Goal: Task Accomplishment & Management: Manage account settings

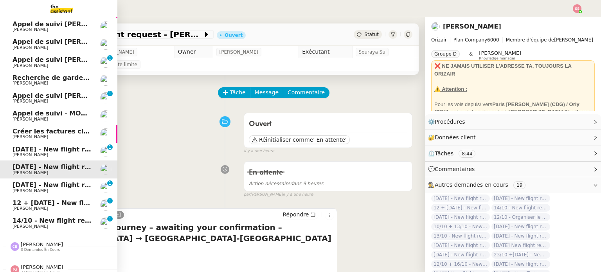
scroll to position [88, 0]
click at [77, 188] on span "[PERSON_NAME]" at bounding box center [52, 190] width 79 height 5
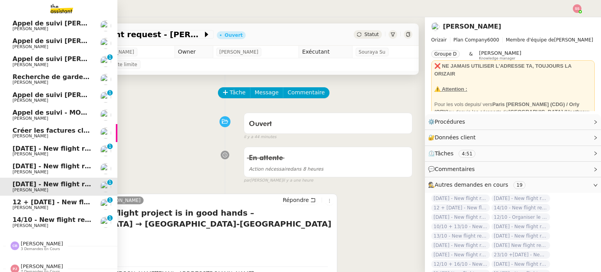
click at [72, 198] on span "12 + 24th October 2025 - New flight request - Deb Appleyard" at bounding box center [103, 201] width 180 height 7
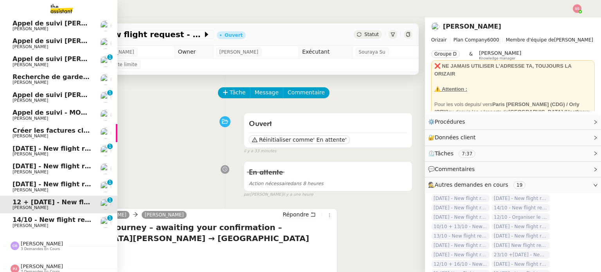
click at [67, 218] on span "14/10 - New flight request - A Faz" at bounding box center [72, 219] width 118 height 7
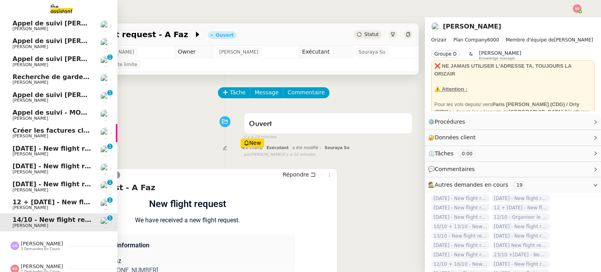
click at [73, 147] on span "[DATE] - New flight request - [PERSON_NAME]" at bounding box center [94, 148] width 162 height 7
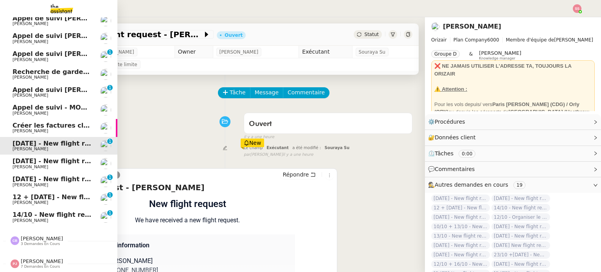
scroll to position [94, 0]
click at [30, 126] on span "Créer les factures clients" at bounding box center [57, 125] width 88 height 7
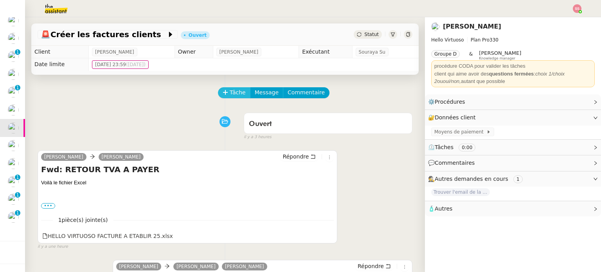
click at [230, 93] on span "Tâche" at bounding box center [238, 92] width 16 height 9
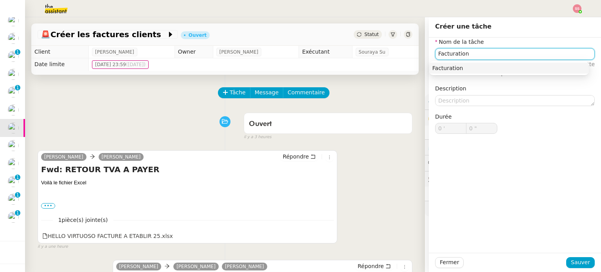
click at [543, 69] on div "Facturation" at bounding box center [508, 68] width 153 height 7
type input "Facturation"
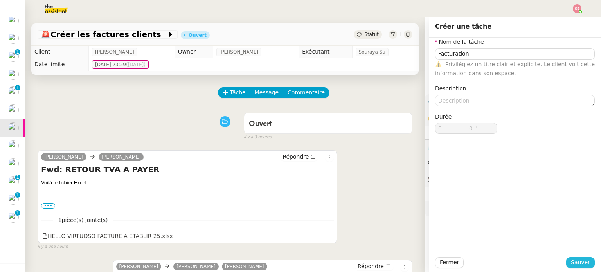
click at [575, 261] on span "Sauver" at bounding box center [580, 262] width 19 height 9
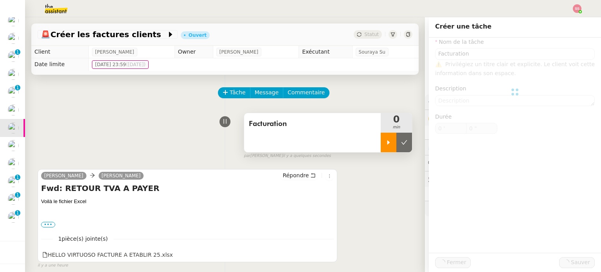
click at [381, 139] on div at bounding box center [389, 143] width 16 height 20
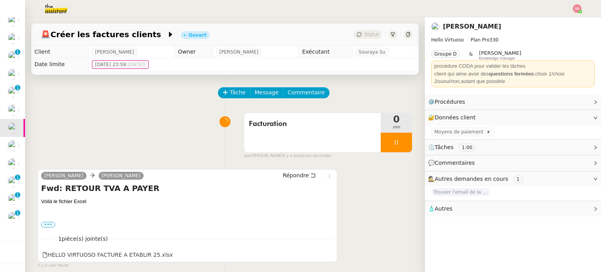
click at [385, 198] on div "Erwan Mongon Justine Répondre Fwd: RETOUR TVA A PAYER Voilà le fichier Excel ••…" at bounding box center [225, 215] width 375 height 106
click at [564, 105] on link "Modifier" at bounding box center [574, 101] width 22 height 9
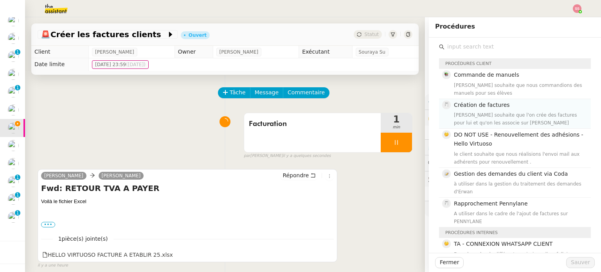
click at [560, 109] on h4 "Création de factures" at bounding box center [520, 105] width 132 height 9
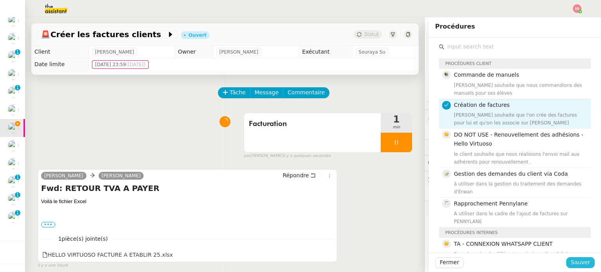
click at [581, 260] on span "Sauver" at bounding box center [580, 262] width 19 height 9
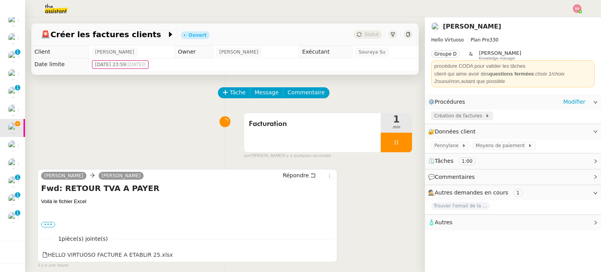
click at [461, 117] on span "Création de factures" at bounding box center [459, 116] width 51 height 8
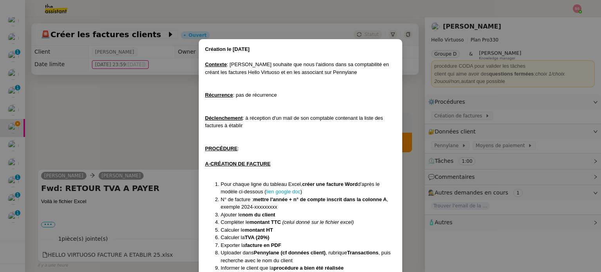
scroll to position [43, 0]
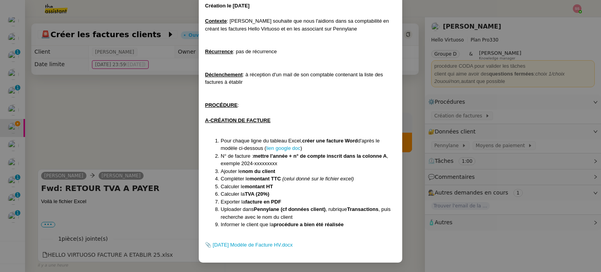
click at [164, 115] on nz-modal-container "Création le 09/09/2024 Contexte : Erwan souhaite que nous l'aidions dans sa com…" at bounding box center [300, 136] width 601 height 272
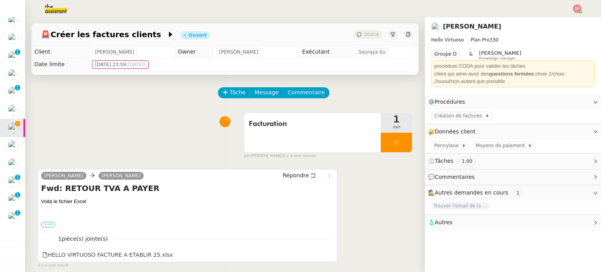
click at [52, 226] on label "•••" at bounding box center [48, 224] width 14 height 5
click at [0, 0] on input "•••" at bounding box center [0, 0] width 0 height 0
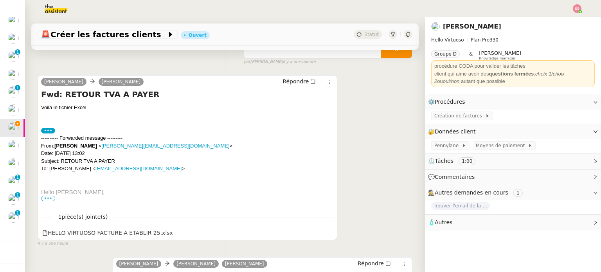
scroll to position [117, 0]
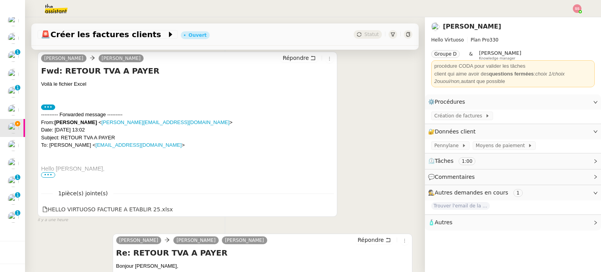
click at [49, 176] on span "•••" at bounding box center [48, 174] width 14 height 5
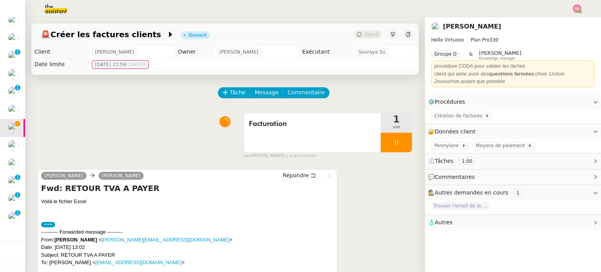
scroll to position [39, 0]
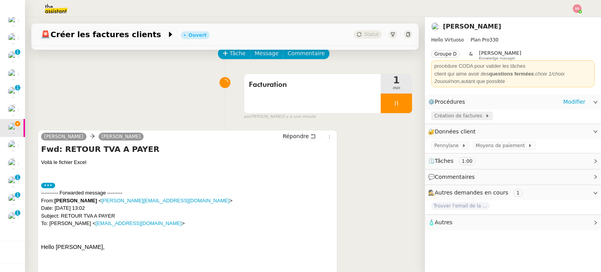
click at [450, 116] on span "Création de factures" at bounding box center [459, 116] width 51 height 8
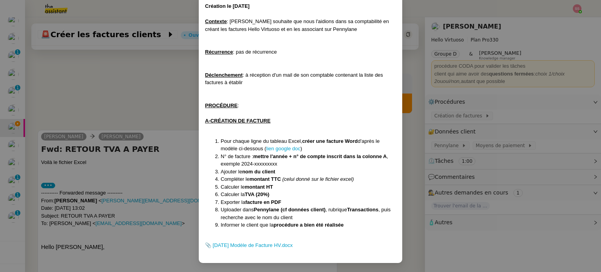
scroll to position [43, 0]
click at [172, 92] on nz-modal-container "Création le 09/09/2024 Contexte : Erwan souhaite que nous l'aidions dans sa com…" at bounding box center [300, 136] width 601 height 272
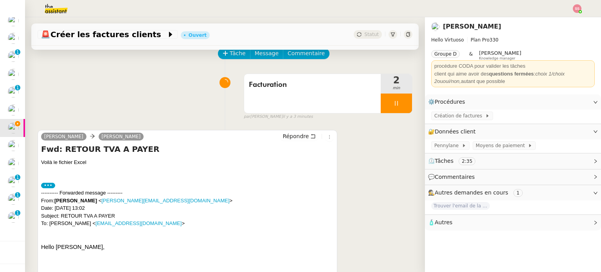
scroll to position [4, 0]
drag, startPoint x: 440, startPoint y: 147, endPoint x: 439, endPoint y: 151, distance: 4.8
click at [439, 151] on div "Pennylane Moyens de paiement" at bounding box center [513, 146] width 176 height 14
click at [440, 149] on span "Pennylane" at bounding box center [447, 146] width 27 height 8
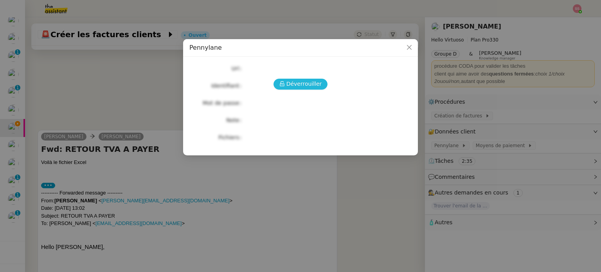
click at [294, 83] on span "Déverrouiller" at bounding box center [304, 83] width 36 height 9
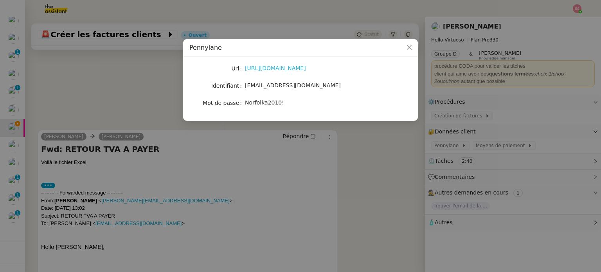
click at [305, 66] on link "https://app.pennylane.com/auth/login" at bounding box center [275, 68] width 61 height 6
click at [276, 84] on span "erwan.mongon@hec.edu" at bounding box center [293, 85] width 96 height 6
copy span "erwan.mongon@hec.edu"
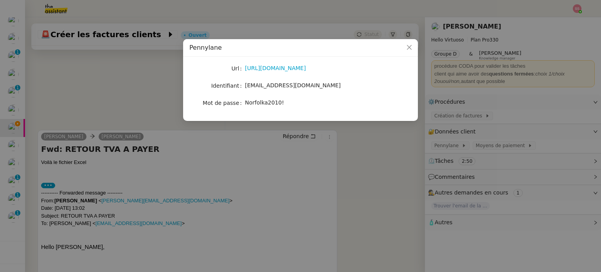
click at [274, 106] on span "Norfolka2010!" at bounding box center [264, 102] width 39 height 6
copy span "Norfolka2010!"
click at [380, 154] on nz-modal-container "Pennylane Url https://app.pennylane.com/auth/login Identifiant erwan.mongon@hec…" at bounding box center [300, 136] width 601 height 272
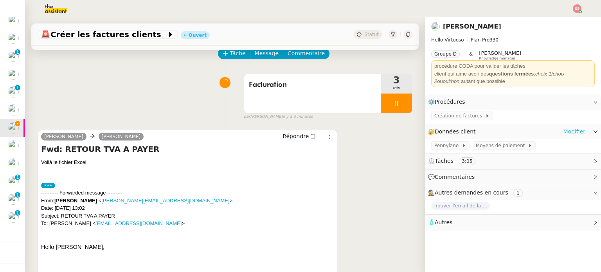
click at [574, 132] on link "Modifier" at bounding box center [574, 131] width 22 height 9
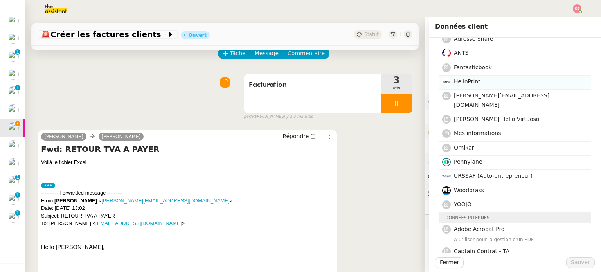
scroll to position [39, 0]
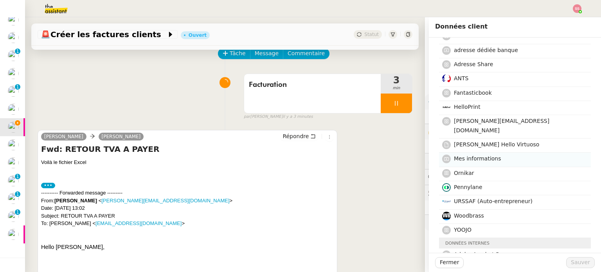
click at [489, 156] on nz-list-item "Mes informations" at bounding box center [515, 160] width 152 height 14
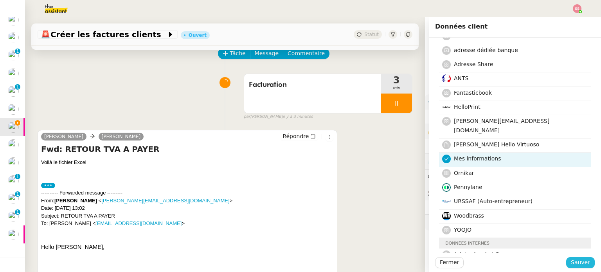
click at [566, 261] on button "Sauver" at bounding box center [580, 262] width 29 height 11
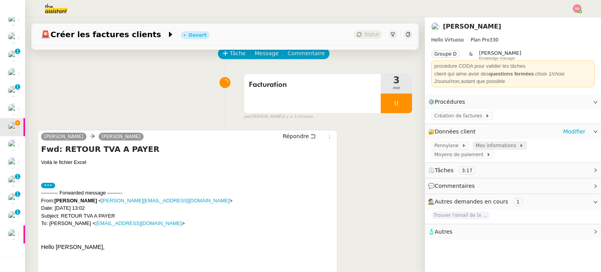
click at [492, 147] on span "Mes informations" at bounding box center [497, 146] width 43 height 8
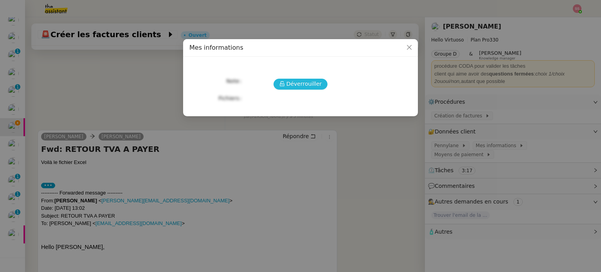
click at [310, 86] on span "Déverrouiller" at bounding box center [304, 83] width 36 height 9
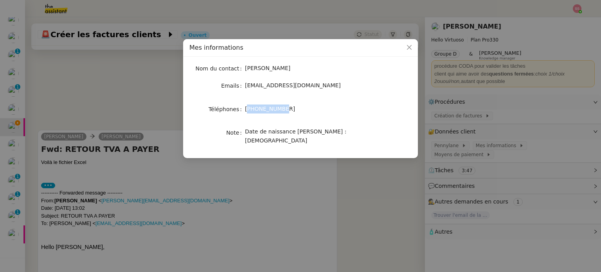
drag, startPoint x: 248, startPoint y: 109, endPoint x: 296, endPoint y: 106, distance: 48.2
click at [296, 106] on div "+33676686881" at bounding box center [309, 108] width 129 height 9
copy span "33676686881"
click at [363, 198] on nz-modal-container "Mes informations Nom du contact Erwan Mongon Emails erwan@hellovirtuoso.com Tél…" at bounding box center [300, 136] width 601 height 272
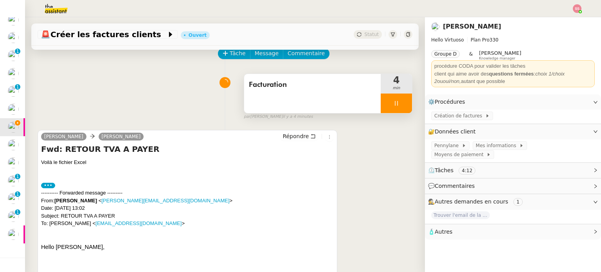
click at [394, 106] on div at bounding box center [396, 103] width 31 height 20
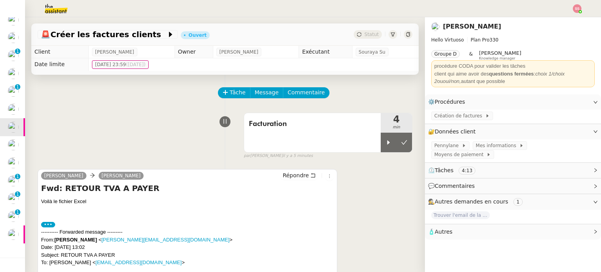
scroll to position [39, 0]
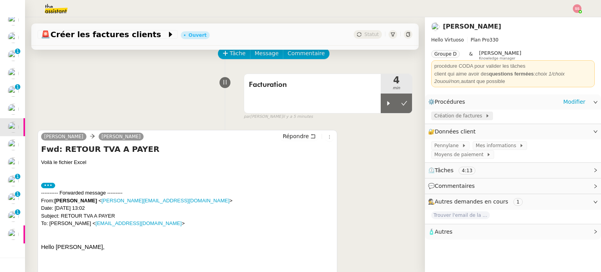
click at [465, 119] on span "Création de factures" at bounding box center [459, 116] width 51 height 8
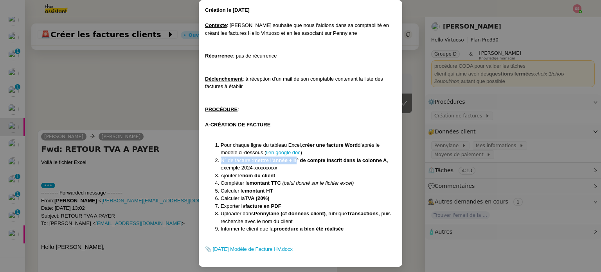
drag, startPoint x: 296, startPoint y: 162, endPoint x: 362, endPoint y: 155, distance: 66.9
click at [362, 155] on ol "Pour chaque ligne du tableau Excel, créer une facture Word d'après le modèle ci…" at bounding box center [300, 187] width 191 height 92
click at [367, 170] on li "N° de facture : mettre l'année + n° de compte inscrit dans la colonne A , exemp…" at bounding box center [308, 163] width 175 height 15
drag, startPoint x: 217, startPoint y: 160, endPoint x: 277, endPoint y: 170, distance: 60.3
click at [277, 170] on li "N° de facture : mettre l'année + n° de compte inscrit dans la colonne A , exemp…" at bounding box center [308, 163] width 175 height 15
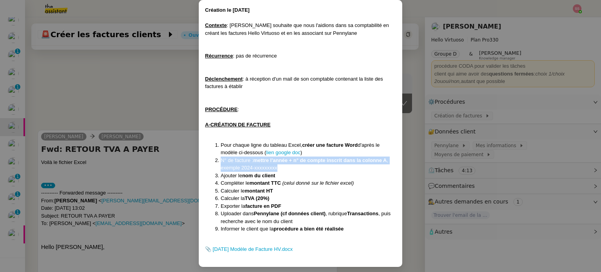
copy li "N° de facture : mettre l'année + n° de compte inscrit dans la colonne A , exemp…"
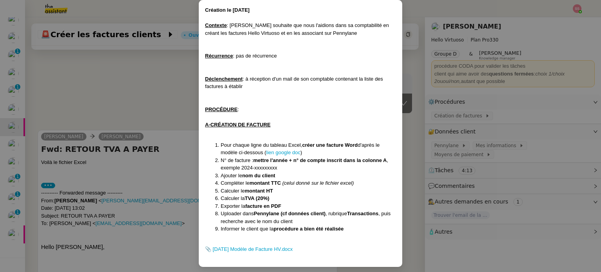
click at [172, 143] on nz-modal-container "Création le [DATE] Contexte : [PERSON_NAME] souhaite que nous l'aidions dans sa…" at bounding box center [300, 136] width 601 height 272
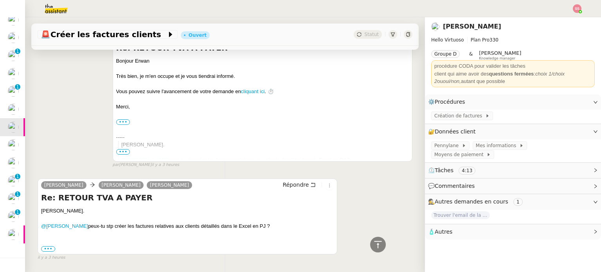
scroll to position [1136, 0]
click at [46, 251] on label "•••" at bounding box center [48, 248] width 14 height 5
click at [0, 0] on input "•••" at bounding box center [0, 0] width 0 height 0
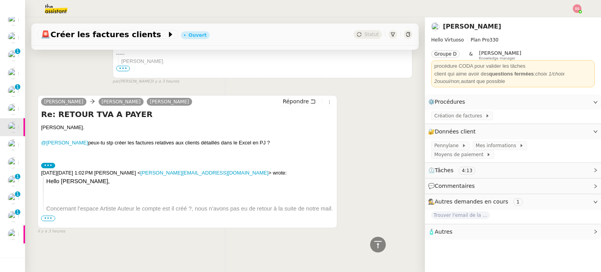
scroll to position [1232, 0]
click at [45, 215] on span "•••" at bounding box center [48, 217] width 14 height 5
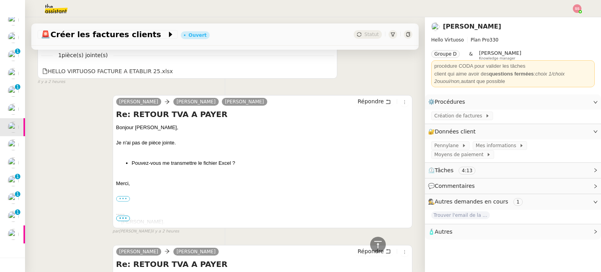
scroll to position [802, 0]
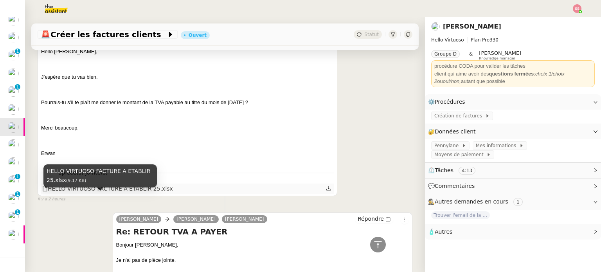
click at [112, 193] on div "HELLO VIRTUOSO FACTURE A ETABLIR 25.xlsx" at bounding box center [107, 188] width 131 height 9
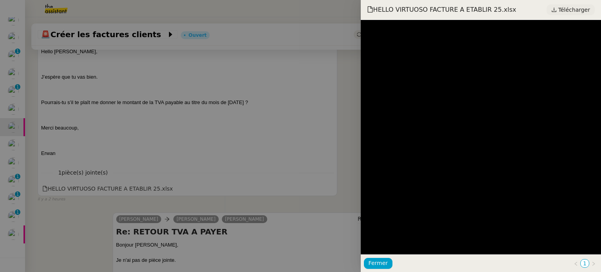
click at [561, 11] on link "Télécharger" at bounding box center [570, 9] width 48 height 11
click at [224, 86] on div at bounding box center [300, 136] width 601 height 272
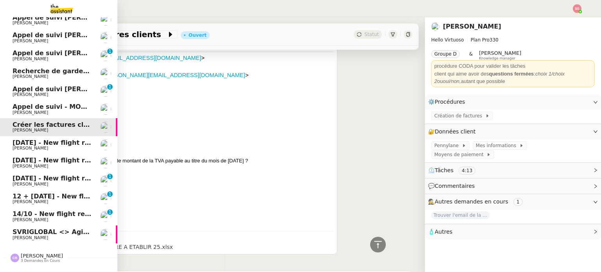
scroll to position [782, 0]
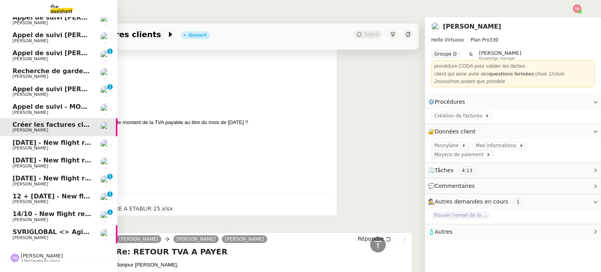
click at [49, 234] on span "SVRIGLOBAL <> Agile Capital Markets" at bounding box center [80, 231] width 135 height 7
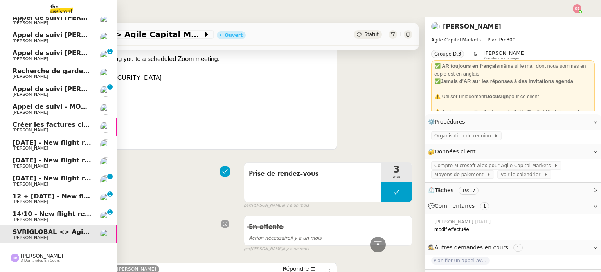
click at [60, 122] on span "Créer les factures clients" at bounding box center [57, 124] width 88 height 7
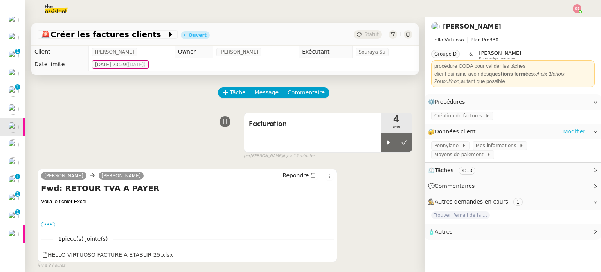
click at [573, 131] on link "Modifier" at bounding box center [574, 131] width 22 height 9
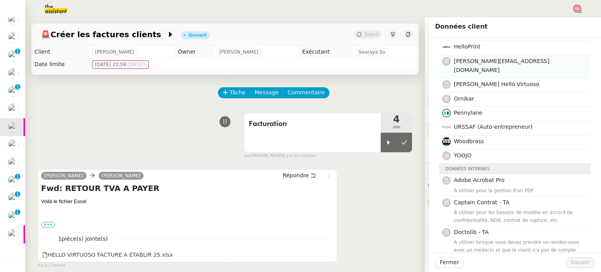
scroll to position [117, 0]
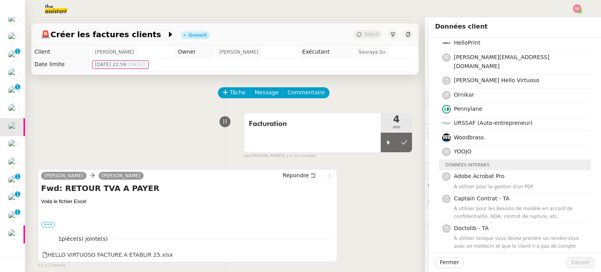
click at [380, 199] on div "Erwan Mongon Justine Répondre Fwd: RETOUR TVA A PAYER Voilà le fichier Excel ••…" at bounding box center [225, 215] width 375 height 106
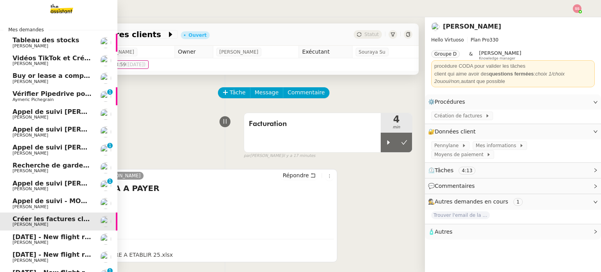
scroll to position [39, 0]
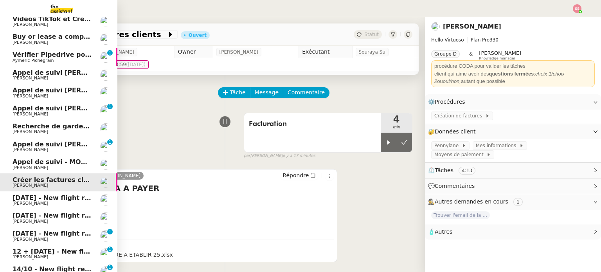
click at [91, 56] on link "Vérifier Pipedrive pour Goldie Williams Aymeric Pichegrain 0 1 2 3 4 5 6 7 8 9" at bounding box center [58, 57] width 117 height 18
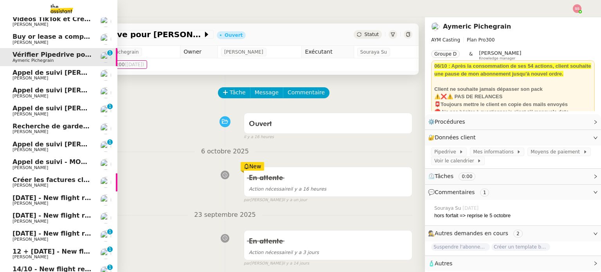
click at [63, 178] on span "Créer les factures clients" at bounding box center [57, 179] width 88 height 7
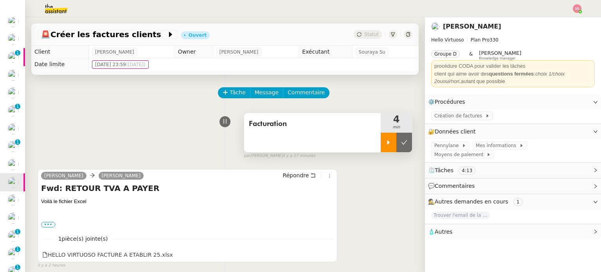
click at [385, 143] on icon at bounding box center [388, 142] width 6 height 6
click at [368, 192] on div "Erwan Mongon Justine Répondre Fwd: RETOUR TVA A PAYER Voilà le fichier Excel ••…" at bounding box center [225, 215] width 375 height 106
click at [394, 136] on div at bounding box center [396, 143] width 31 height 20
click at [396, 140] on button at bounding box center [404, 143] width 16 height 20
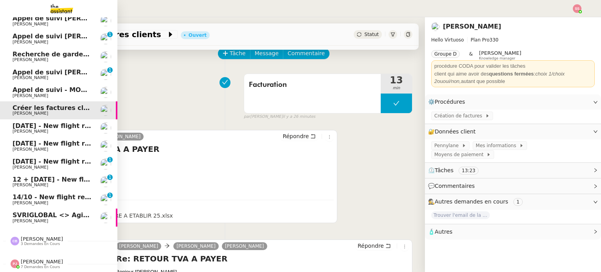
scroll to position [115, 0]
click at [49, 219] on link "SVRIGLOBAL <> Agile Capital Markets Michael Khayat" at bounding box center [58, 217] width 117 height 18
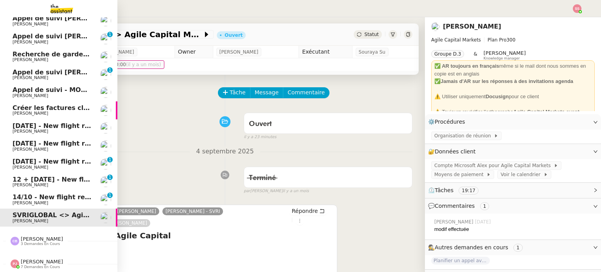
click at [36, 190] on link "14/10 - New flight request - A Faz Louis Frei 0 1 2 3 4 5 6 7 8 9" at bounding box center [58, 199] width 117 height 18
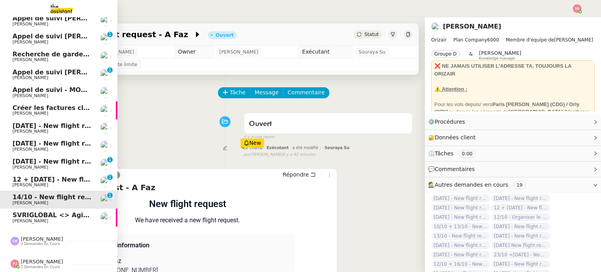
click at [42, 176] on span "12 + 24th October 2025 - New flight request - Deb Appleyard" at bounding box center [103, 179] width 180 height 7
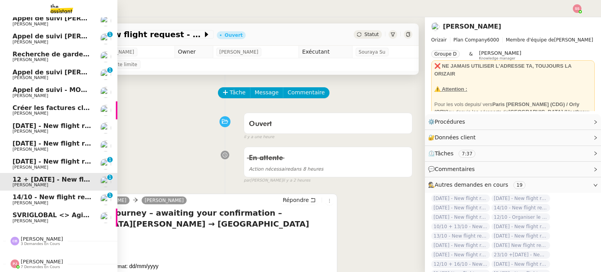
click at [46, 158] on span "14th October 2025 - New flight request - Dimitra Charalambidou" at bounding box center [94, 161] width 162 height 7
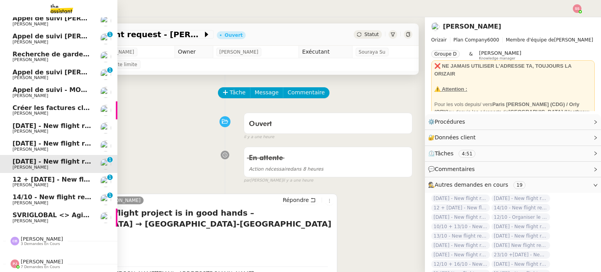
click at [75, 167] on link "14th October 2025 - New flight request - Dimitra Charalambidou Louis Frei 0 1 2…" at bounding box center [58, 164] width 117 height 18
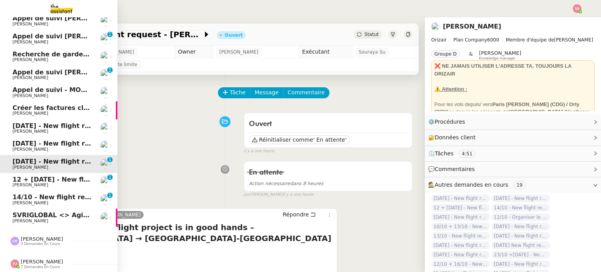
click at [75, 173] on link "12 + 24th October 2025 - New flight request - Deb Appleyard Louis Frei 0 1 2 3 …" at bounding box center [58, 182] width 117 height 18
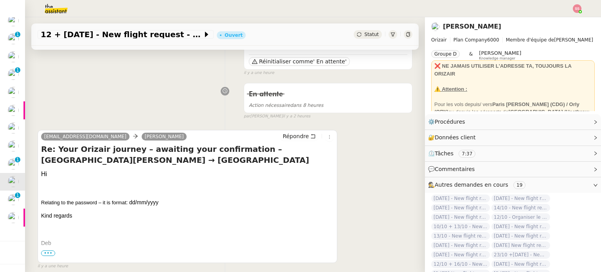
scroll to position [117, 0]
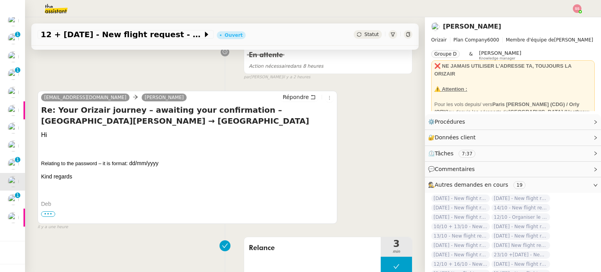
click at [48, 214] on span "•••" at bounding box center [48, 213] width 14 height 5
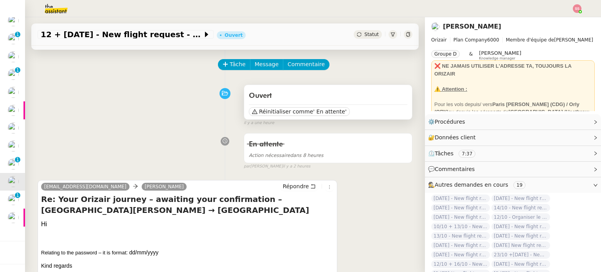
scroll to position [78, 0]
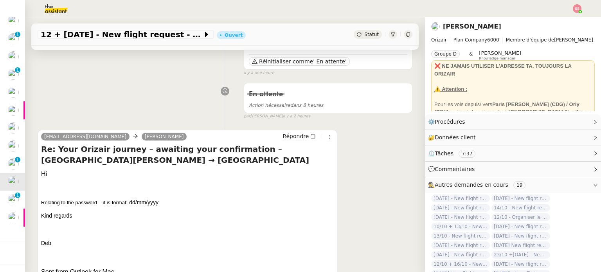
click at [364, 34] on span "Statut" at bounding box center [371, 34] width 14 height 5
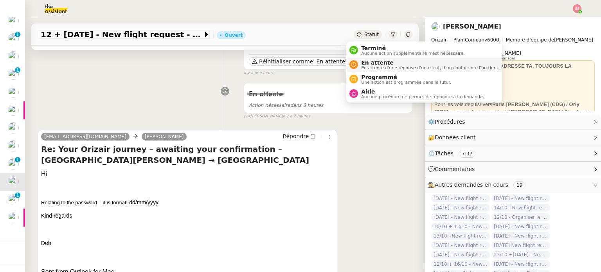
click at [366, 61] on span "En attente" at bounding box center [430, 62] width 138 height 6
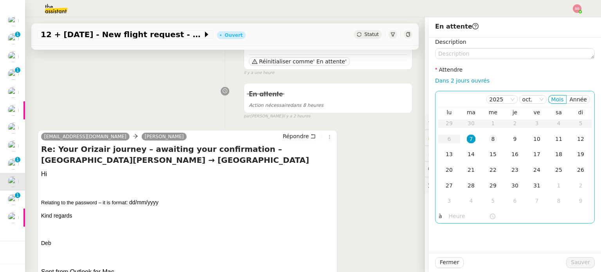
click at [482, 143] on td "8" at bounding box center [493, 139] width 22 height 16
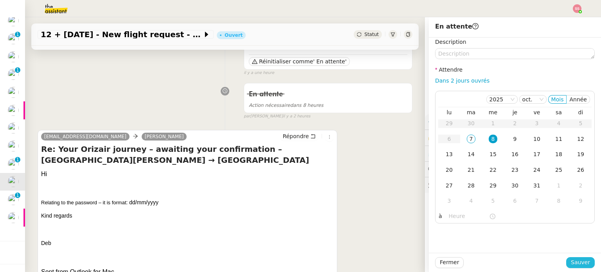
drag, startPoint x: 571, startPoint y: 263, endPoint x: 536, endPoint y: 271, distance: 35.4
click at [571, 263] on span "Sauver" at bounding box center [580, 262] width 19 height 9
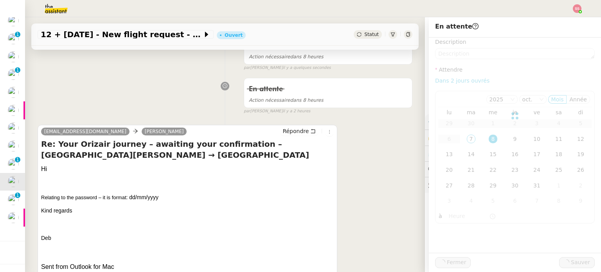
scroll to position [97, 0]
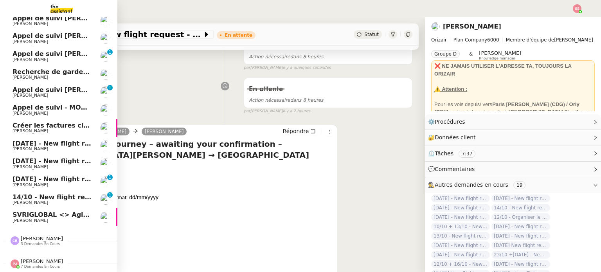
click at [31, 122] on span "Créer les factures clients" at bounding box center [57, 125] width 88 height 7
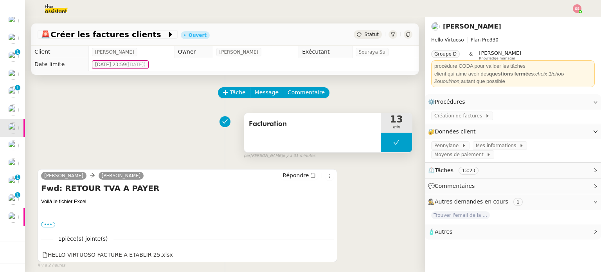
drag, startPoint x: 386, startPoint y: 135, endPoint x: 380, endPoint y: 139, distance: 6.7
click at [385, 135] on button at bounding box center [396, 143] width 31 height 20
click at [385, 140] on icon at bounding box center [388, 142] width 6 height 6
click at [393, 148] on div at bounding box center [396, 143] width 31 height 20
click at [397, 147] on button at bounding box center [404, 143] width 16 height 20
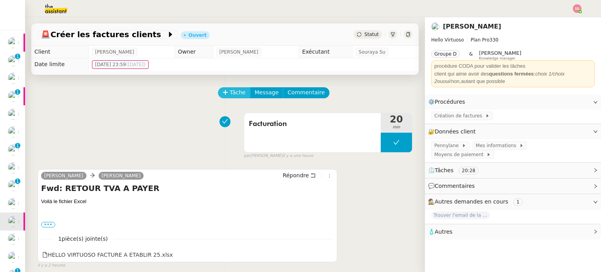
scroll to position [39, 0]
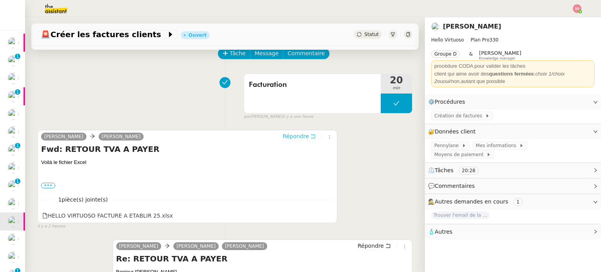
click at [282, 137] on span "Répondre" at bounding box center [295, 136] width 26 height 8
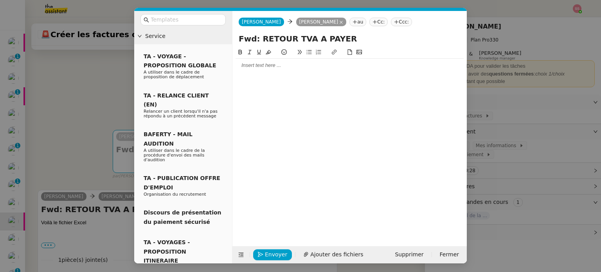
click at [271, 67] on div at bounding box center [349, 65] width 228 height 7
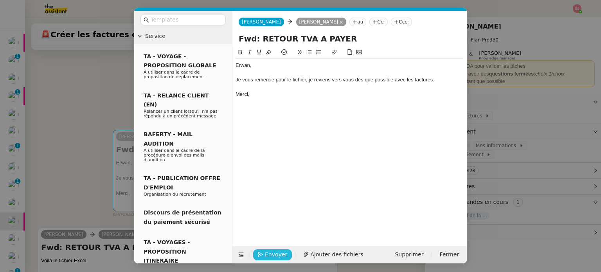
click at [274, 251] on span "Envoyer" at bounding box center [276, 254] width 22 height 9
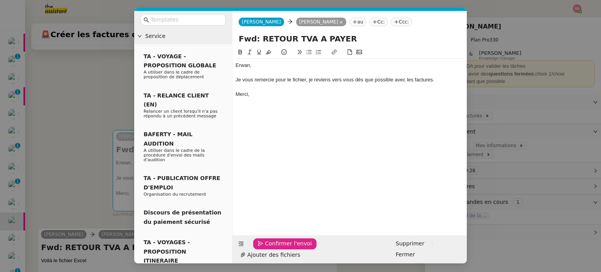
click at [274, 248] on span "Confirmer l'envoi" at bounding box center [288, 243] width 47 height 9
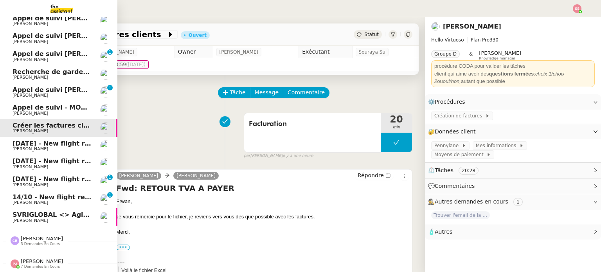
scroll to position [19, 0]
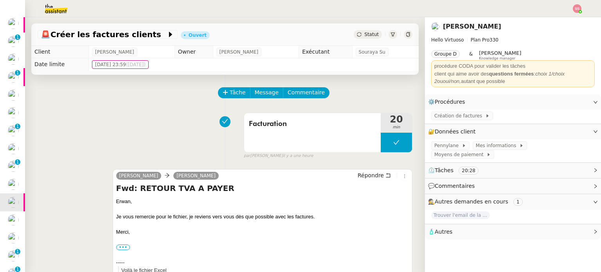
click at [364, 32] on span "Statut" at bounding box center [371, 34] width 14 height 5
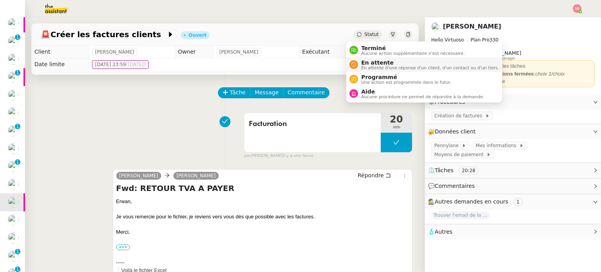
click at [364, 61] on span "En attente" at bounding box center [430, 62] width 138 height 6
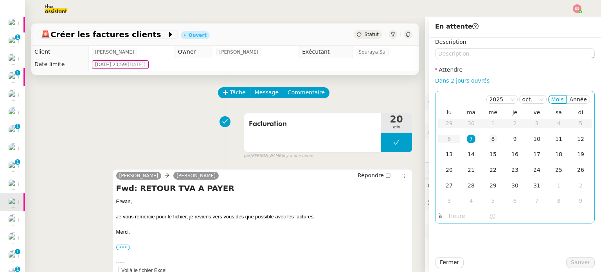
click at [482, 135] on td "8" at bounding box center [493, 139] width 22 height 16
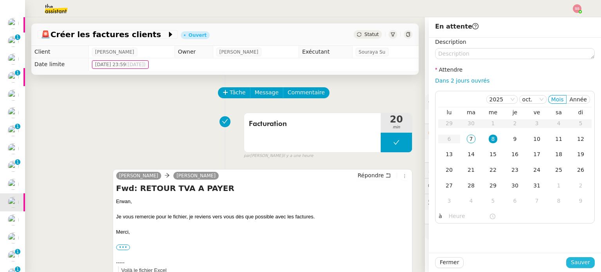
click at [571, 262] on span "Sauver" at bounding box center [580, 262] width 19 height 9
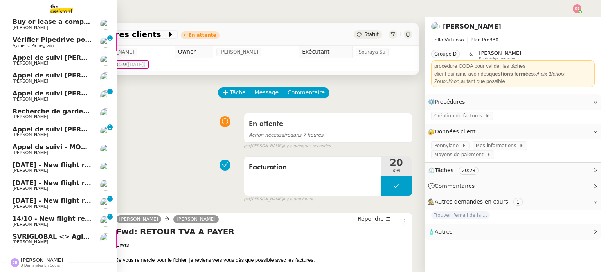
scroll to position [40, 0]
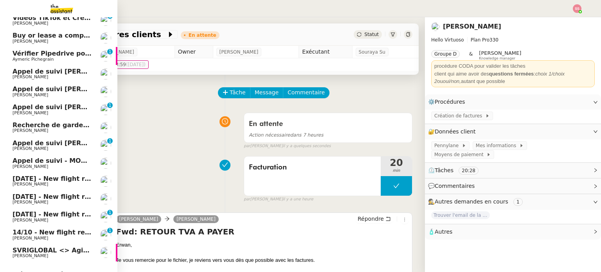
click at [69, 126] on span "Recherche de garde meuble autour de Rennes" at bounding box center [118, 124] width 211 height 7
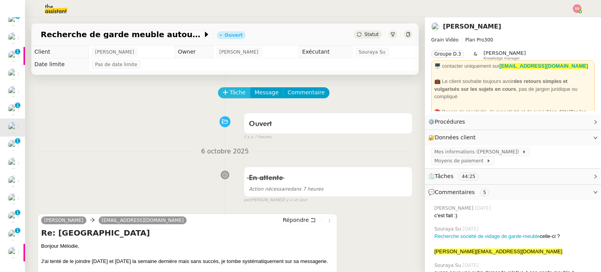
click at [230, 93] on span "Tâche" at bounding box center [238, 92] width 16 height 9
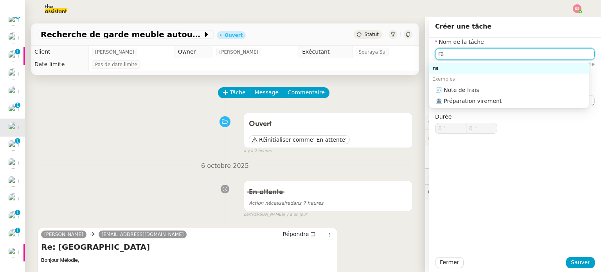
type input "r"
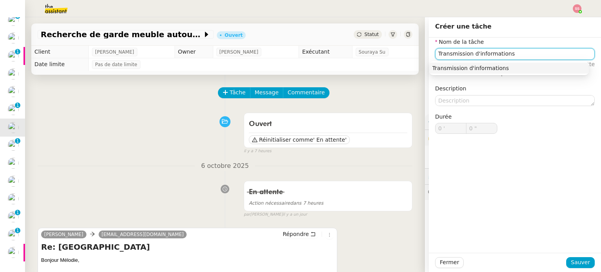
click at [453, 67] on div "Transmission d'informations" at bounding box center [508, 68] width 153 height 7
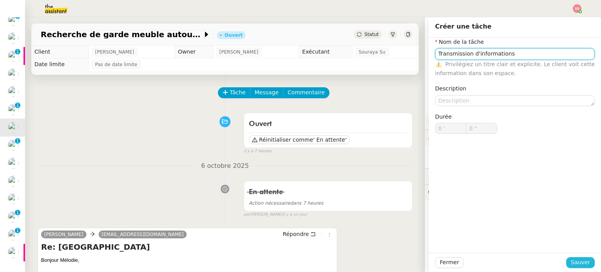
type input "Transmission d'informations"
click at [585, 266] on button "Sauver" at bounding box center [580, 262] width 29 height 11
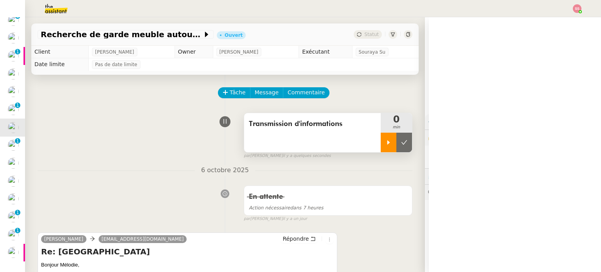
click at [382, 144] on div at bounding box center [389, 143] width 16 height 20
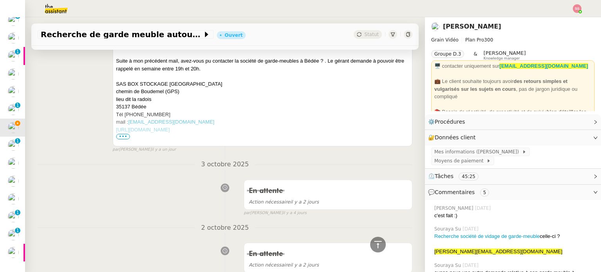
scroll to position [391, 0]
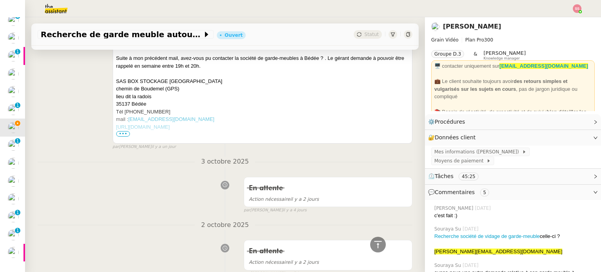
click at [122, 134] on span "•••" at bounding box center [123, 133] width 14 height 5
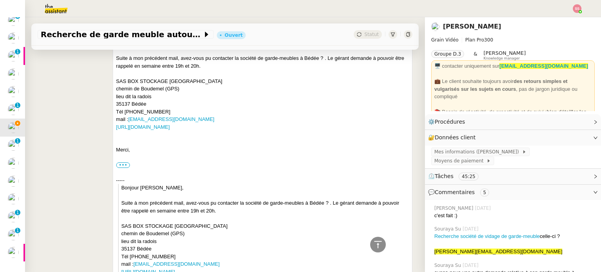
drag, startPoint x: 208, startPoint y: 122, endPoint x: 127, endPoint y: 121, distance: 81.0
click at [127, 121] on div "mail : box.stockage.rennes@gmail.com" at bounding box center [262, 119] width 293 height 8
copy div "box.stockage.rennes@gmail.com"
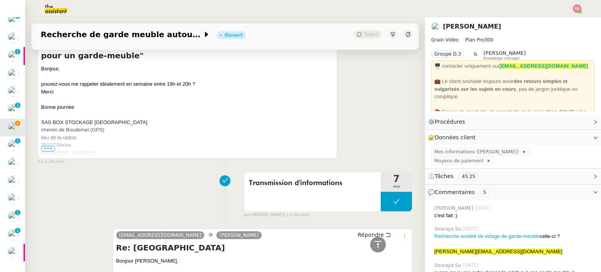
scroll to position [2542, 0]
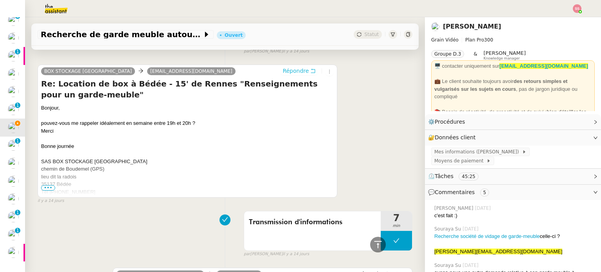
click at [282, 74] on span "Répondre" at bounding box center [295, 71] width 26 height 8
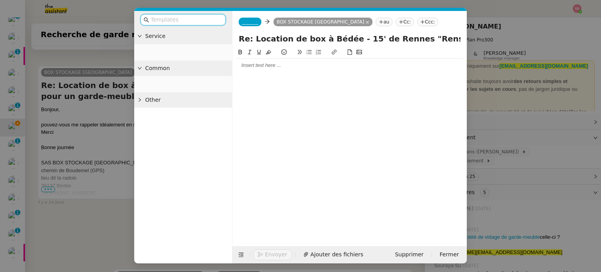
scroll to position [2617, 0]
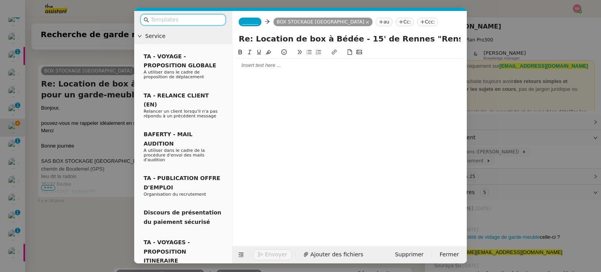
click at [249, 18] on nz-tag "_______" at bounding box center [250, 22] width 23 height 9
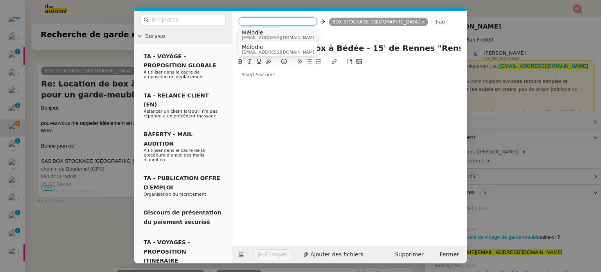
scroll to position [4, 0]
click at [269, 46] on span "Mélodie" at bounding box center [279, 45] width 75 height 6
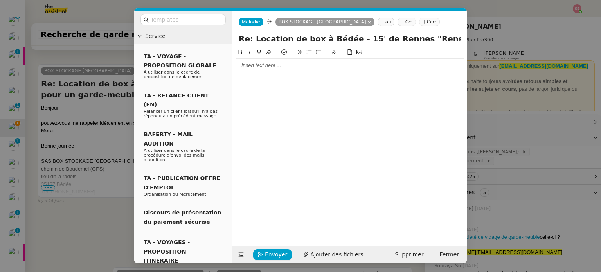
scroll to position [0, 0]
click at [397, 21] on nz-tag "Cc:" at bounding box center [406, 22] width 18 height 9
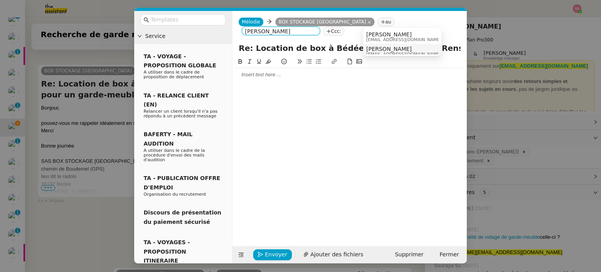
type input "julien gra"
click at [368, 52] on span "julien@grain.video" at bounding box center [403, 54] width 75 height 4
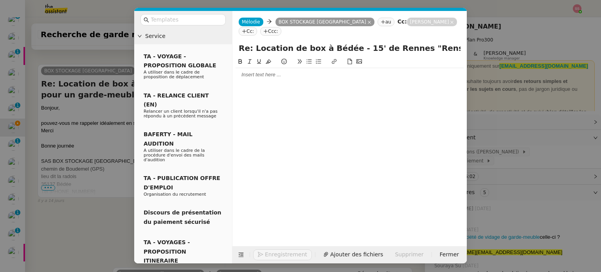
click at [257, 27] on nz-tag "Cc:" at bounding box center [248, 31] width 18 height 9
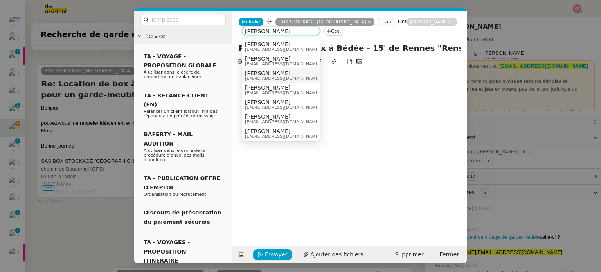
type input "Louis"
click at [285, 76] on div "Louis Fouché louis@grain.video" at bounding box center [281, 75] width 72 height 11
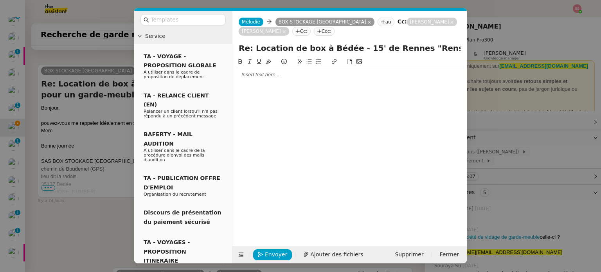
click at [255, 75] on div at bounding box center [349, 74] width 228 height 7
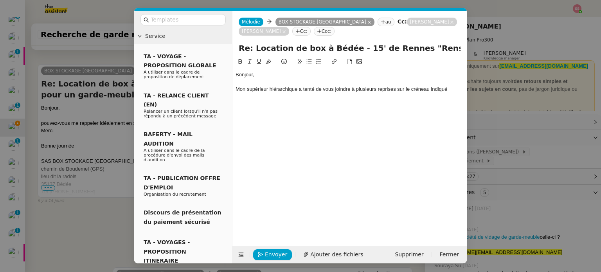
scroll to position [2639, 0]
drag, startPoint x: 74, startPoint y: 169, endPoint x: 115, endPoint y: 144, distance: 48.2
click at [74, 169] on nz-modal-container "Service TA - VOYAGE - PROPOSITION GLOBALE A utiliser dans le cadre de propositi…" at bounding box center [300, 136] width 601 height 272
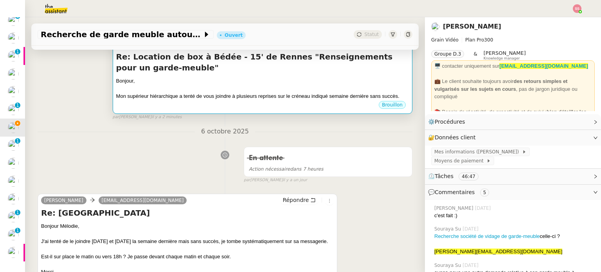
scroll to position [130, 0]
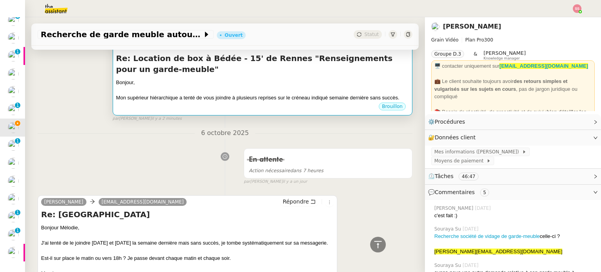
click at [344, 79] on div "Re: Location de box à Bédée - 15' de Rennes "Renseignements pour un garde-meubl…" at bounding box center [262, 77] width 293 height 49
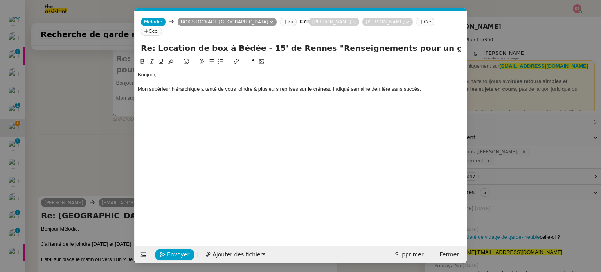
scroll to position [0, 16]
click at [424, 86] on div "Mon supérieur hiérarchique a tenté de vous joindre à plusieurs reprises sur le …" at bounding box center [301, 89] width 326 height 7
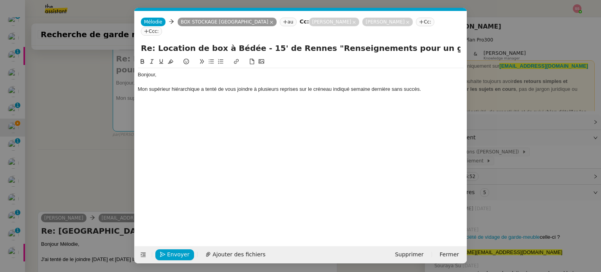
click at [213, 59] on icon at bounding box center [211, 61] width 5 height 4
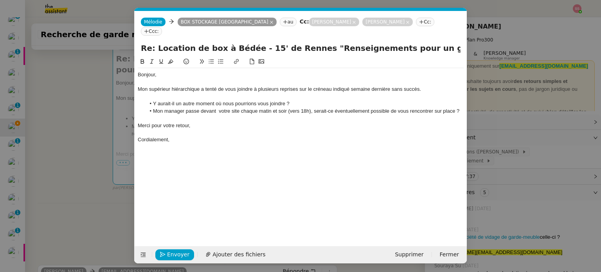
click at [155, 108] on li "Mon manager passe devant votre site chaque matin et soir (vers 18h), serait-ce …" at bounding box center [304, 111] width 318 height 7
click at [173, 253] on span "Envoyer" at bounding box center [178, 254] width 22 height 9
click at [177, 253] on span "Confirmer l'envoi" at bounding box center [190, 254] width 47 height 9
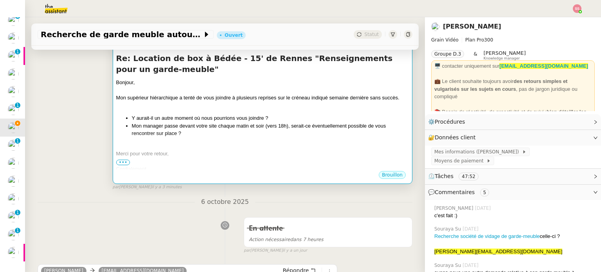
scroll to position [0, 0]
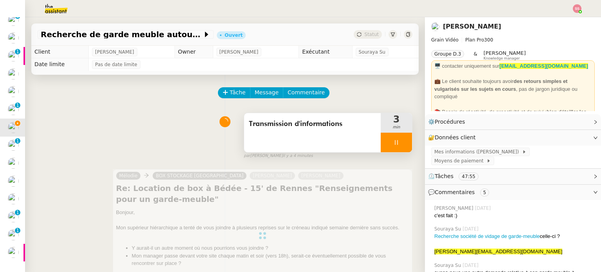
click at [391, 141] on div at bounding box center [396, 143] width 31 height 20
click at [401, 141] on icon at bounding box center [404, 142] width 6 height 6
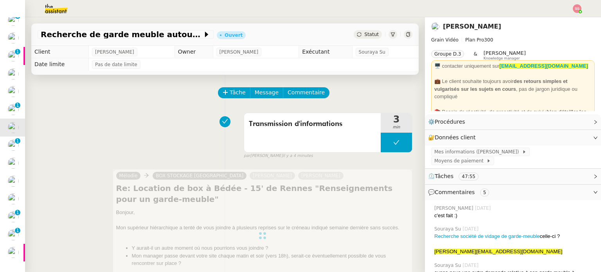
click at [365, 36] on span "Statut" at bounding box center [371, 34] width 14 height 5
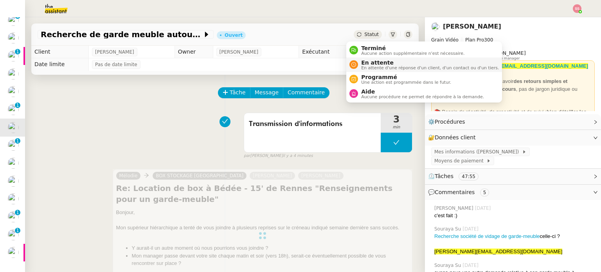
click at [371, 64] on span "En attente" at bounding box center [430, 62] width 138 height 6
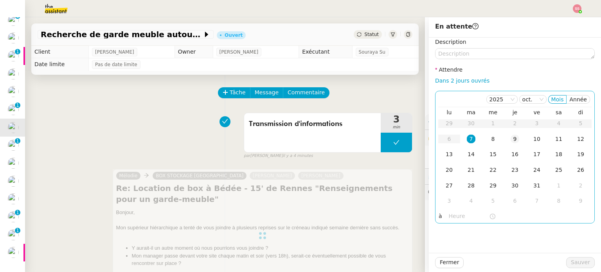
click at [504, 139] on td "9" at bounding box center [515, 139] width 22 height 16
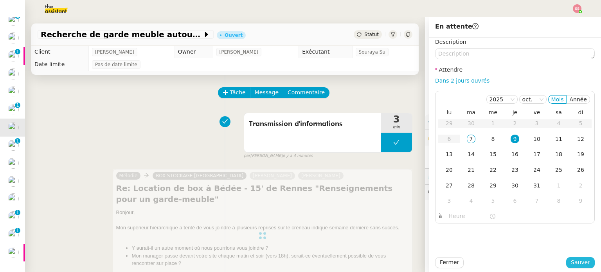
drag, startPoint x: 577, startPoint y: 262, endPoint x: 571, endPoint y: 259, distance: 6.6
click at [577, 262] on span "Sauver" at bounding box center [580, 262] width 19 height 9
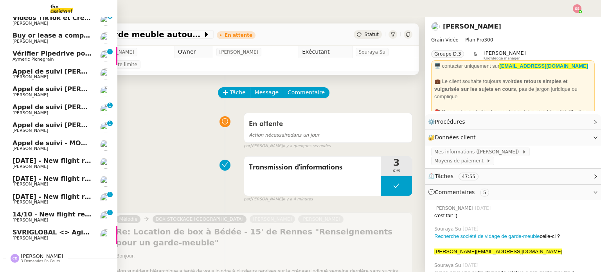
scroll to position [1, 0]
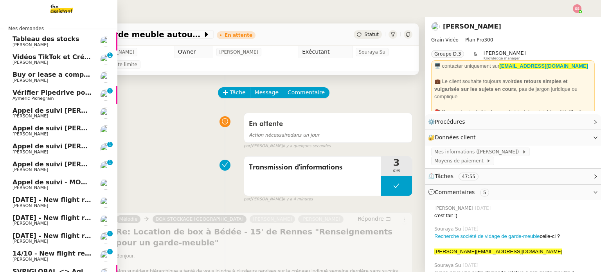
click at [52, 92] on span "Vérifier Pipedrive pour Goldie Williams" at bounding box center [83, 92] width 140 height 7
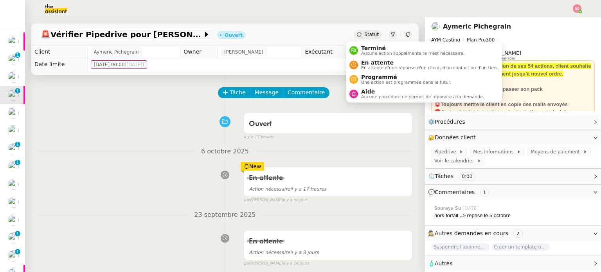
click at [365, 33] on span "Statut" at bounding box center [371, 34] width 14 height 5
click at [368, 66] on span "En attente d'une réponse d'un client, d'un contact ou d'un tiers." at bounding box center [430, 68] width 138 height 4
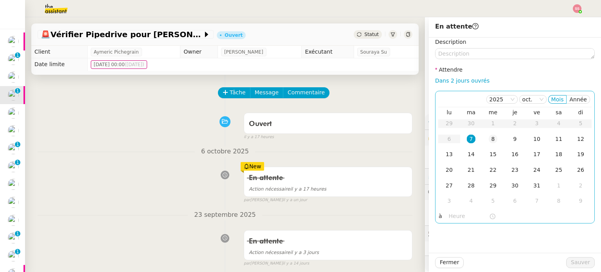
click at [486, 134] on td "8" at bounding box center [493, 139] width 22 height 16
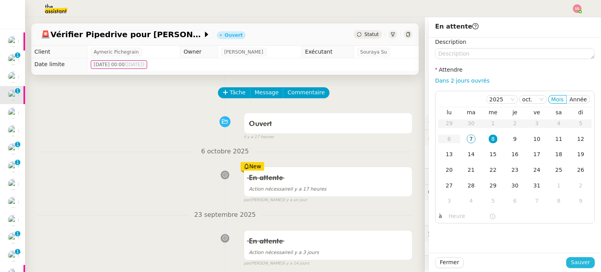
click at [574, 259] on span "Sauver" at bounding box center [580, 262] width 19 height 9
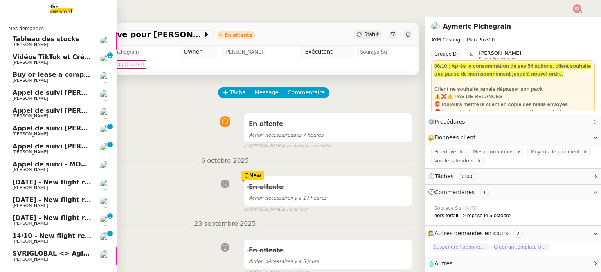
click at [60, 64] on span "Anthony Morcillo" at bounding box center [52, 62] width 79 height 5
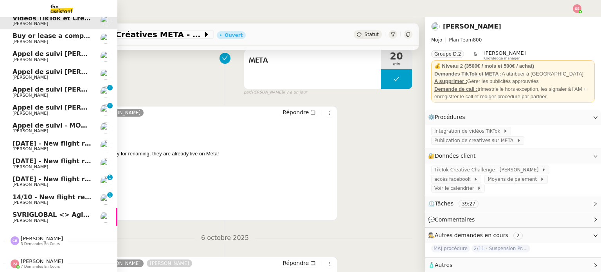
scroll to position [44, 0]
click at [60, 211] on span "SVRIGLOBAL <> Agile Capital Markets" at bounding box center [80, 214] width 135 height 7
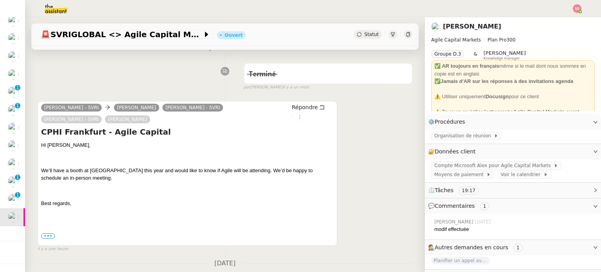
scroll to position [117, 0]
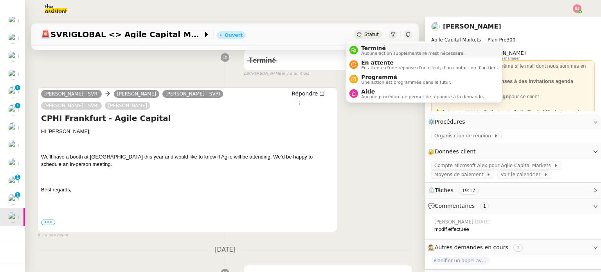
click at [359, 49] on div "Terminé Aucune action supplémentaire n'est nécessaire." at bounding box center [411, 50] width 106 height 11
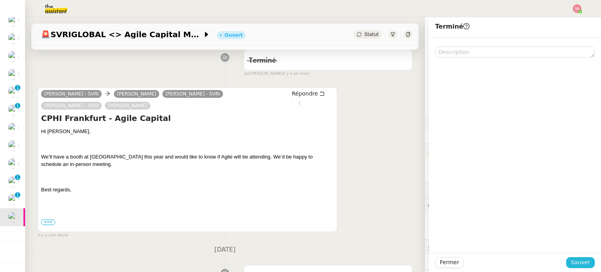
click at [584, 260] on button "Sauver" at bounding box center [580, 262] width 29 height 11
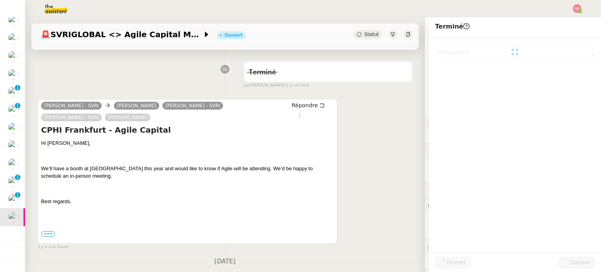
scroll to position [129, 0]
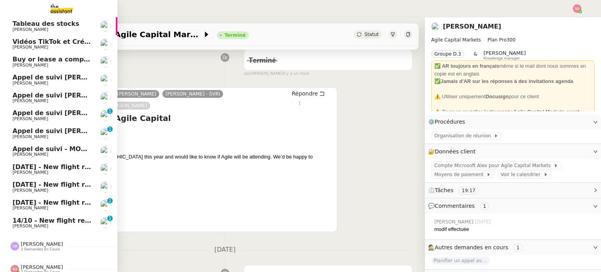
scroll to position [44, 0]
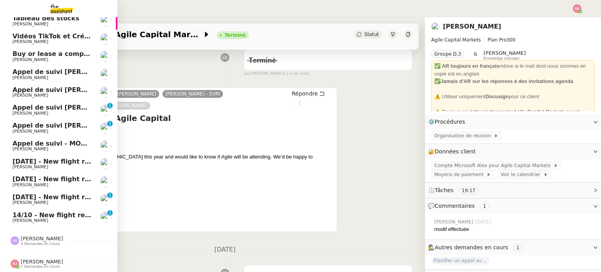
click at [62, 155] on link "14th October 2025 - New flight request - Andrew Bullett Louis Frei" at bounding box center [58, 164] width 117 height 18
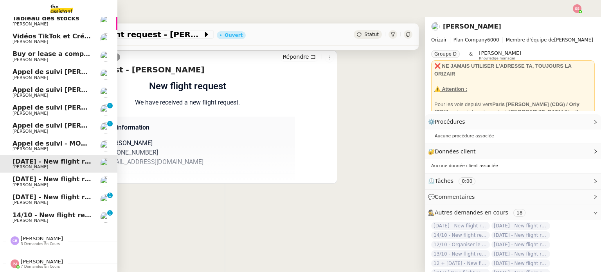
scroll to position [105, 0]
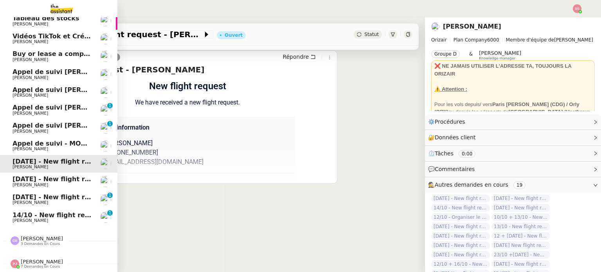
click at [63, 50] on span "Buy or lease a company car" at bounding box center [61, 53] width 97 height 7
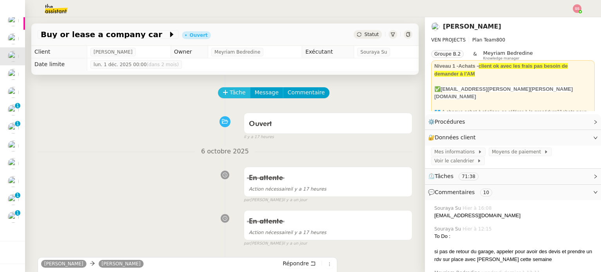
click at [218, 92] on button "Tâche" at bounding box center [234, 92] width 32 height 11
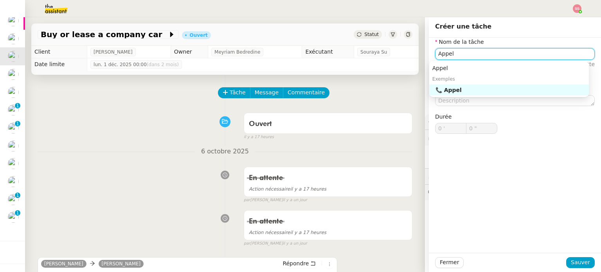
click at [462, 90] on div "📞 Appel" at bounding box center [510, 89] width 150 height 7
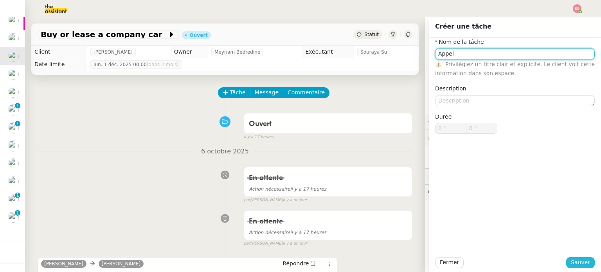
type input "Appel"
click at [573, 265] on span "Sauver" at bounding box center [580, 262] width 19 height 9
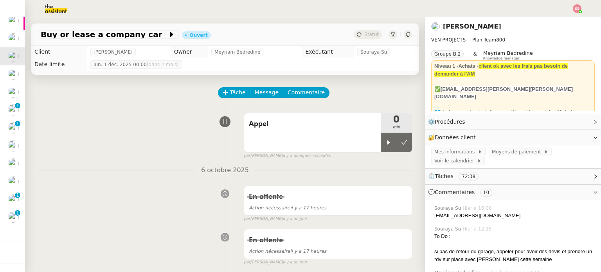
drag, startPoint x: 381, startPoint y: 144, endPoint x: 434, endPoint y: 45, distance: 112.0
click at [385, 144] on icon at bounding box center [388, 142] width 6 height 6
click at [581, 7] on nz-header at bounding box center [300, 8] width 601 height 17
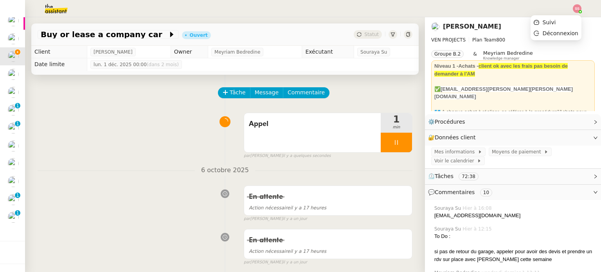
click at [576, 9] on img at bounding box center [577, 8] width 9 height 9
click at [577, 10] on img at bounding box center [577, 8] width 9 height 9
click at [567, 22] on li "Suivi" at bounding box center [555, 22] width 51 height 11
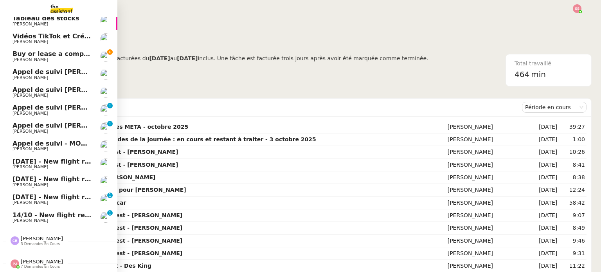
click at [50, 50] on span "Buy or lease a company car" at bounding box center [61, 53] width 97 height 7
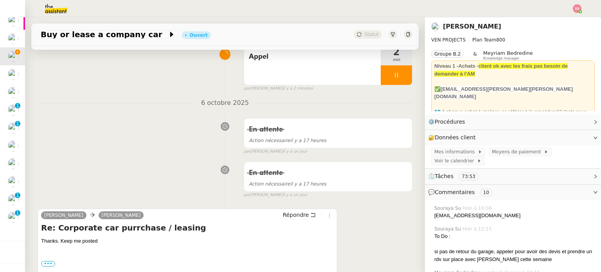
scroll to position [117, 0]
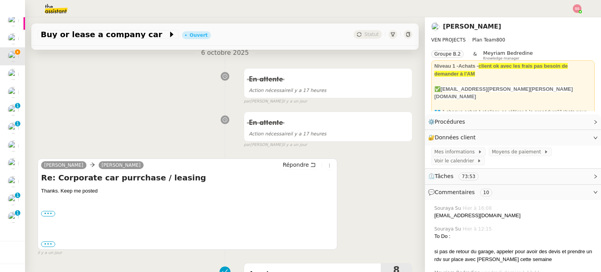
click at [185, 93] on div "En attente Action nécessaire il y a 17 heures false par Souraya S. il y a un jo…" at bounding box center [225, 85] width 375 height 40
click at [169, 100] on div "En attente Action nécessaire il y a 17 heures false par Souraya S. il y a un jo…" at bounding box center [225, 85] width 375 height 40
click at [178, 101] on div "En attente Action nécessaire il y a 17 heures false par Souraya S. il y a un jo…" at bounding box center [225, 85] width 375 height 40
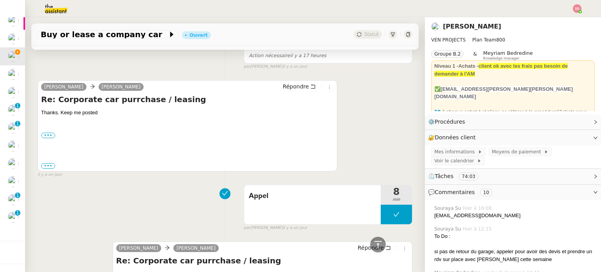
scroll to position [156, 0]
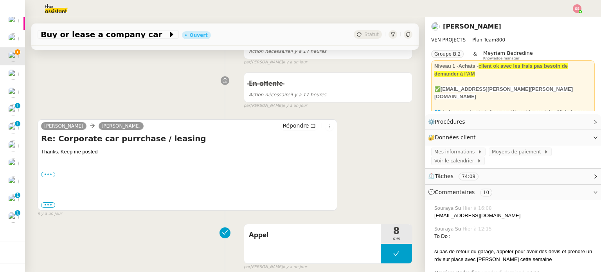
click at [379, 164] on div "Charles Medlicott Dee Répondre Re: Corporate car purrchase / leasing Thanks. Ke…" at bounding box center [225, 164] width 375 height 105
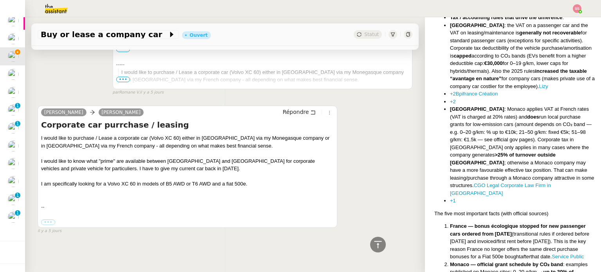
scroll to position [0, 0]
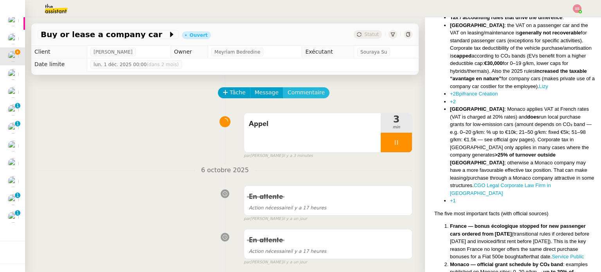
click at [309, 94] on span "Commentaire" at bounding box center [305, 92] width 37 height 9
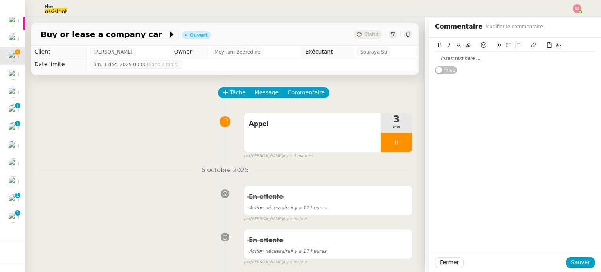
click at [515, 57] on div at bounding box center [515, 58] width 160 height 7
click at [573, 262] on span "Sauver" at bounding box center [580, 262] width 19 height 9
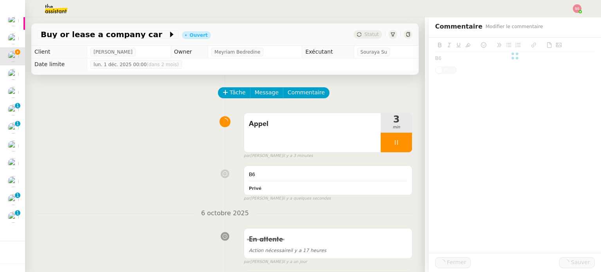
click at [143, 102] on div "Tâche Message Commentaire" at bounding box center [225, 96] width 375 height 19
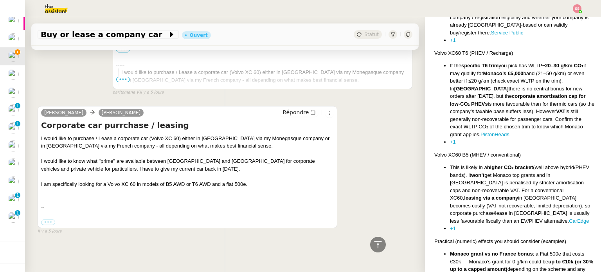
scroll to position [1297, 0]
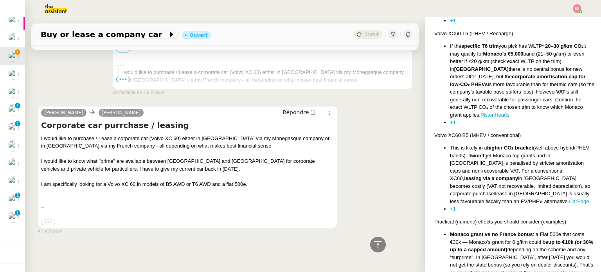
click at [366, 130] on div "Charles Medlicott Dee Répondre Corporate car purrchase / leasing I would like t…" at bounding box center [225, 166] width 375 height 135
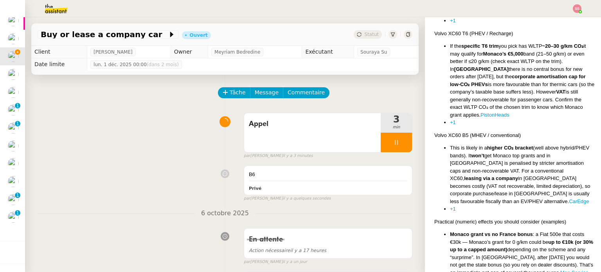
click at [165, 106] on div "Tâche Message Commentaire" at bounding box center [225, 96] width 375 height 19
click at [256, 178] on div "B6" at bounding box center [328, 175] width 158 height 8
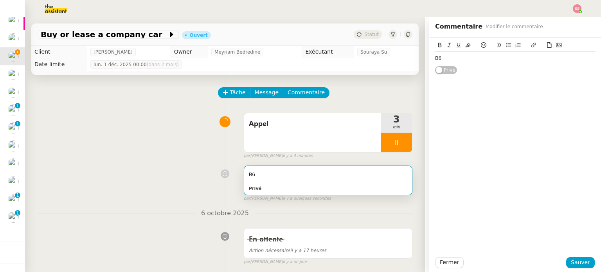
click at [492, 59] on div "B6" at bounding box center [515, 58] width 160 height 7
click at [579, 266] on span "Sauver" at bounding box center [580, 262] width 19 height 9
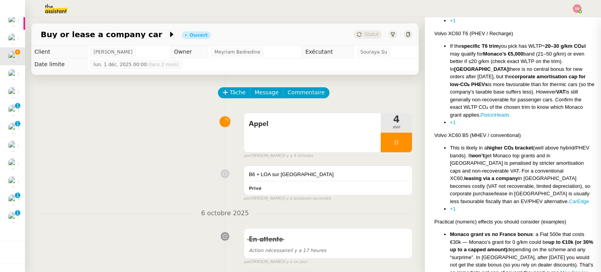
click at [174, 190] on div "B6 + LOA sur monaco Privé false par Souraya S. il y a quelques secondes" at bounding box center [225, 181] width 375 height 39
click at [277, 183] on div "B6 + LOA sur monaco Privé" at bounding box center [328, 180] width 168 height 29
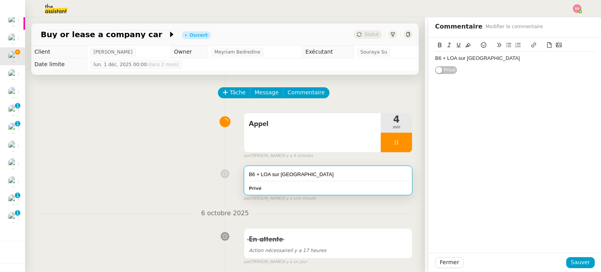
click at [495, 60] on div "B6 + LOA sur monaco" at bounding box center [515, 58] width 160 height 7
click at [573, 264] on span "Sauver" at bounding box center [580, 262] width 19 height 9
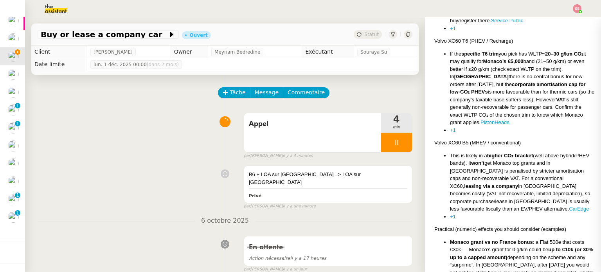
click at [111, 174] on div "B6 + LOA sur monaco => LOA sur monaco Privé false par Souraya S. il y a une min…" at bounding box center [225, 185] width 375 height 47
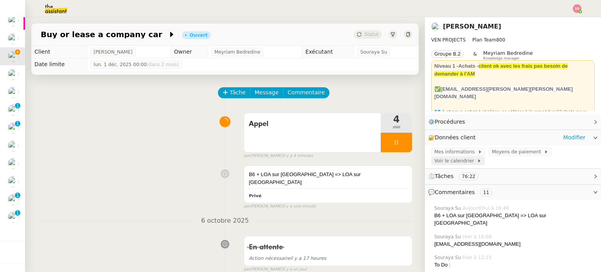
click at [455, 162] on span "Voir le calendrier" at bounding box center [455, 161] width 43 height 8
click at [295, 93] on span "Commentaire" at bounding box center [305, 92] width 37 height 9
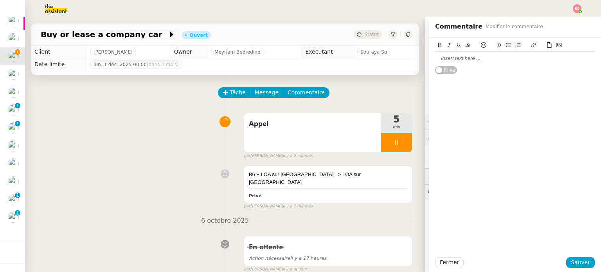
click at [509, 62] on div at bounding box center [515, 58] width 160 height 13
click at [587, 263] on button "Sauver" at bounding box center [580, 262] width 29 height 11
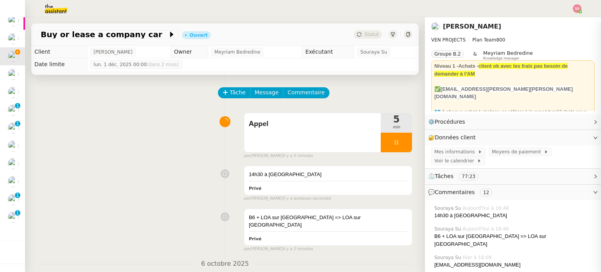
scroll to position [196, 0]
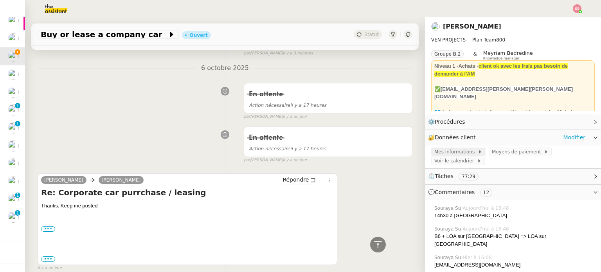
click at [477, 152] on icon at bounding box center [479, 151] width 5 height 5
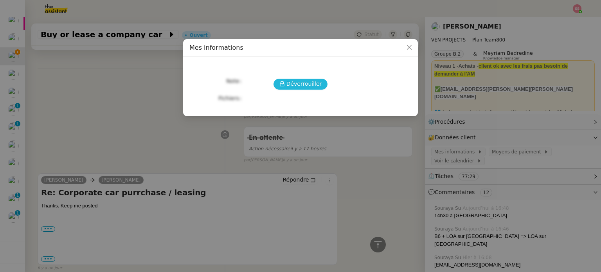
click at [318, 87] on span "Déverrouiller" at bounding box center [304, 83] width 36 height 9
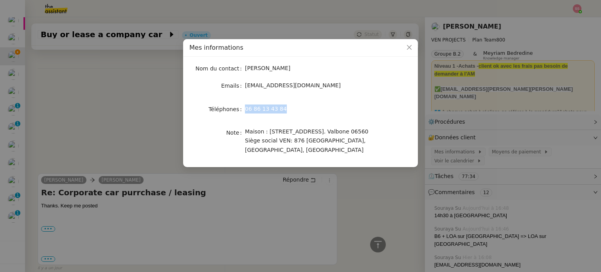
drag, startPoint x: 272, startPoint y: 108, endPoint x: 244, endPoint y: 111, distance: 27.9
click at [245, 111] on div "06 86 13 43 84" at bounding box center [309, 108] width 129 height 9
click at [411, 53] on span "Close" at bounding box center [408, 47] width 17 height 17
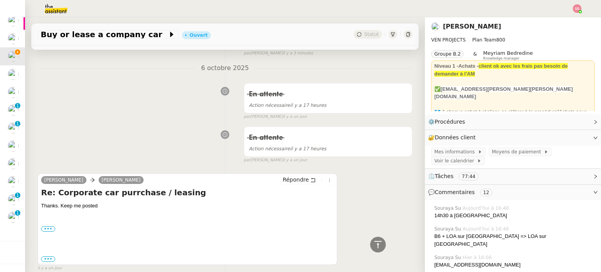
click at [195, 92] on div "En attente Action nécessaire il y a 17 heures false par Souraya S. il y a un jo…" at bounding box center [225, 99] width 375 height 40
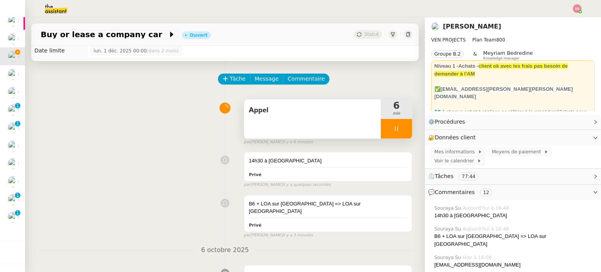
scroll to position [0, 0]
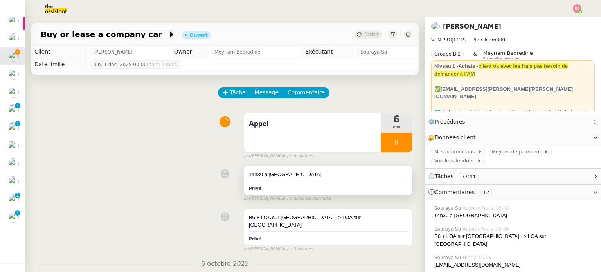
drag, startPoint x: 286, startPoint y: 180, endPoint x: 295, endPoint y: 177, distance: 9.5
click at [286, 180] on div "14h30 à Mougins Privé" at bounding box center [328, 180] width 168 height 29
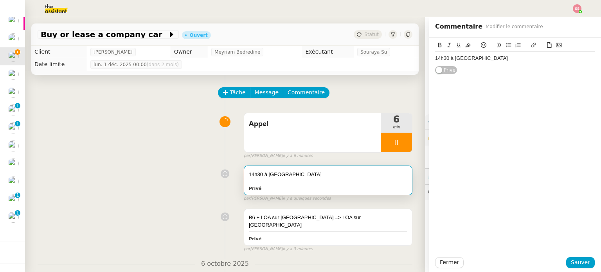
click at [507, 57] on div "14h30 à Mougins" at bounding box center [515, 58] width 160 height 7
click at [571, 265] on span "Sauver" at bounding box center [580, 262] width 19 height 9
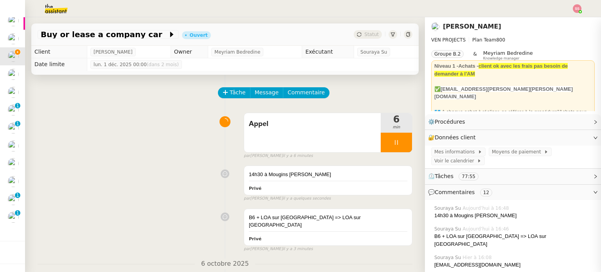
click at [154, 131] on div "Appel 6 min false par Souraya S. il y a 6 minutes" at bounding box center [225, 134] width 375 height 50
click at [133, 128] on div "Appel 6 min false par Souraya S. il y a 6 minutes" at bounding box center [225, 134] width 375 height 50
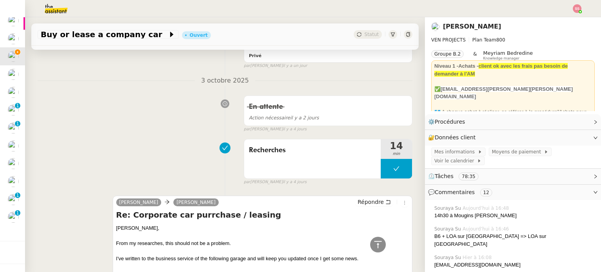
scroll to position [1017, 0]
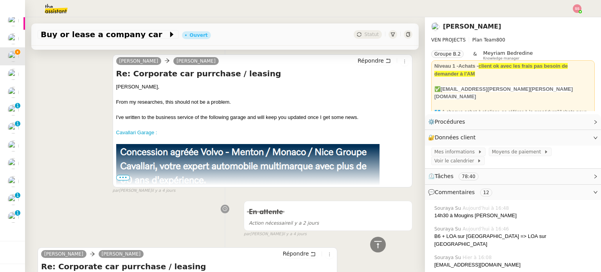
click at [117, 175] on span "•••" at bounding box center [123, 177] width 14 height 5
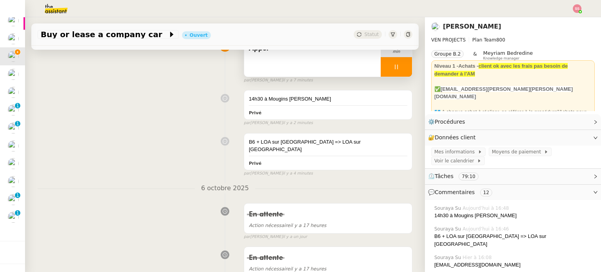
scroll to position [78, 0]
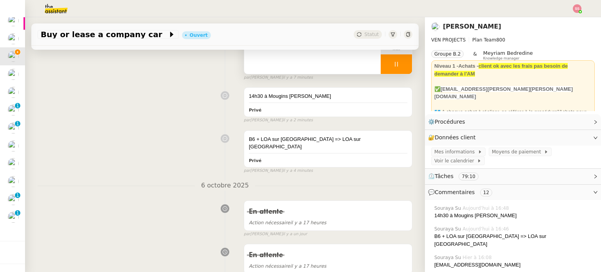
click at [392, 72] on div at bounding box center [396, 64] width 31 height 20
click at [396, 70] on button at bounding box center [404, 64] width 16 height 20
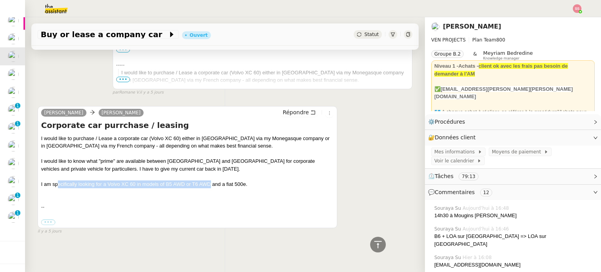
drag, startPoint x: 209, startPoint y: 180, endPoint x: 58, endPoint y: 178, distance: 151.0
click at [58, 180] on div "I am specifically looking for a Volvo XC 60 in models of B5 AWD or T6 AWD and a…" at bounding box center [187, 184] width 293 height 8
drag, startPoint x: 41, startPoint y: 180, endPoint x: 211, endPoint y: 181, distance: 170.5
click at [211, 181] on div "I am specifically looking for a Volvo XC 60 in models of B5 AWD or T6 AWD and a…" at bounding box center [187, 184] width 293 height 8
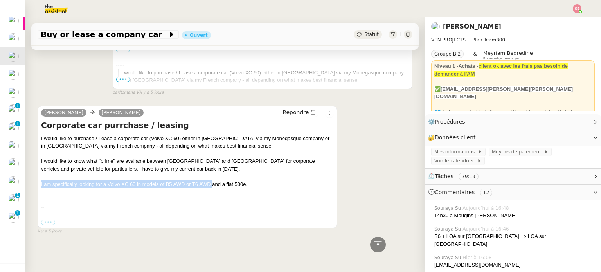
copy div "I am specifically looking for a Volvo XC 60 in models of B5 AWD or T6 AWD"
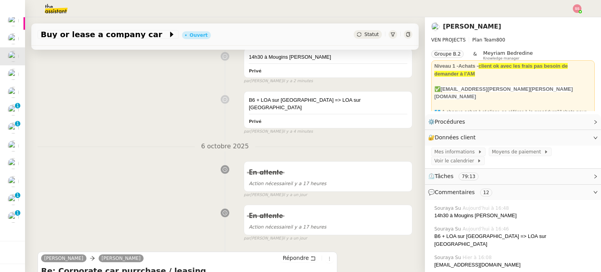
scroll to position [39, 0]
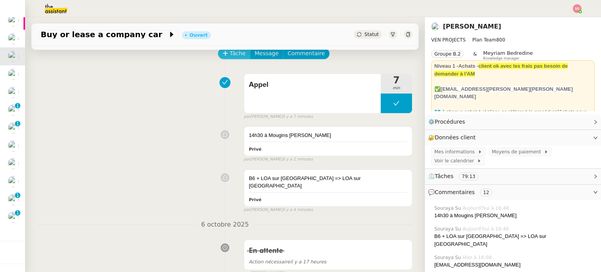
click at [230, 54] on span "Tâche" at bounding box center [238, 53] width 16 height 9
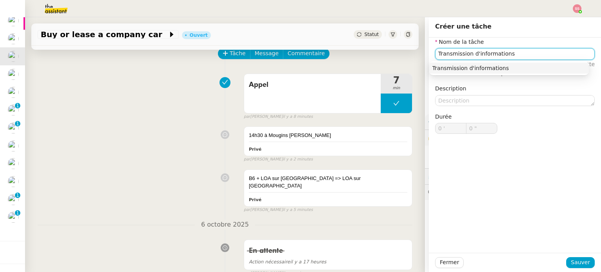
click at [443, 71] on div "Transmission d'informations" at bounding box center [508, 68] width 153 height 7
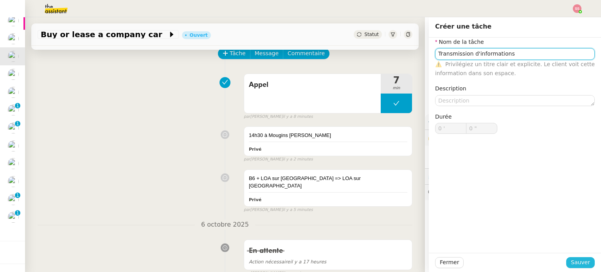
type input "Transmission d'informations"
click at [576, 266] on span "Sauver" at bounding box center [580, 262] width 19 height 9
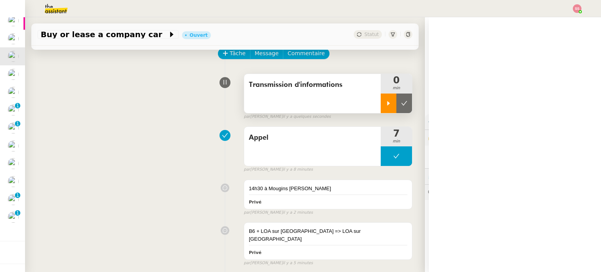
click at [381, 99] on div at bounding box center [389, 103] width 16 height 20
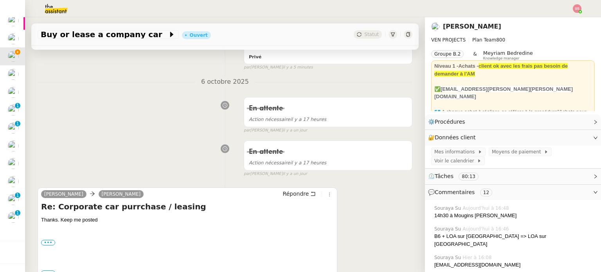
scroll to position [274, 0]
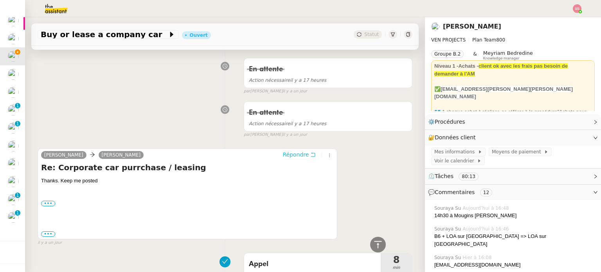
click at [294, 151] on span "Répondre" at bounding box center [295, 155] width 26 height 8
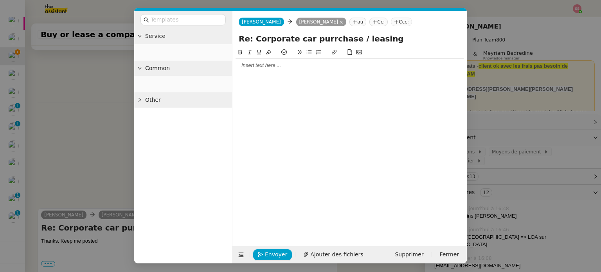
scroll to position [334, 0]
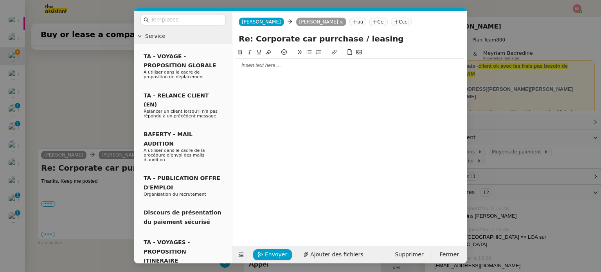
click at [255, 68] on div at bounding box center [349, 65] width 228 height 7
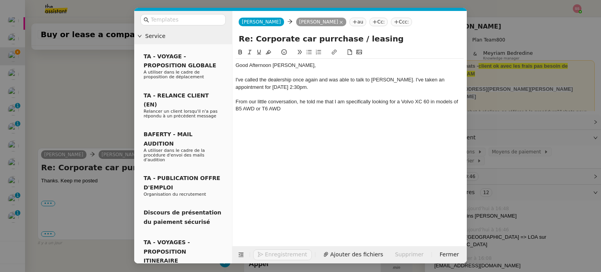
scroll to position [0, 0]
click at [324, 100] on div "From our little conversation, he told me that I am specifically looking for a V…" at bounding box center [349, 105] width 228 height 14
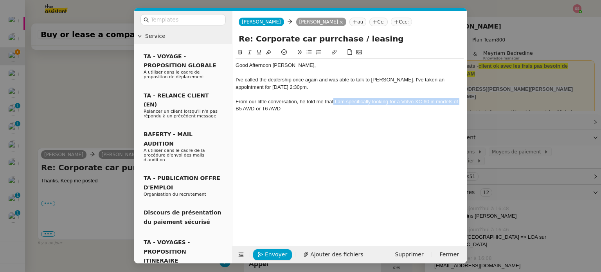
drag, startPoint x: 334, startPoint y: 101, endPoint x: 462, endPoint y: 101, distance: 128.7
click at [462, 101] on div "From our little conversation, he told me that I am specifically looking for a V…" at bounding box center [349, 105] width 228 height 14
drag, startPoint x: 397, startPoint y: 100, endPoint x: 356, endPoint y: 101, distance: 40.7
click at [356, 101] on div "From our little conversation, he told me that B5 AWD or T6 AWD" at bounding box center [349, 101] width 228 height 7
click at [104, 124] on nz-modal-container "Service TA - VOYAGE - PROPOSITION GLOBALE A utiliser dans le cadre de propositi…" at bounding box center [300, 136] width 601 height 272
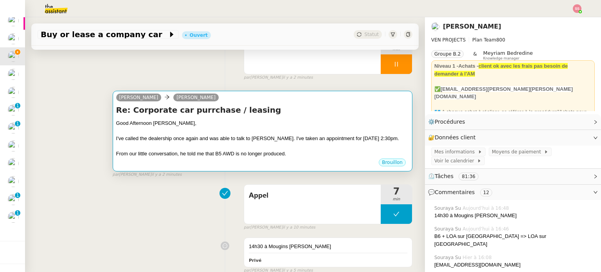
scroll to position [117, 0]
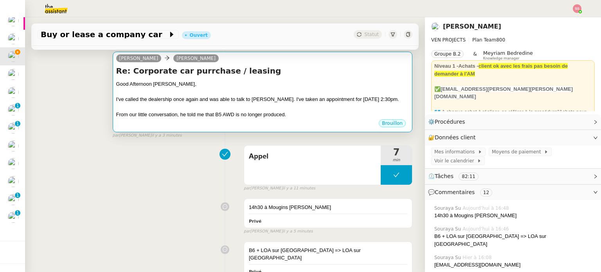
click at [316, 108] on div at bounding box center [262, 107] width 293 height 8
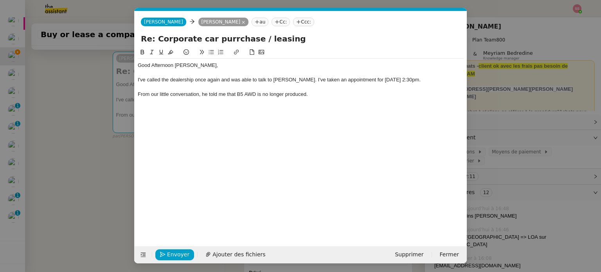
scroll to position [0, 16]
click at [311, 93] on div "From our little conversation, he told me that B5 AWD is no longer produced." at bounding box center [301, 94] width 326 height 7
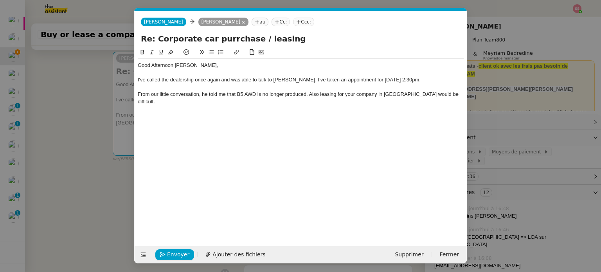
click at [316, 97] on div "From our little conversation, he told me that B5 AWD is no longer produced. Als…" at bounding box center [301, 98] width 326 height 14
click at [0, 0] on lt-span "Also ," at bounding box center [0, 0] width 0 height 0
click at [447, 93] on div "From our little conversation, he told me that B5 AWD is no longer produced. Als…" at bounding box center [301, 98] width 326 height 14
click at [386, 78] on div "I've called the dealership once again and was able to talk to Jean-Louis. I've …" at bounding box center [301, 79] width 326 height 7
click at [349, 79] on div "I've called the dealership once again and was able to talk to Jean-Louis. I've …" at bounding box center [301, 79] width 326 height 7
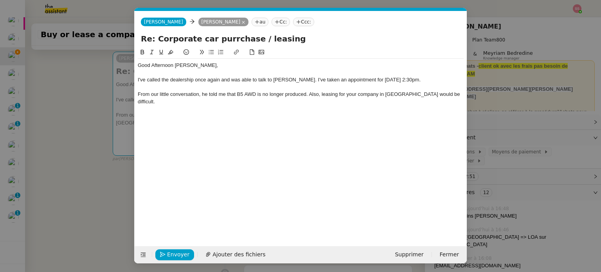
click at [449, 95] on div "From our little conversation, he told me that B5 AWD is no longer produced. Als…" at bounding box center [301, 98] width 326 height 14
click at [98, 104] on nz-modal-container "Service TA - VOYAGE - PROPOSITION GLOBALE A utiliser dans le cadre de propositi…" at bounding box center [300, 136] width 601 height 272
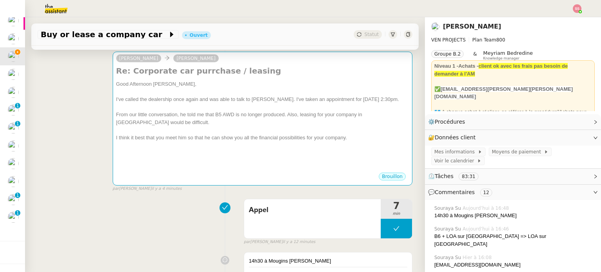
scroll to position [0, 0]
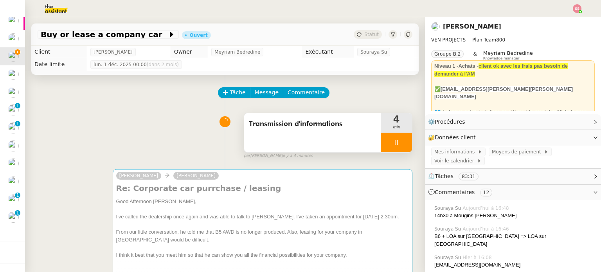
click at [394, 143] on div at bounding box center [396, 143] width 31 height 20
click at [401, 143] on icon at bounding box center [404, 142] width 6 height 6
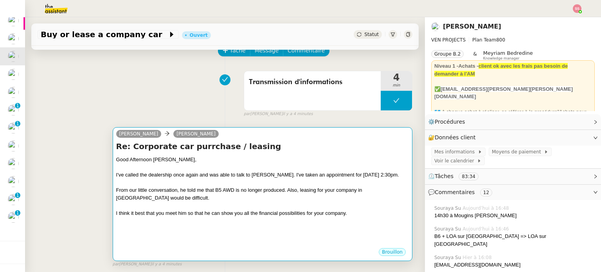
scroll to position [156, 0]
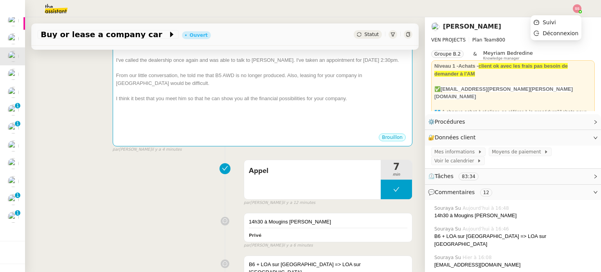
click at [573, 7] on img at bounding box center [577, 8] width 9 height 9
click at [570, 20] on li "Suivi" at bounding box center [555, 22] width 51 height 11
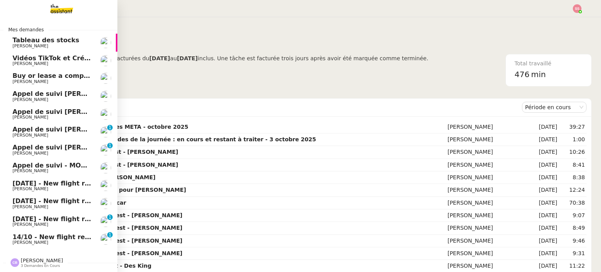
click at [68, 75] on span "Buy or lease a company car" at bounding box center [61, 75] width 97 height 7
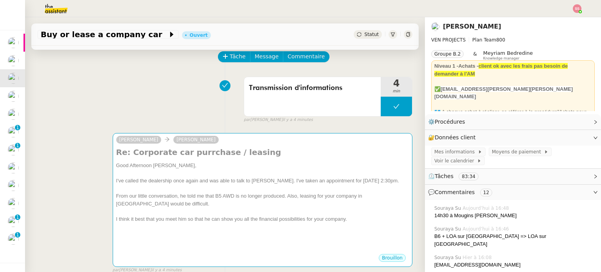
scroll to position [117, 0]
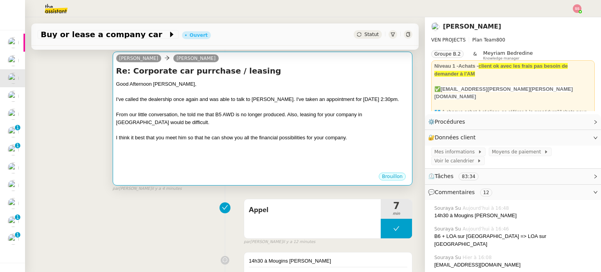
click at [285, 144] on div at bounding box center [262, 145] width 293 height 8
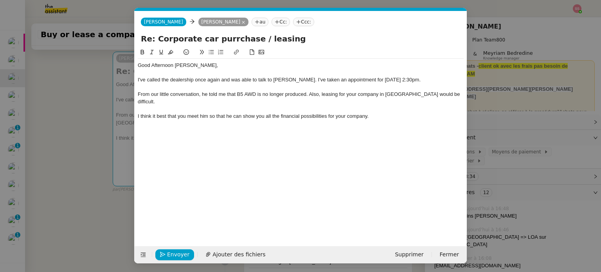
scroll to position [0, 16]
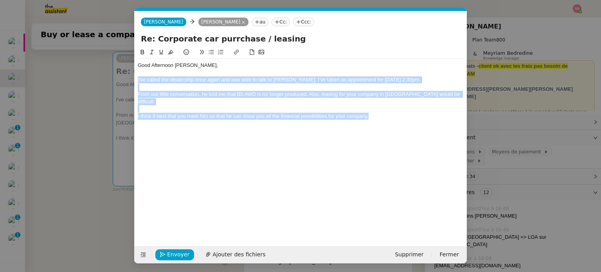
drag, startPoint x: 374, startPoint y: 109, endPoint x: 123, endPoint y: 77, distance: 252.7
click at [123, 77] on nz-modal-container "Service TA - VOYAGE - PROPOSITION GLOBALE A utiliser dans le cadre de propositi…" at bounding box center [300, 136] width 601 height 272
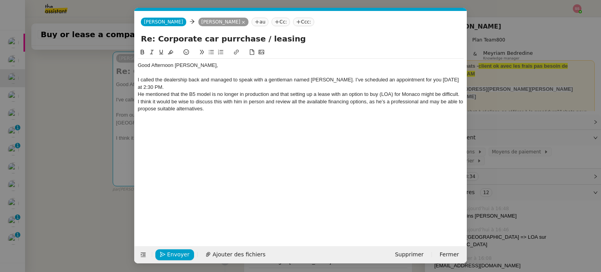
scroll to position [0, 0]
click at [178, 89] on div "I called the dealership back and managed to speak with a gentleman named Jean-L…" at bounding box center [301, 83] width 326 height 14
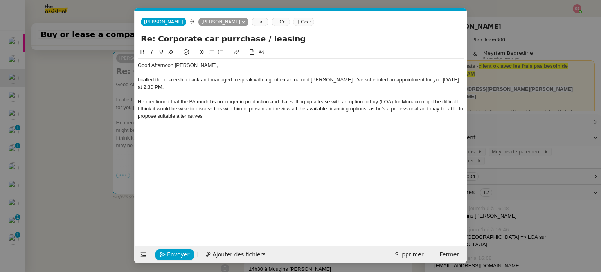
click at [460, 100] on div "He mentioned that the B5 model is no longer in production and that setting up a…" at bounding box center [301, 101] width 326 height 7
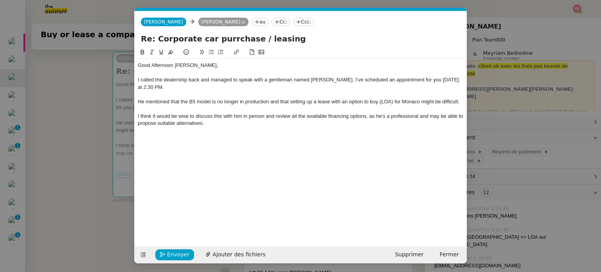
drag, startPoint x: 82, startPoint y: 133, endPoint x: 210, endPoint y: 138, distance: 128.7
click at [82, 133] on nz-modal-container "Service TA - VOYAGE - PROPOSITION GLOBALE A utiliser dans le cadre de propositi…" at bounding box center [300, 136] width 601 height 272
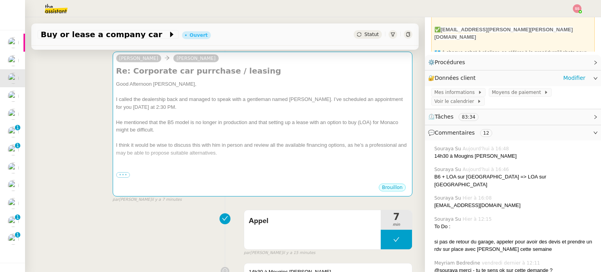
scroll to position [235, 0]
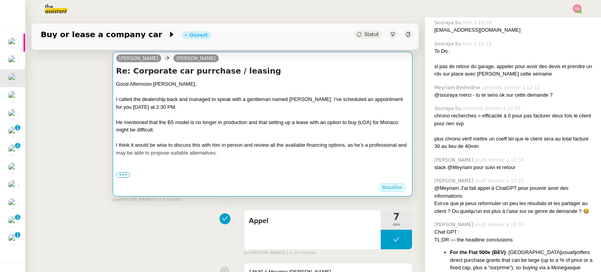
click at [251, 153] on div "I think it would be wise to discuss this with him in person and review all the …" at bounding box center [262, 148] width 293 height 15
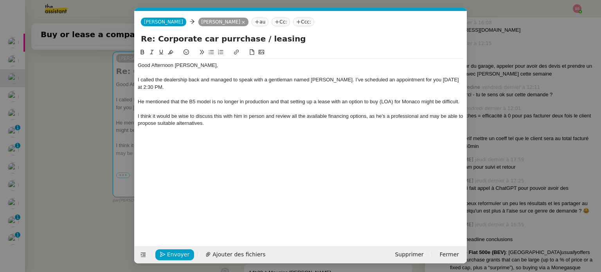
scroll to position [0, 16]
click at [224, 128] on div at bounding box center [301, 130] width 326 height 7
click at [211, 54] on icon at bounding box center [210, 51] width 5 height 5
click at [180, 251] on span "Envoyer" at bounding box center [178, 254] width 22 height 9
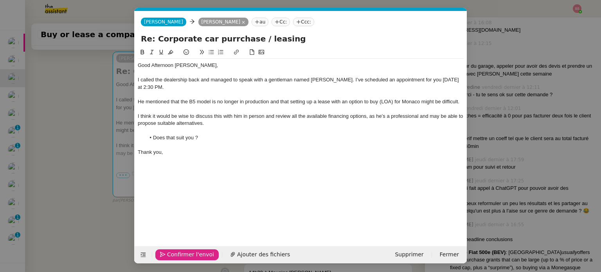
click at [180, 251] on span "Confirmer l'envoi" at bounding box center [190, 254] width 47 height 9
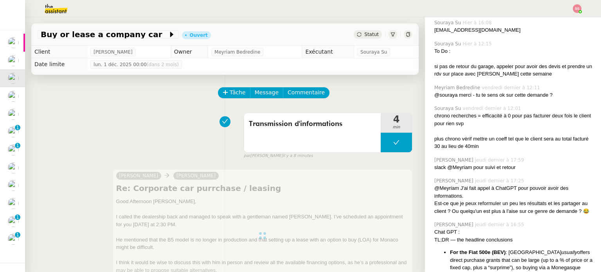
scroll to position [39, 0]
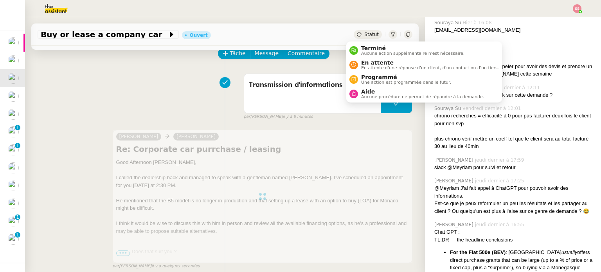
click at [357, 32] on icon at bounding box center [359, 34] width 5 height 5
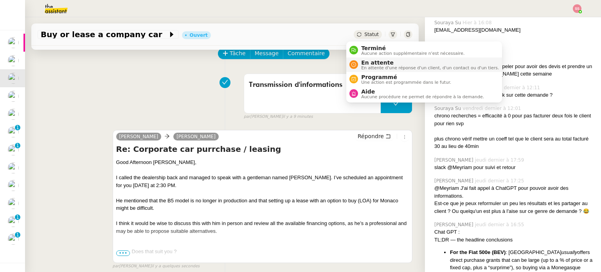
click at [372, 66] on span "En attente d'une réponse d'un client, d'un contact ou d'un tiers." at bounding box center [430, 68] width 138 height 4
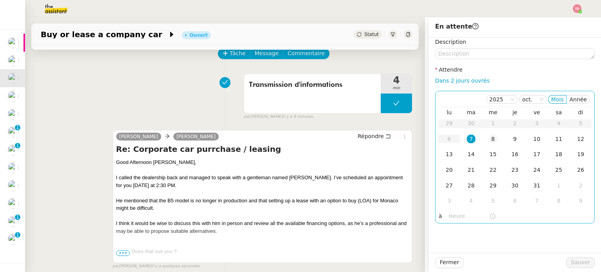
click at [488, 141] on div "8" at bounding box center [492, 139] width 9 height 9
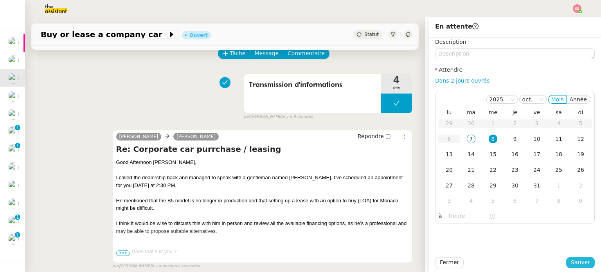
click at [574, 259] on span "Sauver" at bounding box center [580, 262] width 19 height 9
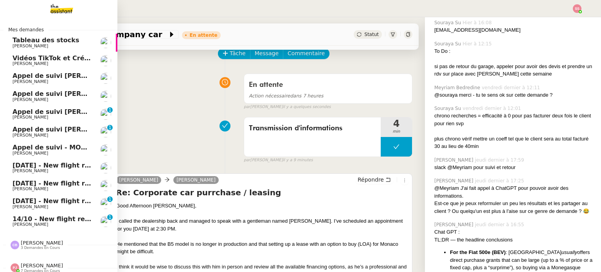
click at [50, 218] on span "14/10 - New flight request - A Faz" at bounding box center [72, 218] width 118 height 7
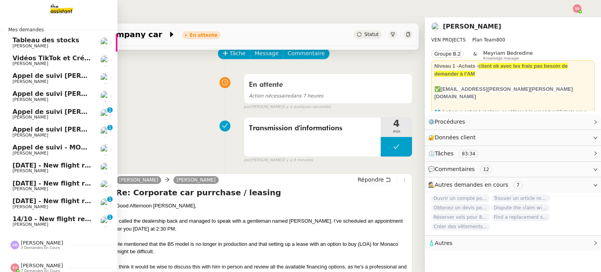
scroll to position [9, 0]
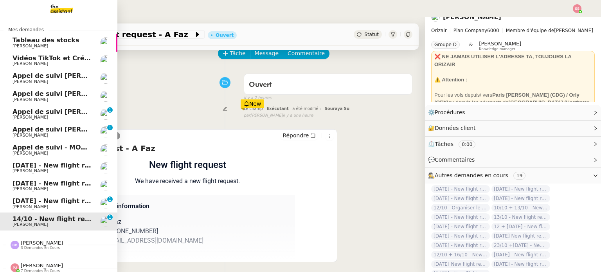
click at [55, 201] on span "14th October 2025 - New flight request - Dimitra Charalambidou" at bounding box center [94, 200] width 162 height 7
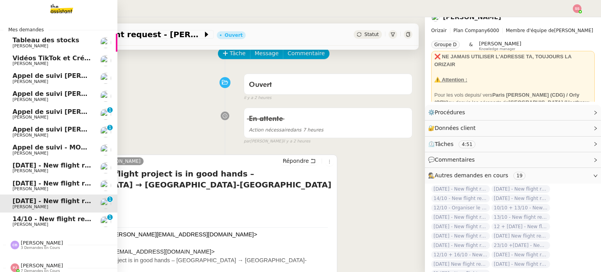
click at [57, 181] on span "[DATE] - New flight request - [PERSON_NAME]" at bounding box center [94, 183] width 162 height 7
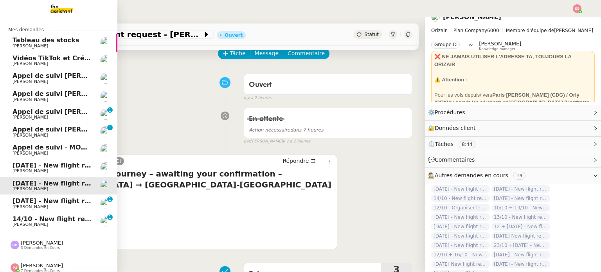
click at [56, 169] on span "[PERSON_NAME]" at bounding box center [52, 171] width 79 height 5
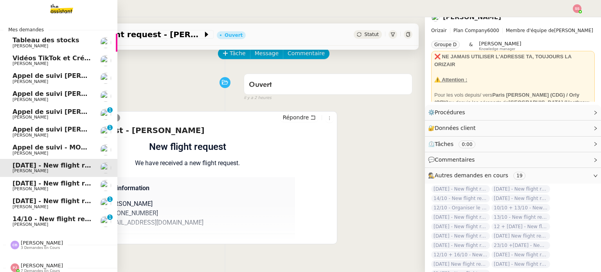
click at [59, 189] on span "[PERSON_NAME]" at bounding box center [52, 189] width 79 height 5
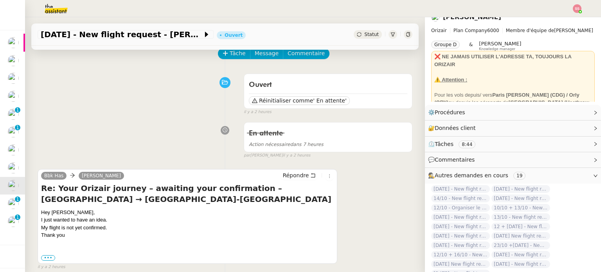
click at [364, 33] on span "Statut" at bounding box center [371, 34] width 14 height 5
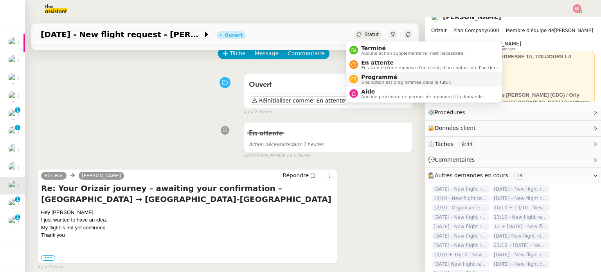
drag, startPoint x: 364, startPoint y: 63, endPoint x: 377, endPoint y: 72, distance: 15.2
click at [364, 63] on span "En attente" at bounding box center [430, 62] width 138 height 6
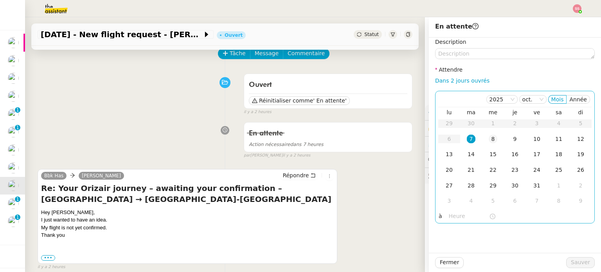
click at [491, 140] on div "8" at bounding box center [492, 139] width 9 height 9
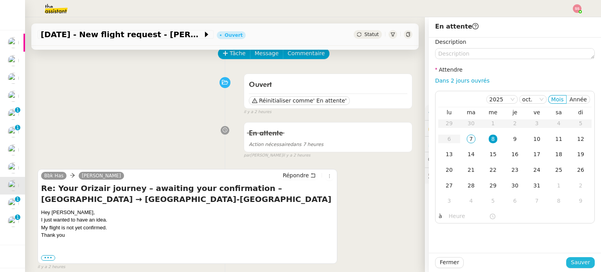
click at [573, 260] on span "Sauver" at bounding box center [580, 262] width 19 height 9
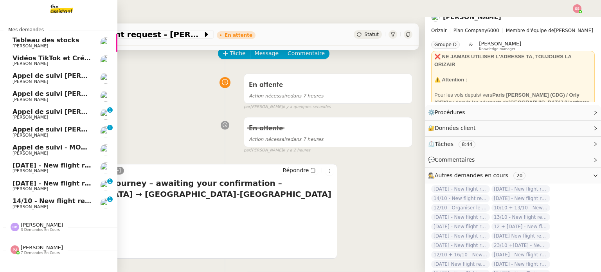
click at [58, 167] on span "[DATE] - New flight request - [PERSON_NAME]" at bounding box center [94, 165] width 162 height 7
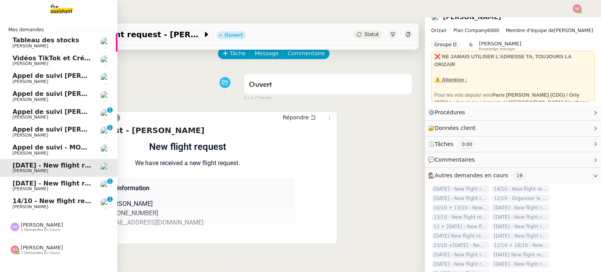
click at [47, 182] on span "14th October 2025 - New flight request - Dimitra Charalambidou" at bounding box center [94, 183] width 162 height 7
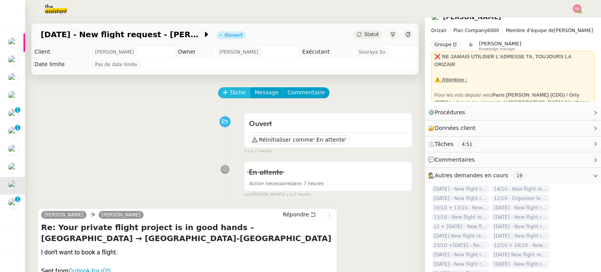
click at [238, 92] on span "Tâche" at bounding box center [238, 92] width 16 height 9
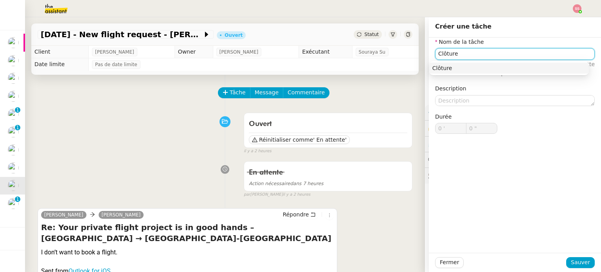
click at [449, 72] on div "Clôture" at bounding box center [508, 68] width 153 height 7
type input "Clôture"
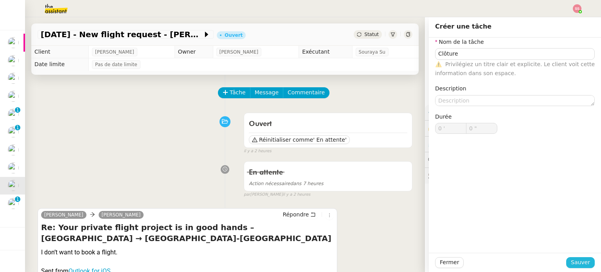
click at [585, 262] on button "Sauver" at bounding box center [580, 262] width 29 height 11
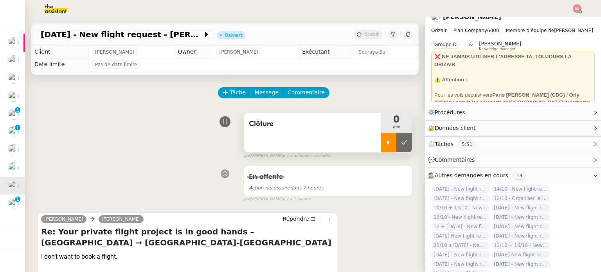
click at [382, 142] on div at bounding box center [389, 143] width 16 height 20
click at [296, 222] on span "Répondre" at bounding box center [295, 219] width 26 height 8
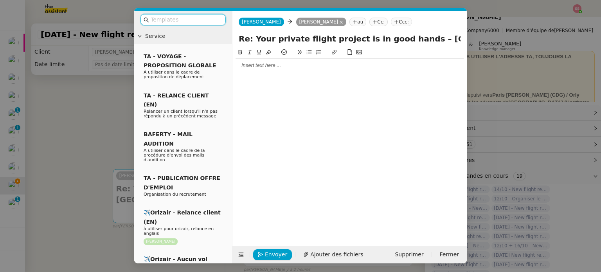
click at [177, 24] on input "text" at bounding box center [186, 19] width 70 height 9
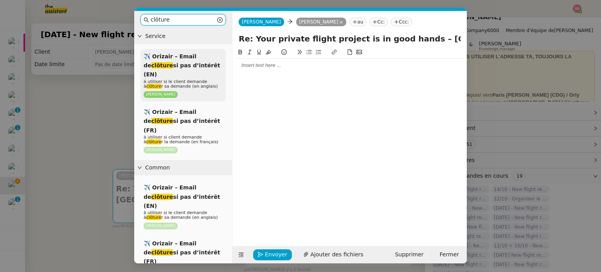
type input "clôture"
click at [165, 56] on span "✈️ Orizair – Email de clôture si pas d’intérêt (EN)" at bounding box center [182, 65] width 76 height 25
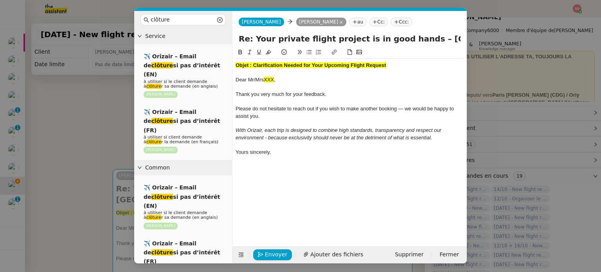
click at [70, 118] on nz-modal-container "clôture Service ✈️ Orizair – Email de clôture si pas d’intérêt (EN) à utiliser …" at bounding box center [300, 136] width 601 height 272
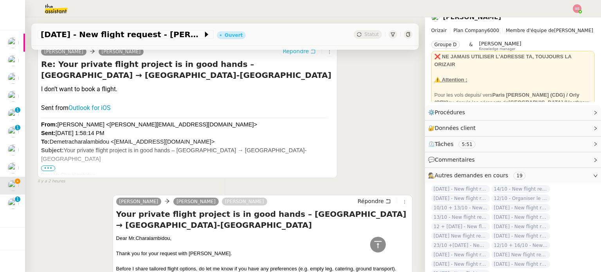
scroll to position [474, 0]
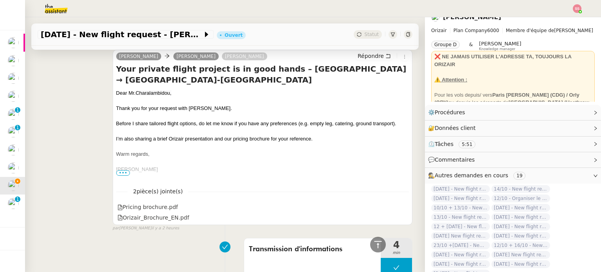
click at [156, 95] on span "Charalambidou," at bounding box center [153, 93] width 36 height 6
copy div "Dear Mr. Charalambidou,"
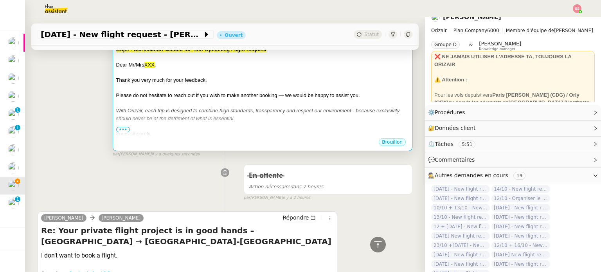
scroll to position [161, 0]
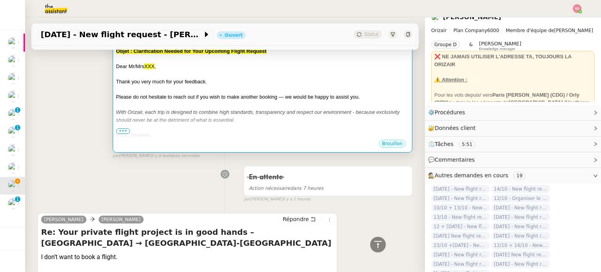
click at [229, 90] on div at bounding box center [262, 90] width 293 height 8
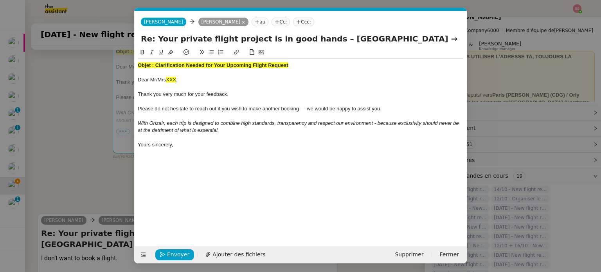
scroll to position [0, 33]
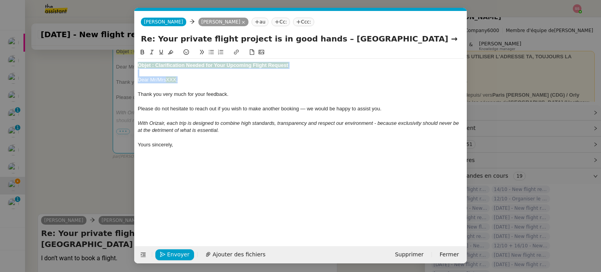
drag, startPoint x: 196, startPoint y: 79, endPoint x: 124, endPoint y: 63, distance: 73.0
click at [124, 63] on nz-modal-container "clôture Service ✈️ Orizair – Email de clôture si pas d’intérêt (EN) à utiliser …" at bounding box center [300, 136] width 601 height 272
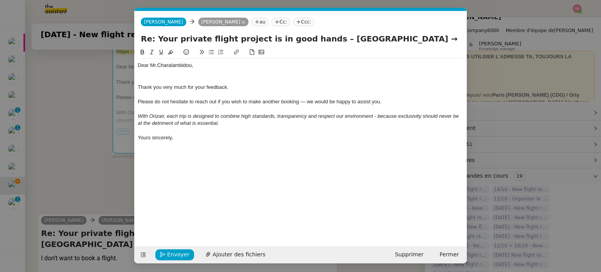
scroll to position [0, 0]
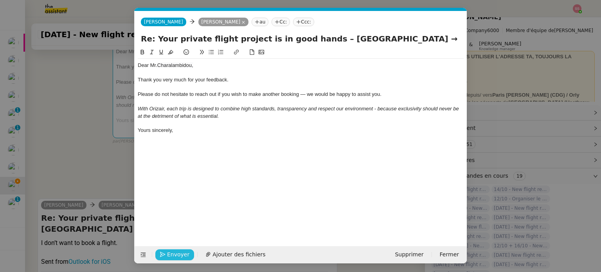
click at [179, 253] on span "Envoyer" at bounding box center [178, 254] width 22 height 9
click at [179, 253] on span "Confirmer l'envoi" at bounding box center [190, 254] width 47 height 9
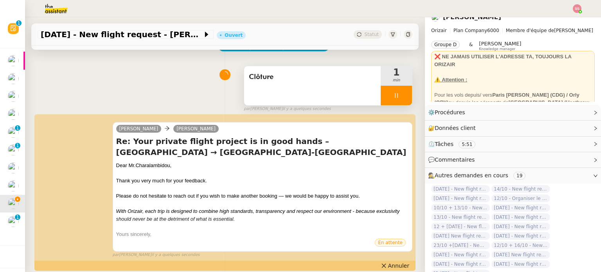
scroll to position [44, 0]
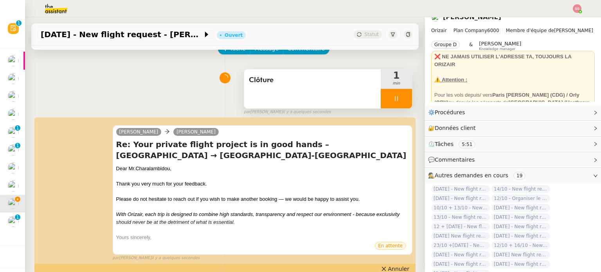
click at [393, 102] on div at bounding box center [396, 99] width 31 height 20
click at [401, 102] on icon at bounding box center [404, 98] width 6 height 6
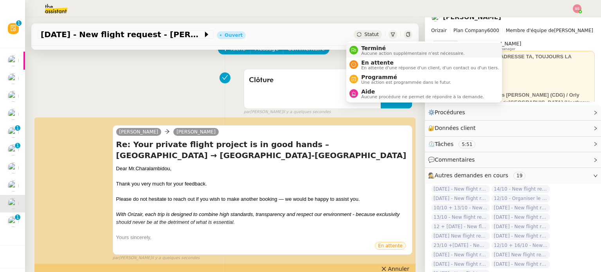
click at [368, 45] on span "Terminé" at bounding box center [412, 48] width 103 height 6
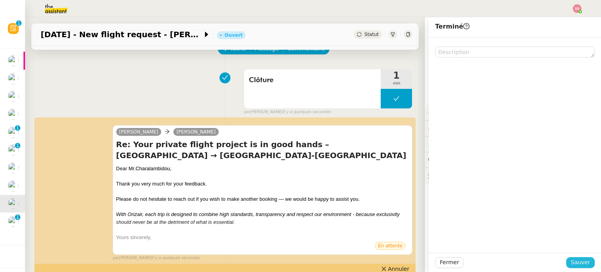
click at [571, 261] on span "Sauver" at bounding box center [580, 262] width 19 height 9
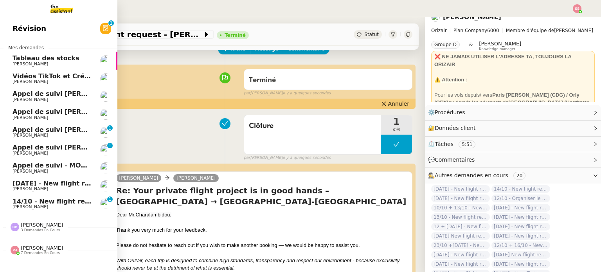
click at [47, 195] on link "14/10 - New flight request - A Faz Louis Frei 0 1 2 3 4 5 6 7 8 9" at bounding box center [58, 204] width 117 height 18
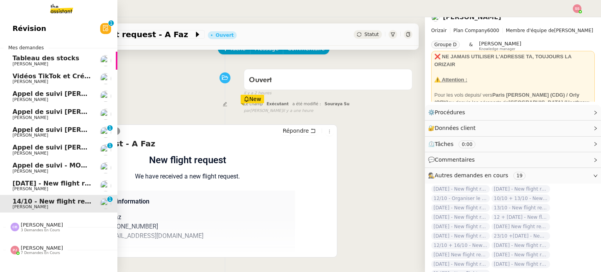
click at [61, 176] on link "Appel de suivi - MON RENOVATEUR LOCAL - Alexis Briand Florian Parant" at bounding box center [58, 168] width 117 height 18
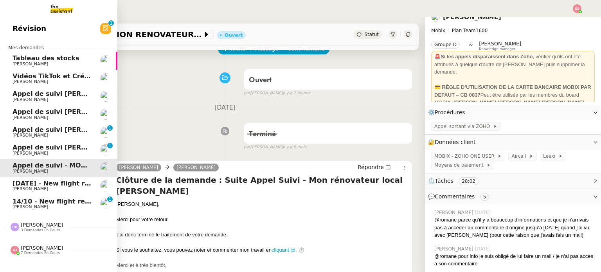
click at [56, 189] on span "[PERSON_NAME]" at bounding box center [52, 189] width 79 height 5
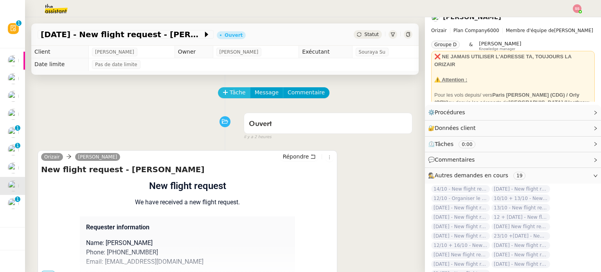
click at [223, 92] on button "Tâche" at bounding box center [234, 92] width 32 height 11
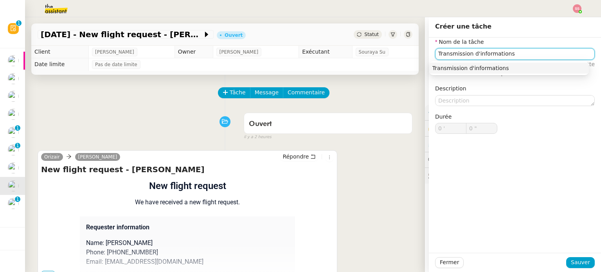
click at [496, 69] on div "Transmission d'informations" at bounding box center [508, 68] width 153 height 7
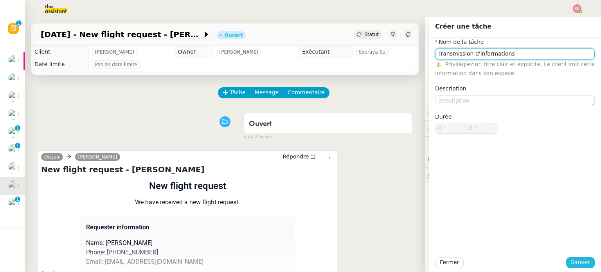
type input "Transmission d'informations"
click at [571, 259] on span "Sauver" at bounding box center [580, 262] width 19 height 9
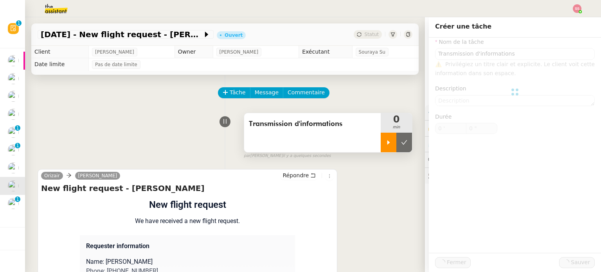
click at [381, 148] on div at bounding box center [389, 143] width 16 height 20
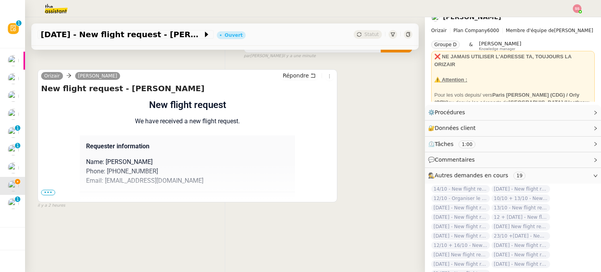
scroll to position [105, 0]
click at [47, 190] on span "•••" at bounding box center [48, 192] width 14 height 5
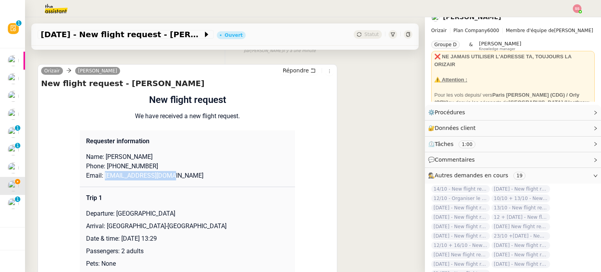
drag, startPoint x: 156, startPoint y: 178, endPoint x: 101, endPoint y: 176, distance: 54.8
click at [101, 176] on p "Email: bullettasb@gmail.com" at bounding box center [187, 175] width 203 height 9
copy p "bullettasb@gmail.com"
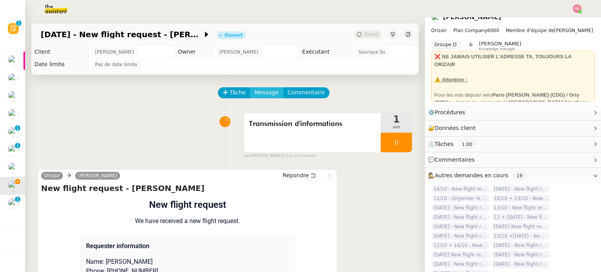
click at [261, 89] on span "Message" at bounding box center [267, 92] width 24 height 9
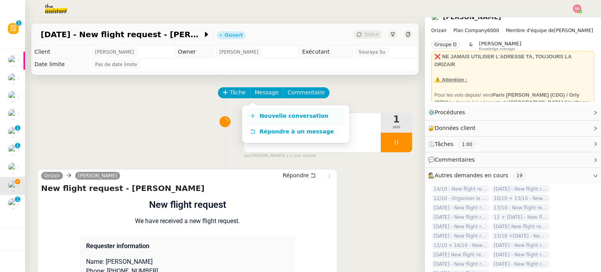
click at [273, 111] on link "Nouvelle conversation" at bounding box center [296, 116] width 98 height 16
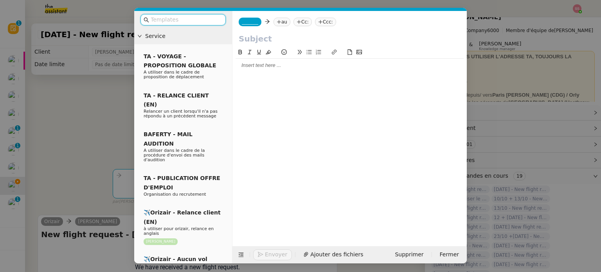
click at [277, 24] on nz-tag "au" at bounding box center [281, 22] width 17 height 9
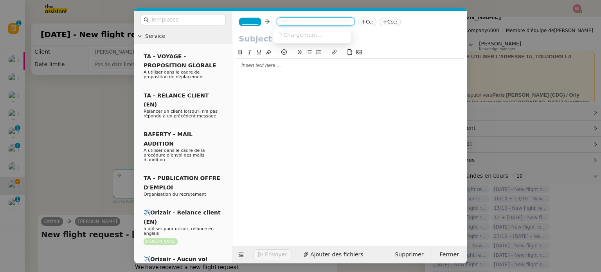
paste input "bullettasb@gmail.com"
type input "bullettasb@gmail.com"
click at [296, 34] on span "bullettasb@gmail.com" at bounding box center [324, 34] width 96 height 6
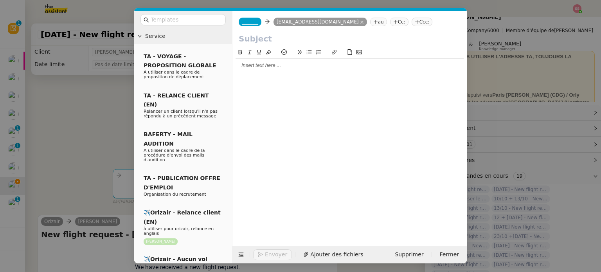
click at [250, 19] on span "_______" at bounding box center [250, 21] width 16 height 5
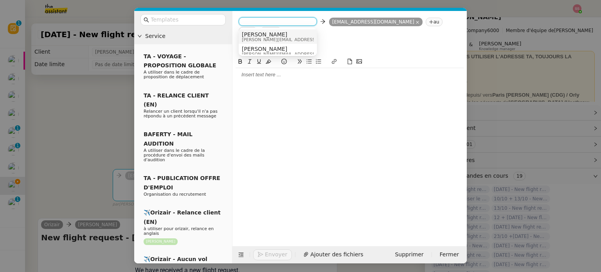
click at [266, 35] on span "[PERSON_NAME]" at bounding box center [297, 34] width 111 height 6
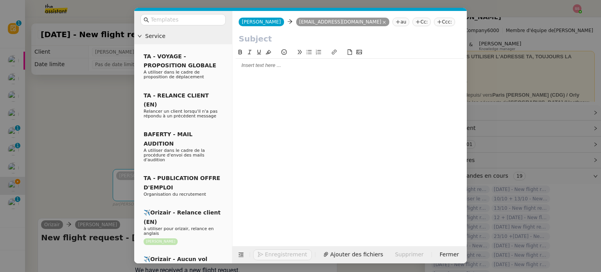
click at [434, 25] on nz-tag "Ccc:" at bounding box center [444, 22] width 21 height 9
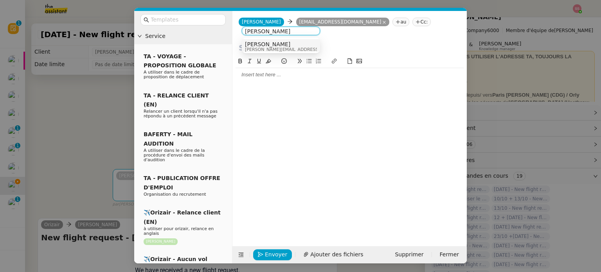
type input "[PERSON_NAME]"
click at [300, 47] on div "Louis Frei louis@orizair.com" at bounding box center [281, 46] width 72 height 11
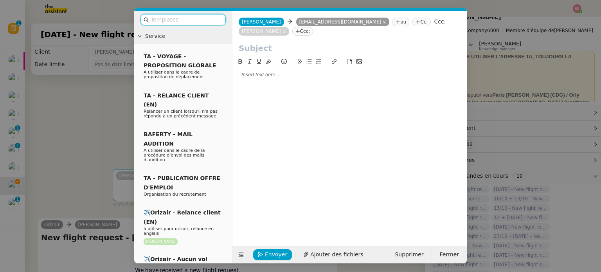
click at [200, 17] on input "text" at bounding box center [186, 19] width 70 height 9
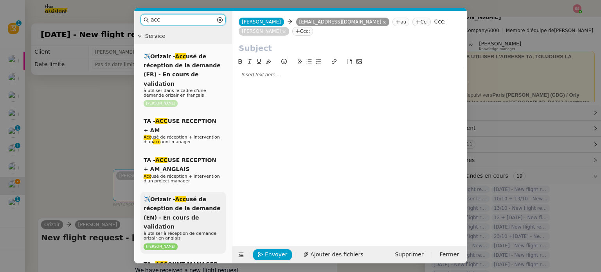
type input "acc"
click at [218, 198] on span "✈️Orizair - Acc usé de réception de la demande (EN) - En cours de validation" at bounding box center [182, 213] width 77 height 34
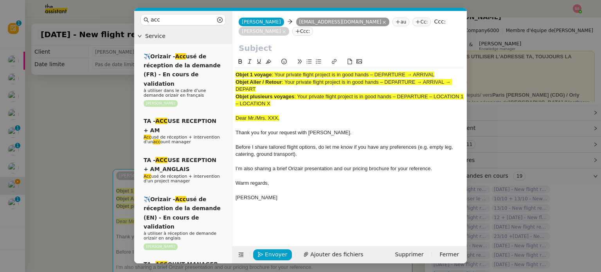
drag, startPoint x: 275, startPoint y: 65, endPoint x: 440, endPoint y: 57, distance: 164.8
click at [440, 57] on div "Objet 1 voyage : Your private flight project is in good hands – DEPARTURE → ARR…" at bounding box center [349, 134] width 228 height 154
copy span "Your private flight project is in good hands – DEPARTURE → ARRIVAL"
click at [264, 42] on input "text" at bounding box center [350, 48] width 222 height 12
paste input "Your private flight project is in good hands – DEPARTURE → ARRIVAL"
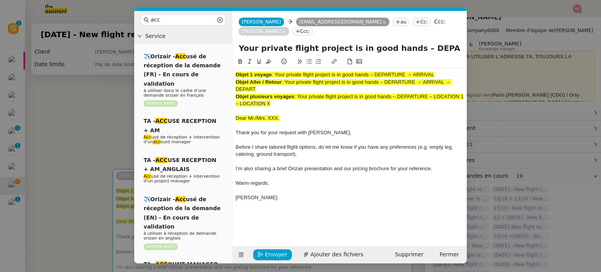
scroll to position [0, 34]
type input "Your private flight project is in good hands – DEPARTURE → ARRIVAL"
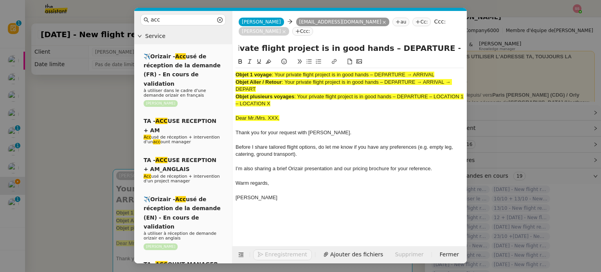
scroll to position [0, 0]
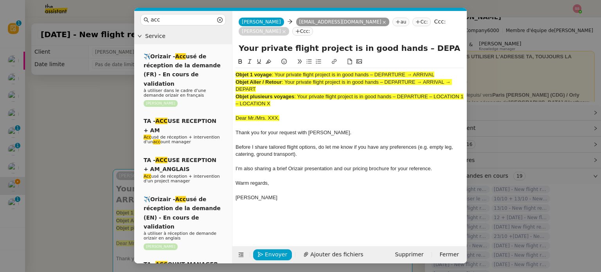
drag, startPoint x: 279, startPoint y: 93, endPoint x: 231, endPoint y: 55, distance: 61.8
click at [231, 55] on nz-layout "acc Service ✈️Orizair - Acc usé de réception de la demande (FR) - En cours de v…" at bounding box center [300, 137] width 332 height 252
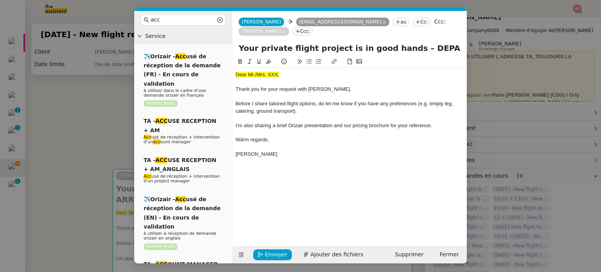
click at [48, 97] on nz-modal-container "acc Service ✈️Orizair - Acc usé de réception de la demande (FR) - En cours de v…" at bounding box center [300, 136] width 601 height 272
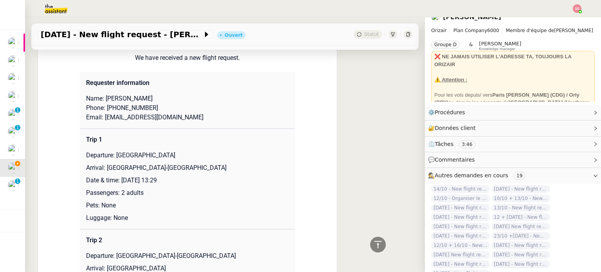
scroll to position [313, 0]
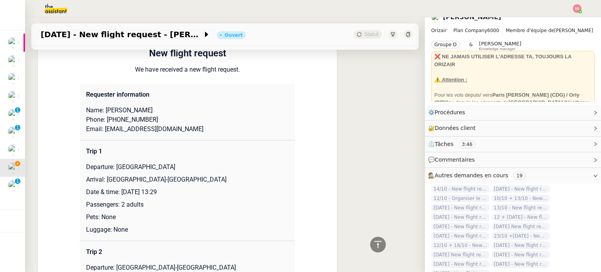
drag, startPoint x: 145, startPoint y: 93, endPoint x: 140, endPoint y: 93, distance: 5.1
click at [140, 92] on td "Requester information Name: Andrew Bullett Phone: +4407886665938 Email: bullett…" at bounding box center [187, 112] width 215 height 57
click at [129, 106] on p "Name: Andrew Bullett" at bounding box center [187, 110] width 203 height 9
drag, startPoint x: 125, startPoint y: 99, endPoint x: 157, endPoint y: 98, distance: 32.1
click at [157, 106] on p "Name: Andrew Bullett" at bounding box center [187, 110] width 203 height 9
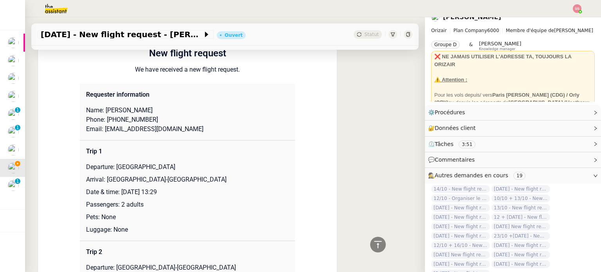
copy p "Bullett"
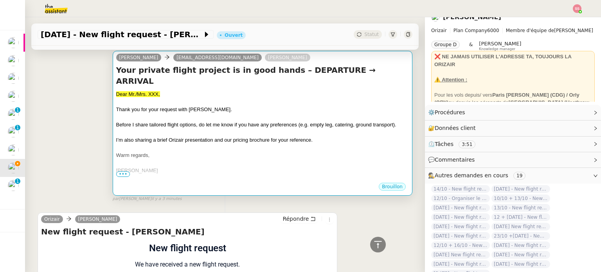
scroll to position [78, 0]
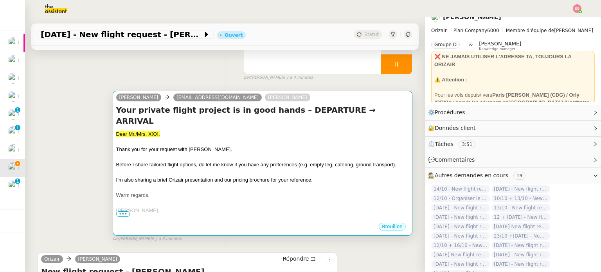
click at [237, 130] on div "Dear Mr./Mrs. XXX," at bounding box center [262, 134] width 293 height 8
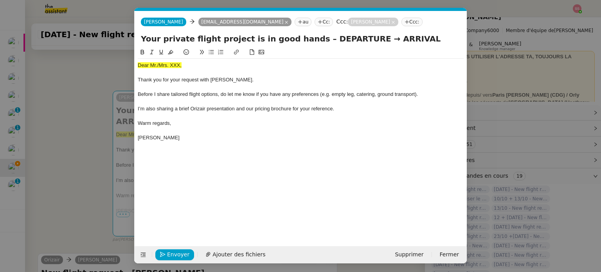
scroll to position [0, 24]
drag, startPoint x: 188, startPoint y: 65, endPoint x: 113, endPoint y: 54, distance: 75.1
click at [113, 54] on nz-modal-container "acc Service ✈️Orizair - Acc usé de réception de la demande (FR) - En cours de v…" at bounding box center [300, 136] width 601 height 272
click at [171, 56] on button at bounding box center [170, 52] width 9 height 9
click at [192, 67] on div "Dear Mr./Mrs. XXX," at bounding box center [301, 65] width 326 height 7
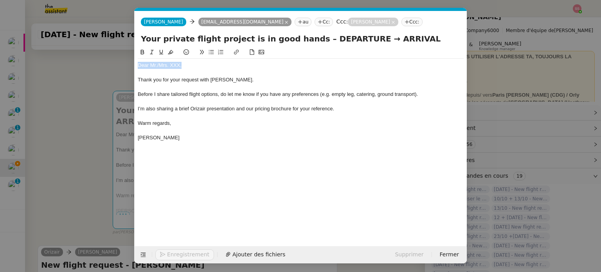
click at [183, 66] on div "Dear Mr./Mrs. XXX," at bounding box center [301, 65] width 326 height 7
drag, startPoint x: 186, startPoint y: 65, endPoint x: 157, endPoint y: 64, distance: 28.9
click at [157, 64] on div "Dear Mr./Mrs. XXX," at bounding box center [301, 65] width 326 height 7
click at [109, 156] on nz-modal-container "acc Service ✈️Orizair - Acc usé de réception de la demande (FR) - En cours de v…" at bounding box center [300, 136] width 601 height 272
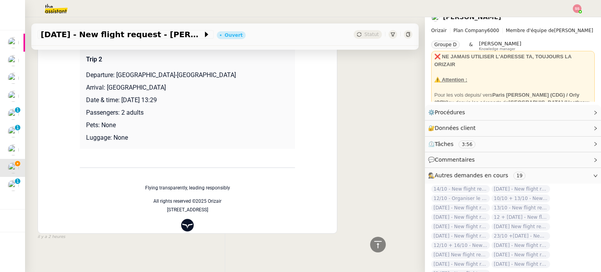
scroll to position [341, 0]
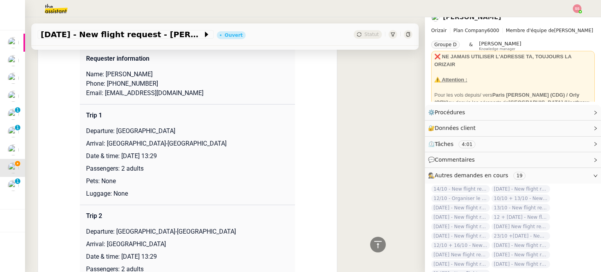
drag, startPoint x: 114, startPoint y: 122, endPoint x: 201, endPoint y: 120, distance: 87.6
click at [201, 126] on p "Departure: London Stansted Airport" at bounding box center [187, 130] width 203 height 9
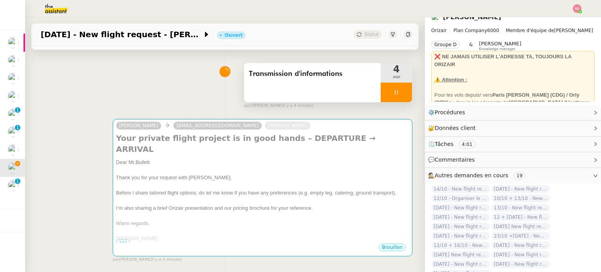
scroll to position [0, 0]
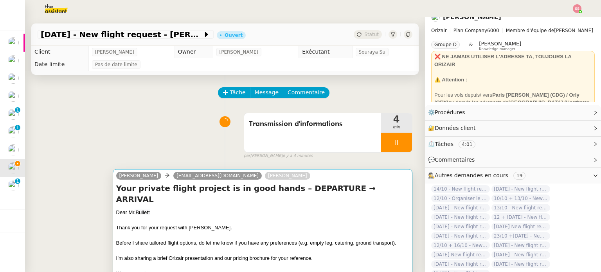
click at [284, 224] on div "Thank you for your request with [PERSON_NAME]." at bounding box center [262, 228] width 293 height 8
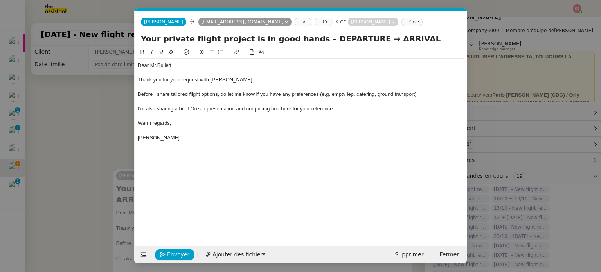
scroll to position [0, 24]
drag, startPoint x: 349, startPoint y: 43, endPoint x: 308, endPoint y: 38, distance: 41.4
click at [308, 38] on input "Your private flight project is in good hands – DEPARTURE → ARRIVAL" at bounding box center [301, 39] width 320 height 12
paste input "London Stansted Airport"
type input "Your private flight project is in good hands – London Stansted Airport → ARRIVAL"
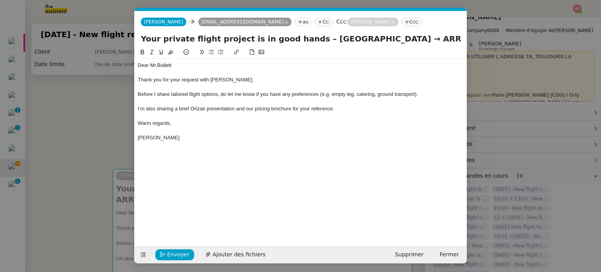
click at [92, 158] on nz-modal-container "acc Service ✈️Orizair - Acc usé de réception de la demande (FR) - En cours de v…" at bounding box center [300, 136] width 601 height 272
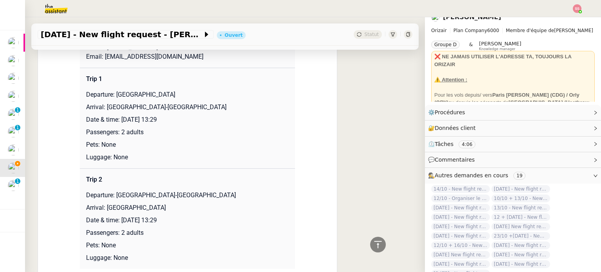
scroll to position [391, 0]
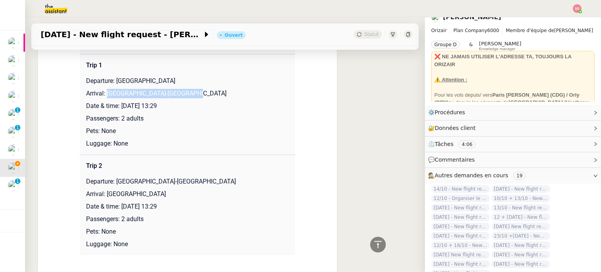
drag, startPoint x: 103, startPoint y: 93, endPoint x: 206, endPoint y: 92, distance: 103.3
click at [206, 92] on p "Arrival: Málaga-Costa del Sol Airport" at bounding box center [187, 93] width 203 height 9
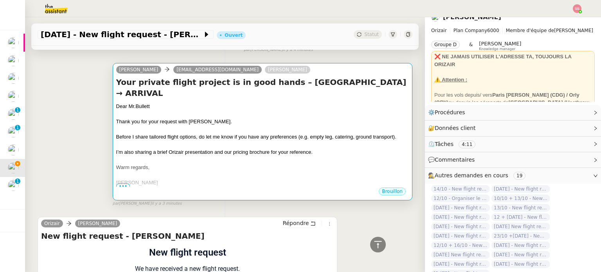
scroll to position [39, 0]
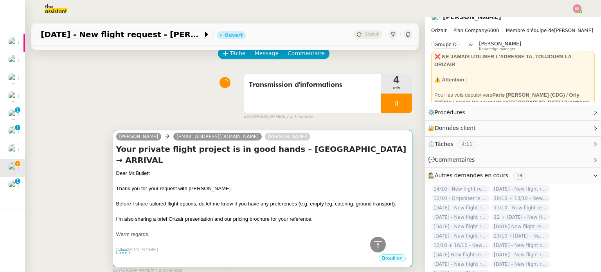
click at [199, 181] on div at bounding box center [262, 181] width 293 height 8
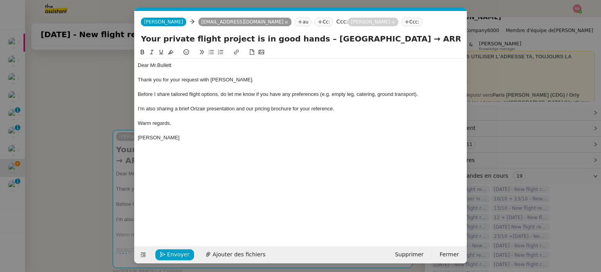
scroll to position [0, 24]
drag, startPoint x: 408, startPoint y: 40, endPoint x: 441, endPoint y: 41, distance: 32.5
click at [441, 41] on input "Your private flight project is in good hands – London Stansted Airport → ARRIVAL" at bounding box center [301, 39] width 320 height 12
paste input "Málaga-Costa del Sol Airport"
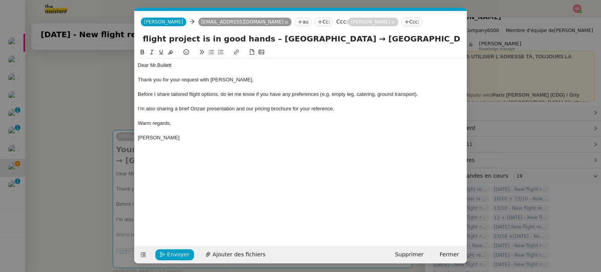
drag, startPoint x: 350, startPoint y: 39, endPoint x: 344, endPoint y: 39, distance: 6.3
click at [344, 39] on input "Your private flight project is in good hands – London Stansted Airport → Málaga…" at bounding box center [301, 39] width 320 height 12
click at [458, 39] on input "Your private flight project is in good hands – London Stansted Airport → Málaga…" at bounding box center [301, 39] width 320 height 12
paste input "→"
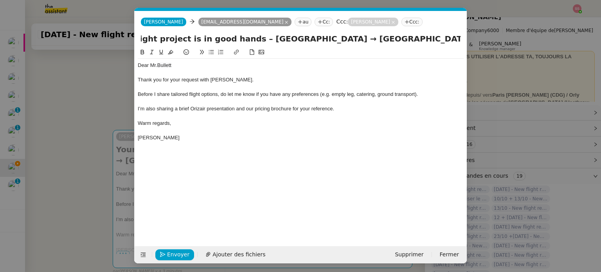
type input "Your private flight project is in good hands – London Stansted Airport → Málaga…"
click at [104, 118] on nz-modal-container "acc Service ✈️Orizair - Acc usé de réception de la demande (FR) - En cours de v…" at bounding box center [300, 136] width 601 height 272
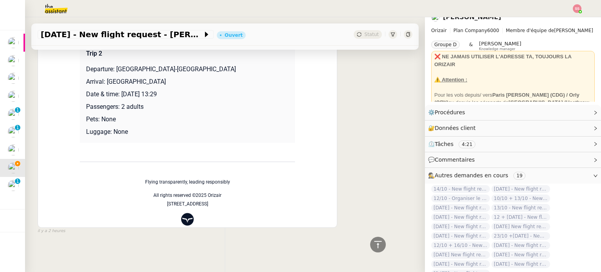
scroll to position [469, 0]
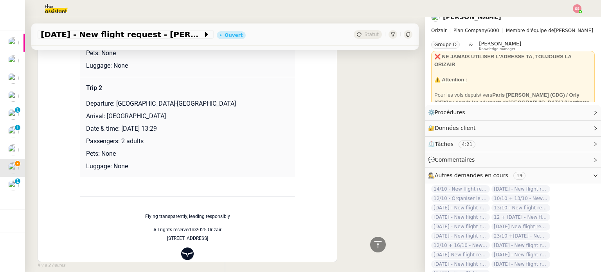
drag, startPoint x: 176, startPoint y: 117, endPoint x: 102, endPoint y: 117, distance: 73.9
click at [102, 117] on p "Arrival: London Stansted Airport" at bounding box center [187, 115] width 203 height 9
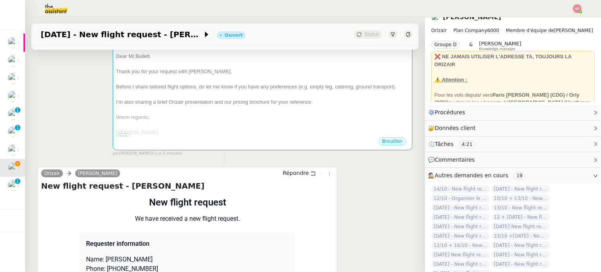
scroll to position [39, 0]
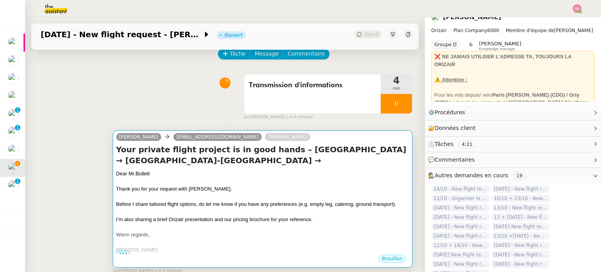
click at [269, 149] on h4 "Your private flight project is in good hands – London Stansted Airport → Málaga…" at bounding box center [262, 155] width 293 height 22
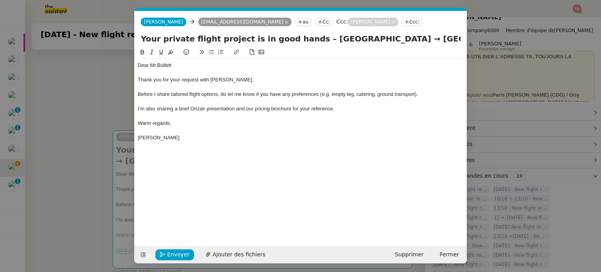
scroll to position [0, 65]
drag, startPoint x: 454, startPoint y: 38, endPoint x: 499, endPoint y: 43, distance: 45.4
click at [499, 43] on nz-modal-container "acc Service ✈️Orizair - Acc usé de réception de la demande (FR) - En cours de v…" at bounding box center [300, 136] width 601 height 272
click at [457, 39] on input "Your private flight project is in good hands – London Stansted Airport → Málaga…" at bounding box center [301, 39] width 320 height 12
click at [458, 40] on input "Your private flight project is in good hands – London Stansted Airport → Málaga…" at bounding box center [301, 39] width 320 height 12
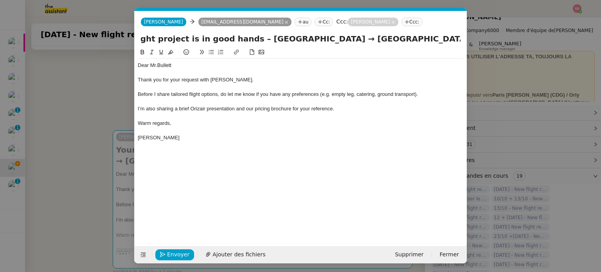
paste input "London Stansted Airport"
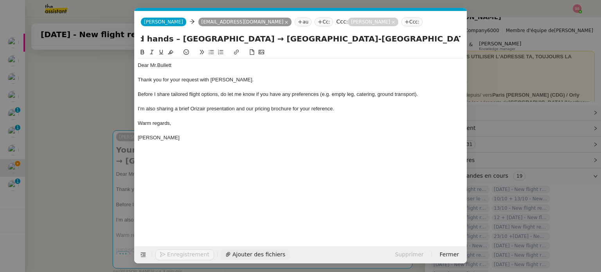
type input "Your private flight project is in good hands – London Stansted Airport → Málaga…"
click at [237, 252] on span "Ajouter des fichiers" at bounding box center [258, 254] width 53 height 9
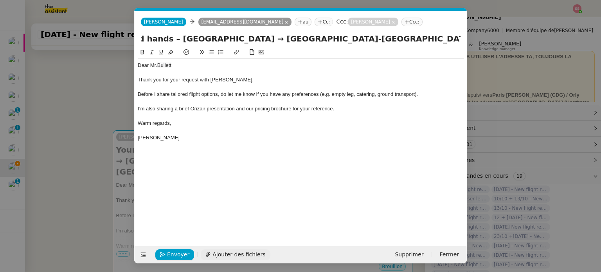
scroll to position [0, 0]
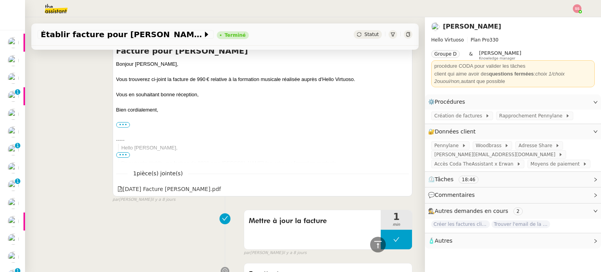
scroll to position [782, 0]
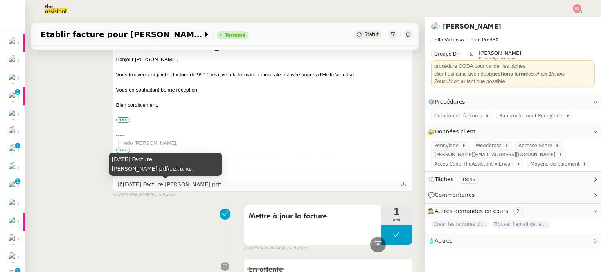
click at [177, 187] on div "2025.09.29 Facture Sophie Cuvelier.pdf" at bounding box center [169, 184] width 104 height 9
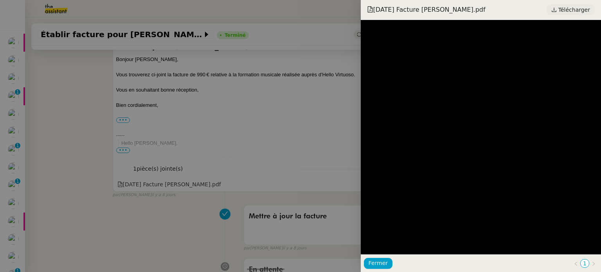
click at [576, 13] on span "Télécharger" at bounding box center [574, 10] width 32 height 10
click at [273, 114] on div at bounding box center [300, 136] width 601 height 272
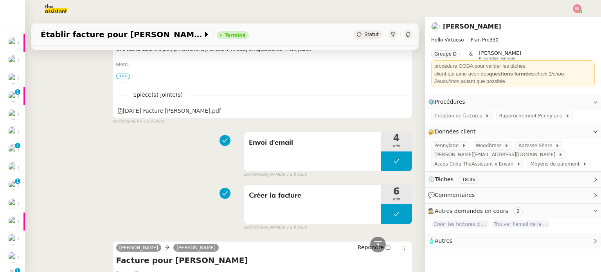
scroll to position [1173, 0]
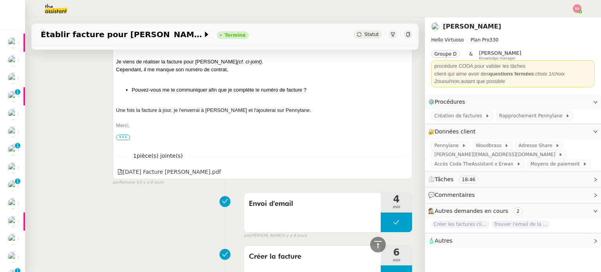
click at [122, 136] on span "•••" at bounding box center [123, 137] width 14 height 5
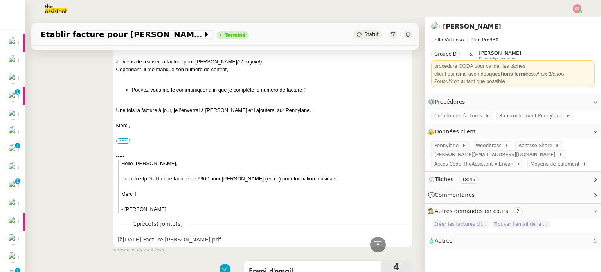
click at [122, 138] on div "••• Justine Assistante de Direction • Hello Virtuoso justine@hellovirtuoso.com" at bounding box center [262, 141] width 293 height 8
click at [123, 140] on label "•••" at bounding box center [123, 140] width 14 height 5
click at [0, 0] on input "•••" at bounding box center [0, 0] width 0 height 0
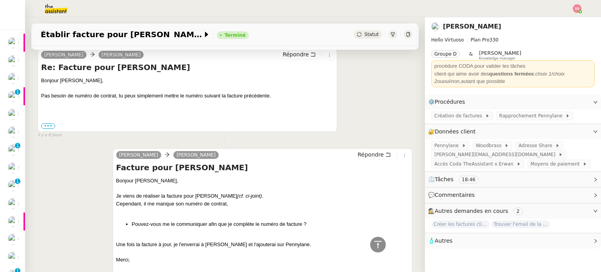
scroll to position [978, 0]
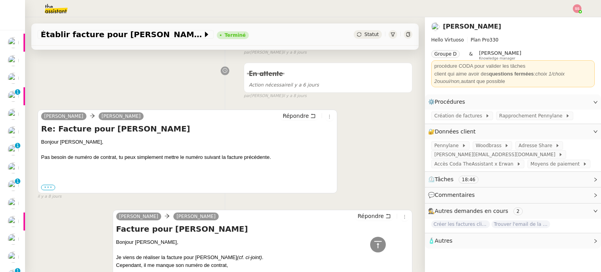
click at [50, 186] on label "•••" at bounding box center [48, 187] width 14 height 5
click at [0, 0] on input "•••" at bounding box center [0, 0] width 0 height 0
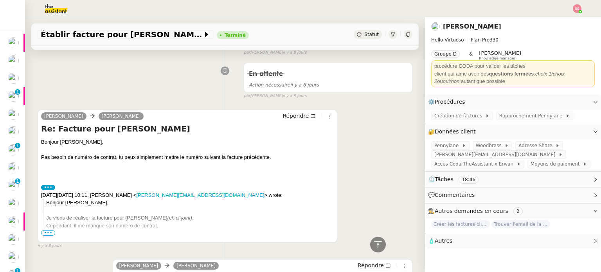
click at [44, 232] on span "•••" at bounding box center [48, 232] width 14 height 5
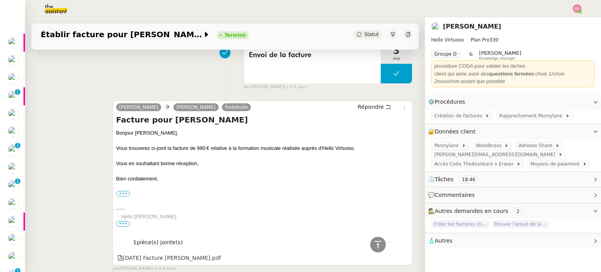
scroll to position [704, 0]
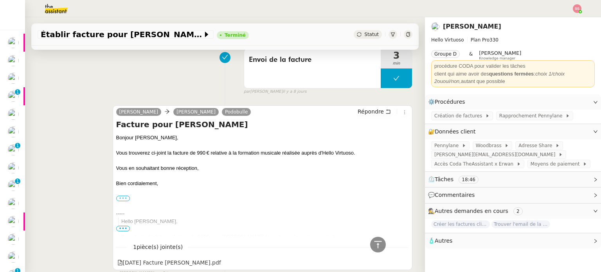
click at [124, 197] on label "•••" at bounding box center [123, 198] width 14 height 5
click at [0, 0] on input "•••" at bounding box center [0, 0] width 0 height 0
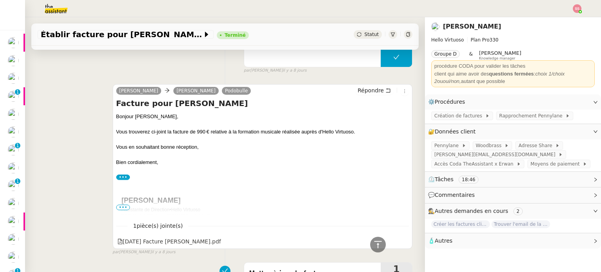
scroll to position [743, 0]
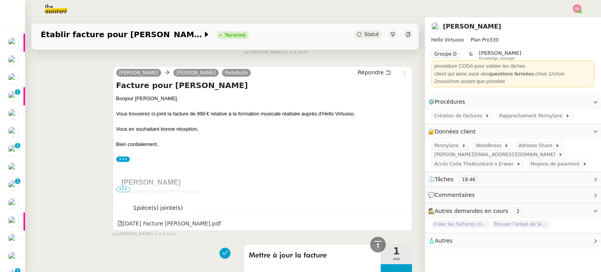
click at [120, 191] on span "•••" at bounding box center [123, 189] width 14 height 5
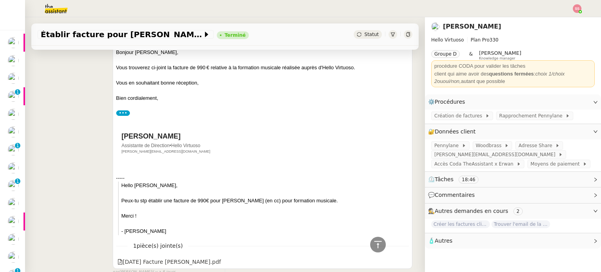
scroll to position [782, 0]
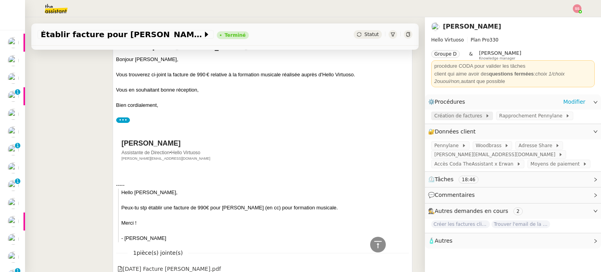
click at [442, 117] on span "Création de factures" at bounding box center [459, 116] width 51 height 8
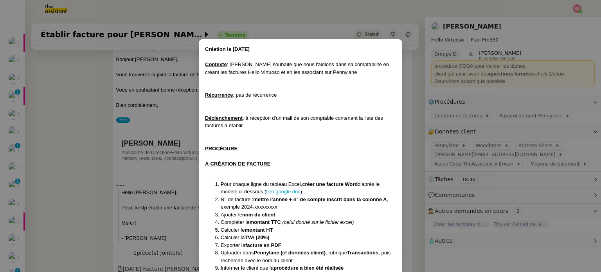
click at [215, 126] on div "Déclenchement : à réception d'un mail de son comptable contenant la liste des f…" at bounding box center [300, 121] width 191 height 15
click at [196, 127] on nz-modal-container "Création le 09/09/2024 Contexte : Erwan souhaite que nous l'aidions dans sa com…" at bounding box center [300, 136] width 601 height 272
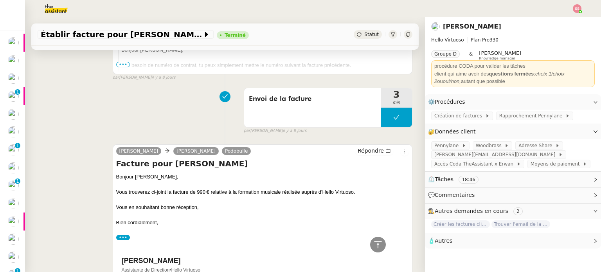
scroll to position [547, 0]
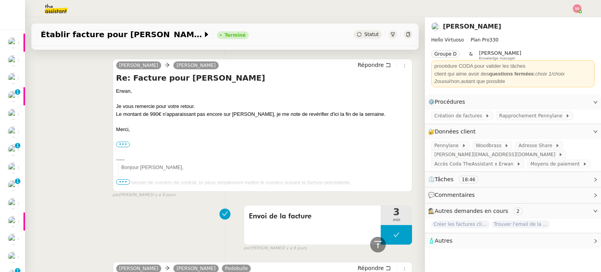
click at [124, 186] on div "Pas besoin de numéro de contrat, tu peux simplement mettre le numéro suivant la…" at bounding box center [264, 183] width 287 height 8
click at [123, 145] on label "•••" at bounding box center [123, 144] width 14 height 5
click at [0, 0] on input "•••" at bounding box center [0, 0] width 0 height 0
click at [122, 184] on span "•••" at bounding box center [123, 181] width 14 height 5
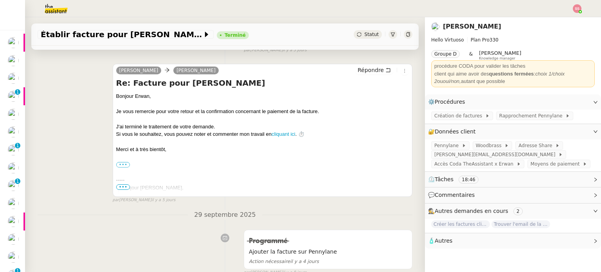
scroll to position [156, 0]
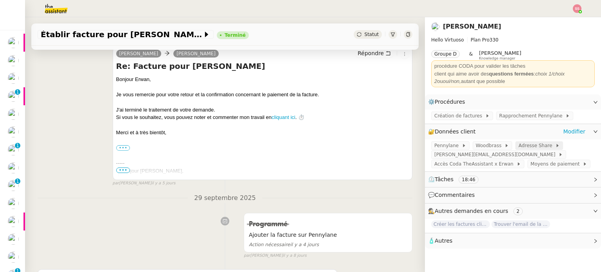
click at [529, 147] on span "Adresse Share" at bounding box center [536, 146] width 37 height 8
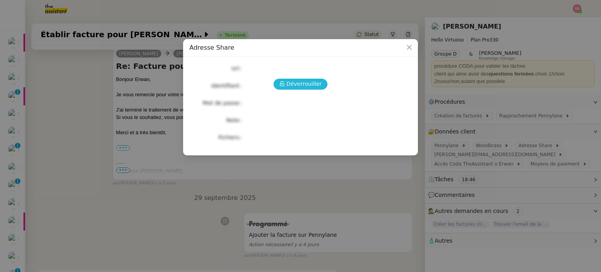
click at [302, 83] on span "Déverrouiller" at bounding box center [304, 83] width 36 height 9
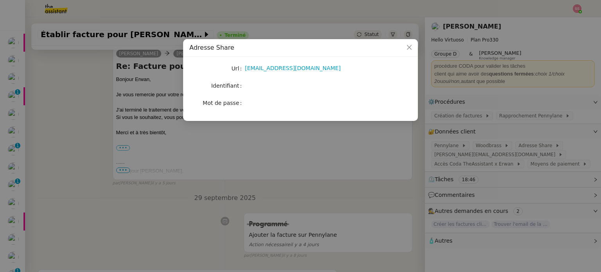
click at [345, 164] on nz-modal-container "Adresse Share Url share.erwan.mongon@team.theassistant.com Identifiant Mot de p…" at bounding box center [300, 136] width 601 height 272
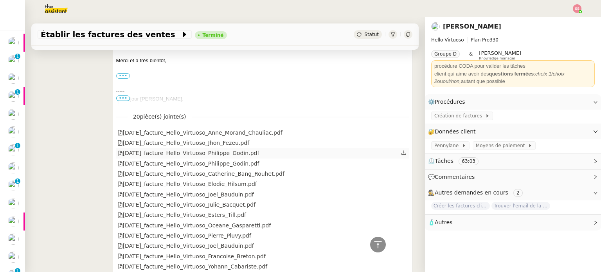
scroll to position [391, 0]
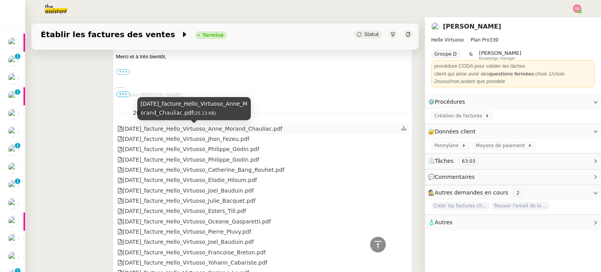
click at [214, 131] on div "[DATE]_facture_Hello_Virtuoso_Anne_Morand_Chauliac.pdf" at bounding box center [199, 128] width 165 height 9
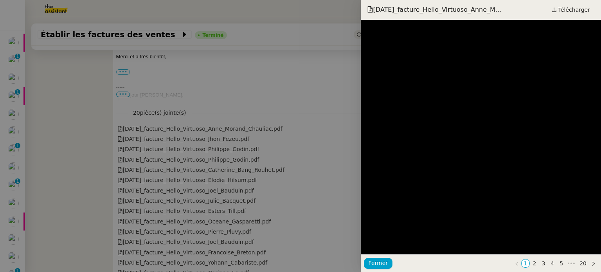
click at [277, 140] on div at bounding box center [300, 136] width 601 height 272
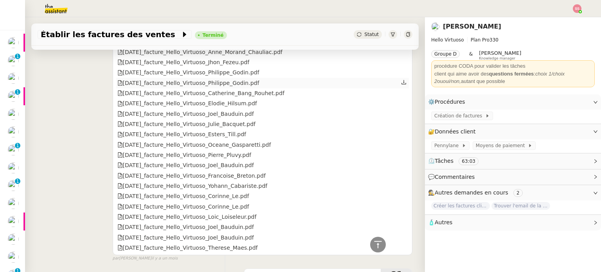
scroll to position [469, 0]
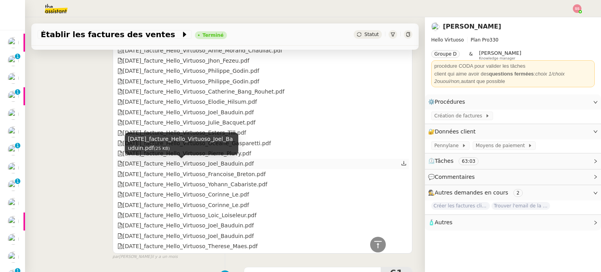
click at [203, 167] on div "2025.07.04_facture_Hello_Virtuoso_Joel_Bauduin.pdf" at bounding box center [185, 163] width 136 height 9
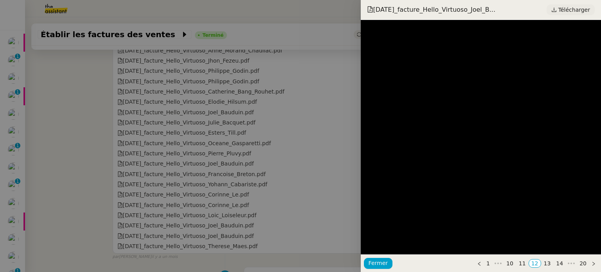
click at [583, 14] on span "Télécharger" at bounding box center [574, 10] width 32 height 10
click at [305, 162] on div at bounding box center [300, 136] width 601 height 272
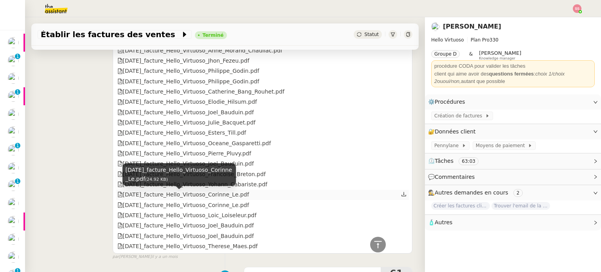
click at [223, 197] on div "[DATE]_facture_Hello_Virtuoso_Corinne_Le.pdf" at bounding box center [183, 194] width 132 height 9
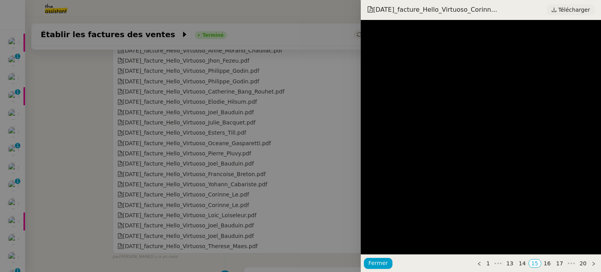
click at [573, 14] on span "Télécharger" at bounding box center [574, 10] width 32 height 10
click at [243, 131] on div at bounding box center [300, 136] width 601 height 272
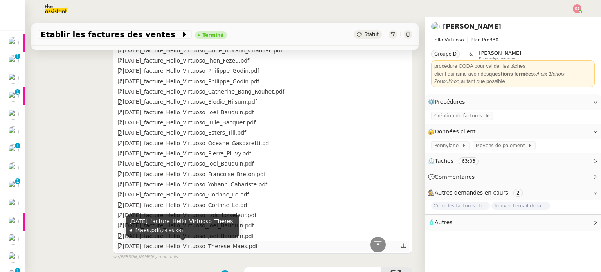
click at [223, 250] on div "[DATE]_facture_Hello_Virtuoso_Therese_Maes.pdf" at bounding box center [187, 246] width 140 height 9
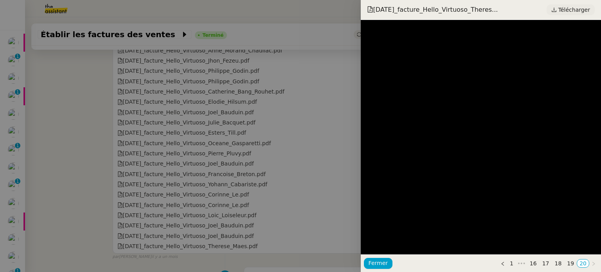
click at [580, 9] on span "Télécharger" at bounding box center [574, 10] width 32 height 10
click at [275, 184] on div at bounding box center [300, 136] width 601 height 272
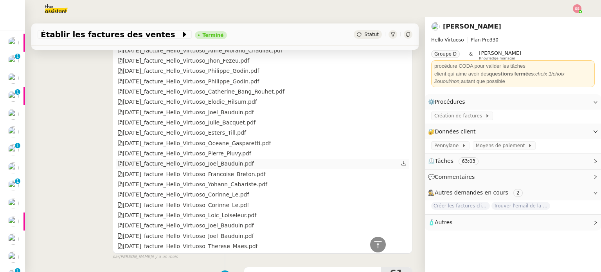
scroll to position [508, 0]
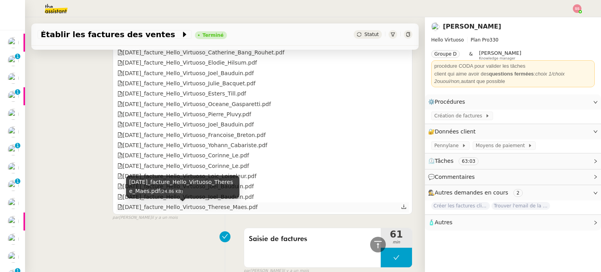
click at [226, 208] on div "[DATE]_facture_Hello_Virtuoso_Therese_Maes.pdf" at bounding box center [187, 207] width 140 height 9
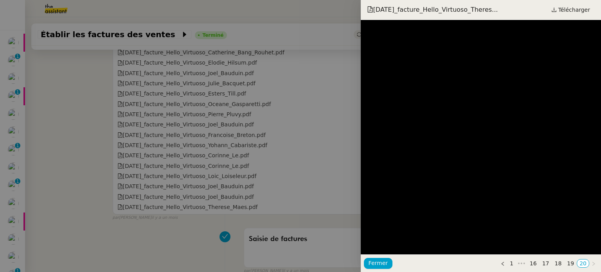
click at [300, 113] on div at bounding box center [300, 136] width 601 height 272
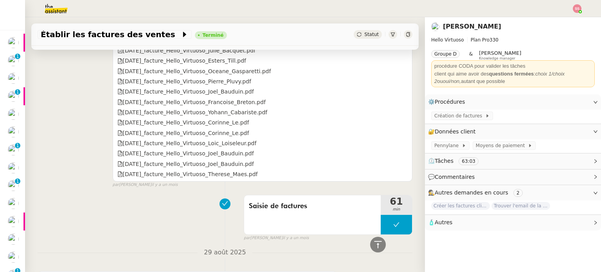
scroll to position [587, 0]
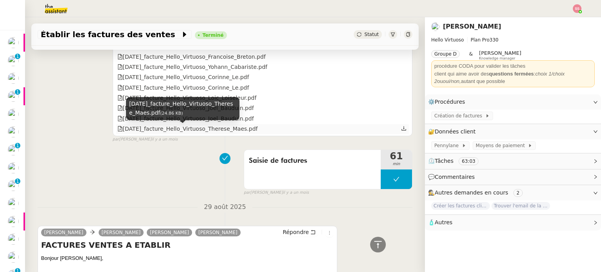
click at [223, 130] on div "[DATE]_facture_Hello_Virtuoso_Therese_Maes.pdf" at bounding box center [187, 128] width 140 height 9
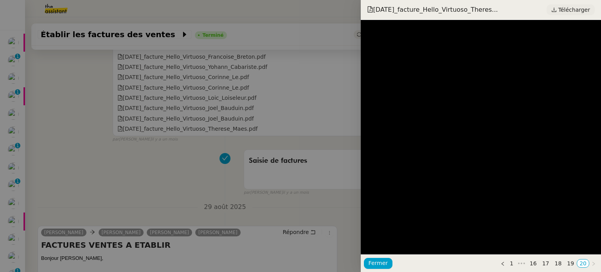
click at [570, 7] on span "Télécharger" at bounding box center [574, 10] width 32 height 10
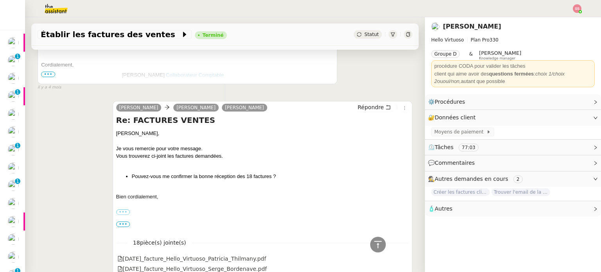
scroll to position [743, 0]
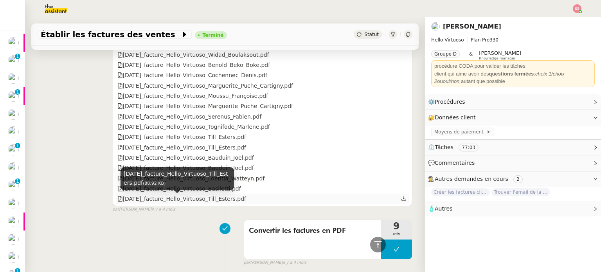
click at [185, 200] on div "2025.05.12_facture_Hello_Virtuoso_Till_Esters.pdf" at bounding box center [181, 198] width 129 height 9
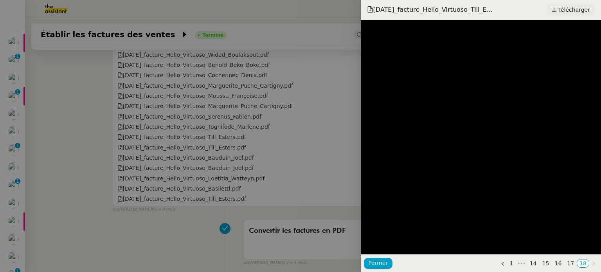
click at [577, 9] on span "Télécharger" at bounding box center [574, 10] width 32 height 10
click at [267, 141] on div at bounding box center [300, 136] width 601 height 272
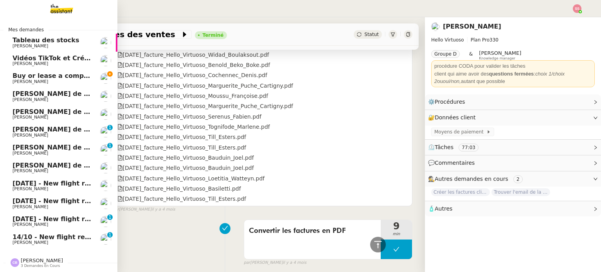
click at [64, 76] on span "Buy or lease a company car" at bounding box center [61, 75] width 97 height 7
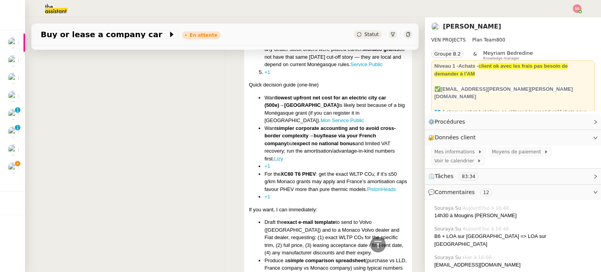
scroll to position [3839, 0]
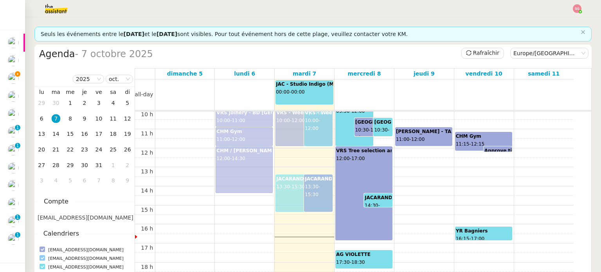
scroll to position [192, 0]
click at [408, 198] on div "00 h 01 h 02 h 03 h 04 h 05 h 06 h 07 h 08 h 09 h 10 h 11 h 12 h 13 h 14 h 15 h…" at bounding box center [354, 147] width 438 height 456
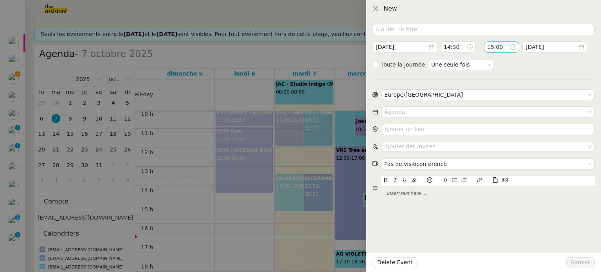
click at [513, 45] on div "15:00" at bounding box center [501, 47] width 29 height 9
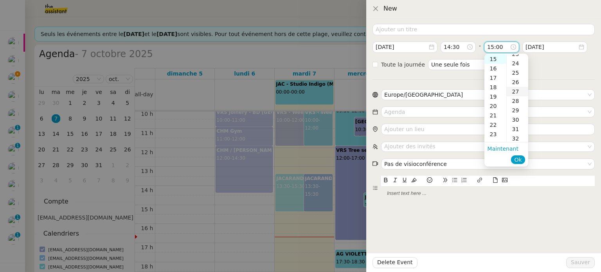
scroll to position [235, 0]
click at [518, 106] on div "30" at bounding box center [517, 105] width 22 height 9
type input "15:30"
click at [521, 157] on span "Ok" at bounding box center [517, 160] width 7 height 8
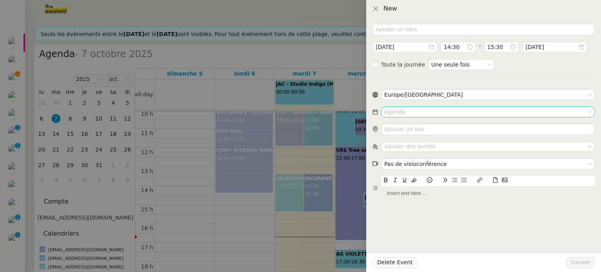
click at [399, 108] on input at bounding box center [485, 112] width 202 height 10
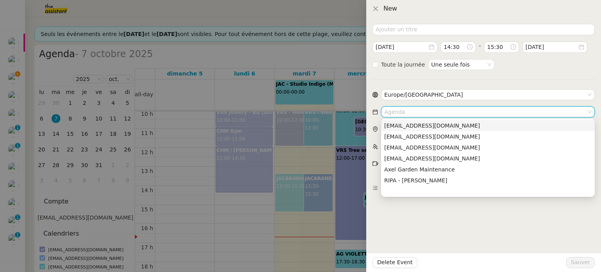
click at [429, 125] on div "[EMAIL_ADDRESS][DOMAIN_NAME]" at bounding box center [487, 125] width 207 height 7
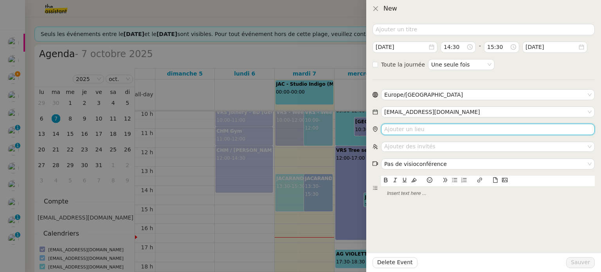
click at [399, 131] on input "search" at bounding box center [488, 129] width 214 height 11
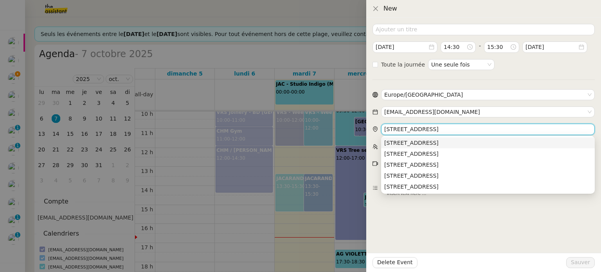
click at [405, 142] on div "[STREET_ADDRESS]" at bounding box center [487, 142] width 207 height 7
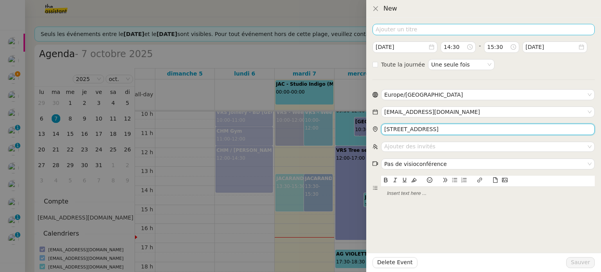
type input "[STREET_ADDRESS]"
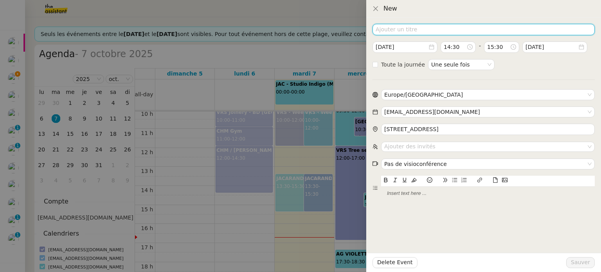
click at [399, 32] on input at bounding box center [483, 29] width 222 height 11
type input "RDV Concession VOLVO avec [PERSON_NAME]"
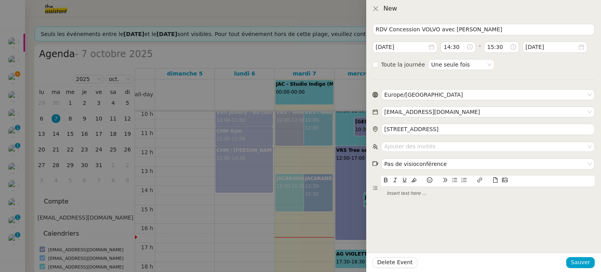
click at [400, 198] on div at bounding box center [488, 193] width 214 height 13
click at [590, 266] on span "Sauver" at bounding box center [580, 262] width 19 height 9
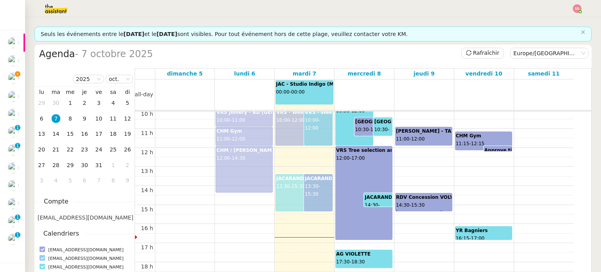
scroll to position [28, 0]
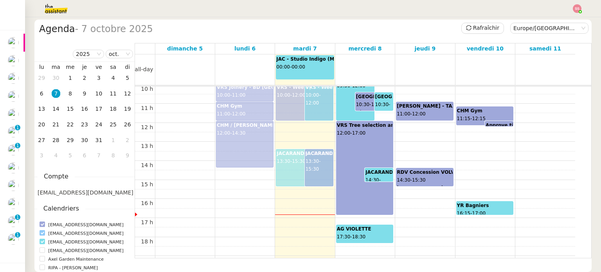
click at [410, 171] on b "RDV Concession VOLVO avec [PERSON_NAME]" at bounding box center [457, 171] width 121 height 5
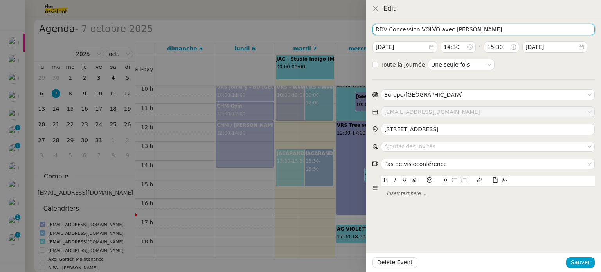
drag, startPoint x: 416, startPoint y: 29, endPoint x: 372, endPoint y: 29, distance: 44.2
click at [372, 29] on div "RDV Concession VOLVO avec [PERSON_NAME] [DATE] 14:30 - 15:30 [DATE] Toute la jo…" at bounding box center [483, 145] width 235 height 254
drag, startPoint x: 432, startPoint y: 29, endPoint x: 420, endPoint y: 29, distance: 11.8
click at [420, 29] on input "Dealership VOLVO avec [PERSON_NAME]" at bounding box center [483, 29] width 222 height 11
type input "Dealership VOLVO - Appointment with [PERSON_NAME]"
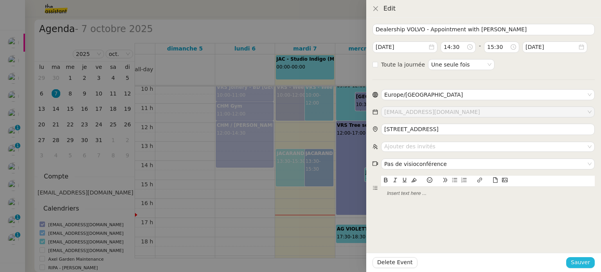
drag, startPoint x: 580, startPoint y: 266, endPoint x: 558, endPoint y: 252, distance: 25.3
click at [579, 265] on span "Sauver" at bounding box center [580, 262] width 19 height 9
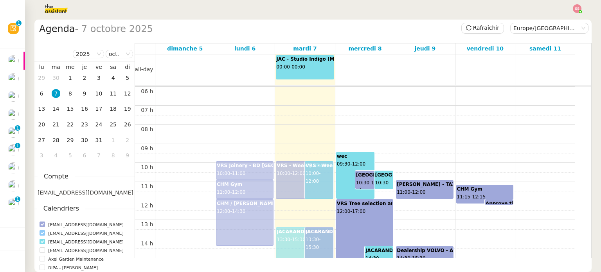
scroll to position [153, 0]
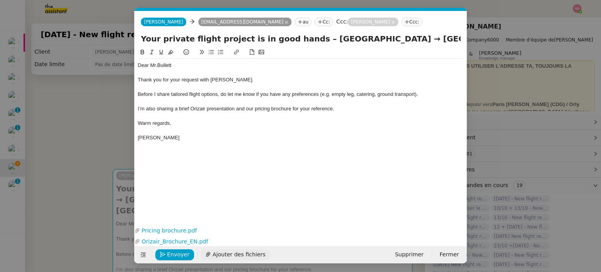
scroll to position [0, 24]
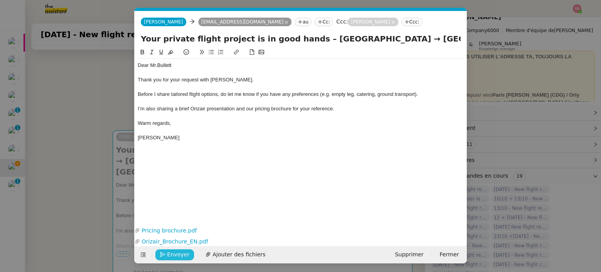
click at [183, 253] on span "Envoyer" at bounding box center [178, 254] width 22 height 9
click at [183, 253] on span "Confirmer l'envoi" at bounding box center [190, 254] width 47 height 9
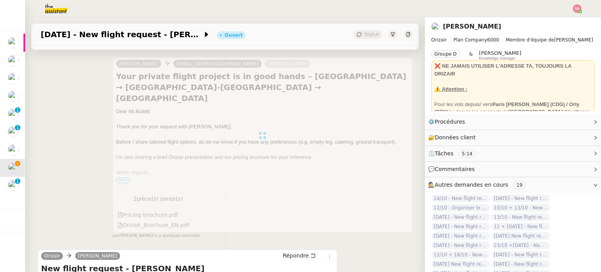
scroll to position [39, 0]
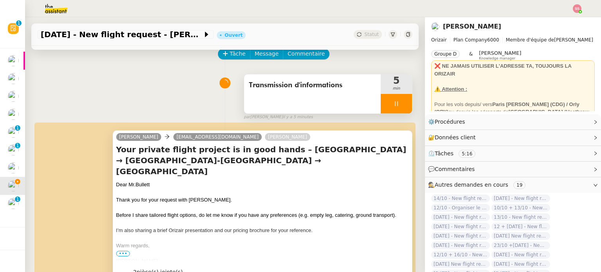
click at [400, 97] on div at bounding box center [396, 104] width 31 height 20
click at [400, 97] on button at bounding box center [404, 104] width 16 height 20
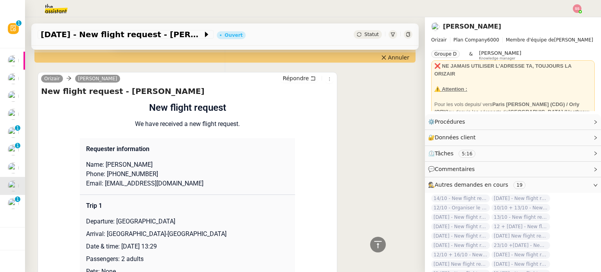
scroll to position [352, 0]
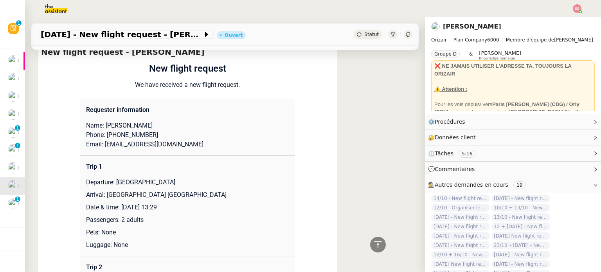
drag, startPoint x: 124, startPoint y: 118, endPoint x: 144, endPoint y: 118, distance: 19.6
click at [144, 121] on p "Name: Andrew Bullett" at bounding box center [187, 125] width 203 height 9
copy p "Bullett"
click at [125, 121] on p "Name: Andrew Bullett" at bounding box center [187, 125] width 203 height 9
drag, startPoint x: 124, startPoint y: 119, endPoint x: 103, endPoint y: 117, distance: 20.5
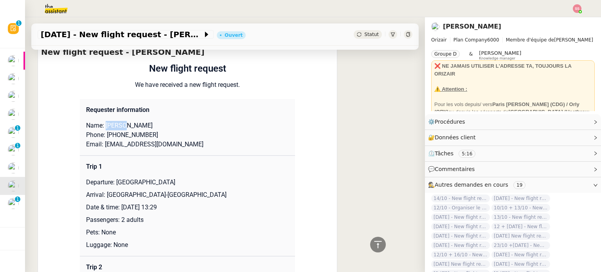
click at [103, 121] on p "Name: Andrew Bullett" at bounding box center [187, 125] width 203 height 9
copy p "Andrew"
drag, startPoint x: 108, startPoint y: 129, endPoint x: 154, endPoint y: 125, distance: 45.9
click at [154, 130] on p "Phone: +4407886665938" at bounding box center [187, 134] width 203 height 9
copy p "4407886665938"
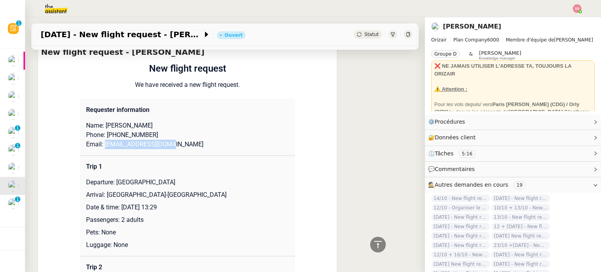
drag, startPoint x: 165, startPoint y: 140, endPoint x: 102, endPoint y: 138, distance: 63.8
click at [102, 140] on p "Email: bullettasb@gmail.com" at bounding box center [187, 144] width 203 height 9
copy p "bullettasb@gmail.com"
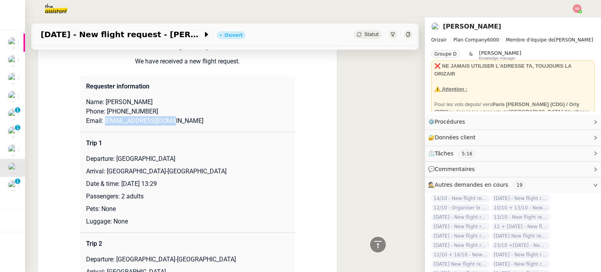
scroll to position [328, 0]
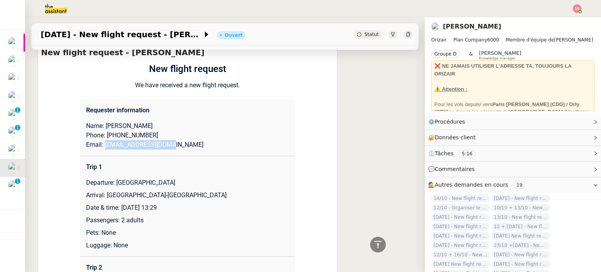
drag, startPoint x: 113, startPoint y: 175, endPoint x: 194, endPoint y: 172, distance: 81.0
click at [194, 178] on p "Departure: London Stansted Airport" at bounding box center [187, 182] width 203 height 9
copy p "London Stansted Airport"
drag, startPoint x: 102, startPoint y: 188, endPoint x: 197, endPoint y: 158, distance: 99.4
click at [204, 190] on p "Arrival: Málaga-Costa del Sol Airport" at bounding box center [187, 194] width 203 height 9
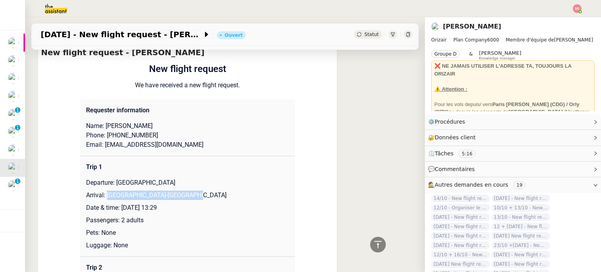
copy p "Málaga-Costa del Sol Airport"
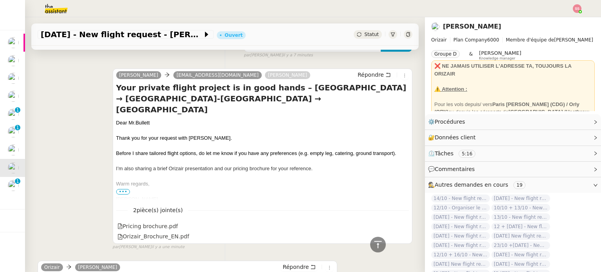
scroll to position [0, 0]
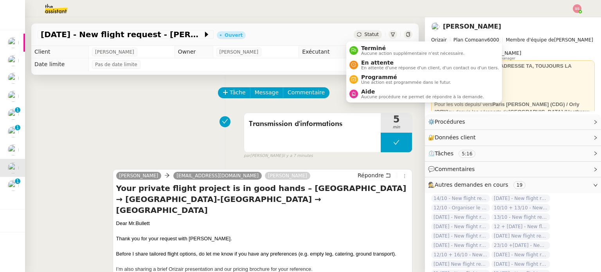
click at [355, 31] on div "Statut" at bounding box center [368, 34] width 28 height 9
click at [374, 62] on span "En attente" at bounding box center [430, 62] width 138 height 6
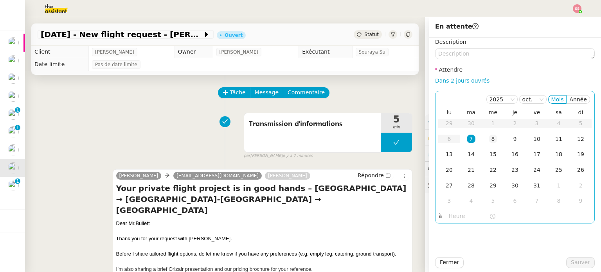
click at [482, 139] on td "8" at bounding box center [493, 139] width 22 height 16
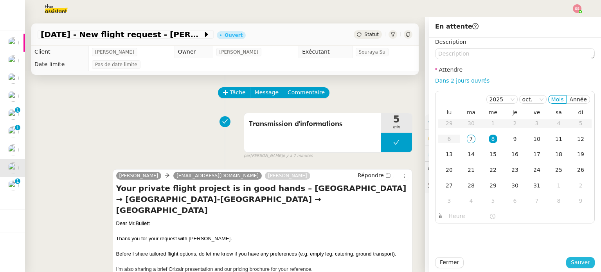
click at [571, 258] on span "Sauver" at bounding box center [580, 262] width 19 height 9
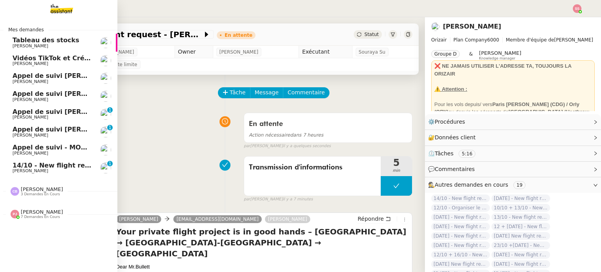
click at [54, 166] on span "14/10 - New flight request - A Faz" at bounding box center [72, 165] width 118 height 7
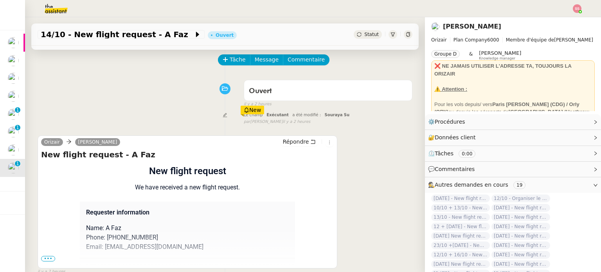
scroll to position [105, 0]
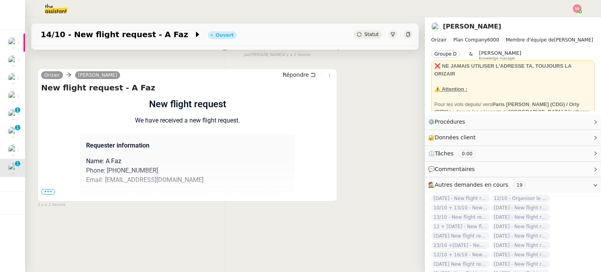
click at [41, 189] on span "•••" at bounding box center [48, 191] width 14 height 5
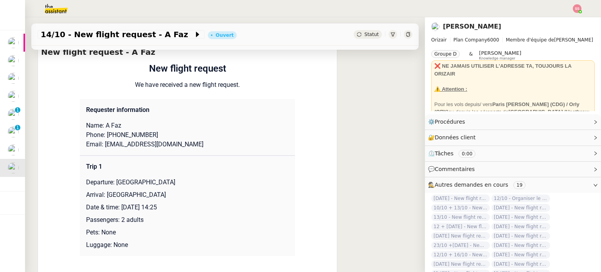
scroll to position [0, 0]
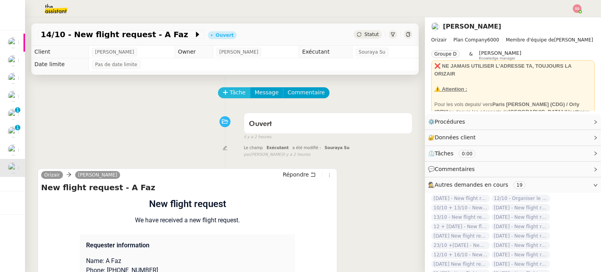
click at [230, 91] on span "Tâche" at bounding box center [238, 92] width 16 height 9
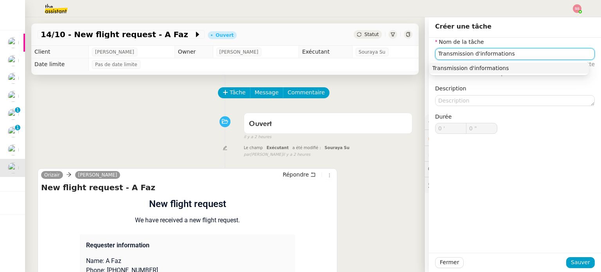
click at [446, 69] on div "Transmission d'informations" at bounding box center [508, 68] width 153 height 7
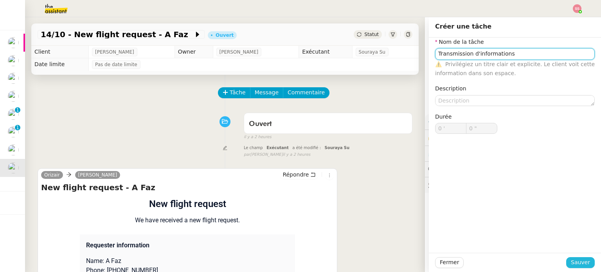
type input "Transmission d'informations"
click at [571, 264] on span "Sauver" at bounding box center [580, 262] width 19 height 9
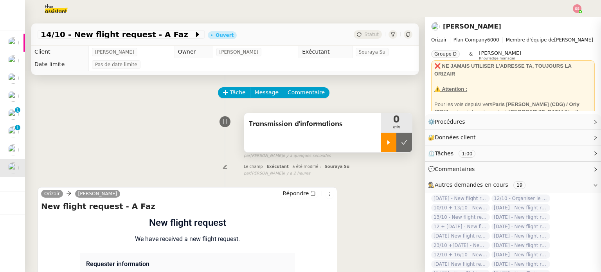
click at [385, 141] on icon at bounding box center [388, 142] width 6 height 6
click at [573, 5] on div at bounding box center [577, 8] width 9 height 9
click at [549, 24] on span "Suivi" at bounding box center [548, 22] width 13 height 6
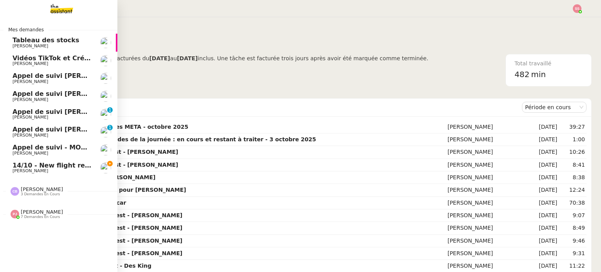
click at [27, 170] on span "Louis Frei" at bounding box center [52, 171] width 79 height 5
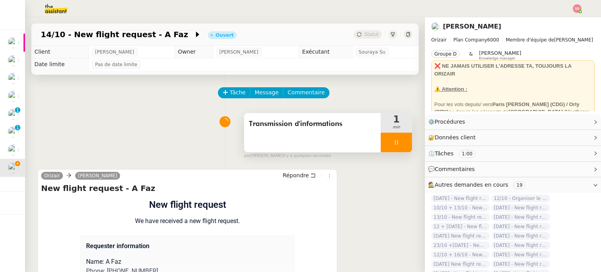
scroll to position [78, 0]
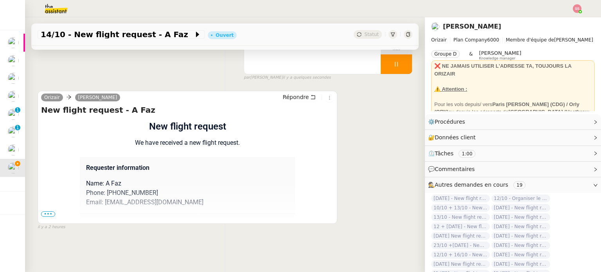
click at [51, 216] on span "•••" at bounding box center [48, 213] width 14 height 5
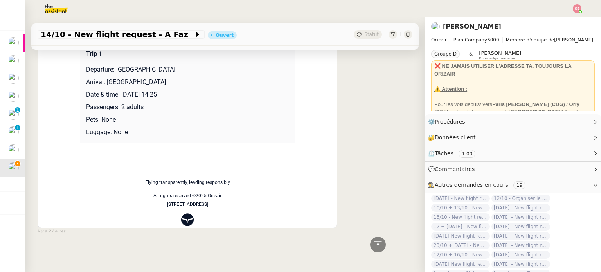
scroll to position [176, 0]
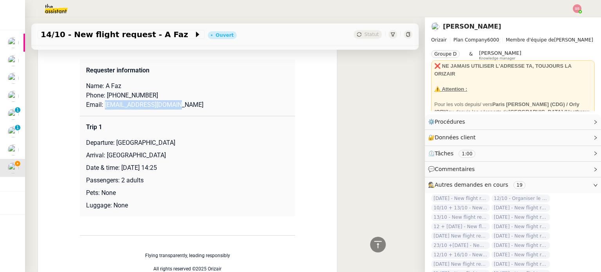
drag, startPoint x: 101, startPoint y: 108, endPoint x: 172, endPoint y: 109, distance: 72.0
click at [172, 109] on p "Email: amirfaizan08@gmail.com" at bounding box center [187, 104] width 203 height 9
copy p "amirfaizan08@gmail.com"
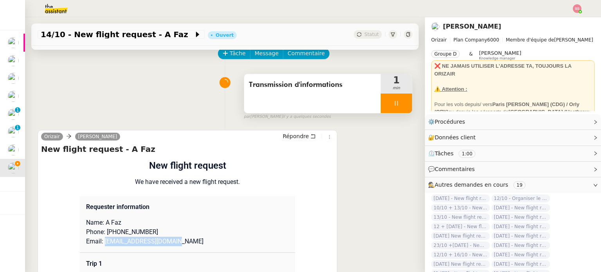
scroll to position [0, 0]
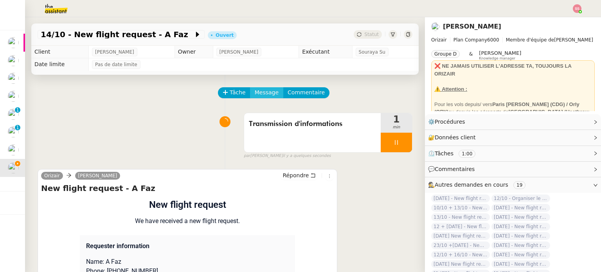
drag, startPoint x: 262, startPoint y: 88, endPoint x: 267, endPoint y: 98, distance: 11.2
click at [262, 89] on button "Message" at bounding box center [266, 92] width 33 height 11
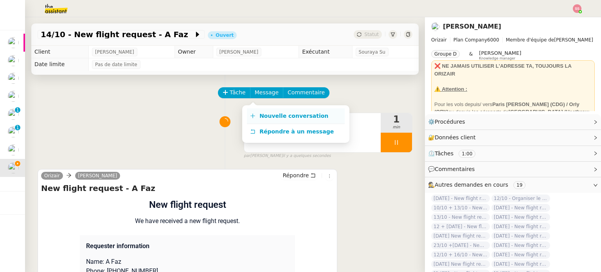
click at [276, 114] on span "Nouvelle conversation" at bounding box center [293, 116] width 69 height 6
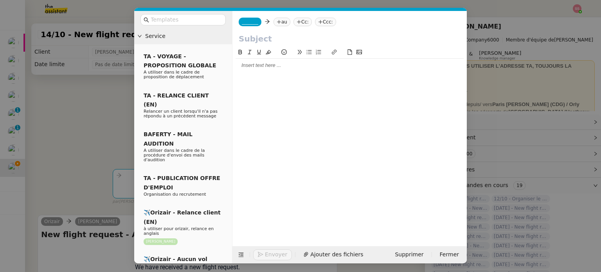
click at [276, 25] on nz-tag "au" at bounding box center [281, 22] width 17 height 9
paste input "amirfaizan08@gmail.com"
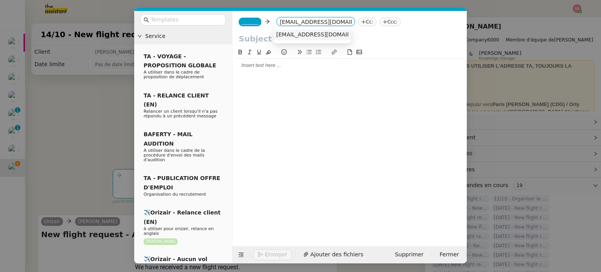
type input "amirfaizan08@gmail.com"
click at [316, 34] on span "amirfaizan08@gmail.com" at bounding box center [324, 34] width 96 height 6
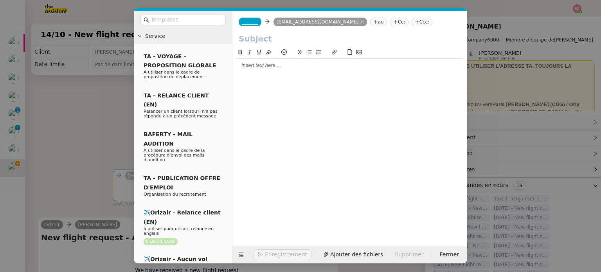
click at [251, 20] on span "_______" at bounding box center [250, 21] width 16 height 5
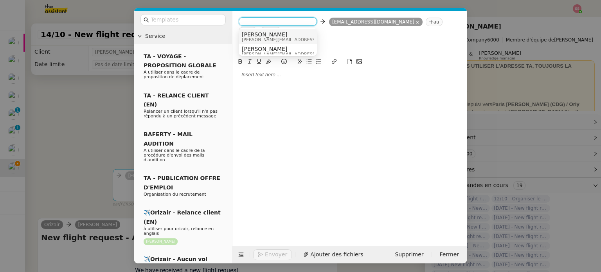
click at [276, 34] on span "Josephine" at bounding box center [297, 34] width 111 height 6
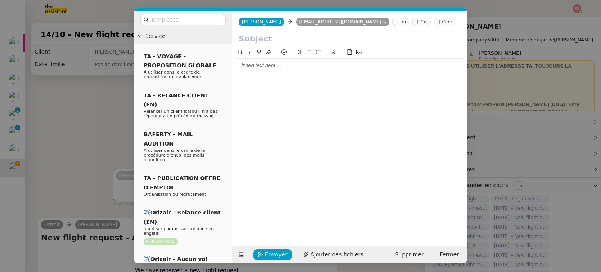
click at [437, 23] on icon at bounding box center [439, 22] width 5 height 5
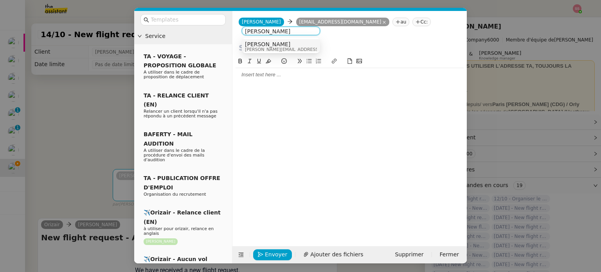
type input "louis frei"
click at [263, 48] on span "louis@orizair.com" at bounding box center [300, 49] width 111 height 4
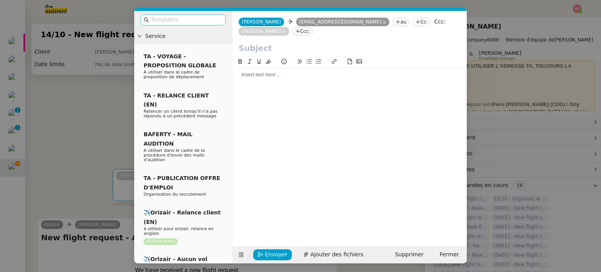
click at [186, 15] on nz-input-group at bounding box center [182, 19] width 85 height 11
click at [190, 20] on input "text" at bounding box center [186, 19] width 70 height 9
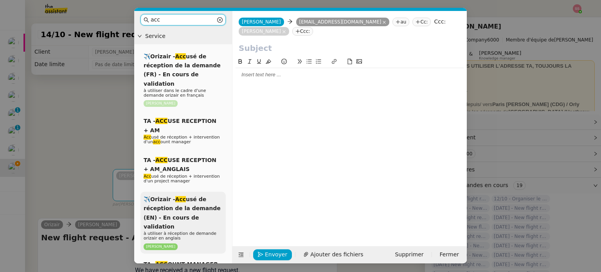
type input "acc"
click at [194, 211] on span "✈️Orizair - Acc usé de réception de la demande (EN) - En cours de validation" at bounding box center [182, 213] width 77 height 34
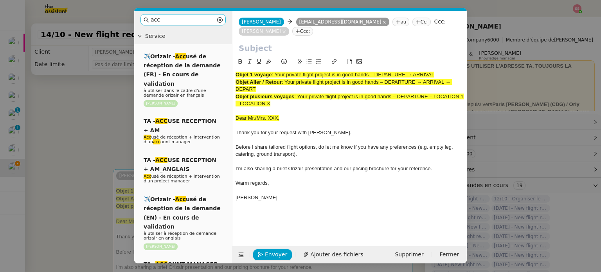
click at [192, 21] on input "acc" at bounding box center [183, 19] width 65 height 9
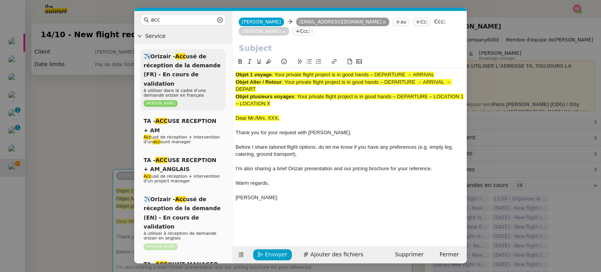
click at [203, 58] on div "✈️Orizair - Acc usé de réception de la demande (FR) - En cours de validation à …" at bounding box center [182, 80] width 85 height 62
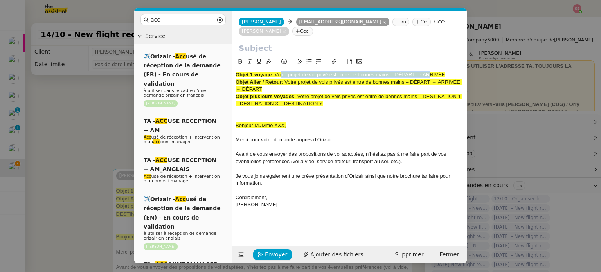
drag, startPoint x: 277, startPoint y: 62, endPoint x: 425, endPoint y: 68, distance: 148.3
click at [425, 71] on div "Objet 1 voyage : Votre projet de vol privé est entre de bonnes mains – DÉPART →…" at bounding box center [349, 74] width 228 height 7
drag, startPoint x: 447, startPoint y: 65, endPoint x: 276, endPoint y: 63, distance: 170.9
click at [276, 72] on span ": Votre projet de vol privé est entre de bonnes mains – DÉPART → ARRIVÉE" at bounding box center [357, 75] width 173 height 6
click at [286, 42] on input "text" at bounding box center [350, 48] width 222 height 12
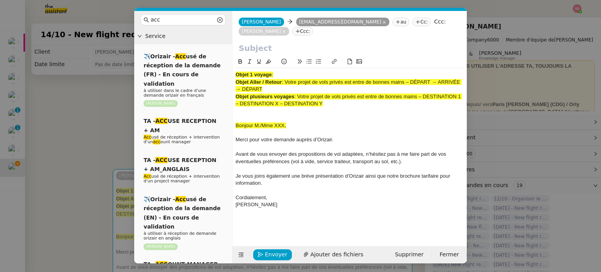
paste input "Votre projet de vol privé est entre de bonnes mains – DÉPART → ARRIVÉE"
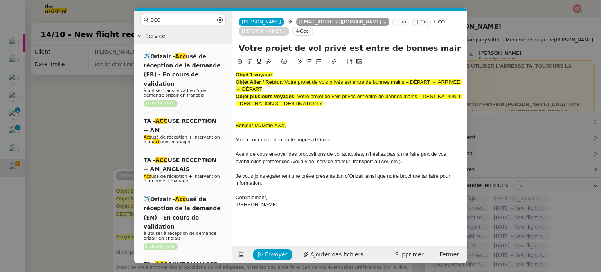
scroll to position [0, 48]
type input "Votre projet de vol privé est entre de bonnes mains – DÉPART → ARRIVÉE"
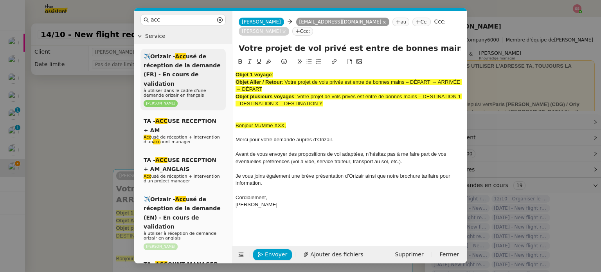
drag, startPoint x: 334, startPoint y: 95, endPoint x: 224, endPoint y: 54, distance: 117.2
click at [224, 54] on nz-layout "acc Service ✈️Orizair - Acc usé de réception de la demande (FR) - En cours de v…" at bounding box center [300, 137] width 332 height 252
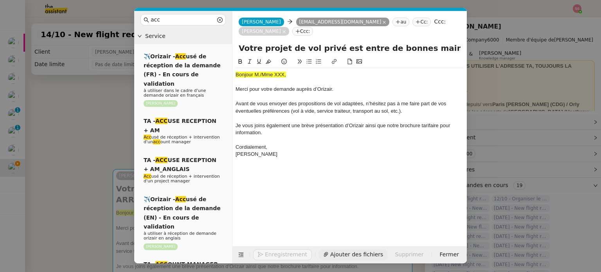
click at [330, 251] on span "Ajouter des fichiers" at bounding box center [356, 254] width 53 height 9
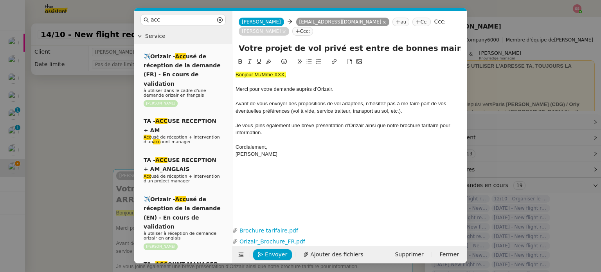
click at [97, 121] on nz-modal-container "acc Service ✈️Orizair - Acc usé de réception de la demande (FR) - En cours de v…" at bounding box center [300, 136] width 601 height 272
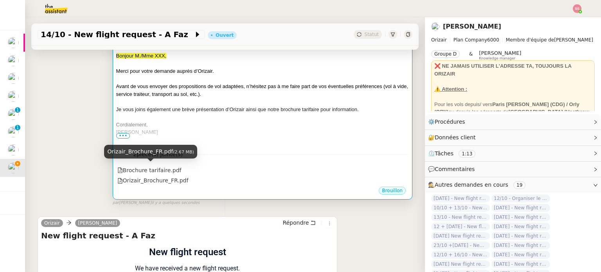
scroll to position [352, 0]
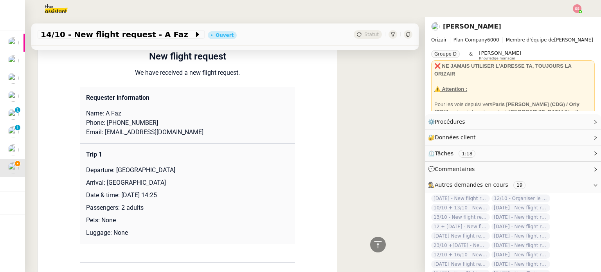
drag, startPoint x: 113, startPoint y: 161, endPoint x: 176, endPoint y: 160, distance: 63.4
click at [176, 165] on p "Departure: Al Massira Airport" at bounding box center [187, 169] width 203 height 9
copy p "Al Massira Airport"
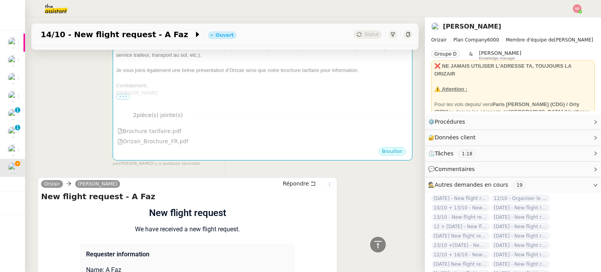
scroll to position [0, 0]
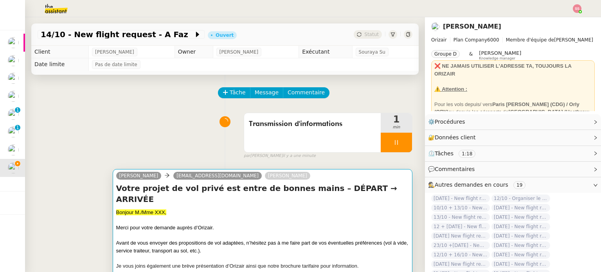
click at [180, 197] on div "Votre projet de vol privé est entre de bonnes mains – DÉPART → ARRIVÉE Bonjour …" at bounding box center [262, 241] width 293 height 117
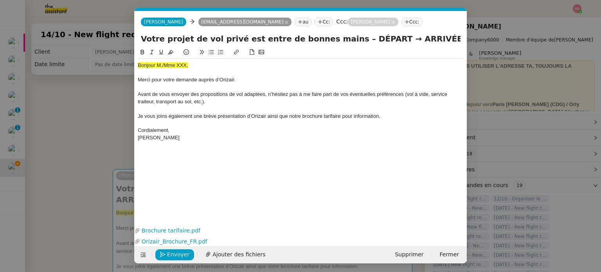
scroll to position [0, 24]
drag, startPoint x: 334, startPoint y: 39, endPoint x: 365, endPoint y: 38, distance: 30.9
click at [365, 38] on input "Votre projet de vol privé est entre de bonnes mains – DÉPART → ARRIVÉE" at bounding box center [301, 39] width 320 height 12
paste input "Al Massira Airport"
click at [336, 36] on input "Votre projet de vol privé est entre de bonnes mains –Al Massira Airport → ARRIV…" at bounding box center [301, 39] width 320 height 12
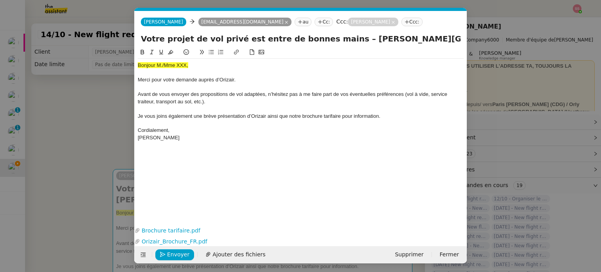
type input "Votre projet de vol privé est entre de bonnes mains – Al Massira Airport → ARRI…"
click at [91, 123] on nz-modal-container "acc Service ✈️Orizair - Acc usé de réception de la demande (FR) - En cours de v…" at bounding box center [300, 136] width 601 height 272
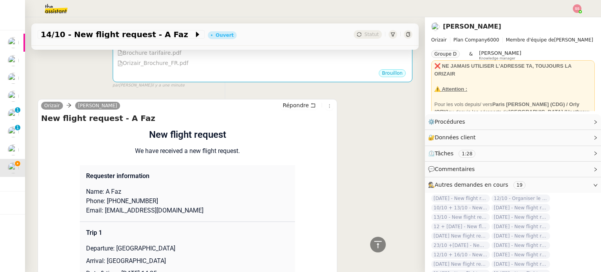
scroll to position [313, 0]
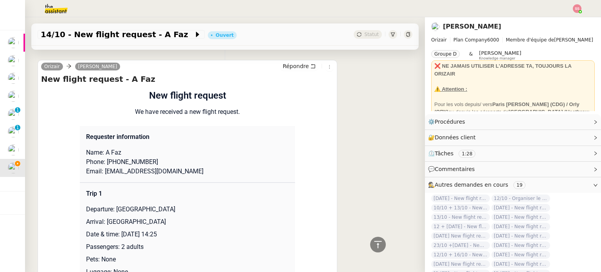
drag, startPoint x: 102, startPoint y: 222, endPoint x: 216, endPoint y: 223, distance: 114.6
click at [216, 223] on p "Arrival: Birmingham International Airport" at bounding box center [187, 221] width 203 height 9
copy p "Birmingham International Airport"
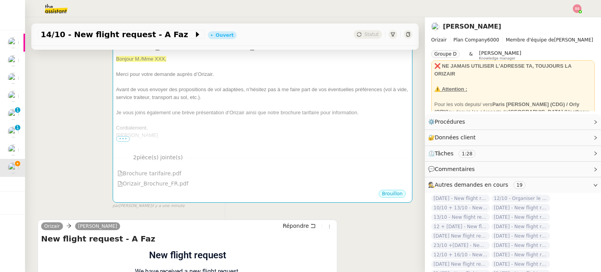
scroll to position [78, 0]
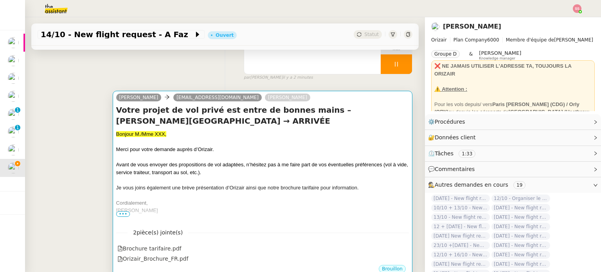
click at [321, 180] on div at bounding box center [262, 180] width 293 height 8
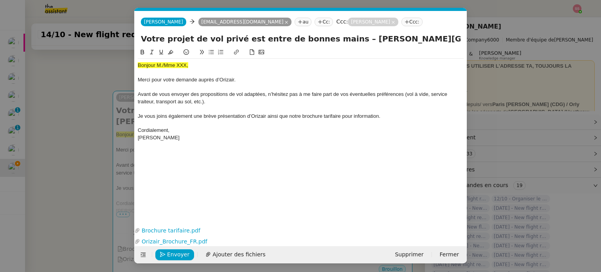
scroll to position [0, 24]
drag, startPoint x: 415, startPoint y: 39, endPoint x: 445, endPoint y: 40, distance: 29.8
click at [445, 40] on input "Votre projet de vol privé est entre de bonnes mains – Al Massira Airport → ARRI…" at bounding box center [301, 39] width 320 height 12
paste input "Birmingham International Airport"
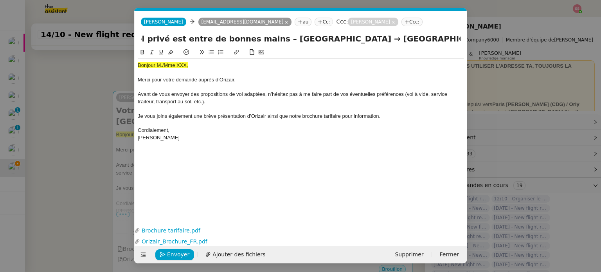
type input "Votre projet de vol privé est entre de bonnes mains – Al Massira Airport → Birm…"
drag, startPoint x: 193, startPoint y: 68, endPoint x: 128, endPoint y: 61, distance: 65.7
click at [125, 62] on nz-modal-container "acc Service ✈️Orizair - Acc usé de réception de la demande (FR) - En cours de v…" at bounding box center [300, 136] width 601 height 272
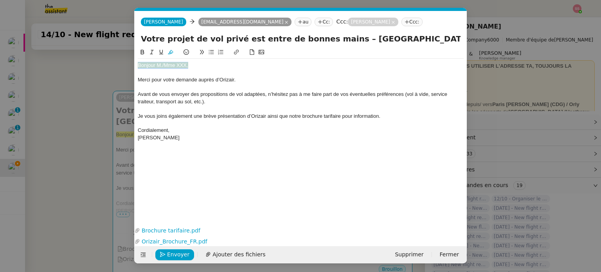
click at [173, 54] on button at bounding box center [170, 52] width 9 height 9
click at [197, 66] on div "Bonjour M./Mme XXX," at bounding box center [301, 65] width 326 height 7
drag, startPoint x: 174, startPoint y: 65, endPoint x: 165, endPoint y: 63, distance: 9.2
click at [165, 63] on div "Bonjour M./Mme XXX," at bounding box center [301, 65] width 326 height 7
click at [100, 88] on nz-modal-container "acc Service ✈️Orizair - Acc usé de réception de la demande (FR) - En cours de v…" at bounding box center [300, 136] width 601 height 272
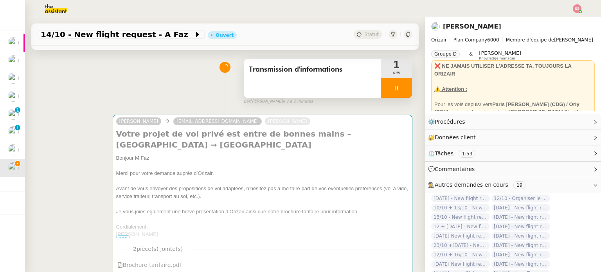
scroll to position [156, 0]
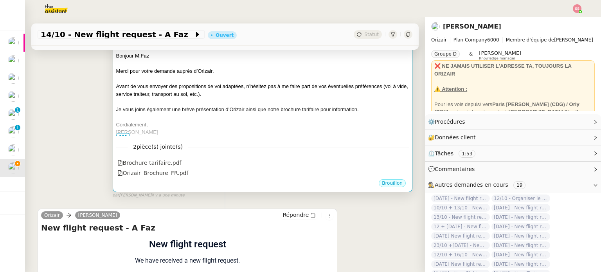
click at [214, 89] on span "Avant de vous envoyer des propositions de vol adaptées, n’hésitez pas à me fair…" at bounding box center [262, 90] width 292 height 14
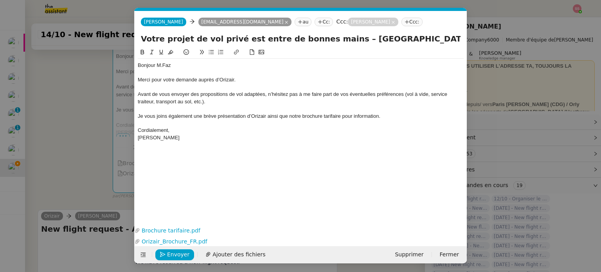
scroll to position [0, 24]
click at [171, 251] on span "Envoyer" at bounding box center [178, 254] width 22 height 9
click at [172, 251] on span "Confirmer l'envoi" at bounding box center [190, 254] width 47 height 9
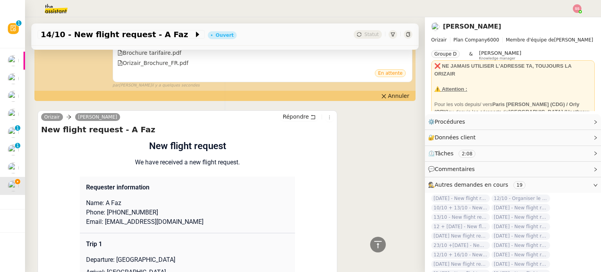
scroll to position [313, 0]
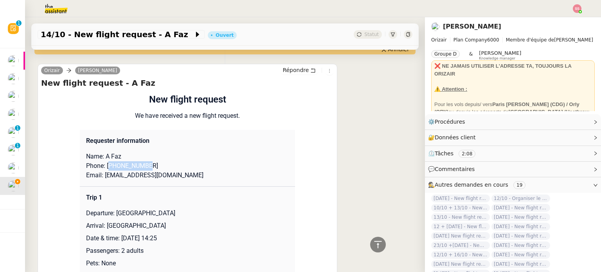
drag, startPoint x: 108, startPoint y: 165, endPoint x: 143, endPoint y: 167, distance: 35.2
click at [143, 167] on p "Phone: +33788648464" at bounding box center [187, 165] width 203 height 9
copy p "33788648464"
drag, startPoint x: 173, startPoint y: 175, endPoint x: 101, endPoint y: 177, distance: 71.6
click at [101, 177] on p "Email: amirfaizan08@gmail.com" at bounding box center [187, 175] width 203 height 9
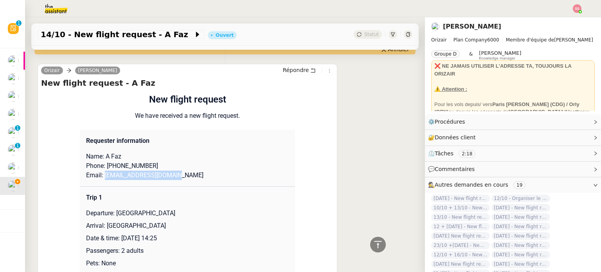
drag, startPoint x: 113, startPoint y: 215, endPoint x: 176, endPoint y: 215, distance: 63.0
click at [176, 215] on p "Departure: Al Massira Airport" at bounding box center [187, 212] width 203 height 9
drag, startPoint x: 102, startPoint y: 228, endPoint x: 158, endPoint y: 28, distance: 207.8
click at [203, 221] on td "Trip 1 Departure: Al Massira Airport Arrival: Birmingham International Airport …" at bounding box center [187, 237] width 215 height 101
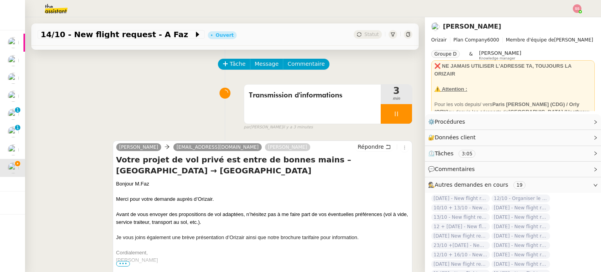
scroll to position [0, 0]
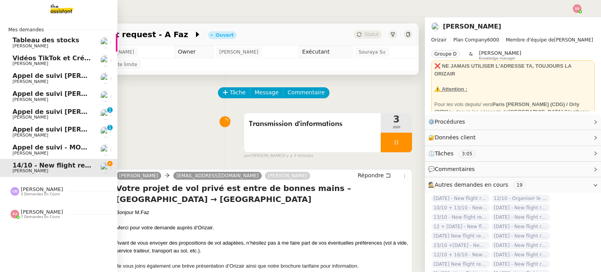
click at [32, 72] on link "Appel de suivi Christophe Mathery - MDS PROJECT Florian Parant" at bounding box center [58, 78] width 117 height 18
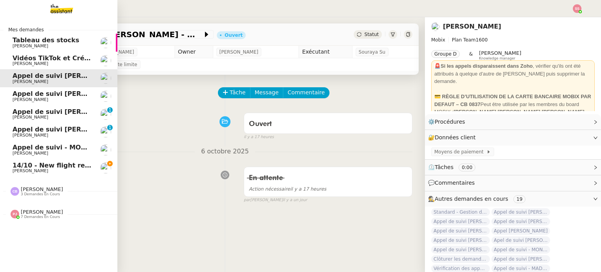
click at [53, 101] on span "[PERSON_NAME]" at bounding box center [52, 99] width 79 height 5
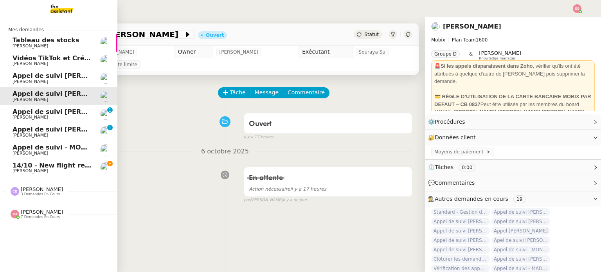
click at [31, 114] on span "Appel de suivi Pierre-Olivier Belmont - LEASYS" at bounding box center [68, 111] width 110 height 7
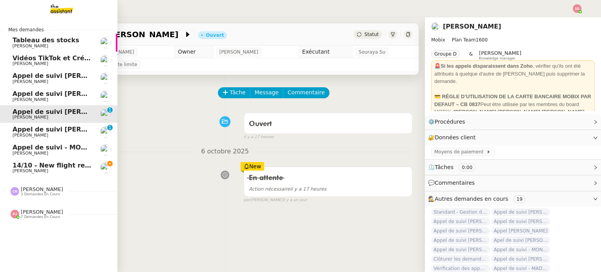
click at [58, 131] on span "Appel de suivi Thibaut Dabonneville - GLOBAL POS" at bounding box center [94, 129] width 162 height 7
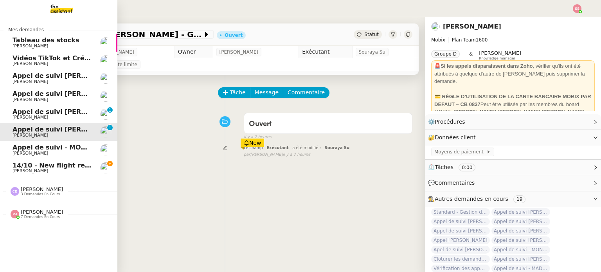
click at [38, 151] on span "[PERSON_NAME]" at bounding box center [52, 153] width 79 height 5
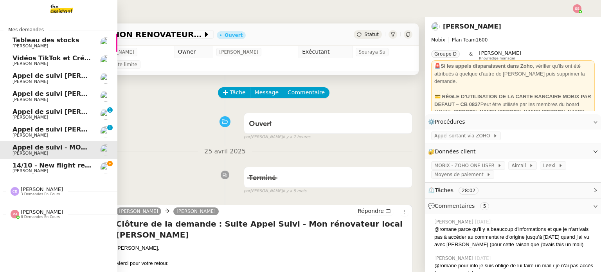
drag, startPoint x: 38, startPoint y: 165, endPoint x: 78, endPoint y: 158, distance: 40.5
click at [38, 166] on span "14/10 - New flight request - A Faz" at bounding box center [72, 165] width 118 height 7
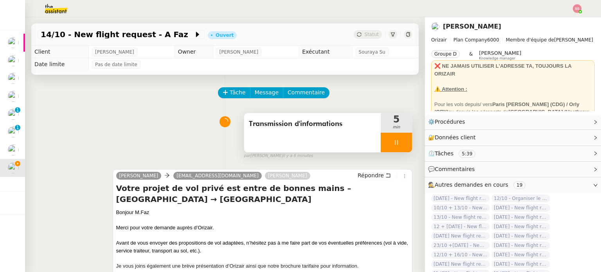
click at [393, 141] on icon at bounding box center [396, 142] width 6 height 6
click at [400, 141] on button at bounding box center [404, 143] width 16 height 20
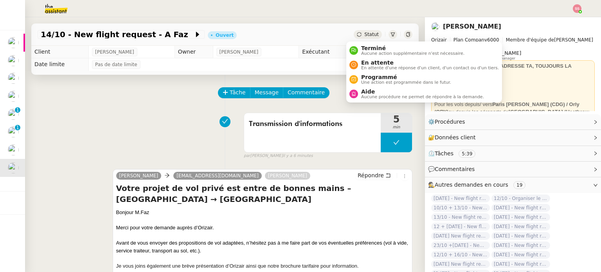
click at [355, 36] on div "Statut" at bounding box center [368, 34] width 28 height 9
click at [356, 59] on div "En attente En attente d'une réponse d'un client, d'un contact ou d'un tiers." at bounding box center [423, 64] width 149 height 11
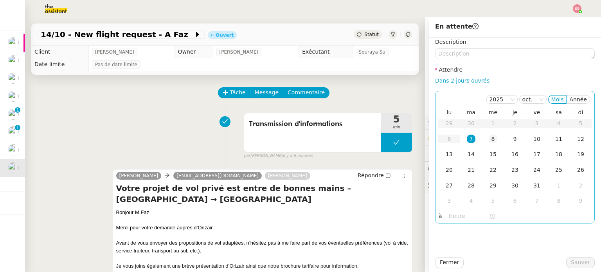
click at [488, 139] on div "8" at bounding box center [492, 139] width 9 height 9
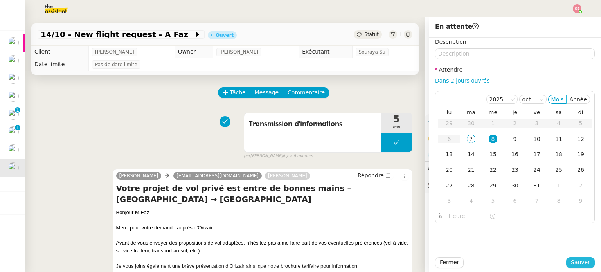
click at [577, 265] on span "Sauver" at bounding box center [580, 262] width 19 height 9
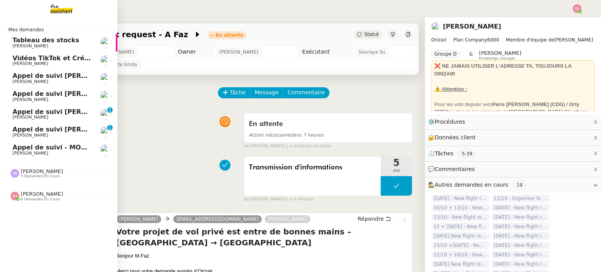
click at [63, 75] on span "Appel de suivi Christophe Mathery - MDS PROJECT" at bounding box center [95, 75] width 165 height 7
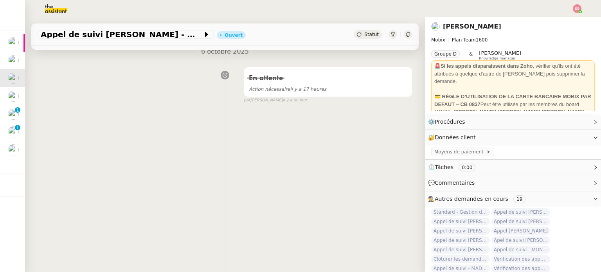
scroll to position [27, 0]
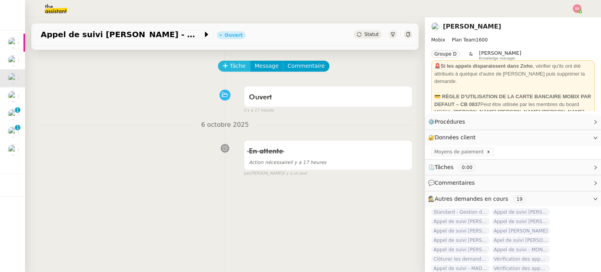
click at [239, 68] on button "Tâche" at bounding box center [234, 66] width 32 height 11
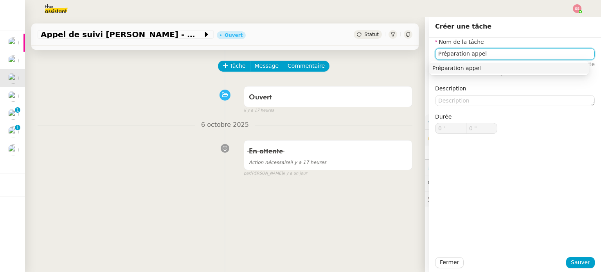
click at [438, 73] on nz-auto-option "Préparation appel" at bounding box center [509, 68] width 160 height 11
type input "Préparation appel"
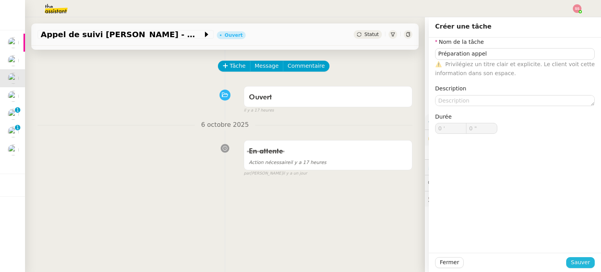
click at [582, 267] on button "Sauver" at bounding box center [580, 262] width 29 height 11
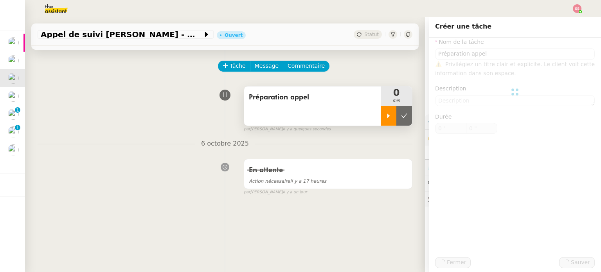
click at [381, 120] on div at bounding box center [389, 116] width 16 height 20
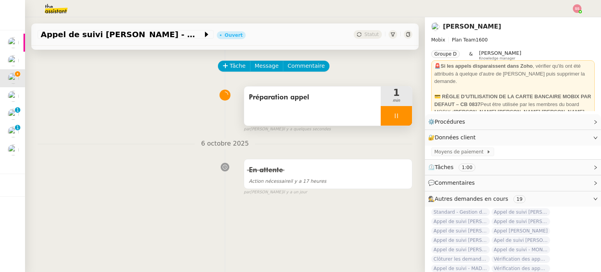
click at [393, 118] on icon at bounding box center [396, 116] width 6 height 6
click at [396, 118] on button at bounding box center [404, 116] width 16 height 20
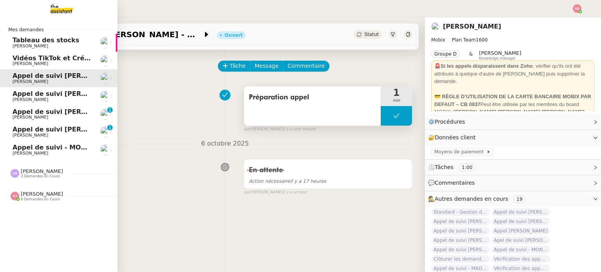
click at [34, 174] on span "[PERSON_NAME]" at bounding box center [42, 171] width 42 height 6
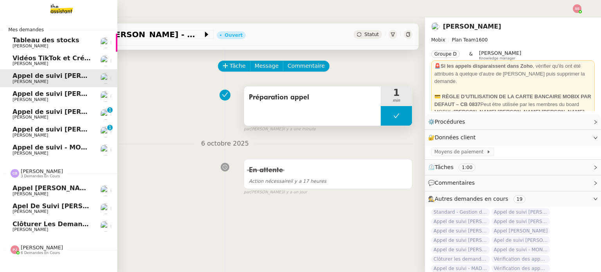
click at [48, 187] on span "Appel Alice Marcot" at bounding box center [53, 187] width 81 height 7
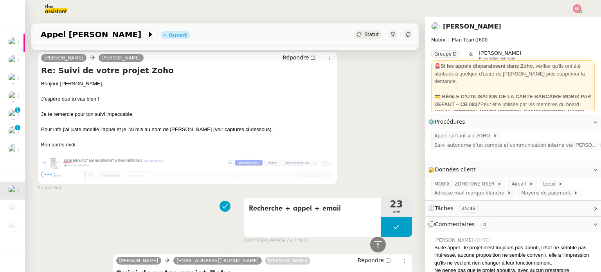
scroll to position [652, 0]
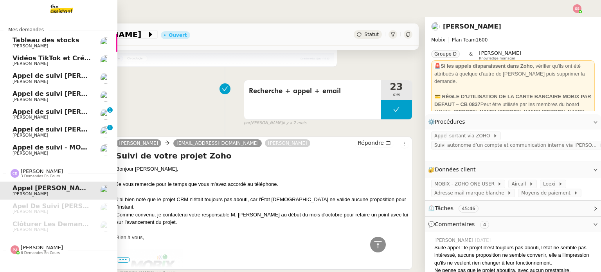
click at [60, 77] on span "Appel de suivi Christophe Mathery - MDS PROJECT" at bounding box center [95, 75] width 165 height 7
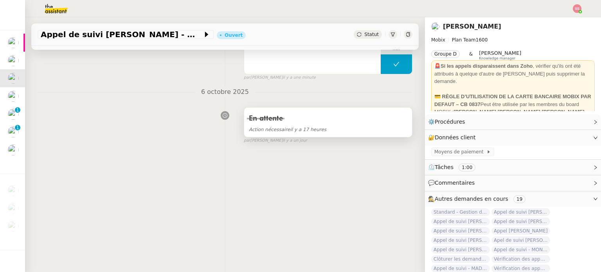
scroll to position [27, 0]
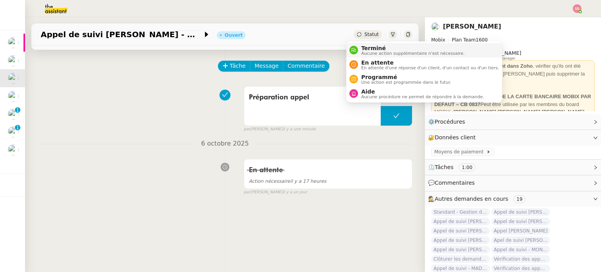
click at [359, 47] on div "Terminé Aucune action supplémentaire n'est nécessaire." at bounding box center [411, 50] width 106 height 11
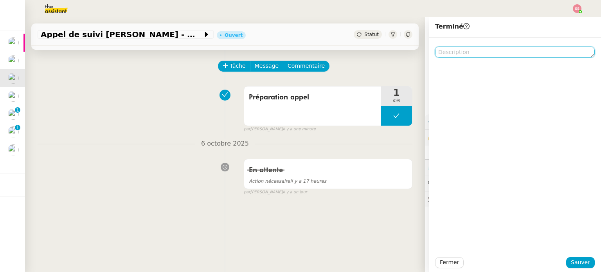
click at [488, 54] on textarea at bounding box center [515, 52] width 160 height 11
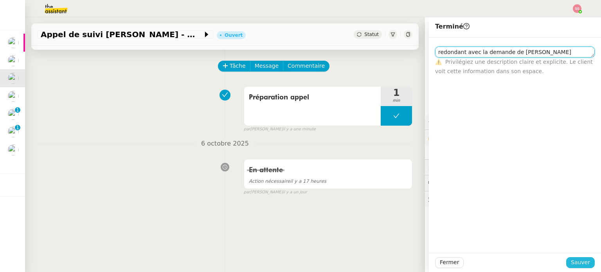
type textarea "redondant avec la demande de Camille Barthes d'alice Marcot"
click at [580, 257] on button "Sauver" at bounding box center [580, 262] width 29 height 11
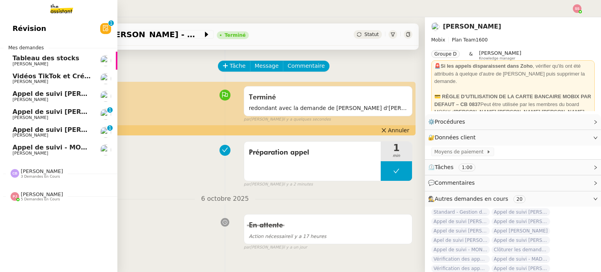
click at [23, 178] on div "Camille Barthès 3 demandes en cours" at bounding box center [58, 170] width 117 height 23
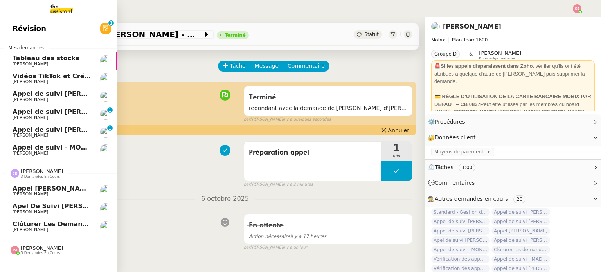
click at [33, 191] on span "Appel Alice Marcot" at bounding box center [53, 188] width 81 height 7
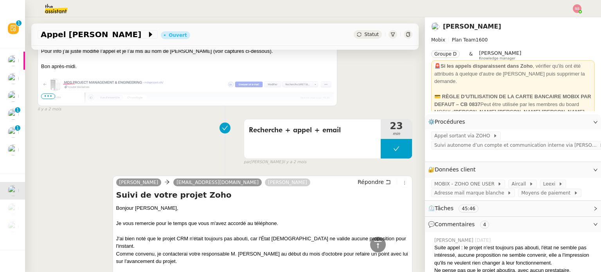
scroll to position [418, 0]
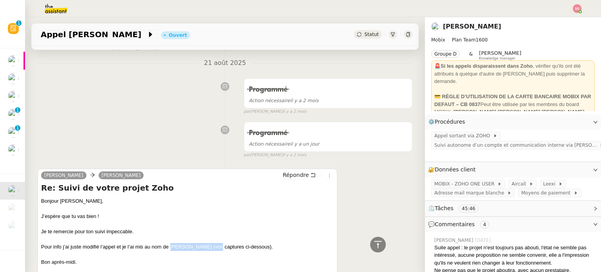
drag, startPoint x: 171, startPoint y: 248, endPoint x: 215, endPoint y: 246, distance: 44.6
click at [215, 246] on div "Pour info j’ai juste modifié l’appel et je l’ai mis au nom de Christophe Mather…" at bounding box center [187, 247] width 293 height 8
click at [147, 35] on icon at bounding box center [151, 35] width 8 height 8
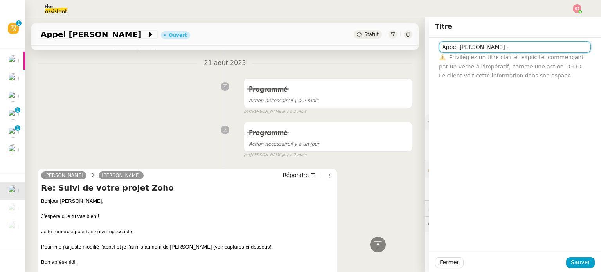
paste input "Christophe Mathery"
type input "[PERSON_NAME] - [PERSON_NAME]"
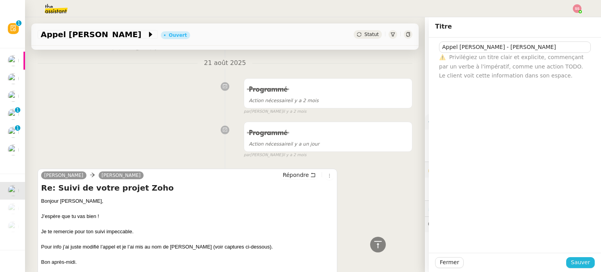
click at [582, 259] on span "Sauver" at bounding box center [580, 262] width 19 height 9
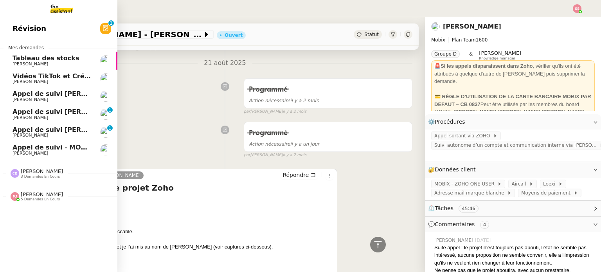
click at [44, 89] on link "Appel de suivi Yacine Regragui Florian Parant" at bounding box center [58, 96] width 117 height 18
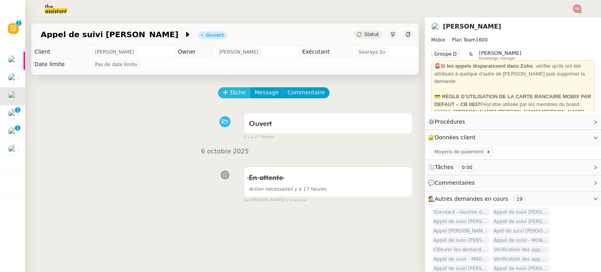
click at [233, 92] on span "Tâche" at bounding box center [238, 92] width 16 height 9
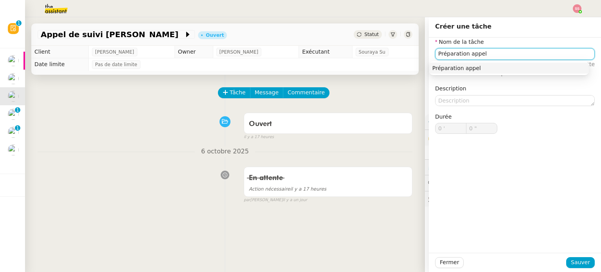
click at [448, 67] on div "Préparation appel" at bounding box center [508, 68] width 153 height 7
type input "Préparation appel"
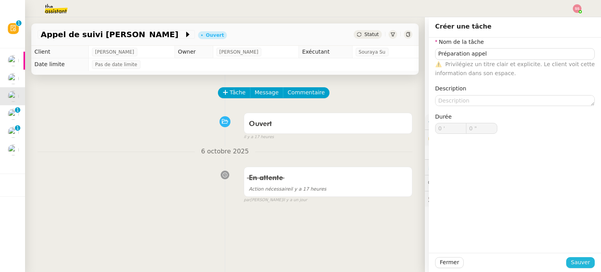
click at [577, 267] on button "Sauver" at bounding box center [580, 262] width 29 height 11
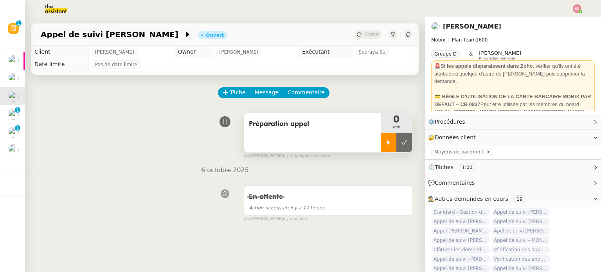
click at [385, 144] on icon at bounding box center [388, 142] width 6 height 6
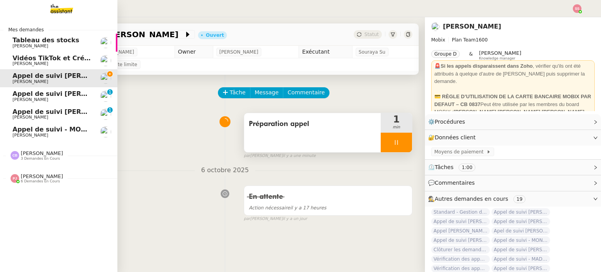
click at [65, 94] on span "Appel de suivi Pierre-Olivier Belmont - LEASYS" at bounding box center [68, 93] width 110 height 7
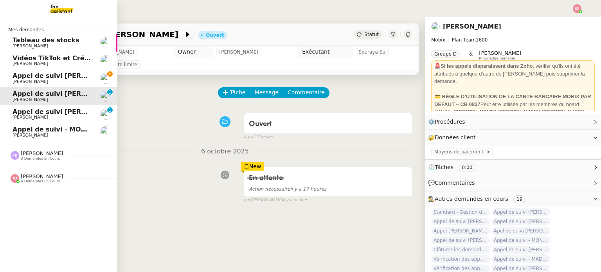
click at [53, 110] on span "Appel de suivi Thibaut Dabonneville - GLOBAL POS" at bounding box center [94, 111] width 162 height 7
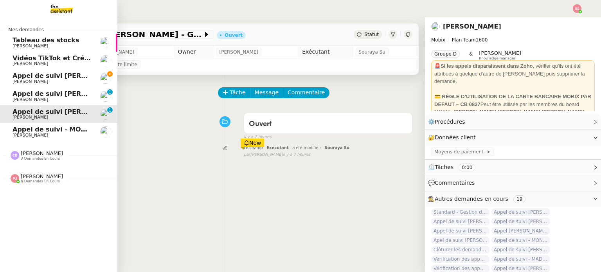
click at [66, 132] on span "Appel de suivi - MON RENOVATEUR LOCAL - Alexis Briand" at bounding box center [119, 129] width 212 height 7
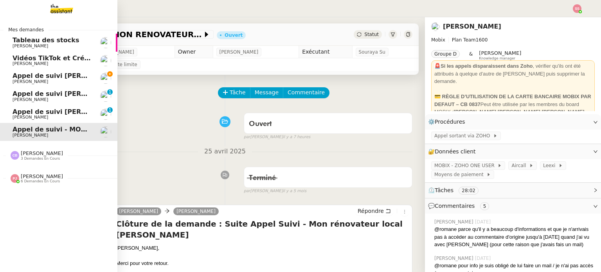
click at [66, 113] on span "Appel de suivi Thibaut Dabonneville - GLOBAL POS" at bounding box center [94, 111] width 162 height 7
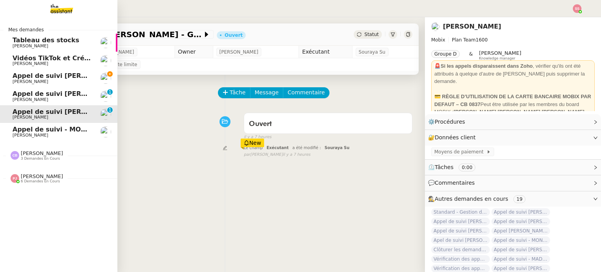
click at [65, 97] on span "[PERSON_NAME]" at bounding box center [52, 99] width 79 height 5
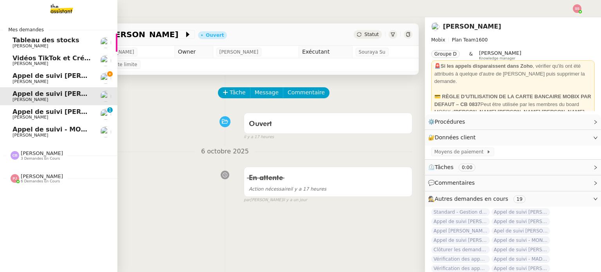
click at [47, 111] on span "Appel de suivi Thibaut Dabonneville - GLOBAL POS" at bounding box center [94, 111] width 162 height 7
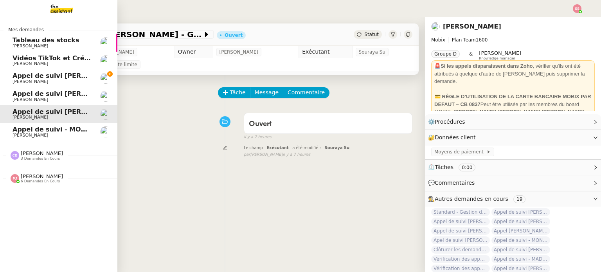
click at [55, 75] on span "Appel de suivi Yacine Regragui" at bounding box center [68, 75] width 110 height 7
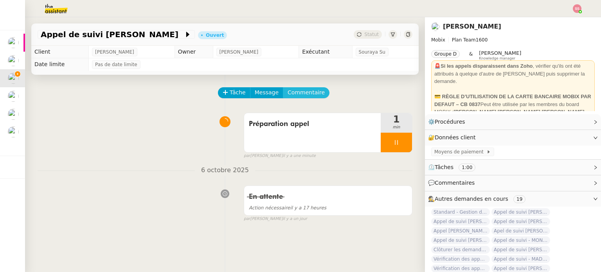
click at [303, 95] on span "Commentaire" at bounding box center [305, 92] width 37 height 9
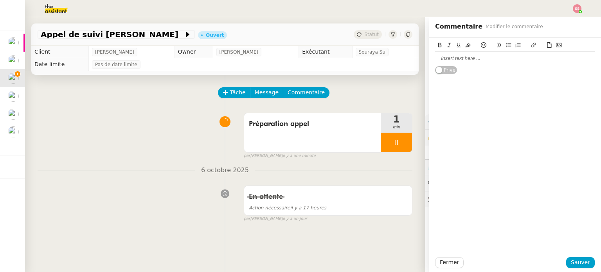
click at [485, 61] on div at bounding box center [515, 58] width 160 height 7
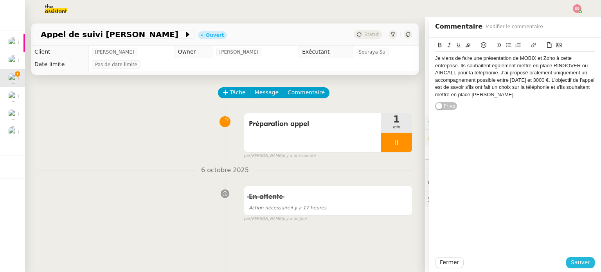
click at [574, 261] on span "Sauver" at bounding box center [580, 262] width 19 height 9
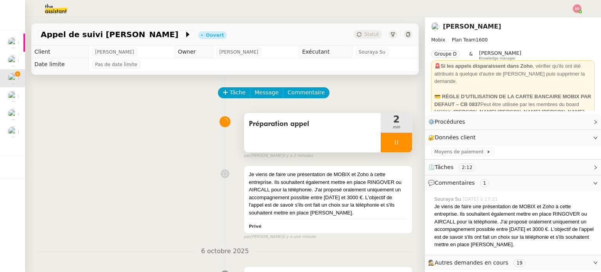
click at [396, 140] on div at bounding box center [396, 143] width 31 height 20
click at [401, 140] on icon at bounding box center [404, 142] width 6 height 6
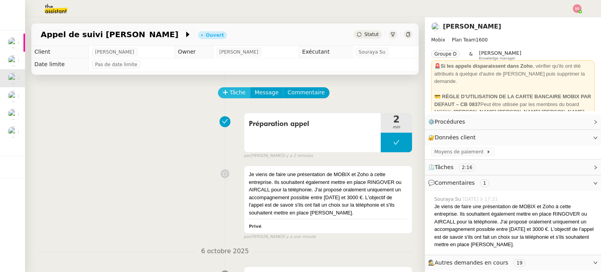
click at [230, 94] on span "Tâche" at bounding box center [238, 92] width 16 height 9
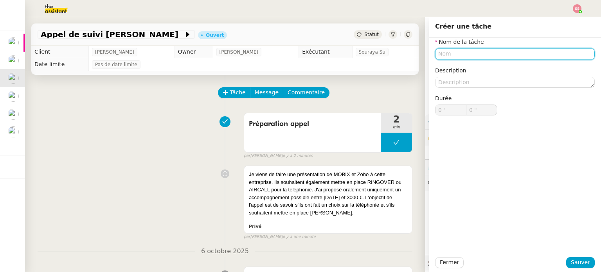
click at [448, 51] on input "text" at bounding box center [515, 53] width 160 height 11
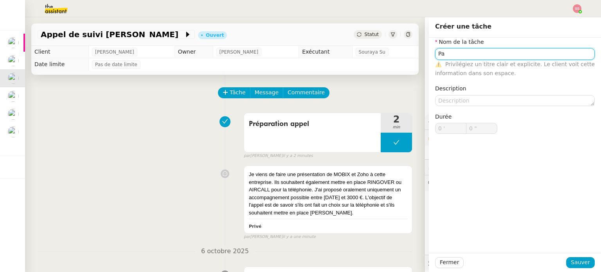
type input "P"
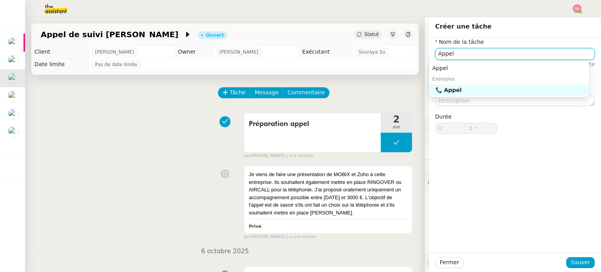
click at [476, 90] on div "📞 Appel" at bounding box center [510, 89] width 150 height 7
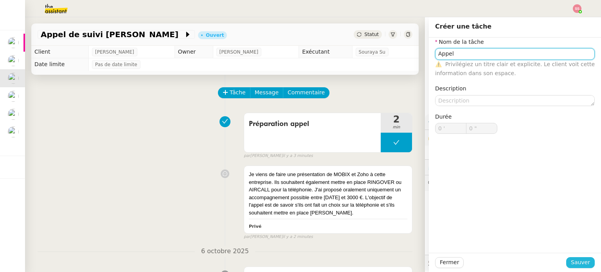
type input "Appel"
click at [567, 262] on button "Sauver" at bounding box center [580, 262] width 29 height 11
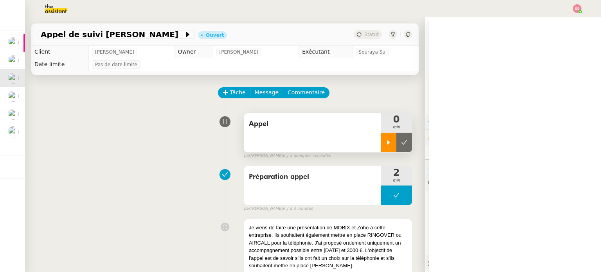
click at [381, 139] on div at bounding box center [389, 143] width 16 height 20
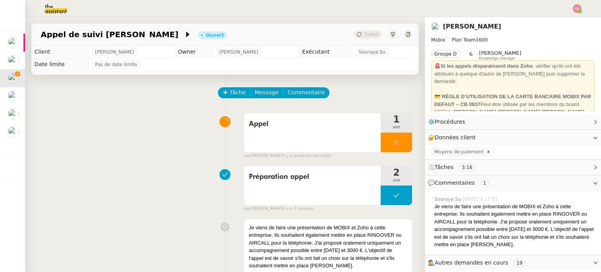
click at [50, 94] on div "Tâche Message Commentaire" at bounding box center [225, 96] width 375 height 19
click at [394, 147] on div at bounding box center [396, 143] width 31 height 20
click at [396, 147] on button at bounding box center [404, 143] width 16 height 20
click at [236, 95] on span "Tâche" at bounding box center [238, 92] width 16 height 9
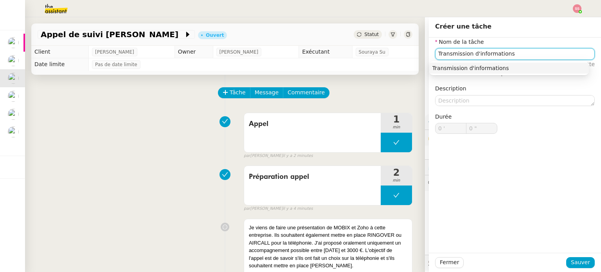
click at [435, 63] on nz-auto-option "Transmission d'informations" at bounding box center [509, 68] width 160 height 11
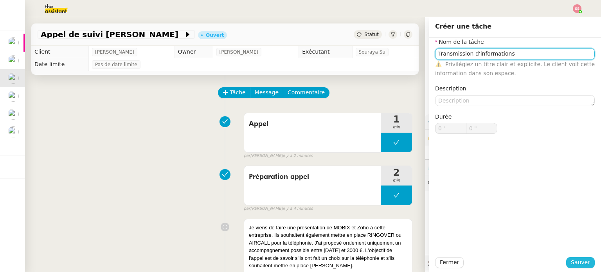
type input "Transmission d'informations"
click at [571, 258] on span "Sauver" at bounding box center [580, 262] width 19 height 9
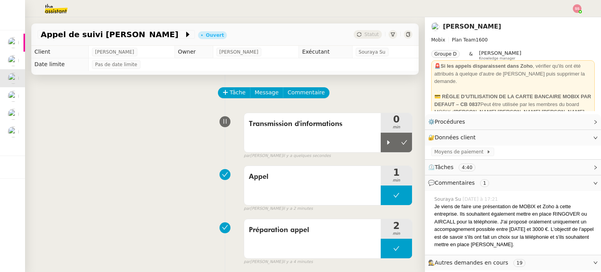
click at [377, 154] on div "par Souraya S. il y a quelques secondes" at bounding box center [328, 156] width 169 height 7
click at [381, 148] on div at bounding box center [389, 143] width 16 height 20
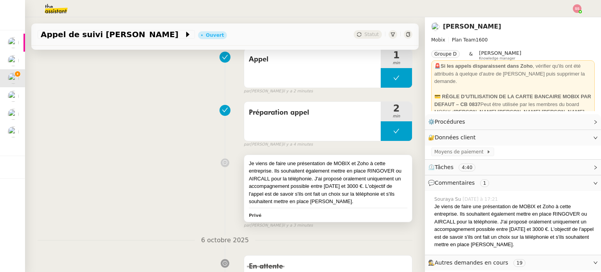
scroll to position [117, 0]
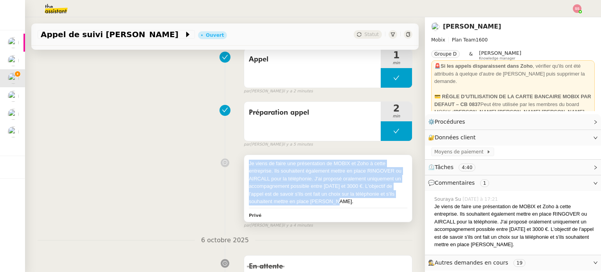
drag, startPoint x: 242, startPoint y: 163, endPoint x: 341, endPoint y: 204, distance: 106.4
click at [341, 204] on div "Je viens de faire une présentation de MOBIX et Zoho à cette entreprise. Ils sou…" at bounding box center [328, 188] width 168 height 67
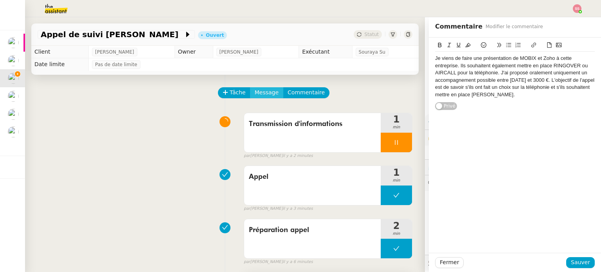
click at [260, 95] on span "Message" at bounding box center [267, 92] width 24 height 9
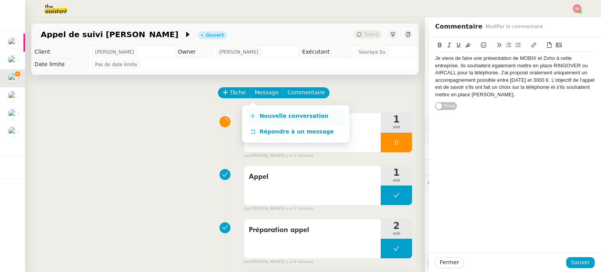
click at [288, 113] on span "Nouvelle conversation" at bounding box center [293, 116] width 69 height 6
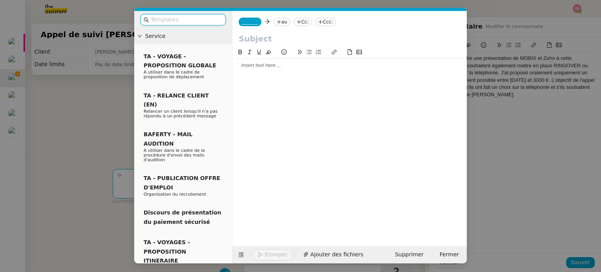
click at [260, 67] on div at bounding box center [349, 65] width 228 height 7
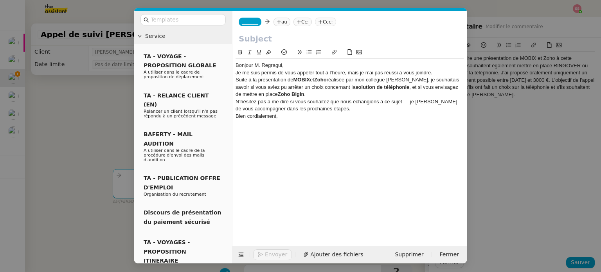
click at [295, 64] on div "Bonjour M. Regragui," at bounding box center [349, 65] width 228 height 7
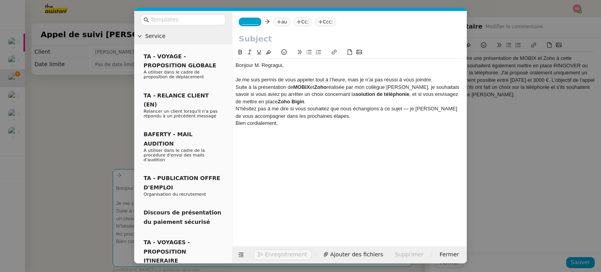
click at [289, 99] on div "Suite à la présentation de MOBIX et Zoho réalisée par mon collègue Florian, je …" at bounding box center [349, 95] width 228 height 22
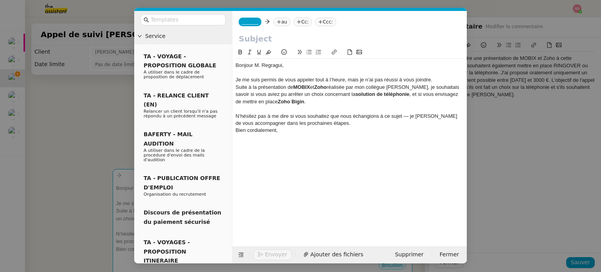
click at [275, 79] on div "Je me suis permis de vous appeler tout à l’heure, mais je n’ai pas réussi à vou…" at bounding box center [349, 79] width 228 height 7
click at [441, 80] on div "Je me suis permise de vous appeler tout à l’heure, mais je n’ai pas réussi à vo…" at bounding box center [349, 79] width 228 height 7
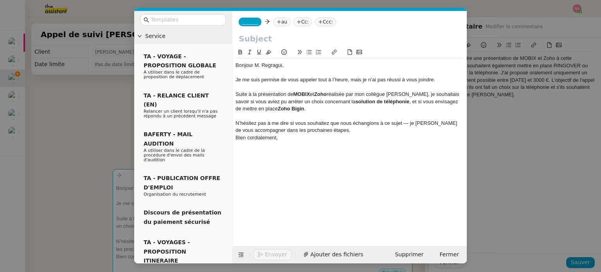
click at [369, 129] on div "N’hésitez pas à me dire si vous souhaitez que nous échangions à ce sujet — je s…" at bounding box center [349, 127] width 228 height 14
drag, startPoint x: 330, startPoint y: 122, endPoint x: 378, endPoint y: 124, distance: 48.1
click at [378, 124] on div "N’hésitez pas à me dire si vous souhaitez que nous échangions à ce sujet — je s…" at bounding box center [349, 127] width 228 height 14
drag, startPoint x: 376, startPoint y: 122, endPoint x: 402, endPoint y: 132, distance: 27.7
click at [402, 132] on div "N’hésitez pas à me dire si vous souhaitez échanger à ce sujet — je serai ravi d…" at bounding box center [349, 127] width 228 height 14
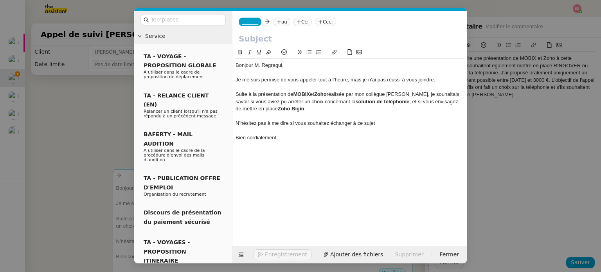
click at [388, 122] on div "N’hésitez pas à me dire si vous souhaitez échanger à ce sujet" at bounding box center [349, 123] width 228 height 7
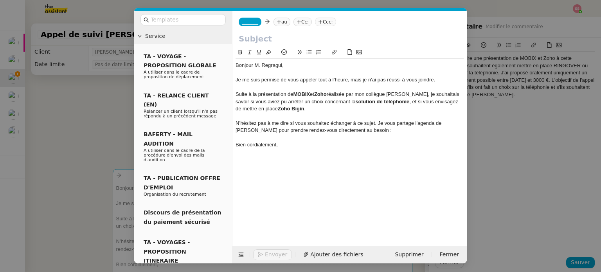
click at [282, 34] on input "text" at bounding box center [350, 39] width 222 height 12
paste input "Suite à la présentation de MOBIX et Zoho"
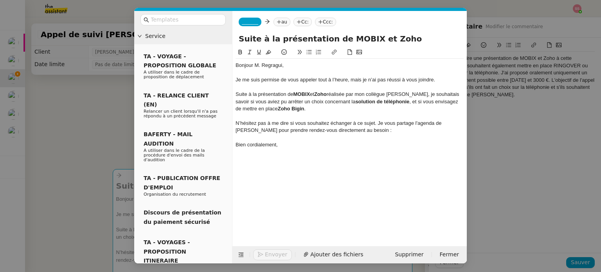
type input "Suite à la présentation de MOBIX et Zoho"
click at [104, 117] on nz-modal-container "Service TA - VOYAGE - PROPOSITION GLOBALE A utiliser dans le cadre de propositi…" at bounding box center [300, 136] width 601 height 272
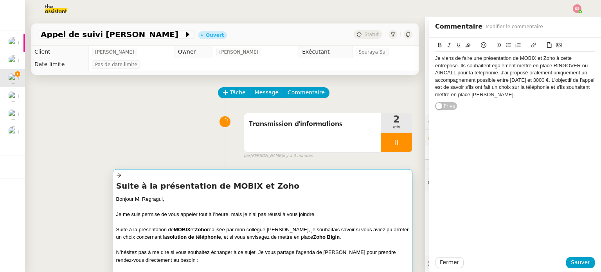
click at [216, 224] on div at bounding box center [262, 222] width 293 height 8
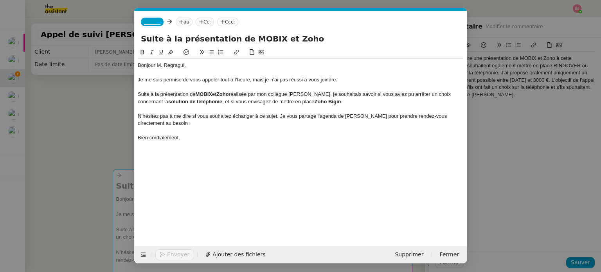
scroll to position [0, 16]
click at [224, 23] on nz-tag "Ccc:" at bounding box center [227, 22] width 21 height 9
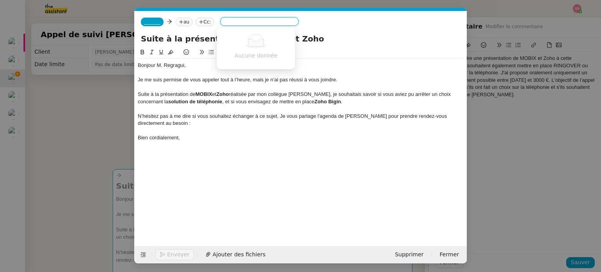
click at [207, 23] on nz-tag "Cc:" at bounding box center [205, 22] width 18 height 9
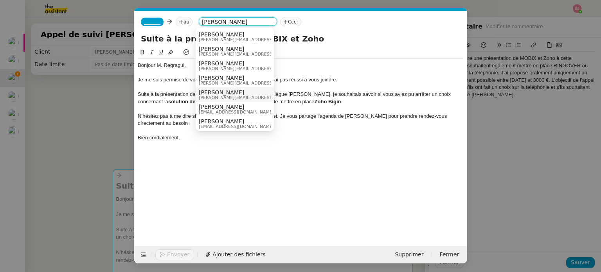
type input "Florian"
click at [238, 98] on div "Florian Parant florian@mobix.fr" at bounding box center [235, 94] width 72 height 11
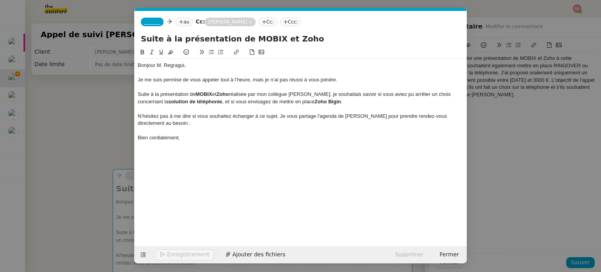
click at [156, 24] on span "_______" at bounding box center [152, 21] width 16 height 5
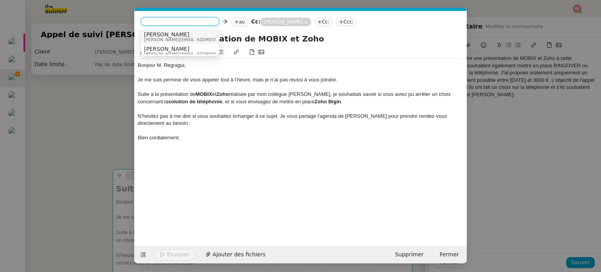
click at [167, 34] on span "Alex" at bounding box center [199, 34] width 111 height 6
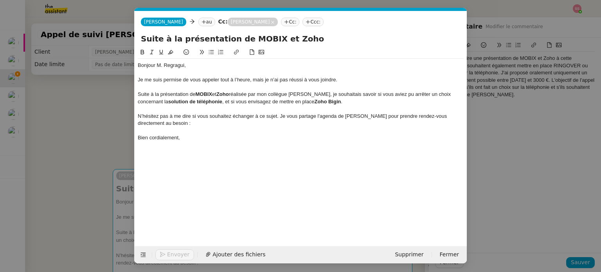
click at [198, 19] on nz-tag "au" at bounding box center [206, 22] width 17 height 9
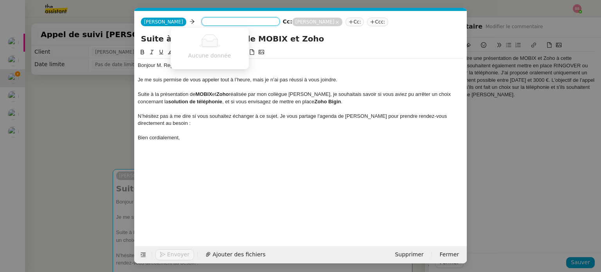
click at [101, 112] on nz-modal-container "Service TA - VOYAGE - PROPOSITION GLOBALE A utiliser dans le cadre de propositi…" at bounding box center [300, 136] width 601 height 272
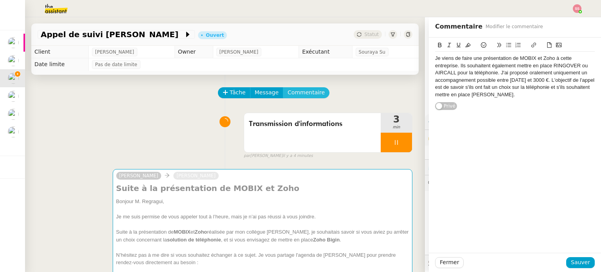
click at [287, 94] on span "Commentaire" at bounding box center [305, 92] width 37 height 9
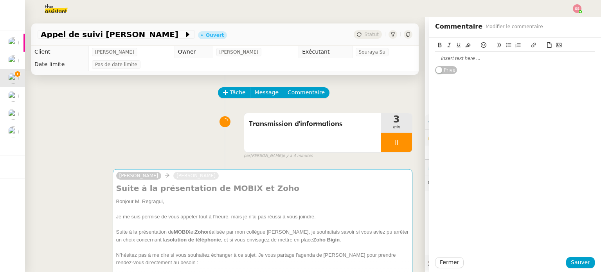
click at [502, 61] on div at bounding box center [515, 58] width 160 height 7
click at [480, 78] on div "pas encore décidé, besoin d'un CRM . refaire le point ya" at bounding box center [515, 66] width 160 height 28
drag, startPoint x: 483, startPoint y: 73, endPoint x: 463, endPoint y: 73, distance: 19.6
click at [463, 73] on div "refaire le point ya" at bounding box center [515, 72] width 160 height 7
click at [578, 269] on div "Fermer Sauver" at bounding box center [515, 262] width 172 height 19
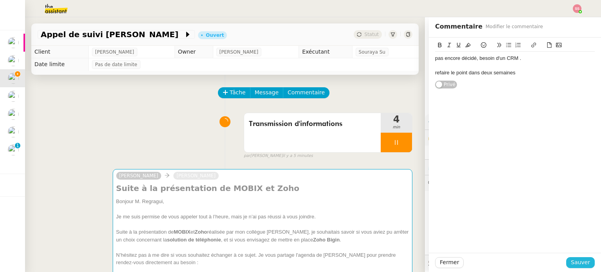
click at [575, 262] on span "Sauver" at bounding box center [580, 262] width 19 height 9
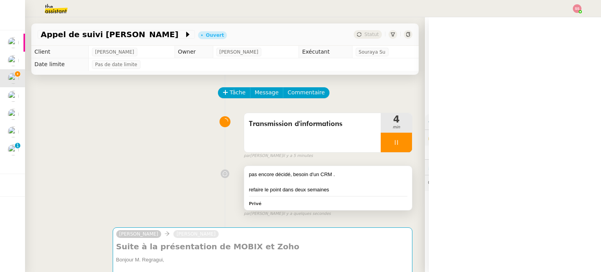
scroll to position [39, 0]
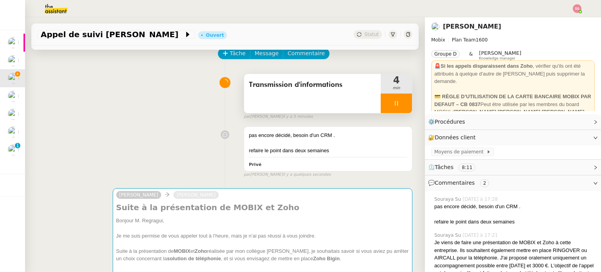
click at [397, 99] on div at bounding box center [396, 103] width 31 height 20
click at [400, 101] on button at bounding box center [404, 103] width 16 height 20
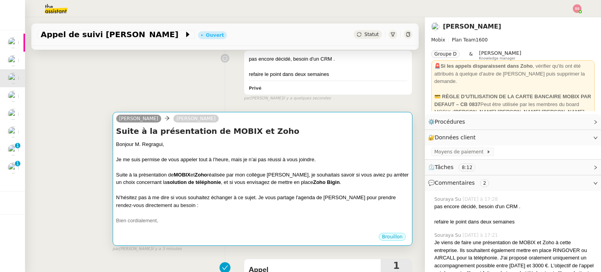
scroll to position [117, 0]
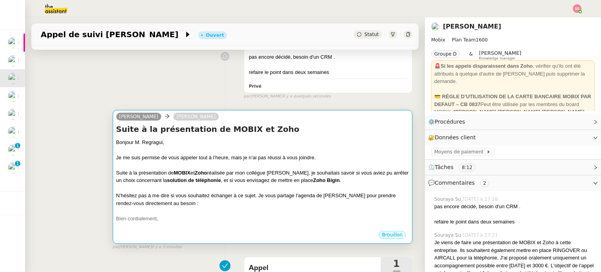
click at [237, 200] on div "N’hésitez pas à me dire si vous souhaitez échanger à ce sujet. Je vous partage …" at bounding box center [262, 199] width 293 height 15
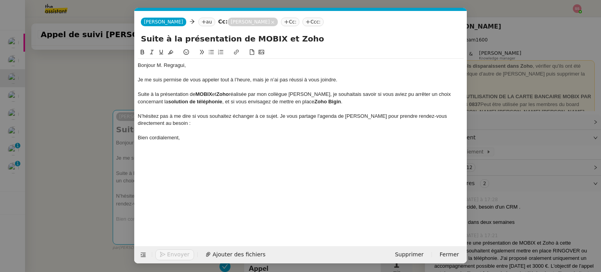
scroll to position [0, 16]
click at [97, 93] on nz-modal-container "Service TA - VOYAGE - PROPOSITION GLOBALE A utiliser dans le cadre de propositi…" at bounding box center [300, 136] width 601 height 272
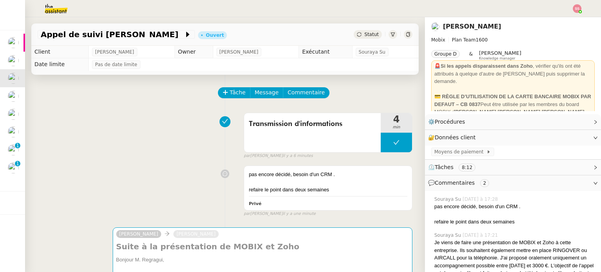
scroll to position [0, 0]
click at [230, 93] on span "Tâche" at bounding box center [238, 92] width 16 height 9
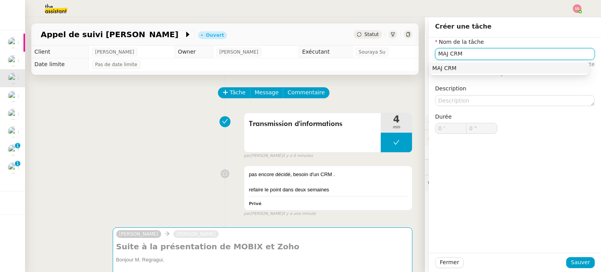
click at [449, 67] on div "MAJ CRM" at bounding box center [508, 68] width 153 height 7
type input "MAJ CRM"
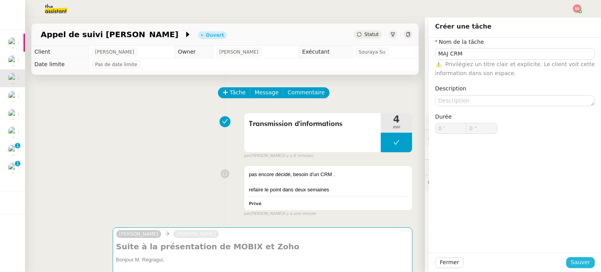
click at [574, 264] on span "Sauver" at bounding box center [580, 262] width 19 height 9
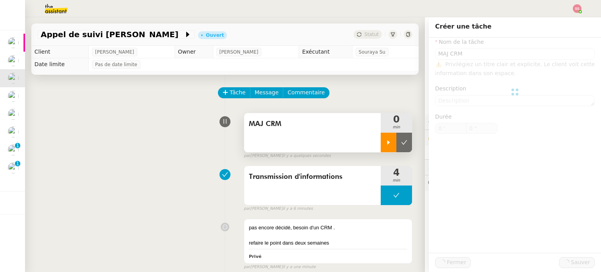
click at [385, 144] on icon at bounding box center [388, 142] width 6 height 6
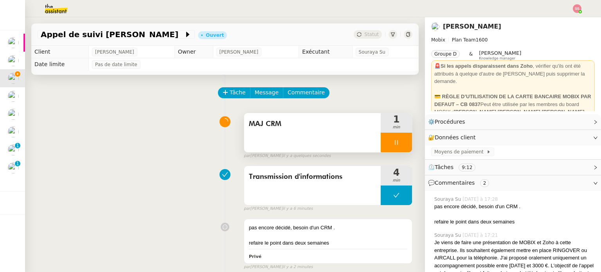
click at [394, 148] on div at bounding box center [396, 143] width 31 height 20
click at [396, 147] on button at bounding box center [404, 143] width 16 height 20
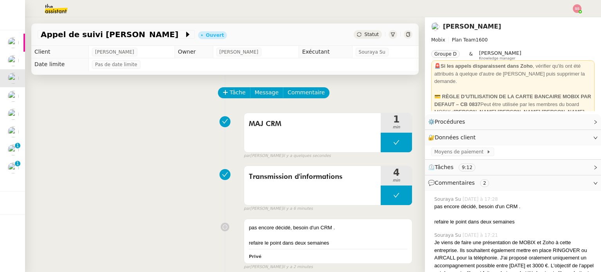
click at [364, 33] on span "Statut" at bounding box center [371, 34] width 14 height 5
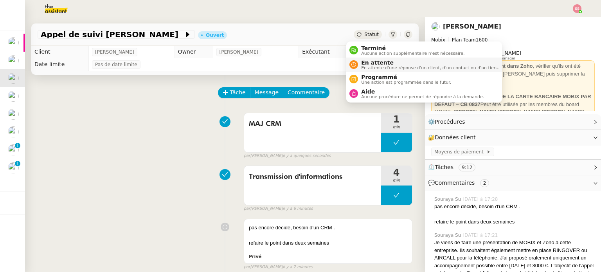
click at [375, 63] on span "En attente" at bounding box center [430, 62] width 138 height 6
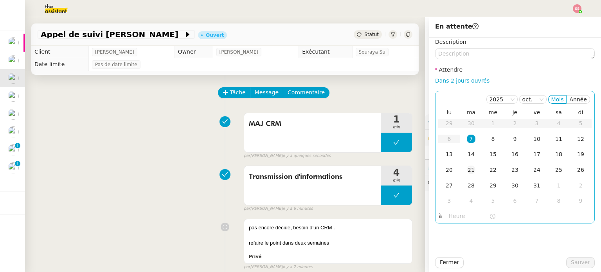
click at [467, 167] on div "21" at bounding box center [471, 169] width 9 height 9
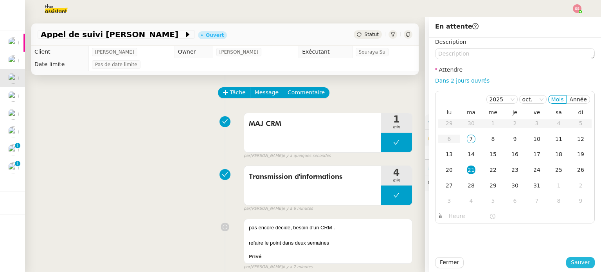
click at [572, 259] on span "Sauver" at bounding box center [580, 262] width 19 height 9
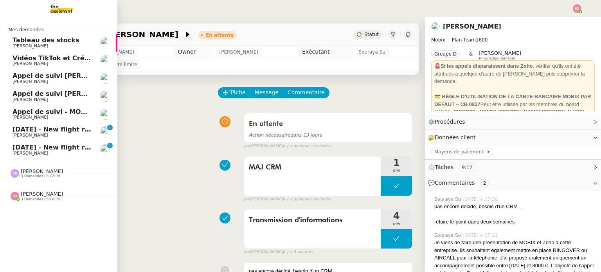
click at [50, 72] on link "Appel de suivi Pierre-Olivier Belmont - LEASYS Florian Parant" at bounding box center [58, 78] width 117 height 18
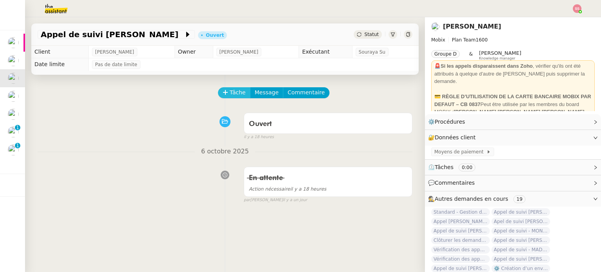
click at [235, 90] on span "Tâche" at bounding box center [238, 92] width 16 height 9
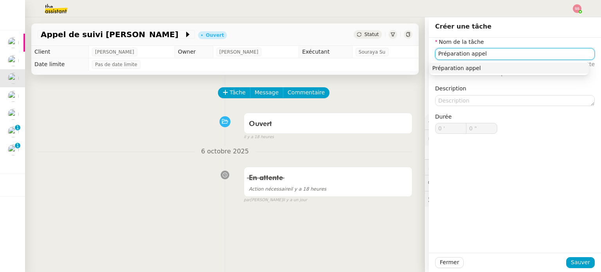
click at [439, 68] on div "Préparation appel" at bounding box center [508, 68] width 153 height 7
type input "Préparation appel"
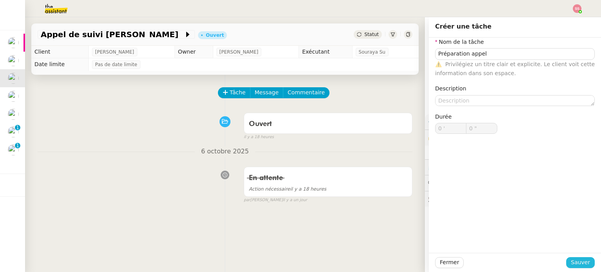
click at [571, 259] on span "Sauver" at bounding box center [580, 262] width 19 height 9
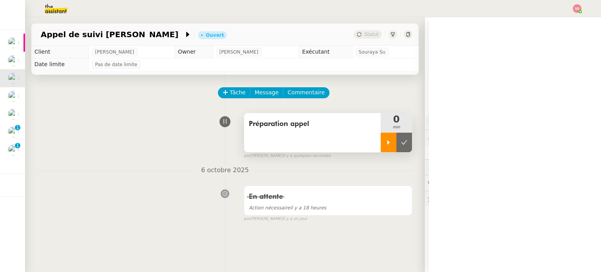
click at [381, 151] on div at bounding box center [389, 143] width 16 height 20
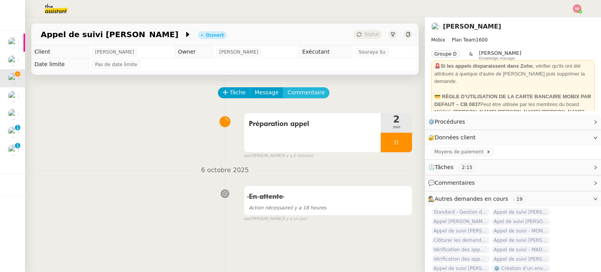
click at [300, 90] on span "Commentaire" at bounding box center [305, 92] width 37 height 9
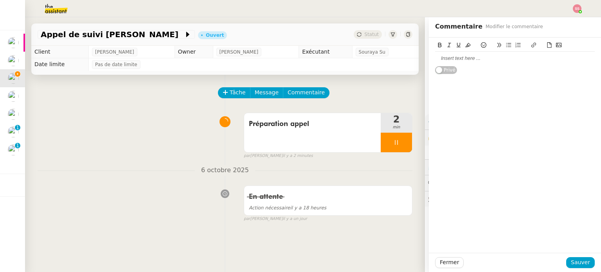
click at [463, 59] on div at bounding box center [515, 58] width 160 height 7
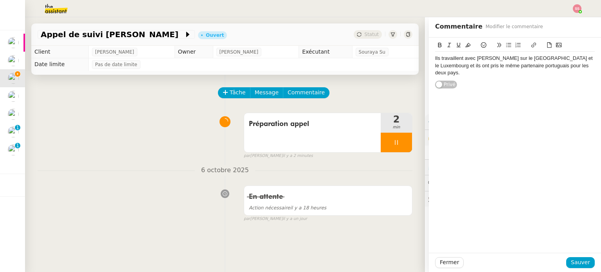
click at [552, 65] on div "Ils travaillent avec Zoho sur le Portugal et le Luxembourg et ils ont pris le m…" at bounding box center [515, 66] width 160 height 22
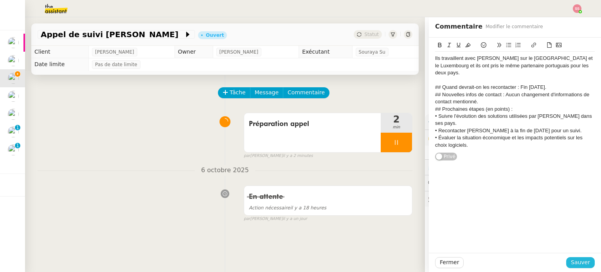
click at [578, 267] on button "Sauver" at bounding box center [580, 262] width 29 height 11
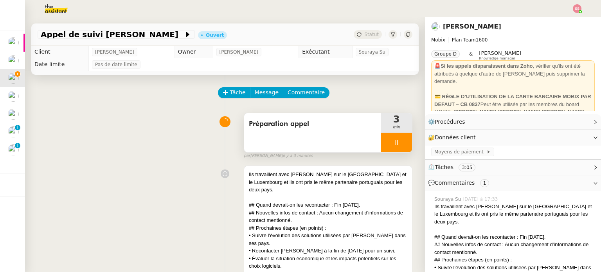
click at [397, 144] on div at bounding box center [396, 143] width 31 height 20
click at [397, 144] on button at bounding box center [404, 143] width 16 height 20
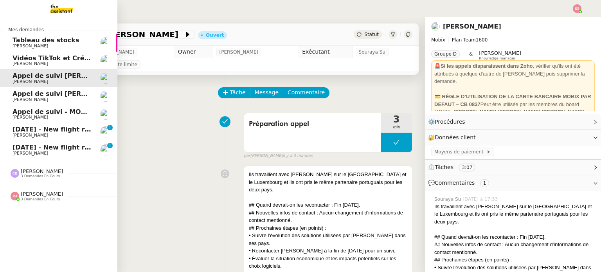
click at [53, 99] on span "[PERSON_NAME]" at bounding box center [52, 99] width 79 height 5
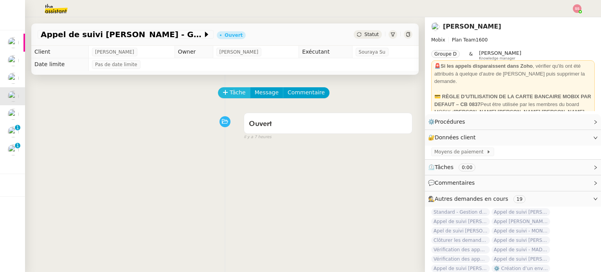
click at [230, 93] on span "Tâche" at bounding box center [238, 92] width 16 height 9
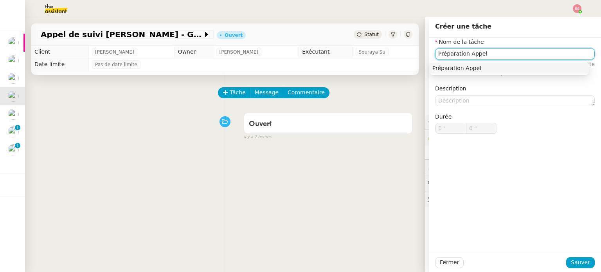
click at [465, 65] on div "Préparation Appel" at bounding box center [508, 68] width 153 height 7
type input "Préparation Appel"
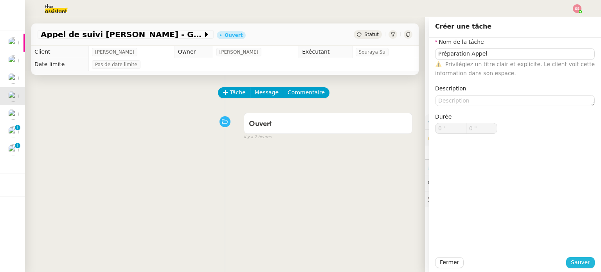
click at [574, 260] on span "Sauver" at bounding box center [580, 262] width 19 height 9
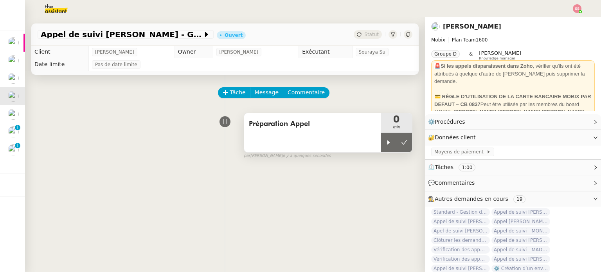
click at [370, 142] on div "Préparation Appel" at bounding box center [312, 132] width 136 height 39
click at [385, 142] on icon at bounding box center [388, 142] width 6 height 6
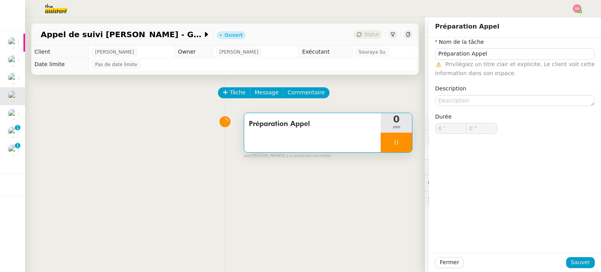
type input "Préparation Appel"
type input "0 '"
type input "0 ""
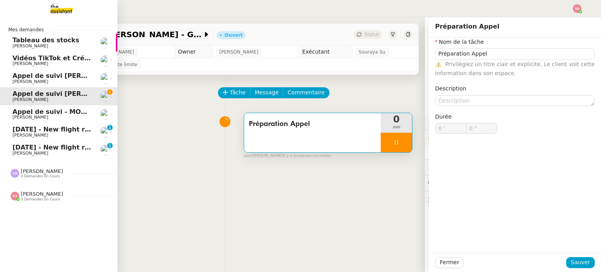
type input "Préparation Appel"
type input "0 '"
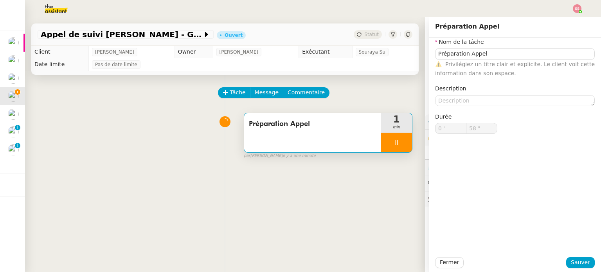
type input "59 ""
type input "1 '"
type input "3 ""
click at [310, 94] on button "Commentaire" at bounding box center [306, 92] width 47 height 11
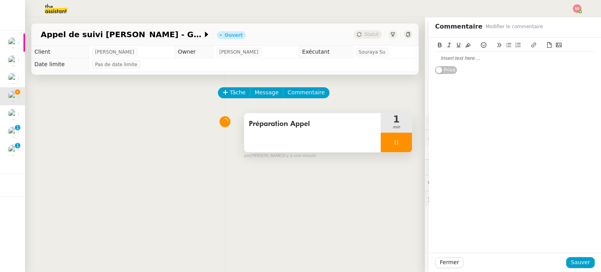
click at [464, 62] on div at bounding box center [515, 58] width 160 height 13
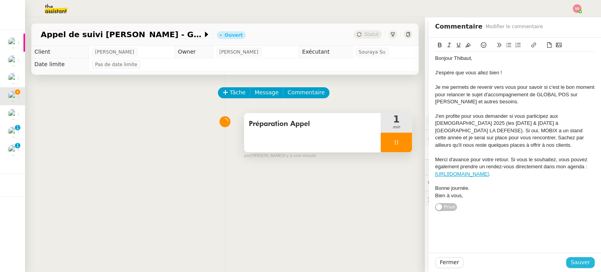
click at [585, 267] on button "Sauver" at bounding box center [580, 262] width 29 height 11
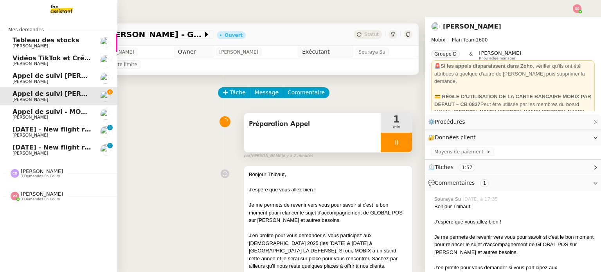
click at [41, 113] on span "Appel de suivi - MON RENOVATEUR LOCAL - Alexis Briand" at bounding box center [119, 111] width 212 height 7
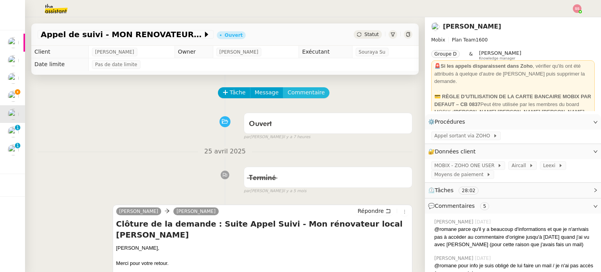
click at [294, 93] on span "Commentaire" at bounding box center [305, 92] width 37 height 9
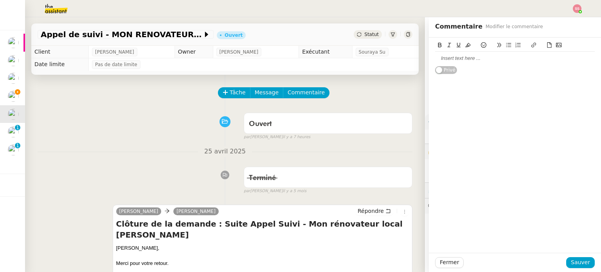
click at [455, 61] on div at bounding box center [515, 58] width 160 height 7
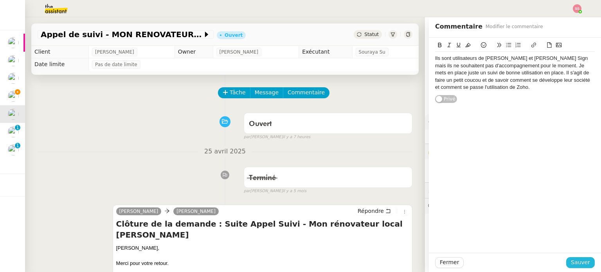
click at [577, 260] on span "Sauver" at bounding box center [580, 262] width 19 height 9
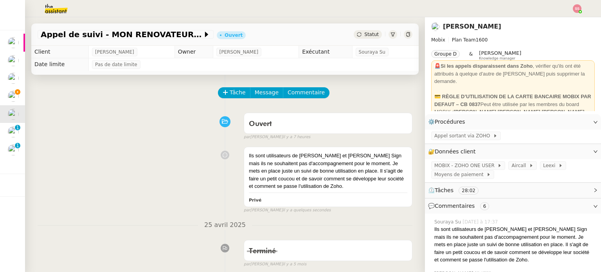
click at [174, 187] on div "Ils sont utilisateurs de Zoho Bigin et Zoho Sign mais ils ne souhaitent pas d'a…" at bounding box center [225, 178] width 375 height 70
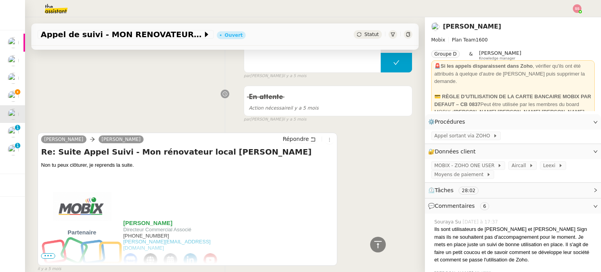
scroll to position [587, 0]
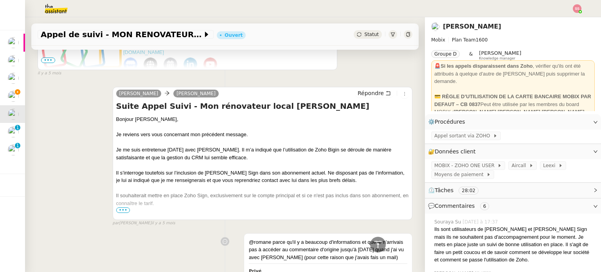
click at [120, 213] on span "•••" at bounding box center [123, 209] width 14 height 5
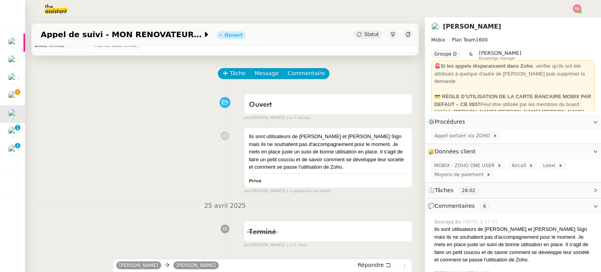
scroll to position [0, 0]
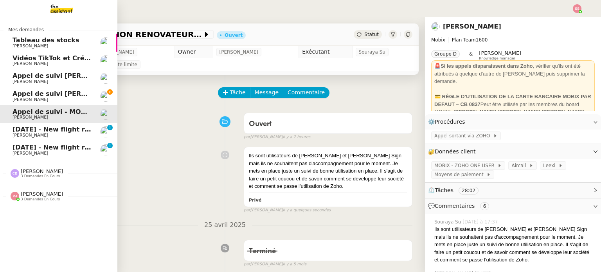
click at [35, 95] on span "Appel de suivi Thibaut Dabonneville - GLOBAL POS" at bounding box center [94, 93] width 162 height 7
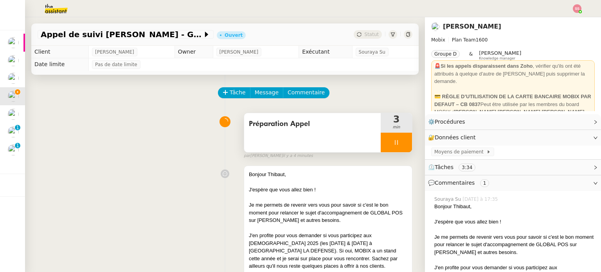
click at [393, 143] on icon at bounding box center [396, 142] width 6 height 6
click at [400, 143] on button at bounding box center [404, 143] width 16 height 20
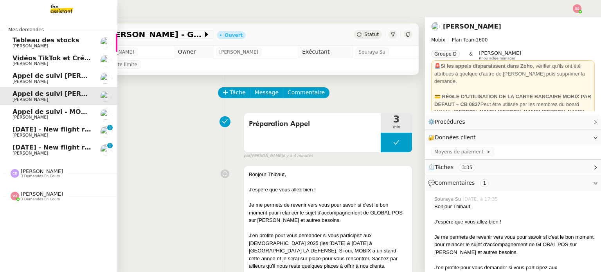
click at [61, 108] on span "Appel de suivi - MON RENOVATEUR LOCAL - Alexis Briand" at bounding box center [119, 111] width 212 height 7
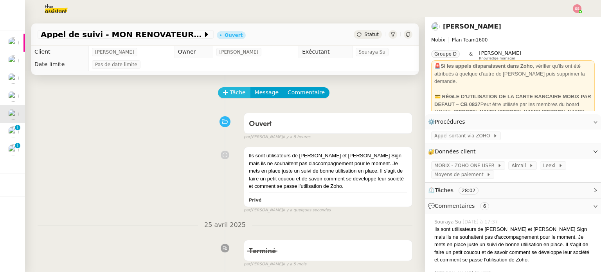
click at [230, 97] on span "Tâche" at bounding box center [238, 92] width 16 height 9
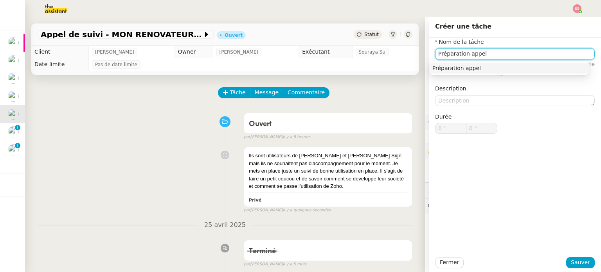
click at [476, 70] on div "Préparation appel" at bounding box center [508, 68] width 153 height 7
type input "Préparation appel"
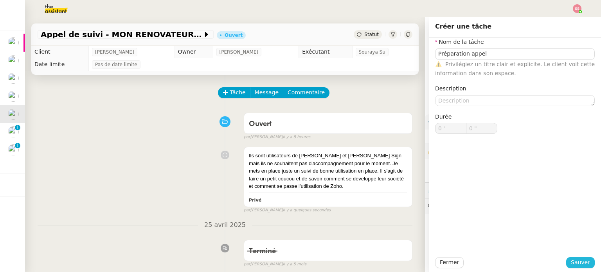
click at [571, 259] on span "Sauver" at bounding box center [580, 262] width 19 height 9
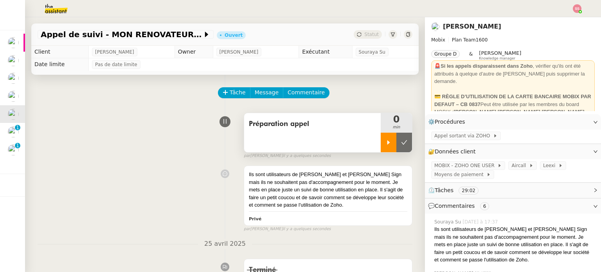
click at [385, 144] on icon at bounding box center [388, 142] width 6 height 6
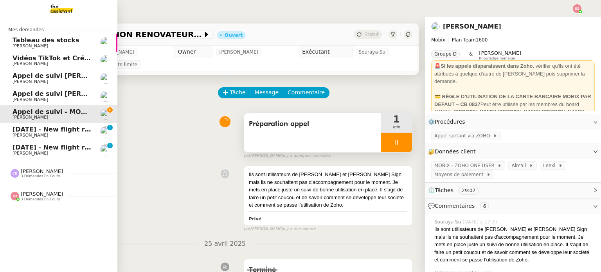
click at [27, 134] on span "[PERSON_NAME]" at bounding box center [52, 135] width 79 height 5
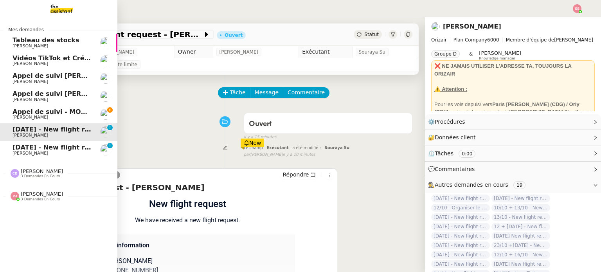
click at [33, 109] on span "Appel de suivi - MON RENOVATEUR LOCAL - Alexis Briand" at bounding box center [119, 111] width 212 height 7
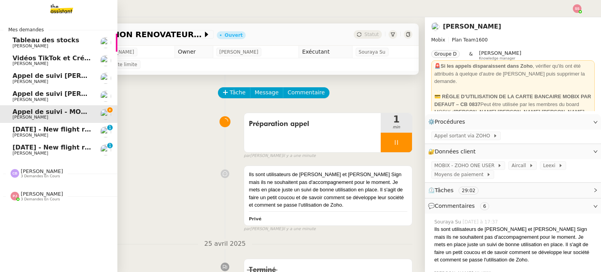
click at [71, 96] on span "Appel de suivi Thibaut Dabonneville - GLOBAL POS" at bounding box center [94, 93] width 162 height 7
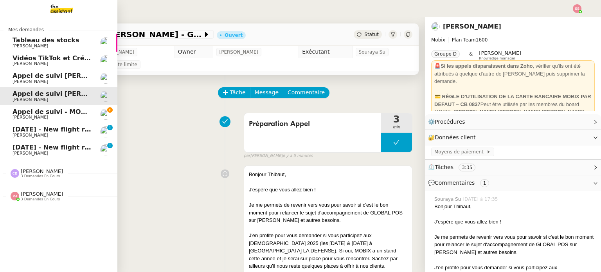
click at [77, 78] on span "Appel de suivi Pierre-Olivier Belmont - LEASYS" at bounding box center [68, 75] width 110 height 7
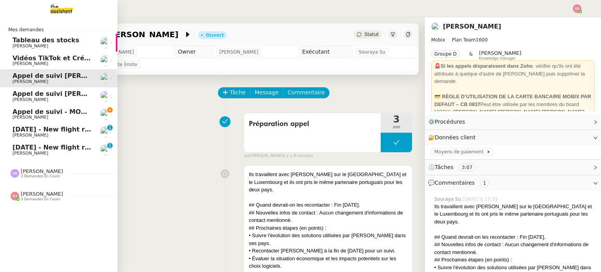
click at [66, 95] on span "Appel de suivi Thibaut Dabonneville - GLOBAL POS" at bounding box center [94, 93] width 162 height 7
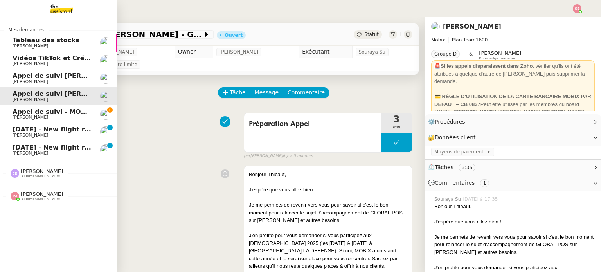
click at [60, 108] on link "Appel de suivi - MON RENOVATEUR LOCAL - Alexis Briand Florian Parant" at bounding box center [58, 114] width 117 height 18
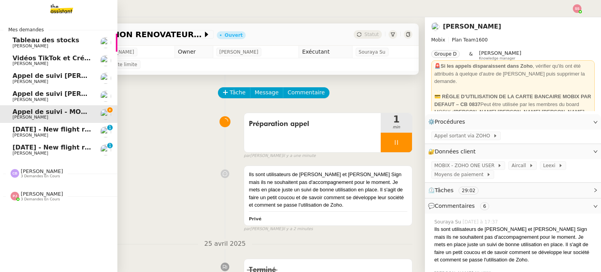
click at [70, 76] on span "Appel de suivi Pierre-Olivier Belmont - LEASYS" at bounding box center [68, 75] width 110 height 7
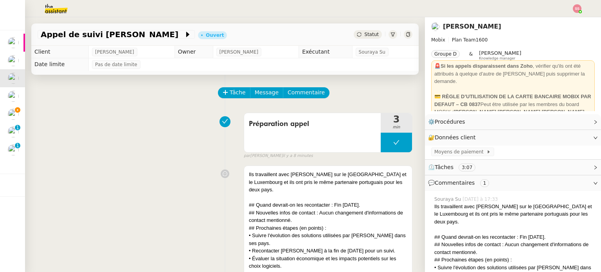
click at [368, 32] on span "Statut" at bounding box center [371, 34] width 14 height 5
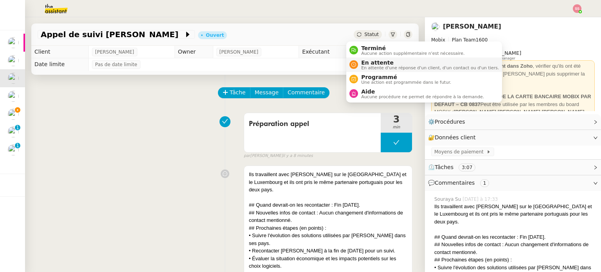
click at [367, 68] on span "En attente d'une réponse d'un client, d'un contact ou d'un tiers." at bounding box center [430, 68] width 138 height 4
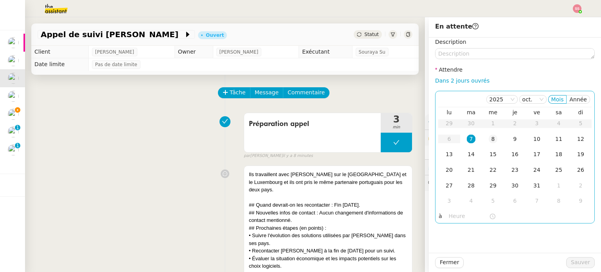
click at [482, 138] on td "8" at bounding box center [493, 139] width 22 height 16
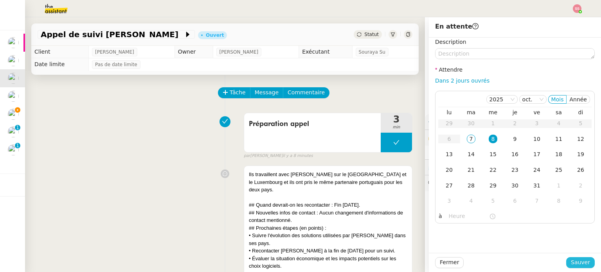
click at [572, 259] on span "Sauver" at bounding box center [580, 262] width 19 height 9
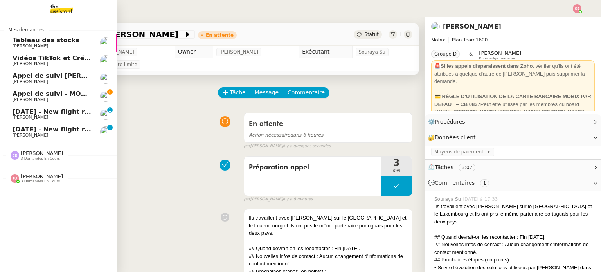
click at [55, 79] on span "[PERSON_NAME]" at bounding box center [52, 81] width 79 height 5
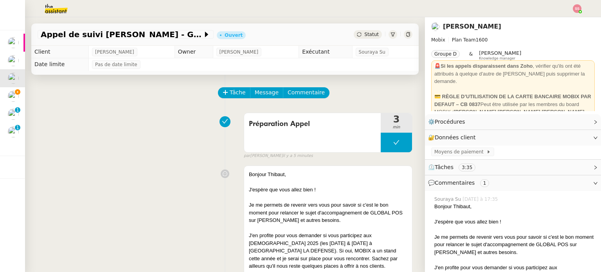
click at [355, 31] on div "Statut" at bounding box center [368, 34] width 28 height 9
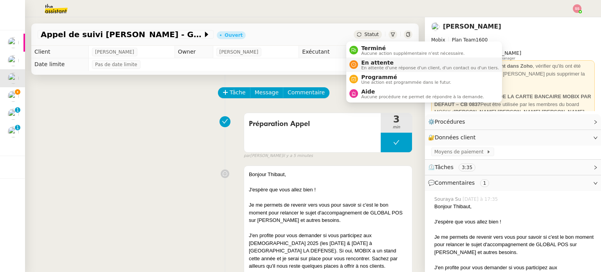
click at [366, 64] on span "En attente" at bounding box center [430, 62] width 138 height 6
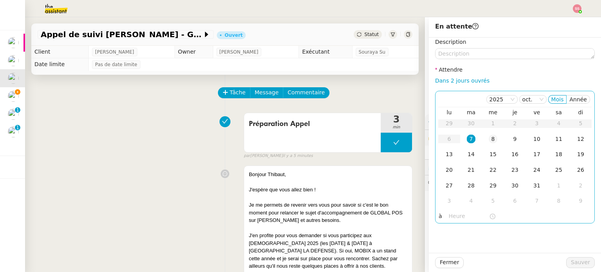
click at [482, 139] on td "8" at bounding box center [493, 139] width 22 height 16
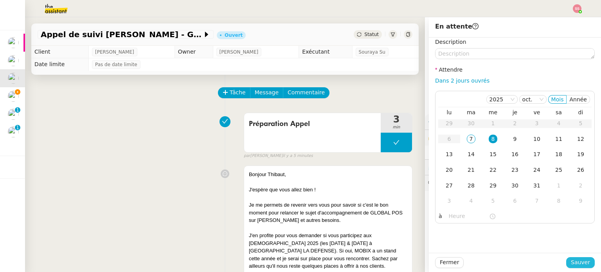
click at [580, 265] on span "Sauver" at bounding box center [580, 262] width 19 height 9
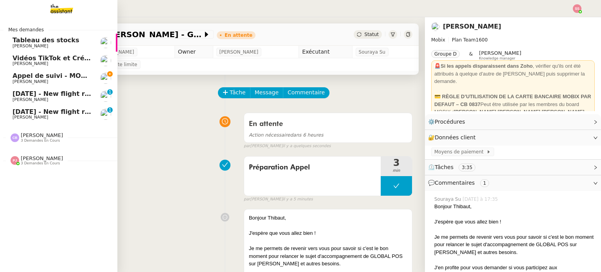
click at [63, 75] on span "Appel de suivi - MON RENOVATEUR LOCAL - Alexis Briand" at bounding box center [119, 75] width 212 height 7
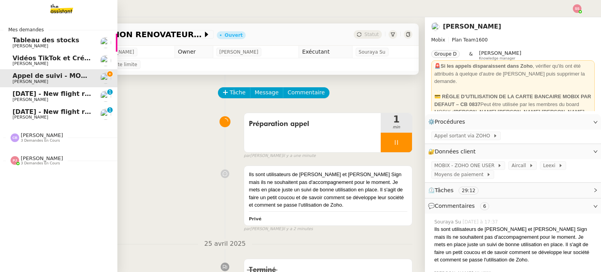
click at [38, 162] on span "3 demandes en cours" at bounding box center [40, 163] width 39 height 4
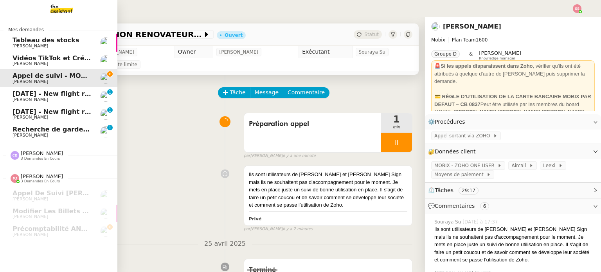
click at [47, 136] on span "[PERSON_NAME]" at bounding box center [52, 135] width 79 height 5
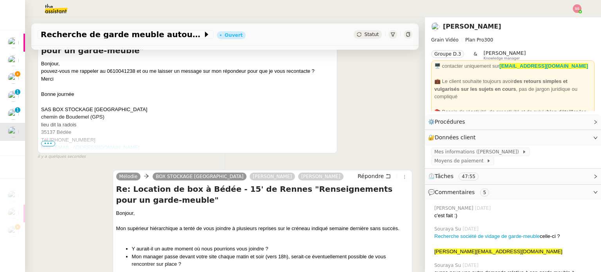
scroll to position [235, 0]
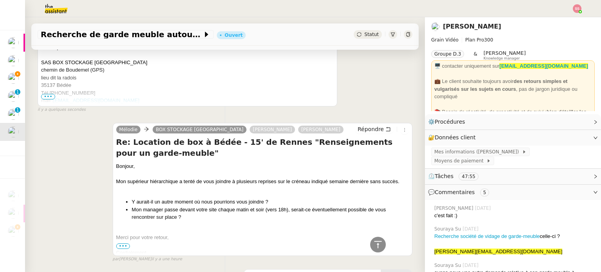
click at [121, 248] on span "•••" at bounding box center [123, 245] width 14 height 5
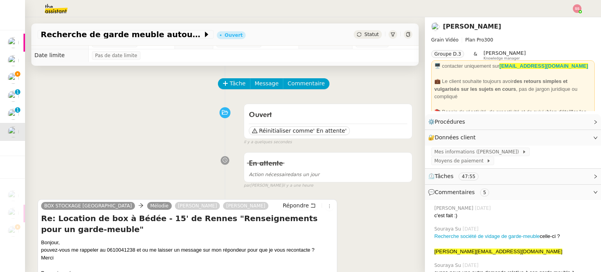
scroll to position [0, 0]
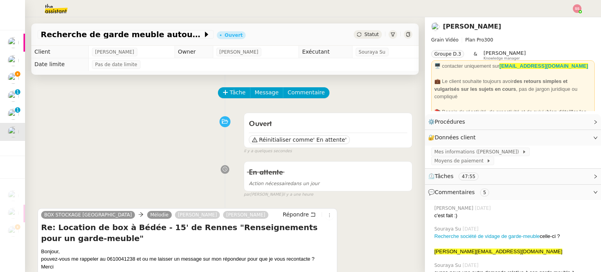
click at [354, 31] on div "Statut" at bounding box center [368, 34] width 28 height 9
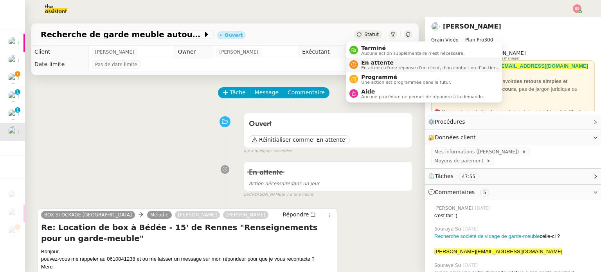
click at [368, 61] on span "En attente" at bounding box center [430, 62] width 138 height 6
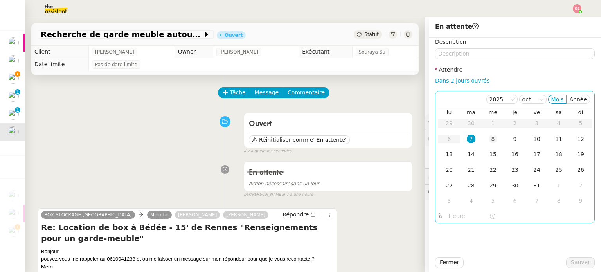
click at [491, 139] on td "8" at bounding box center [493, 139] width 22 height 16
click at [511, 138] on div "9" at bounding box center [514, 139] width 9 height 9
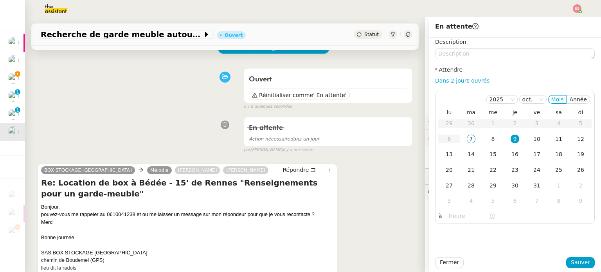
scroll to position [78, 0]
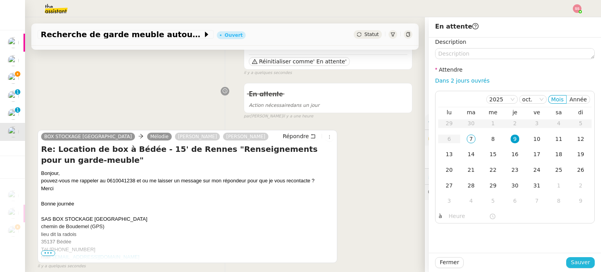
click at [577, 259] on span "Sauver" at bounding box center [580, 262] width 19 height 9
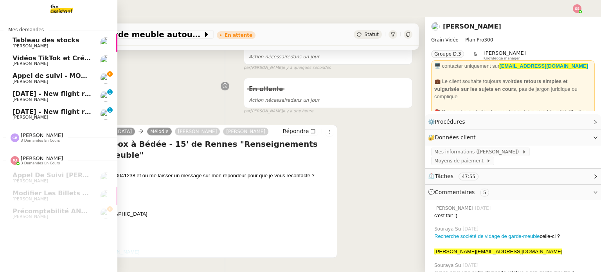
click at [39, 106] on link "14th October 2025 - New flight request - kyle Murphy Louis Frei 0 1 2 3 4 5 6 7…" at bounding box center [58, 114] width 117 height 18
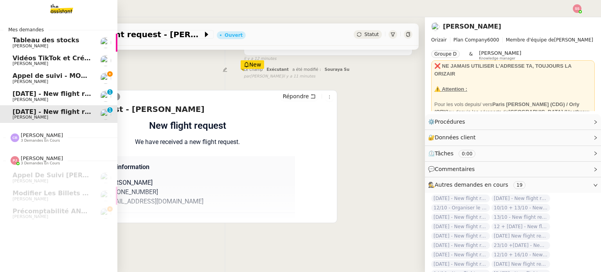
click at [47, 79] on span "[PERSON_NAME]" at bounding box center [52, 81] width 79 height 5
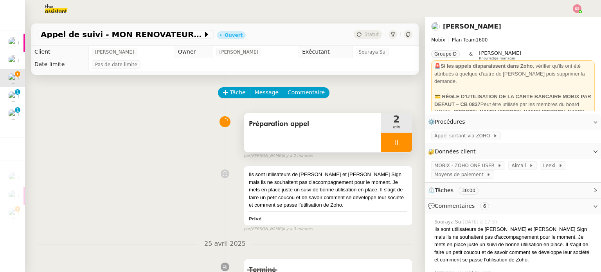
click at [394, 135] on div at bounding box center [396, 143] width 31 height 20
click at [401, 142] on icon at bounding box center [404, 142] width 6 height 6
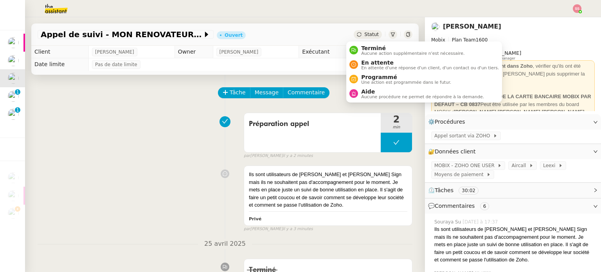
click at [364, 36] on span "Statut" at bounding box center [371, 34] width 14 height 5
click at [368, 62] on span "En attente" at bounding box center [430, 62] width 138 height 6
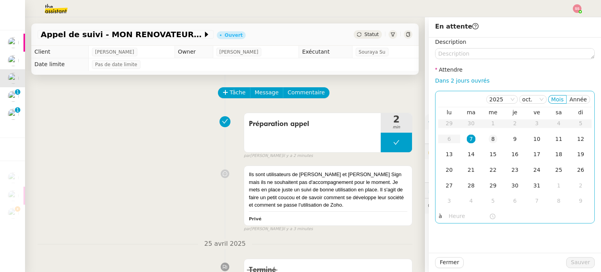
click at [488, 140] on div "8" at bounding box center [492, 139] width 9 height 9
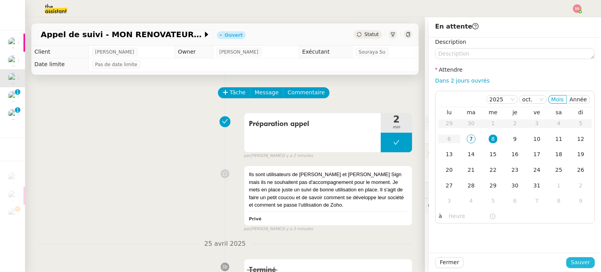
click at [580, 266] on span "Sauver" at bounding box center [580, 262] width 19 height 9
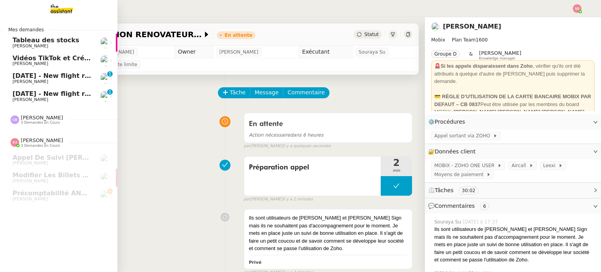
click at [37, 79] on span "[PERSON_NAME]" at bounding box center [52, 81] width 79 height 5
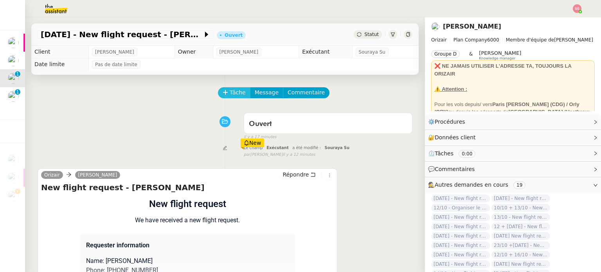
click at [230, 90] on span "Tâche" at bounding box center [238, 92] width 16 height 9
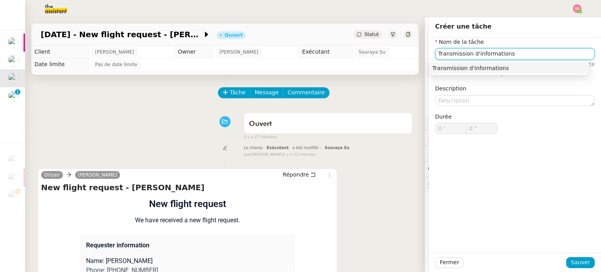
click at [452, 68] on div "Transmission d'informations" at bounding box center [508, 68] width 153 height 7
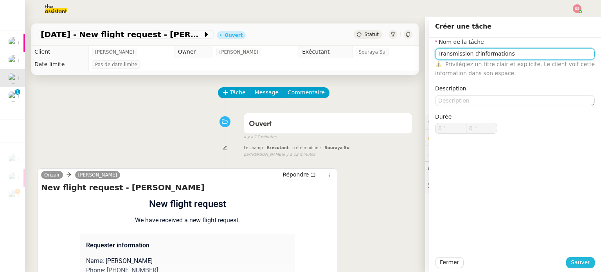
type input "Transmission d'informations"
click at [577, 266] on span "Sauver" at bounding box center [580, 262] width 19 height 9
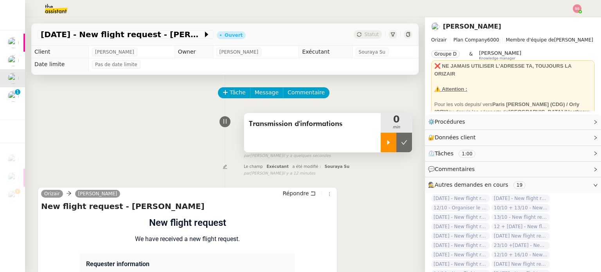
click at [385, 144] on icon at bounding box center [388, 142] width 6 height 6
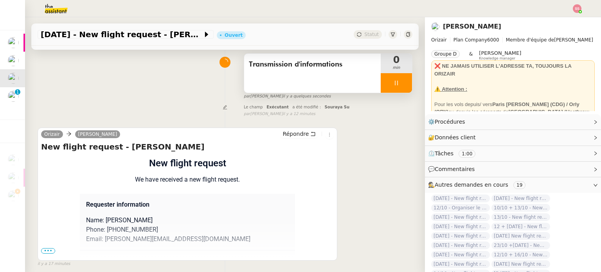
scroll to position [105, 0]
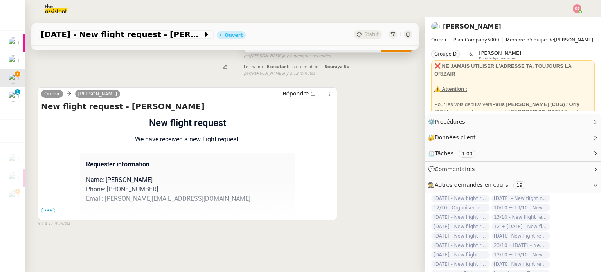
click at [47, 208] on span "•••" at bounding box center [48, 210] width 14 height 5
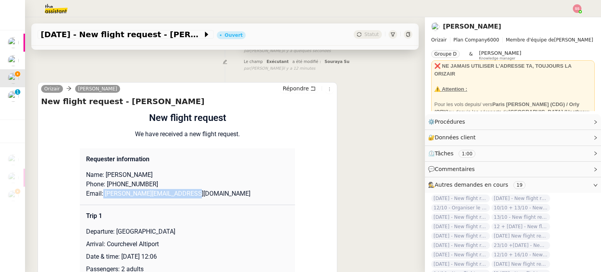
drag, startPoint x: 191, startPoint y: 197, endPoint x: 99, endPoint y: 194, distance: 92.4
click at [99, 194] on p "Email: cristian.iordache@proton.me" at bounding box center [187, 193] width 203 height 9
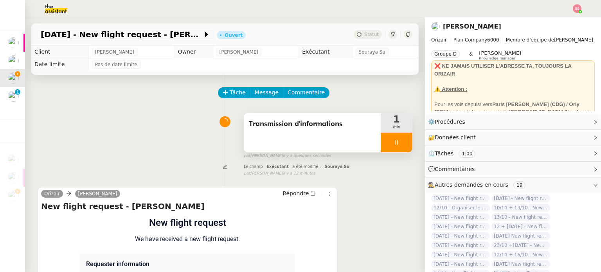
scroll to position [0, 0]
click at [256, 93] on span "Message" at bounding box center [267, 92] width 24 height 9
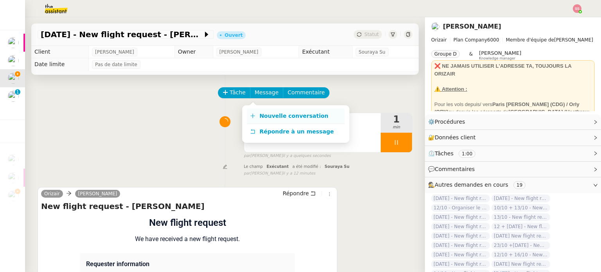
click at [281, 113] on span "Nouvelle conversation" at bounding box center [293, 116] width 69 height 6
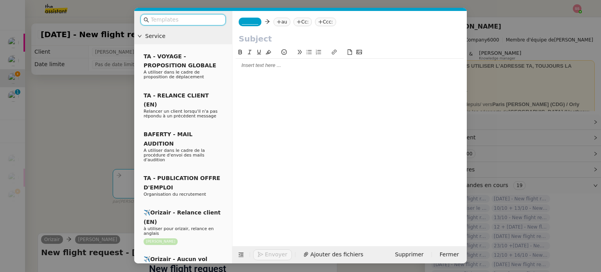
click at [278, 22] on nz-tag "au" at bounding box center [281, 22] width 17 height 9
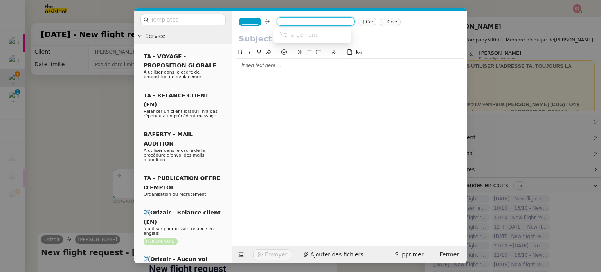
paste input "cristian.iordache@proton.me"
click at [280, 18] on input "cristian.iordache@proton.me" at bounding box center [316, 22] width 72 height 8
type input "cristian.iordache@proton.me"
click at [294, 38] on span "cristian.iordache@proton.me" at bounding box center [346, 34] width 141 height 6
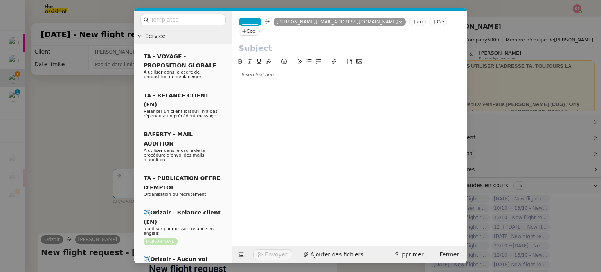
click at [245, 26] on nz-tag "_______" at bounding box center [250, 22] width 23 height 9
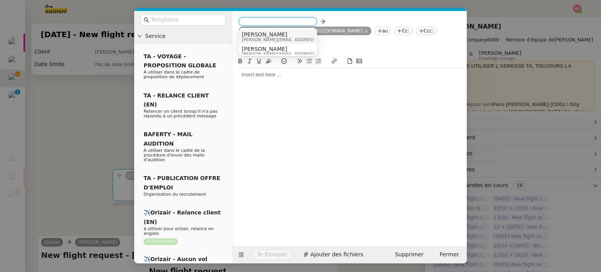
click at [269, 34] on span "[PERSON_NAME]" at bounding box center [297, 34] width 111 height 6
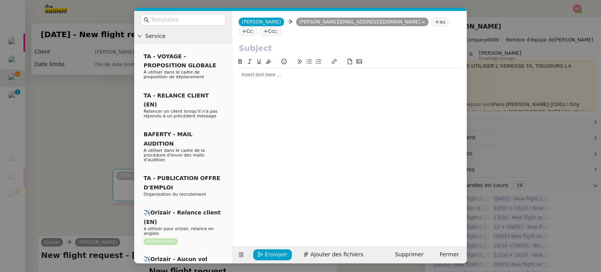
click at [281, 27] on nz-tag "Ccc:" at bounding box center [270, 31] width 21 height 9
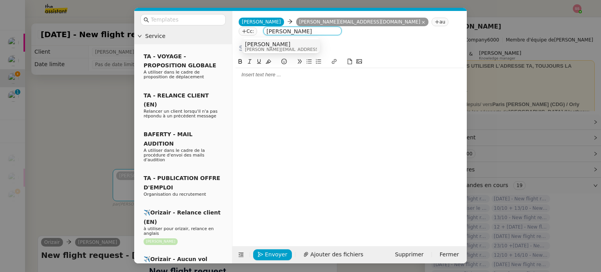
type input "[PERSON_NAME]"
click at [277, 48] on span "louis@orizair.com" at bounding box center [300, 49] width 111 height 4
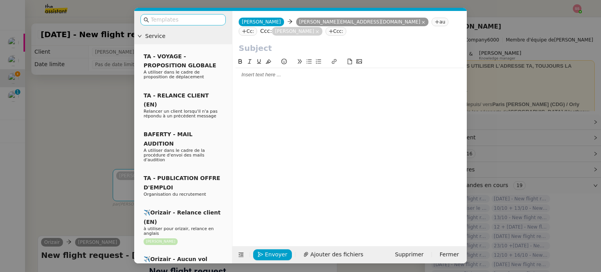
click at [166, 17] on input "text" at bounding box center [186, 19] width 70 height 9
click at [94, 118] on nz-modal-container "Service TA - VOYAGE - PROPOSITION GLOBALE A utiliser dans le cadre de propositi…" at bounding box center [300, 136] width 601 height 272
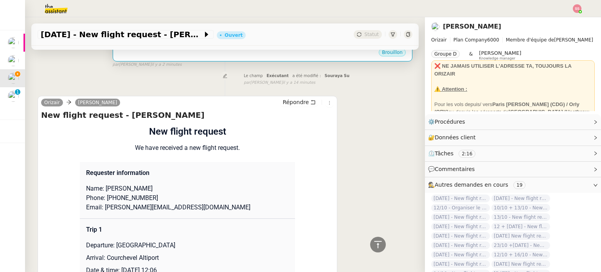
scroll to position [78, 0]
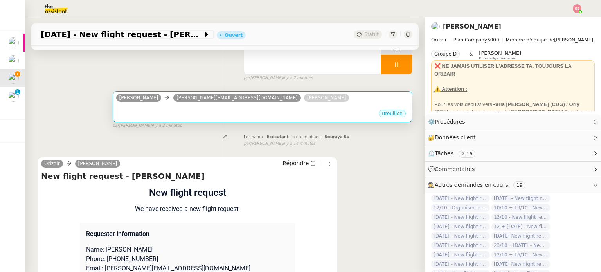
click at [211, 94] on div "Josephine Kelly cristian.iordache@proton.me Louis Frei" at bounding box center [234, 99] width 236 height 12
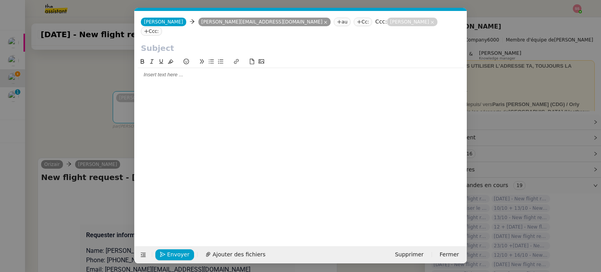
scroll to position [0, 16]
click at [142, 260] on button at bounding box center [143, 254] width 11 height 11
click at [143, 256] on icon at bounding box center [142, 254] width 5 height 5
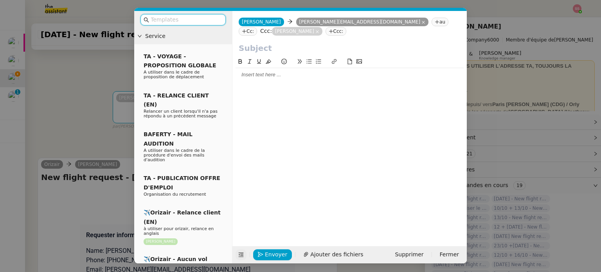
click at [177, 18] on input "text" at bounding box center [186, 19] width 70 height 9
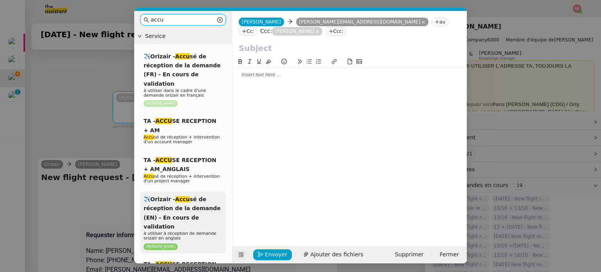
type input "accu"
click at [183, 204] on div "✈️Orizair - Accu sé de réception de la demande (EN) - En cours de validation à …" at bounding box center [182, 223] width 85 height 62
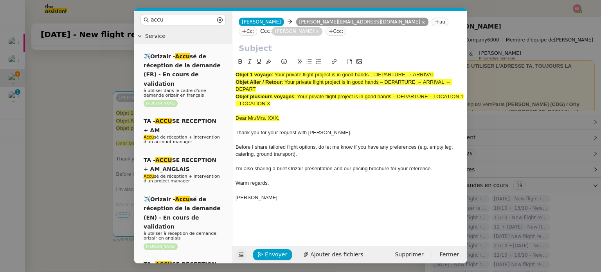
drag, startPoint x: 275, startPoint y: 75, endPoint x: 439, endPoint y: 61, distance: 164.1
click at [439, 61] on div "Objet 1 voyage : Your private flight project is in good hands – DEPARTURE → ARR…" at bounding box center [349, 134] width 228 height 154
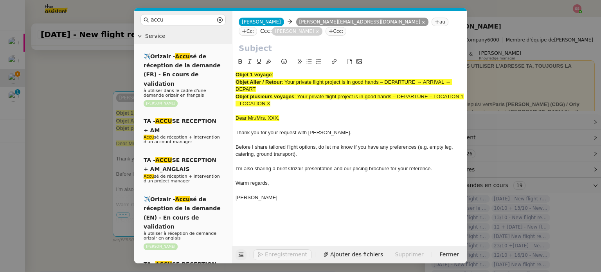
click at [383, 48] on input "text" at bounding box center [350, 48] width 222 height 12
paste input "Your private flight project is in good hands – DEPARTURE → ARRIVAL"
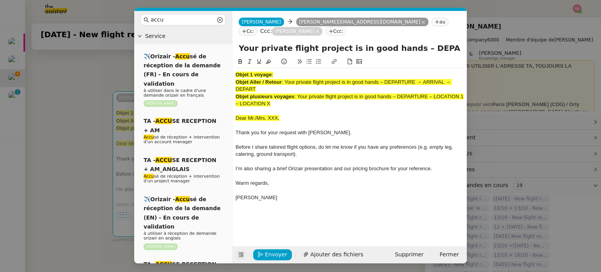
scroll to position [0, 34]
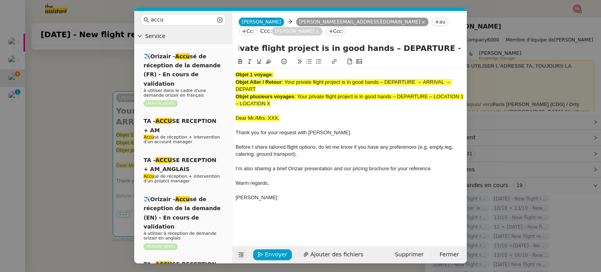
type input "Your private flight project is in good hands – DEPARTURE → ARRIVAL"
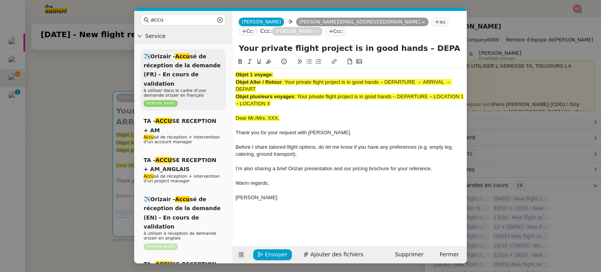
drag, startPoint x: 277, startPoint y: 107, endPoint x: 222, endPoint y: 70, distance: 66.2
click at [222, 70] on nz-layout "accu Service ✈️Orizair - Accu sé de réception de la demande (FR) - En cours de …" at bounding box center [300, 137] width 332 height 252
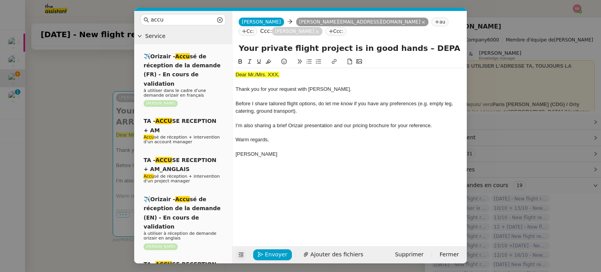
click at [69, 113] on nz-modal-container "accu Service ✈️Orizair - Accu sé de réception de la demande (FR) - En cours de …" at bounding box center [300, 136] width 601 height 272
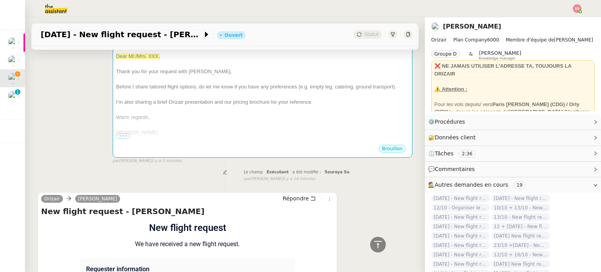
scroll to position [78, 0]
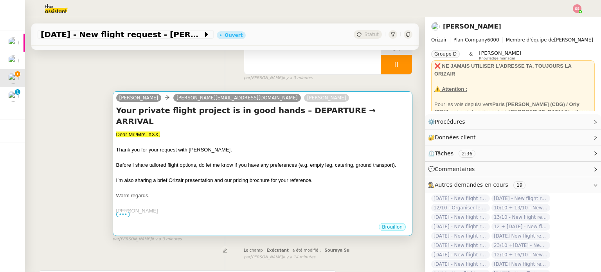
click at [252, 138] on div at bounding box center [262, 142] width 293 height 8
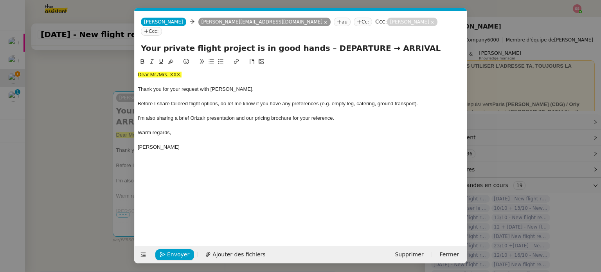
scroll to position [0, 27]
click at [99, 131] on nz-modal-container "accu Service ✈️Orizair - Accu sé de réception de la demande (FR) - En cours de …" at bounding box center [300, 136] width 601 height 272
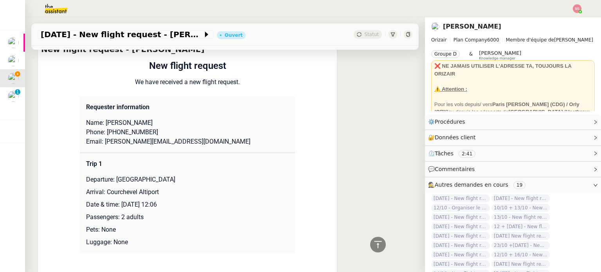
scroll to position [352, 0]
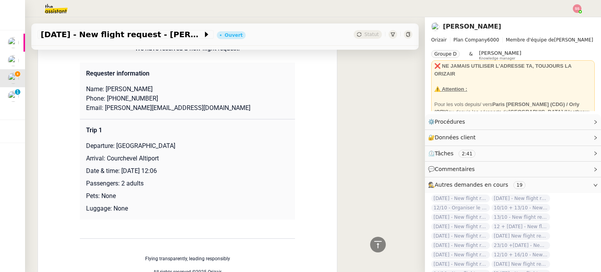
drag, startPoint x: 114, startPoint y: 137, endPoint x: 221, endPoint y: 138, distance: 106.8
click at [221, 141] on p "Departure: Geneva Cointrin International Airport" at bounding box center [187, 145] width 203 height 9
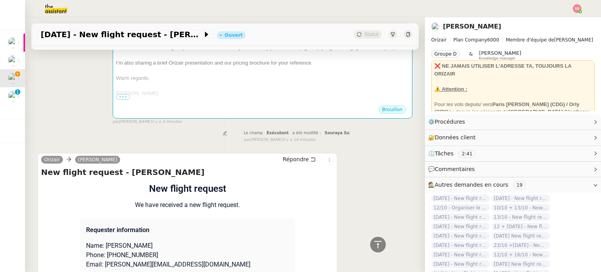
scroll to position [117, 0]
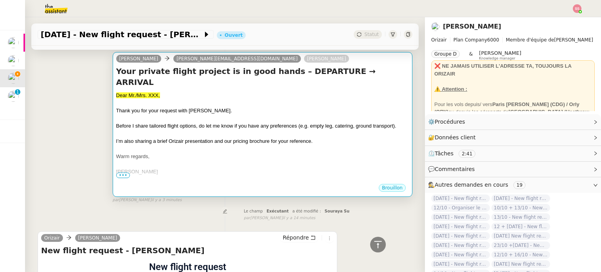
click at [233, 123] on span "Before I share tailored flight options, do let me know if you have any preferen…" at bounding box center [256, 126] width 280 height 6
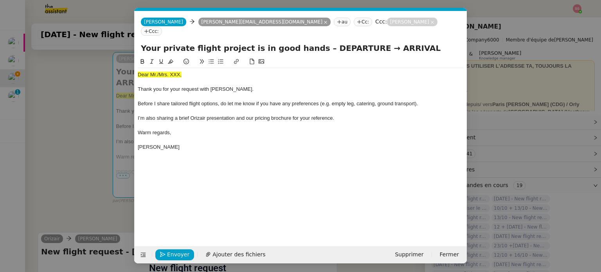
scroll to position [0, 27]
drag, startPoint x: 350, startPoint y: 41, endPoint x: 308, endPoint y: 39, distance: 41.9
click at [308, 42] on input "Your private flight project is in good hands – DEPARTURE → ARRIVAL" at bounding box center [301, 48] width 320 height 12
paste input "Geneva Cointrin International Airport"
type input "Your private flight project is in good hands – Geneva Cointrin International Ai…"
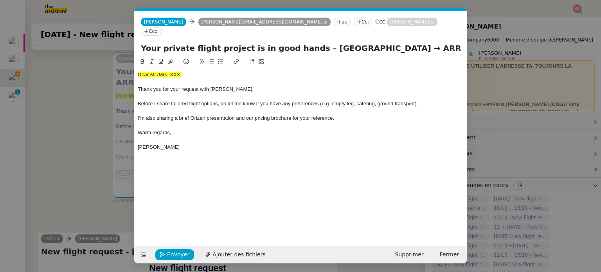
click at [99, 156] on nz-modal-container "accu Service ✈️Orizair - Accu sé de réception de la demande (FR) - En cours de …" at bounding box center [300, 136] width 601 height 272
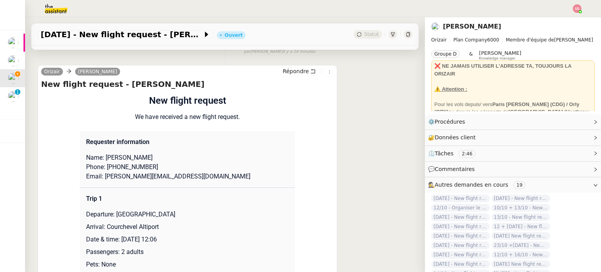
scroll to position [312, 0]
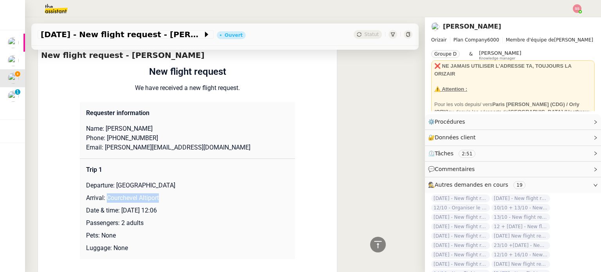
drag, startPoint x: 104, startPoint y: 198, endPoint x: 155, endPoint y: 201, distance: 51.7
click at [155, 201] on p "Arrival: Courchevel Altiport" at bounding box center [187, 197] width 203 height 9
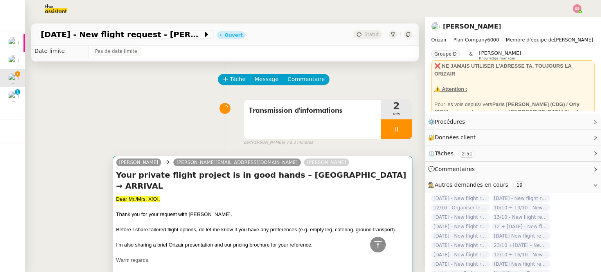
scroll to position [0, 0]
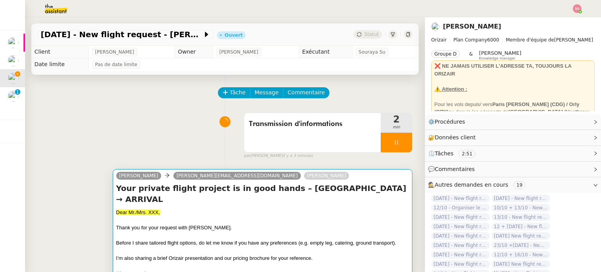
click at [285, 202] on h4 "Your private flight project is in good hands – Geneva Cointrin International Ai…" at bounding box center [262, 194] width 293 height 22
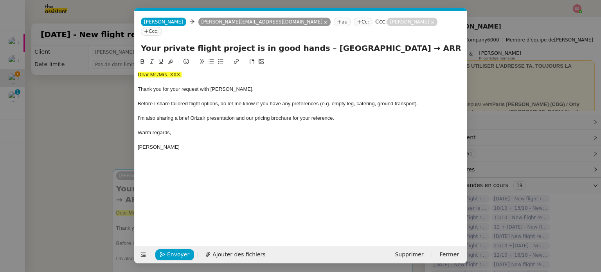
scroll to position [0, 27]
drag, startPoint x: 458, startPoint y: 38, endPoint x: 476, endPoint y: 43, distance: 18.3
click at [476, 43] on nz-modal-container "accu Service ✈️Orizair - Accu sé de réception de la demande (FR) - En cours de …" at bounding box center [300, 136] width 601 height 272
paste input "Courchevel Altiport"
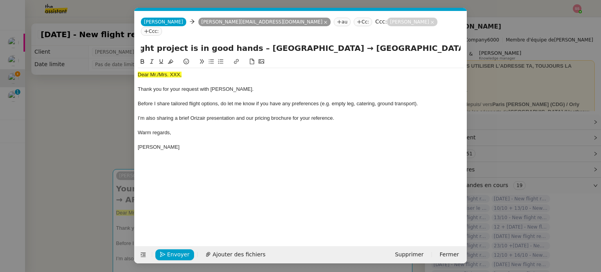
type input "Your private flight project is in good hands – Geneva Cointrin International Ai…"
click at [86, 145] on nz-modal-container "accu Service ✈️Orizair - Accu sé de réception de la demande (FR) - En cours de …" at bounding box center [300, 136] width 601 height 272
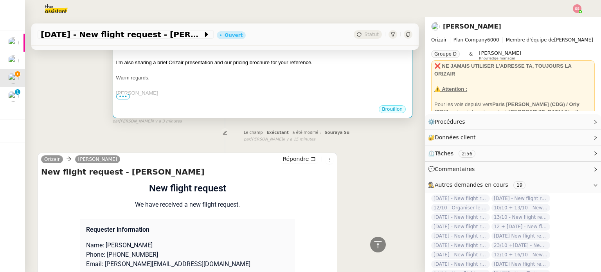
scroll to position [274, 0]
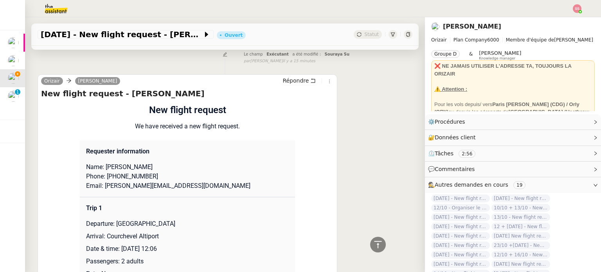
drag, startPoint x: 149, startPoint y: 169, endPoint x: 124, endPoint y: 167, distance: 25.1
click at [124, 167] on p "Name: Cristian Iordache" at bounding box center [187, 166] width 203 height 9
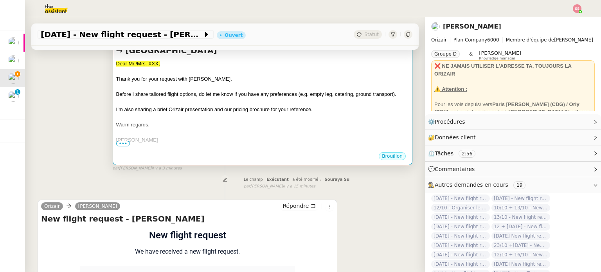
scroll to position [117, 0]
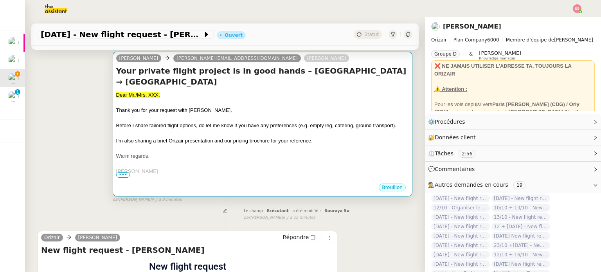
click at [169, 127] on span "Before I share tailored flight options, do let me know if you have any preferen…" at bounding box center [256, 125] width 280 height 6
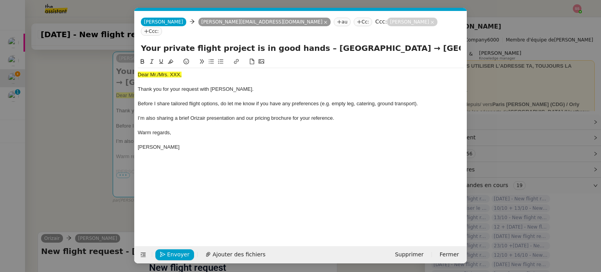
scroll to position [0, 27]
click at [179, 72] on span "Dear Mr./Mrs. XXX," at bounding box center [160, 75] width 44 height 6
drag, startPoint x: 182, startPoint y: 65, endPoint x: 117, endPoint y: 57, distance: 65.4
click at [117, 57] on nz-modal-container "accu Service ✈️Orizair - Accu sé de réception de la demande (FR) - En cours de …" at bounding box center [300, 136] width 601 height 272
click at [171, 59] on icon at bounding box center [170, 61] width 5 height 5
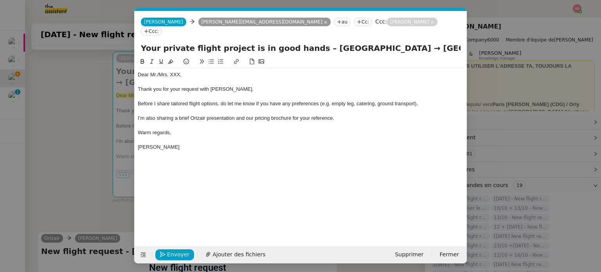
click at [187, 71] on div "Dear Mr./Mrs. XXX," at bounding box center [301, 74] width 326 height 7
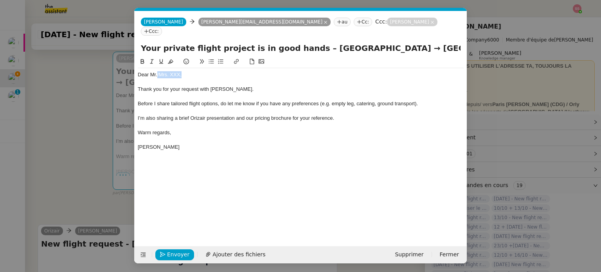
drag, startPoint x: 190, startPoint y: 64, endPoint x: 157, endPoint y: 65, distance: 33.6
click at [157, 71] on div "Dear Mr./Mrs. XXX," at bounding box center [301, 74] width 326 height 7
click at [158, 72] on span "Iordache" at bounding box center [167, 75] width 20 height 6
click at [222, 253] on span "Ajouter des fichiers" at bounding box center [238, 254] width 53 height 9
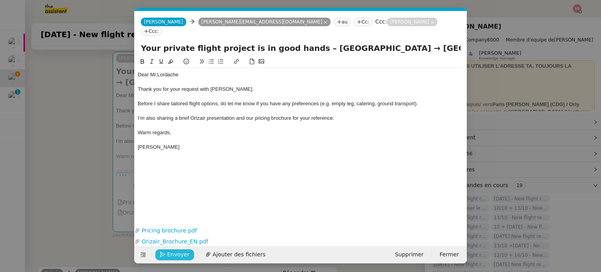
click at [180, 256] on span "Envoyer" at bounding box center [178, 254] width 22 height 9
click at [180, 256] on span "Confirmer l'envoi" at bounding box center [190, 254] width 47 height 9
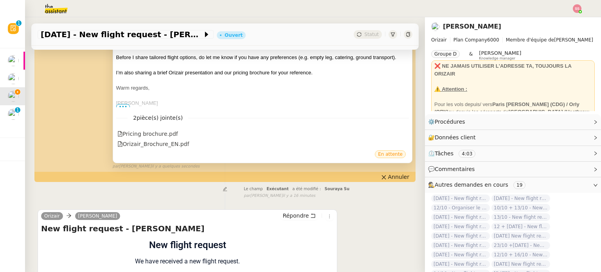
scroll to position [352, 0]
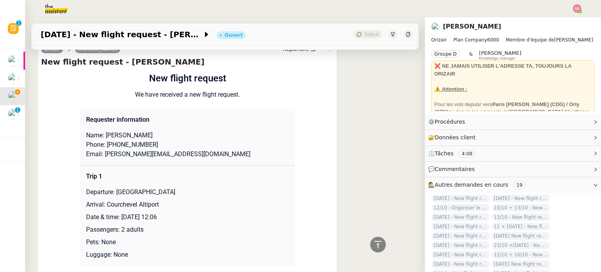
drag, startPoint x: 144, startPoint y: 136, endPoint x: 124, endPoint y: 135, distance: 20.7
click at [124, 135] on p "Name: Cristian Iordache" at bounding box center [187, 135] width 203 height 9
click at [120, 137] on p "Name: Cristian Iordache" at bounding box center [187, 135] width 203 height 9
drag, startPoint x: 121, startPoint y: 136, endPoint x: 102, endPoint y: 134, distance: 19.7
click at [102, 134] on p "Name: Cristian Iordache" at bounding box center [187, 135] width 203 height 9
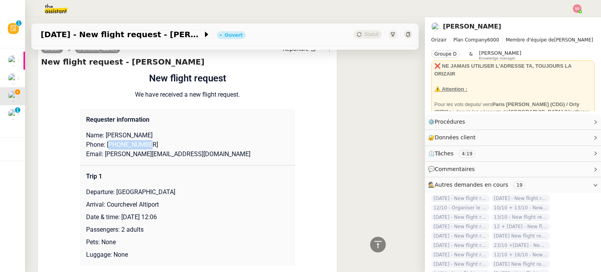
drag, startPoint x: 140, startPoint y: 146, endPoint x: 106, endPoint y: 145, distance: 33.7
click at [106, 145] on p "Phone: +40723842372" at bounding box center [187, 144] width 203 height 9
drag, startPoint x: 180, startPoint y: 158, endPoint x: 100, endPoint y: 155, distance: 80.2
click at [100, 155] on p "Email: cristian.iordache@proton.me" at bounding box center [187, 153] width 203 height 9
drag, startPoint x: 114, startPoint y: 194, endPoint x: 214, endPoint y: 197, distance: 100.2
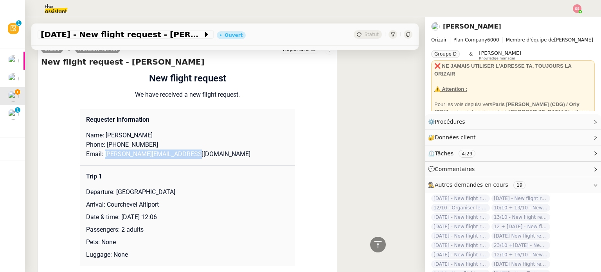
click at [214, 197] on p "Departure: Geneva Cointrin International Airport" at bounding box center [187, 191] width 203 height 9
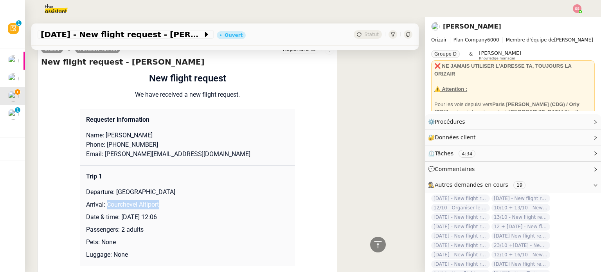
drag, startPoint x: 156, startPoint y: 206, endPoint x: 102, endPoint y: 205, distance: 54.0
click at [102, 205] on p "Arrival: Courchevel Altiport" at bounding box center [187, 204] width 203 height 9
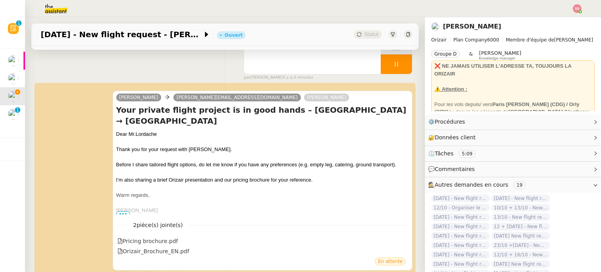
scroll to position [0, 0]
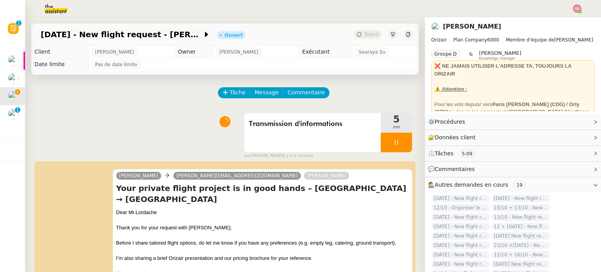
click at [395, 144] on icon at bounding box center [396, 142] width 3 height 5
click at [401, 145] on icon at bounding box center [404, 142] width 6 height 6
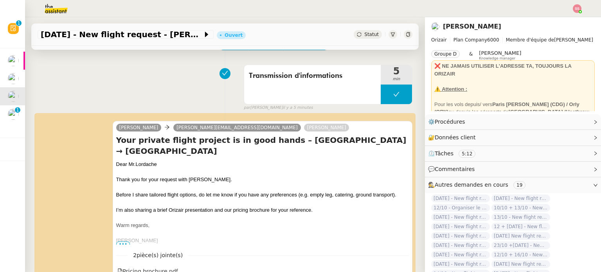
scroll to position [39, 0]
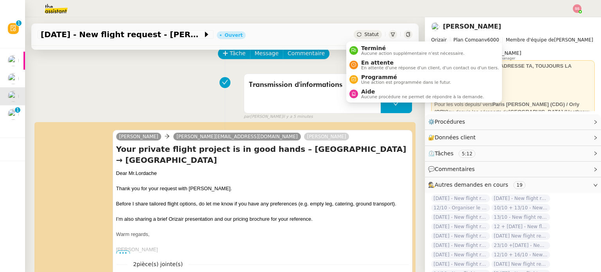
click at [355, 33] on div "Statut" at bounding box center [368, 34] width 28 height 9
click at [363, 66] on span "En attente d'une réponse d'un client, d'un contact ou d'un tiers." at bounding box center [430, 68] width 138 height 4
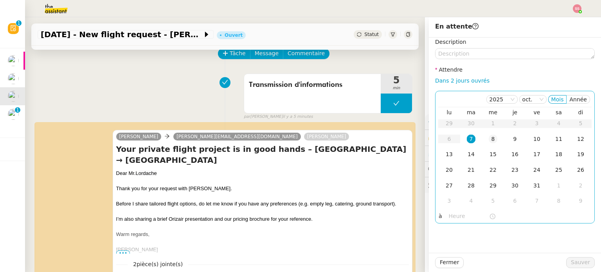
click at [488, 143] on div "8" at bounding box center [492, 139] width 9 height 9
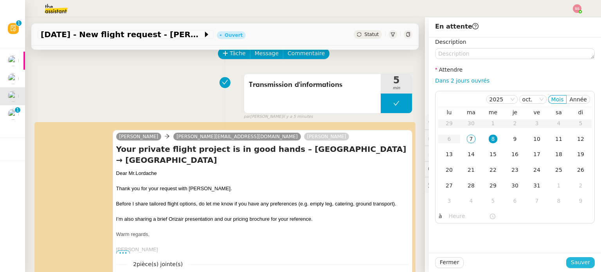
click at [571, 260] on span "Sauver" at bounding box center [580, 262] width 19 height 9
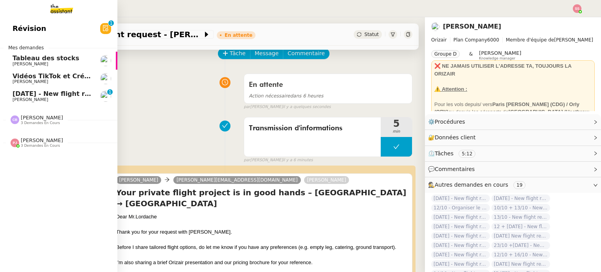
click at [57, 90] on span "[DATE] - New flight request - [PERSON_NAME]" at bounding box center [94, 93] width 162 height 7
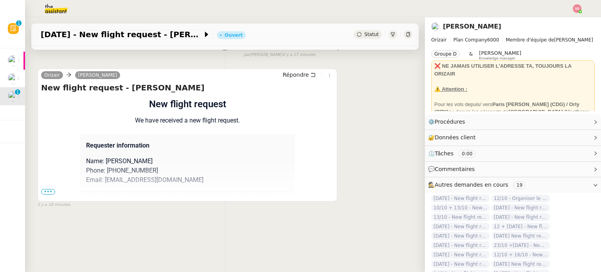
scroll to position [105, 0]
click at [46, 189] on span "•••" at bounding box center [48, 191] width 14 height 5
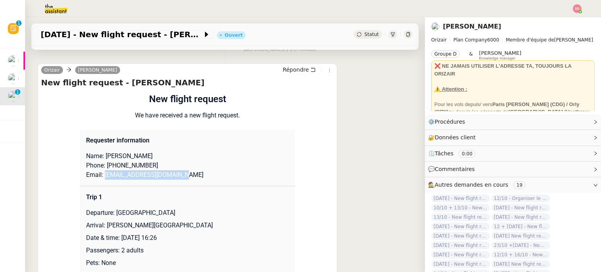
drag, startPoint x: 191, startPoint y: 178, endPoint x: 100, endPoint y: 178, distance: 91.1
click at [100, 178] on p "Email: kmurphy02081@outlook.com" at bounding box center [187, 174] width 203 height 9
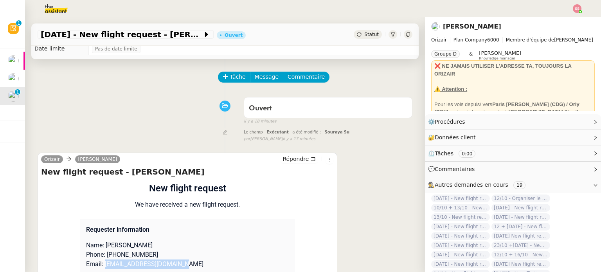
scroll to position [0, 0]
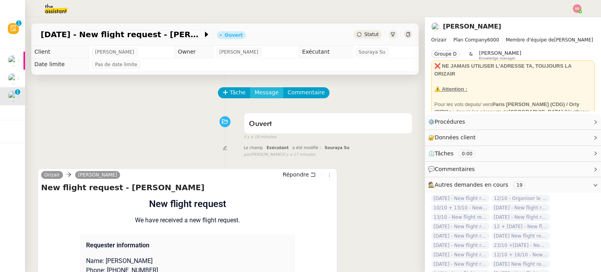
click at [260, 91] on span "Message" at bounding box center [267, 92] width 24 height 9
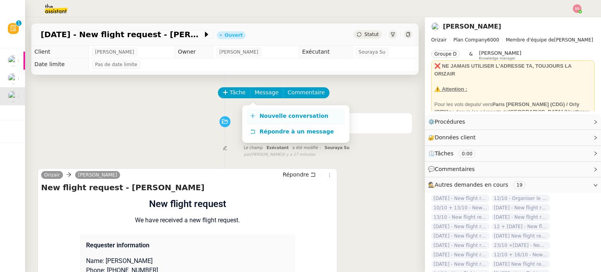
click at [271, 111] on link "Nouvelle conversation" at bounding box center [296, 116] width 98 height 16
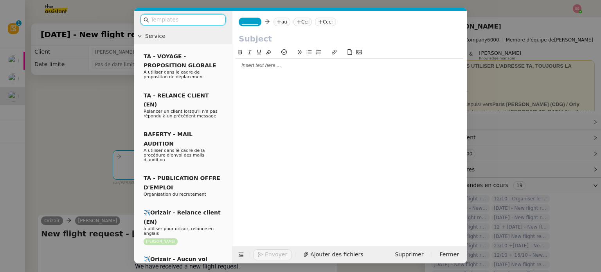
click at [281, 22] on nz-tag "au" at bounding box center [281, 22] width 17 height 9
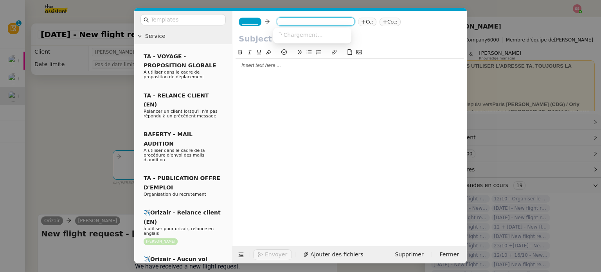
paste input "kmurphy02081@outlook.com"
type input "kmurphy02081@outlook.com"
click at [294, 34] on span "kmurphy02081@outlook.com" at bounding box center [324, 34] width 96 height 6
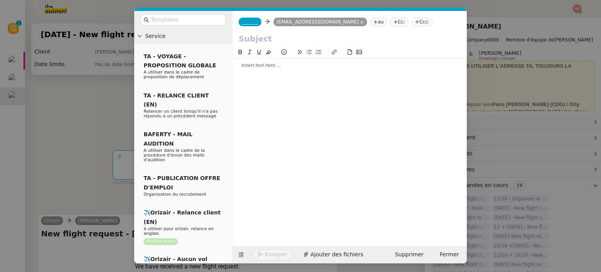
click at [242, 24] on span "_______" at bounding box center [250, 21] width 16 height 5
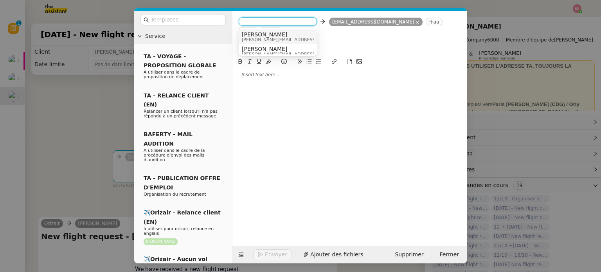
click at [286, 39] on span "[PERSON_NAME][EMAIL_ADDRESS][DOMAIN_NAME]" at bounding box center [297, 40] width 111 height 4
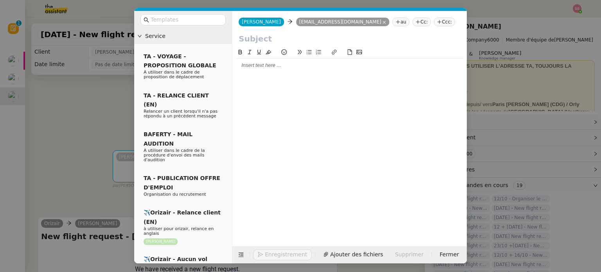
click at [434, 22] on nz-tag "Ccc:" at bounding box center [444, 22] width 21 height 9
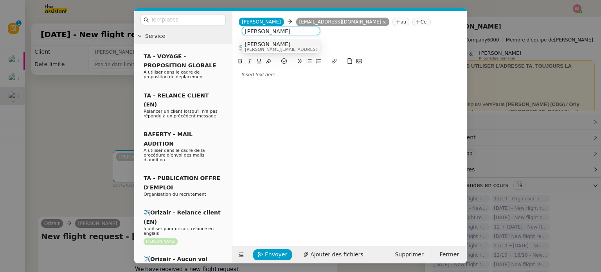
type input "[PERSON_NAME]"
click at [284, 43] on div "Louis Frei louis@orizair.com" at bounding box center [281, 46] width 72 height 11
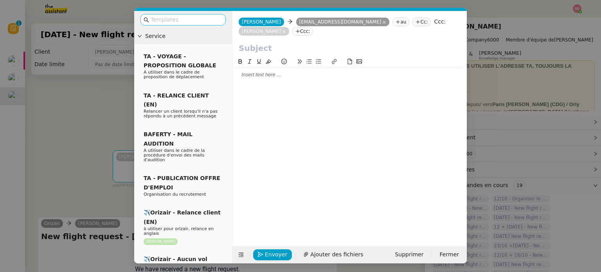
click at [201, 24] on nz-input-group at bounding box center [182, 19] width 85 height 11
click at [174, 18] on input "text" at bounding box center [186, 19] width 70 height 9
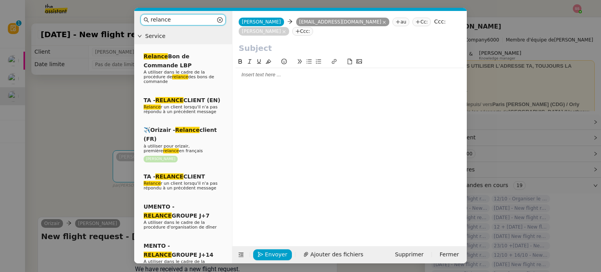
drag, startPoint x: 175, startPoint y: 19, endPoint x: 110, endPoint y: 14, distance: 65.5
click at [110, 14] on nz-modal-container "relance Service Relance Bon de Commande LBP A utiliser dans le cadre de la proc…" at bounding box center [300, 136] width 601 height 272
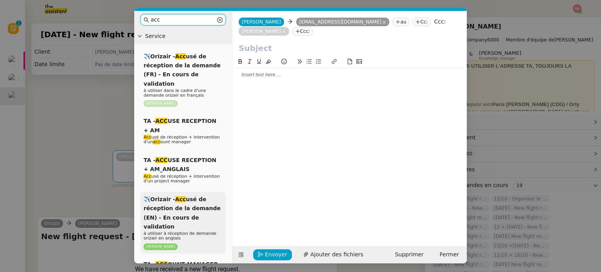
type input "acc"
click at [187, 200] on span "✈️Orizair - Acc usé de réception de la demande (EN) - En cours de validation" at bounding box center [182, 213] width 77 height 34
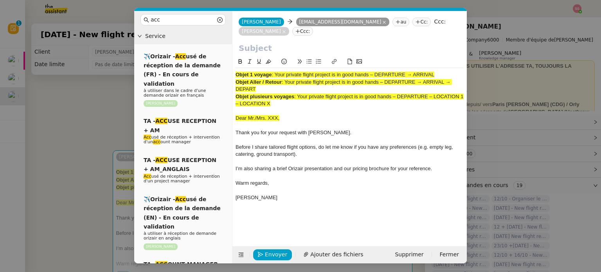
drag, startPoint x: 275, startPoint y: 75, endPoint x: 442, endPoint y: 71, distance: 166.6
click at [442, 71] on div "Objet 1 voyage : Your private flight project is in good hands – DEPARTURE → ARR…" at bounding box center [349, 140] width 228 height 144
click at [315, 47] on input "text" at bounding box center [350, 48] width 222 height 12
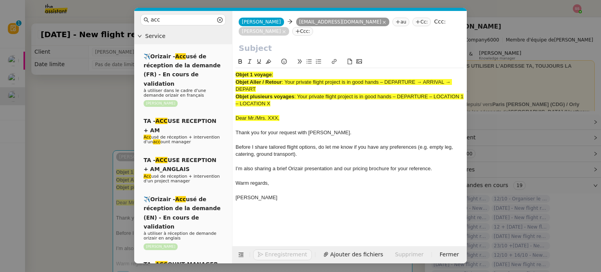
paste input "Your private flight project is in good hands – DEPARTURE → ARRIVAL"
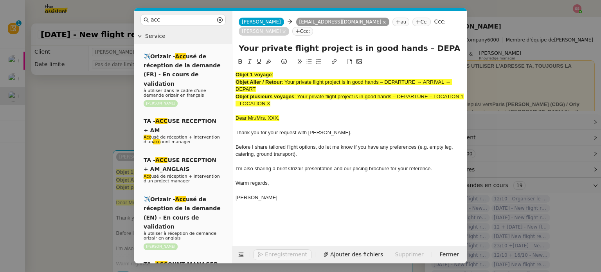
scroll to position [0, 34]
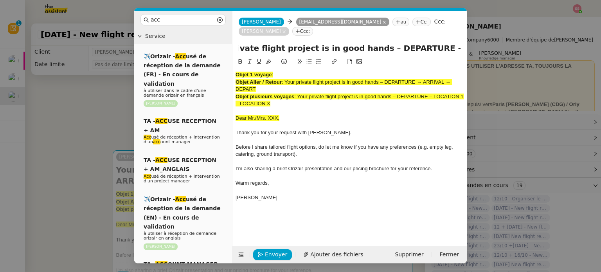
type input "Your private flight project is in good hands – DEPARTURE → ARRIVAL"
drag, startPoint x: 284, startPoint y: 104, endPoint x: 225, endPoint y: 62, distance: 72.3
click at [225, 62] on nz-layout "acc Service ✈️Orizair - Acc usé de réception de la demande (FR) - En cours de v…" at bounding box center [300, 137] width 332 height 252
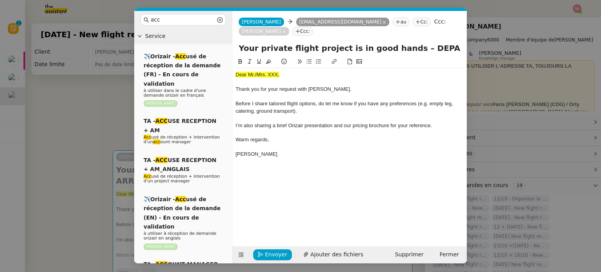
click at [239, 50] on input "Your private flight project is in good hands – DEPARTURE → ARRIVAL" at bounding box center [350, 48] width 222 height 12
click at [116, 133] on nz-modal-container "acc Service ✈️Orizair - Acc usé de réception de la demande (FR) - En cours de v…" at bounding box center [300, 136] width 601 height 272
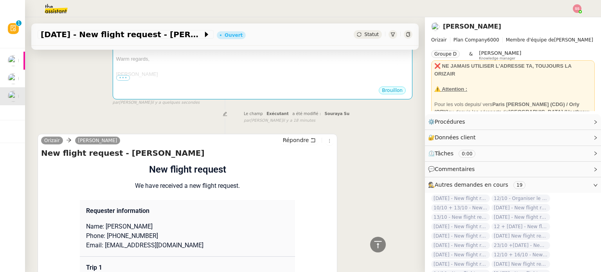
scroll to position [313, 0]
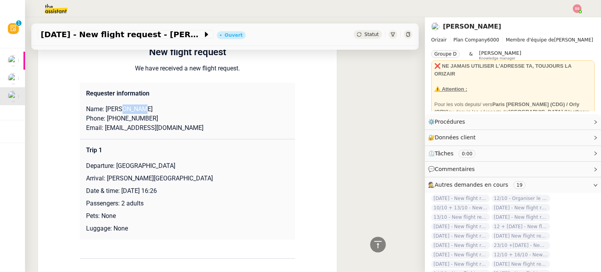
drag, startPoint x: 137, startPoint y: 99, endPoint x: 115, endPoint y: 100, distance: 22.3
click at [115, 104] on p "Name: kyle Murphy" at bounding box center [187, 108] width 203 height 9
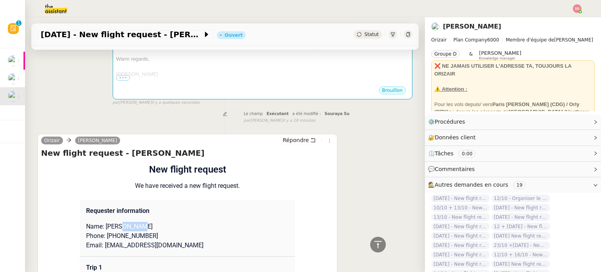
scroll to position [78, 0]
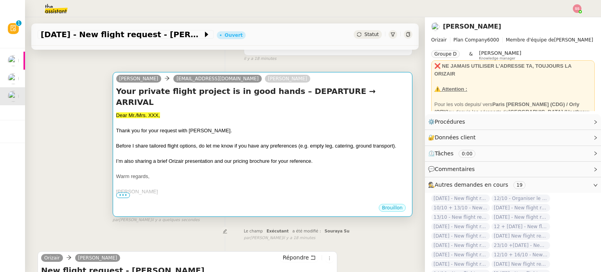
click at [225, 135] on div at bounding box center [262, 139] width 293 height 8
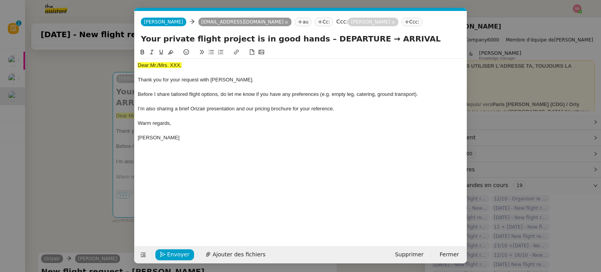
scroll to position [0, 24]
drag, startPoint x: 156, startPoint y: 62, endPoint x: 133, endPoint y: 60, distance: 23.2
click at [133, 60] on nz-modal-container "acc Service ✈️Orizair - Acc usé de réception de la demande (FR) - En cours de v…" at bounding box center [300, 136] width 601 height 272
click at [173, 50] on button at bounding box center [170, 52] width 9 height 9
click at [186, 64] on div "Dear Mr./Mrs. XXX," at bounding box center [301, 65] width 326 height 7
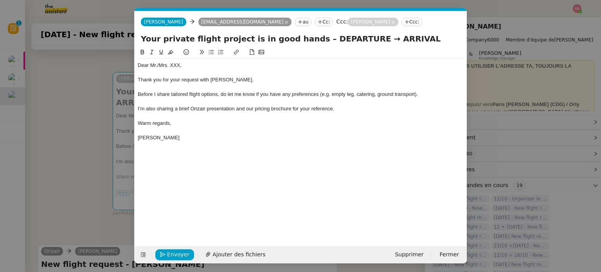
click at [190, 65] on div "Dear Mr./Mrs. XXX," at bounding box center [301, 65] width 326 height 7
drag, startPoint x: 190, startPoint y: 66, endPoint x: 157, endPoint y: 65, distance: 33.3
click at [157, 65] on div "Dear Mr./Mrs. XXX," at bounding box center [301, 65] width 326 height 7
click at [80, 149] on nz-modal-container "acc Service ✈️Orizair - Acc usé de réception de la demande (FR) - En cours de v…" at bounding box center [300, 136] width 601 height 272
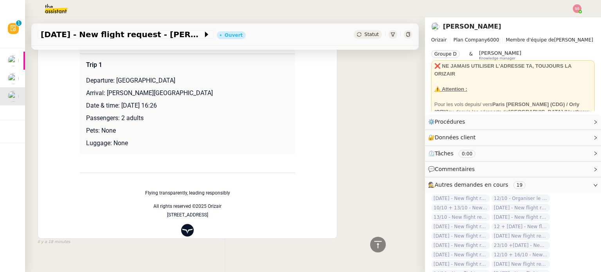
scroll to position [352, 0]
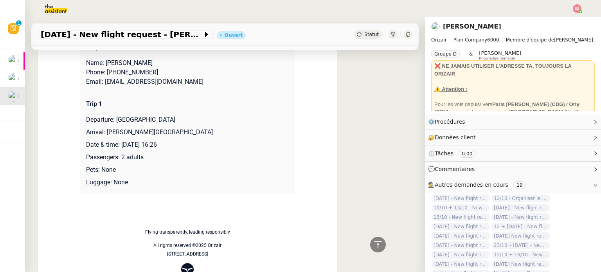
drag, startPoint x: 113, startPoint y: 109, endPoint x: 208, endPoint y: 106, distance: 95.5
click at [208, 115] on p "Departure: Glasgow International Airport" at bounding box center [187, 119] width 203 height 9
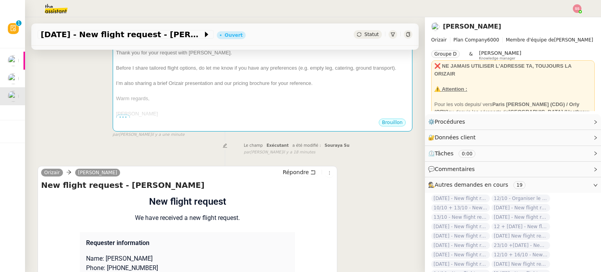
scroll to position [0, 0]
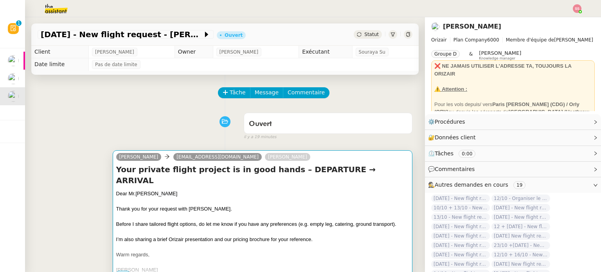
click at [300, 174] on h4 "Your private flight project is in good hands – DEPARTURE → ARRIVAL" at bounding box center [262, 175] width 293 height 22
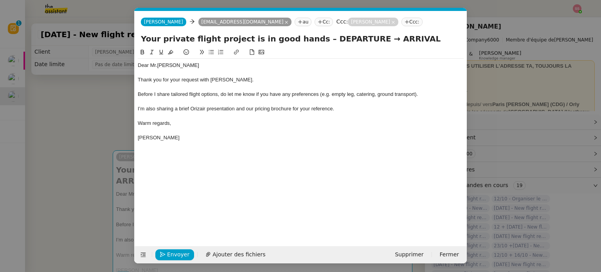
scroll to position [0, 24]
drag, startPoint x: 353, startPoint y: 42, endPoint x: 305, endPoint y: 39, distance: 47.4
click at [305, 39] on input "Your private flight project is in good hands – DEPARTURE → ARRIVAL" at bounding box center [301, 39] width 320 height 12
paste input "Glasgow International Airport"
type input "Your private flight project is in good hands – Glasgow International Airport→ A…"
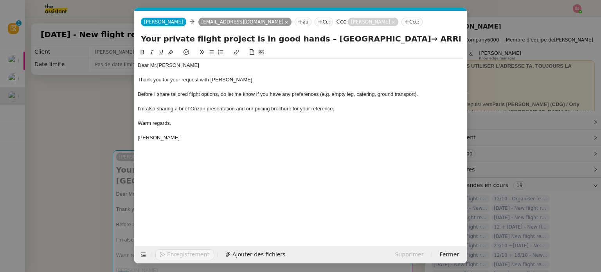
click at [70, 142] on nz-modal-container "acc Service ✈️Orizair - Acc usé de réception de la demande (FR) - En cours de v…" at bounding box center [300, 136] width 601 height 272
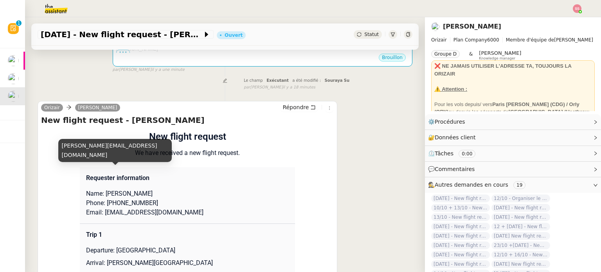
scroll to position [313, 0]
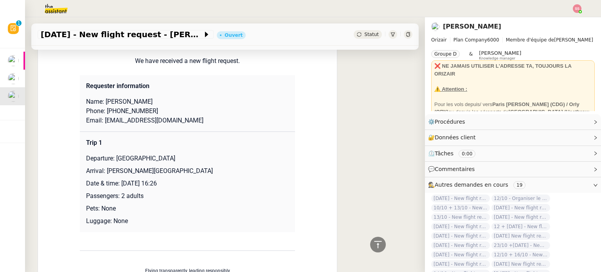
drag, startPoint x: 209, startPoint y: 173, endPoint x: 103, endPoint y: 170, distance: 106.0
click at [103, 170] on p "Arrival: Charles de Gaulle International Airport" at bounding box center [187, 170] width 203 height 9
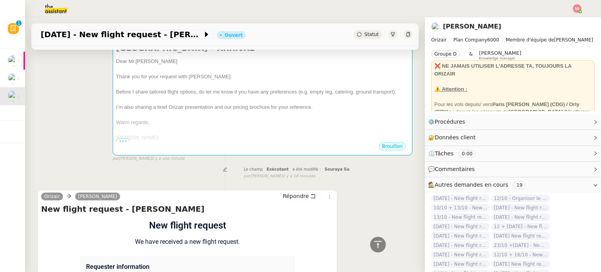
scroll to position [0, 0]
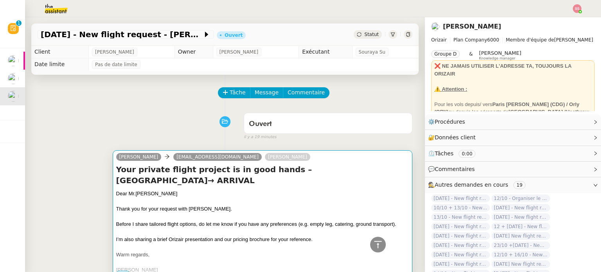
click at [288, 156] on div "Josephine Kelly kmurphy02081@outlook.com Louis Frei" at bounding box center [262, 158] width 293 height 12
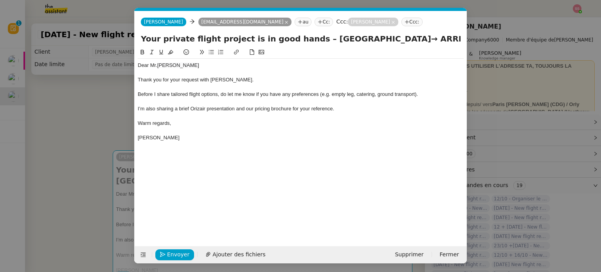
scroll to position [0, 24]
drag, startPoint x: 426, startPoint y: 39, endPoint x: 474, endPoint y: 56, distance: 50.1
click at [474, 56] on nz-modal-container "acc Service ✈️Orizair - Acc usé de réception de la demande (FR) - En cours de v…" at bounding box center [300, 136] width 601 height 272
paste input "Charles de Gaulle International Airport"
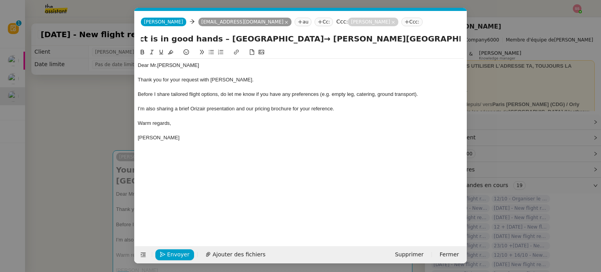
type input "Your private flight project is in good hands – Glasgow International Airport→ C…"
click at [359, 89] on div at bounding box center [301, 87] width 326 height 7
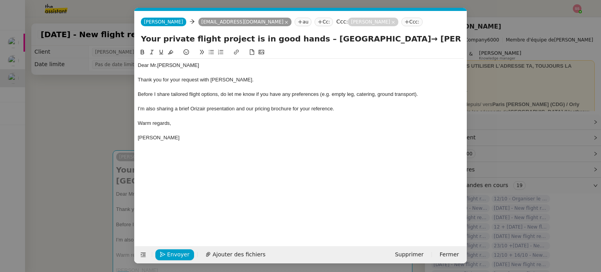
click at [390, 125] on div "Warm regards," at bounding box center [301, 123] width 326 height 7
click at [91, 130] on nz-modal-container "acc Service ✈️Orizair - Acc usé de réception de la demande (FR) - En cours de v…" at bounding box center [300, 136] width 601 height 272
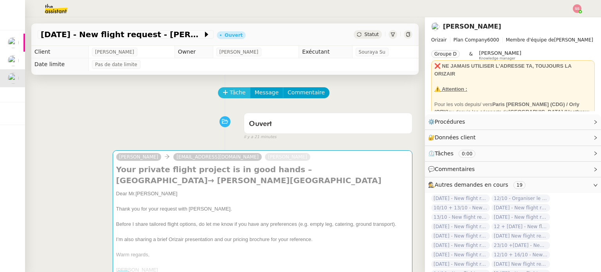
click at [230, 92] on span "Tâche" at bounding box center [238, 92] width 16 height 9
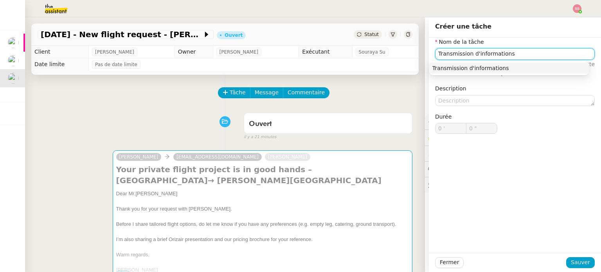
type input "Transmission d'informations"
click at [503, 61] on div "Transmission d'informations" at bounding box center [509, 68] width 160 height 14
click at [505, 65] on div "Transmission d'informations" at bounding box center [508, 68] width 153 height 7
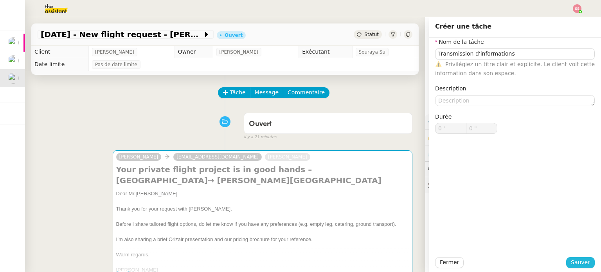
click at [580, 266] on span "Sauver" at bounding box center [580, 262] width 19 height 9
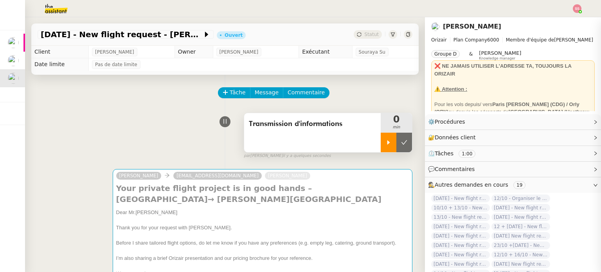
click at [385, 140] on icon at bounding box center [388, 142] width 6 height 6
click at [125, 145] on div "Transmission d'informations 0 min false par Souraya S. il y a quelques secondes" at bounding box center [225, 134] width 375 height 50
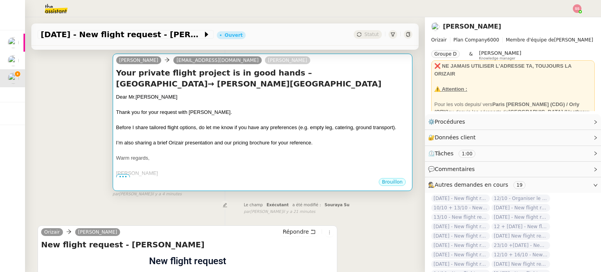
scroll to position [117, 0]
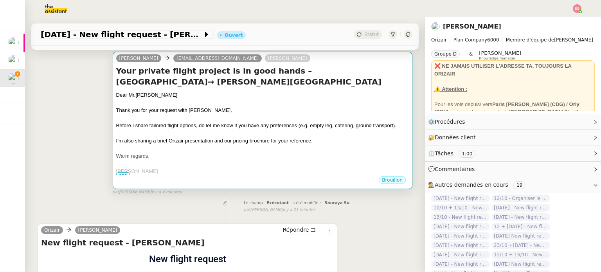
click at [284, 129] on div "Before I share tailored flight options, do let me know if you have any preferen…" at bounding box center [262, 126] width 293 height 8
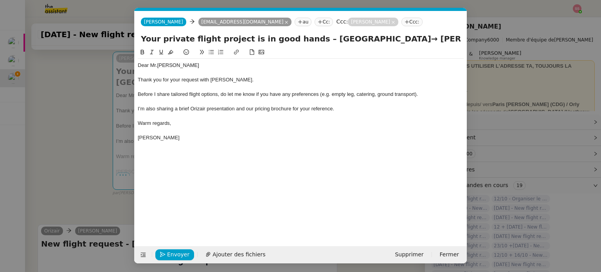
scroll to position [0, 24]
click at [222, 253] on span "Ajouter des fichiers" at bounding box center [238, 254] width 53 height 9
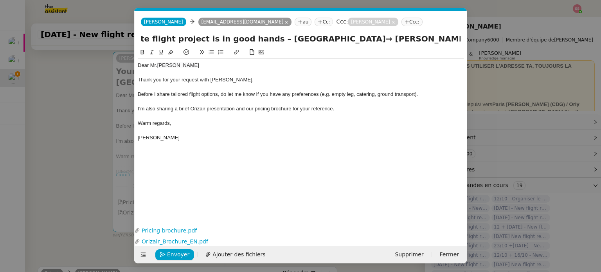
scroll to position [0, 107]
drag, startPoint x: 249, startPoint y: 37, endPoint x: 490, endPoint y: 47, distance: 241.5
click at [490, 47] on nz-modal-container "acc Service ✈️Orizair - Acc usé de réception de la demande (FR) - En cours de v…" at bounding box center [300, 136] width 601 height 272
click at [316, 101] on div at bounding box center [301, 101] width 326 height 7
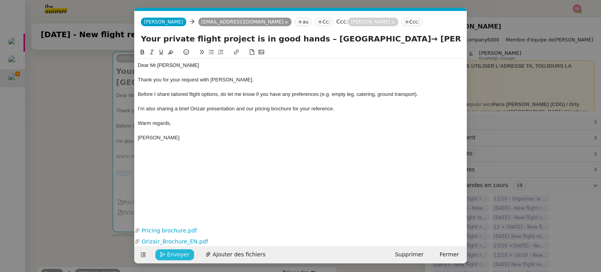
click at [169, 253] on span "Envoyer" at bounding box center [178, 254] width 22 height 9
click at [173, 255] on span "Confirmer l'envoi" at bounding box center [190, 254] width 47 height 9
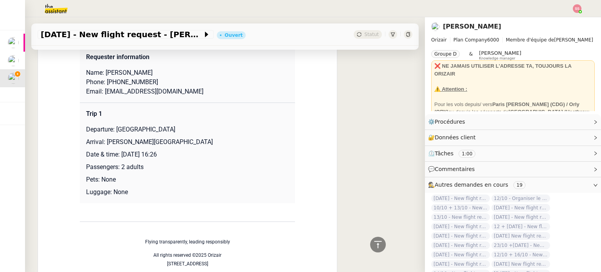
scroll to position [415, 0]
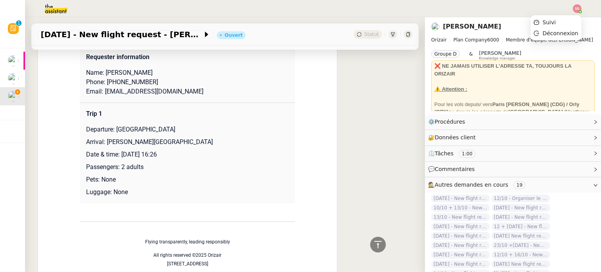
click at [579, 5] on img at bounding box center [577, 8] width 9 height 9
click at [554, 19] on span "Suivi" at bounding box center [548, 22] width 13 height 6
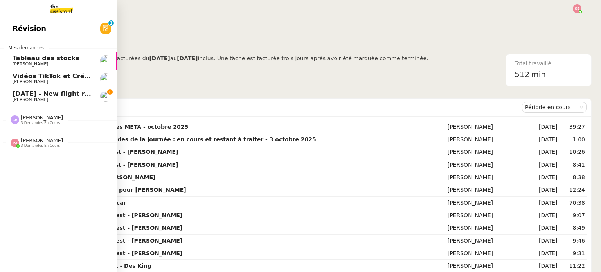
click at [62, 92] on span "[DATE] - New flight request - [PERSON_NAME]" at bounding box center [94, 93] width 162 height 7
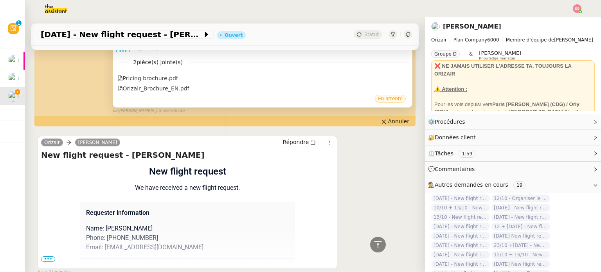
scroll to position [287, 0]
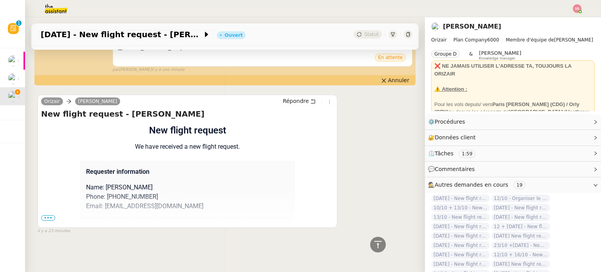
click at [45, 215] on span "•••" at bounding box center [48, 217] width 14 height 5
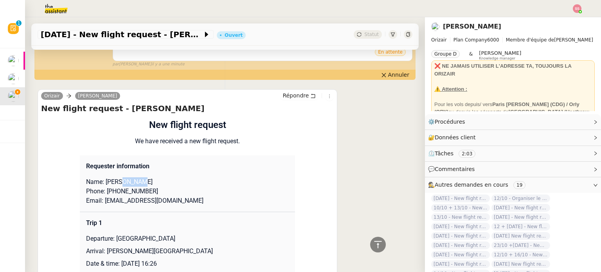
drag, startPoint x: 143, startPoint y: 181, endPoint x: 117, endPoint y: 182, distance: 26.6
click at [117, 182] on p "Name: kyle Murphy" at bounding box center [187, 181] width 203 height 9
drag, startPoint x: 101, startPoint y: 183, endPoint x: 113, endPoint y: 183, distance: 12.5
click at [113, 183] on p "Name: kyle Murphy" at bounding box center [187, 181] width 203 height 9
click at [147, 193] on p "Phone: +447377451416" at bounding box center [187, 191] width 203 height 9
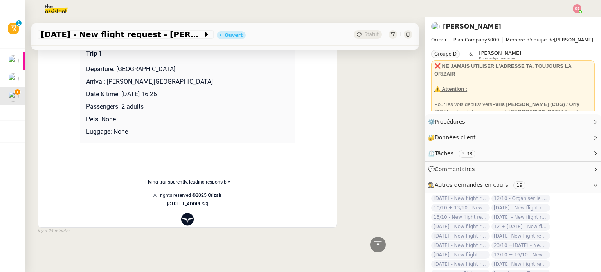
scroll to position [384, 0]
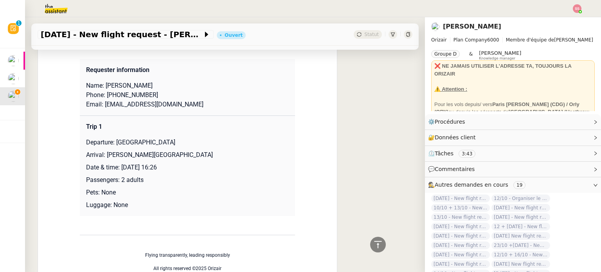
drag, startPoint x: 113, startPoint y: 144, endPoint x: 194, endPoint y: 139, distance: 81.9
click at [194, 139] on p "Departure: Glasgow International Airport" at bounding box center [187, 142] width 203 height 9
drag, startPoint x: 101, startPoint y: 153, endPoint x: 212, endPoint y: 156, distance: 110.7
click at [212, 156] on p "Arrival: Charles de Gaulle International Airport" at bounding box center [187, 154] width 203 height 9
drag, startPoint x: 149, startPoint y: 96, endPoint x: 108, endPoint y: 95, distance: 41.9
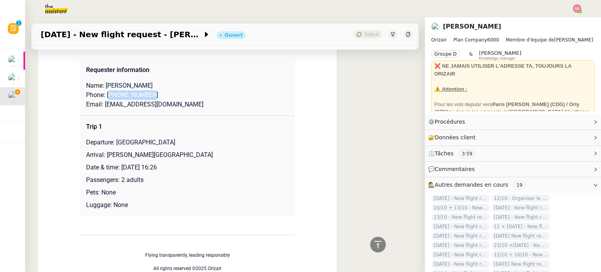
click at [108, 95] on p "Phone: +447377451416" at bounding box center [187, 94] width 203 height 9
drag, startPoint x: 182, startPoint y: 106, endPoint x: 101, endPoint y: 107, distance: 81.3
click at [101, 107] on p "Email: kmurphy02081@outlook.com" at bounding box center [187, 104] width 203 height 9
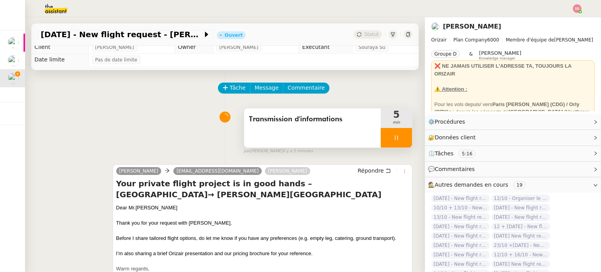
scroll to position [0, 0]
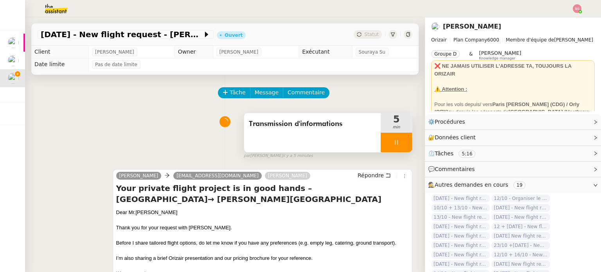
click at [393, 140] on div at bounding box center [396, 143] width 31 height 20
click at [401, 142] on icon at bounding box center [404, 142] width 6 height 6
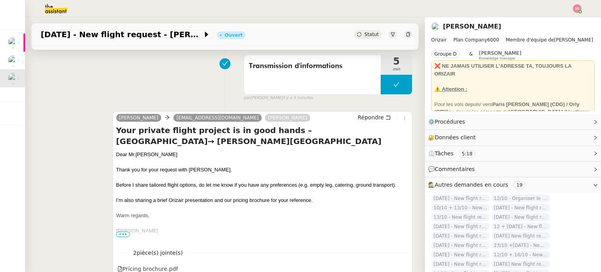
scroll to position [55, 0]
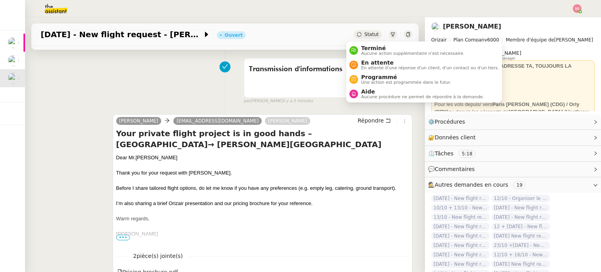
click at [364, 34] on span "Statut" at bounding box center [371, 34] width 14 height 5
click at [381, 59] on span "En attente" at bounding box center [430, 62] width 138 height 6
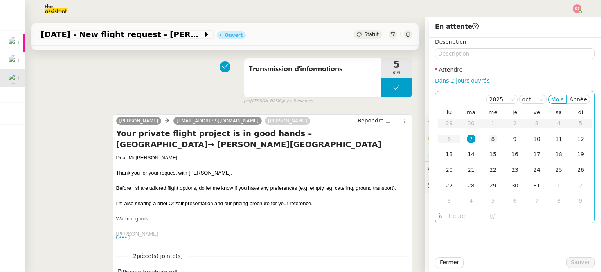
click at [488, 140] on div "8" at bounding box center [492, 139] width 9 height 9
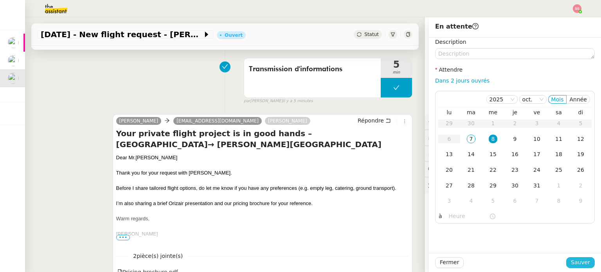
click at [581, 260] on span "Sauver" at bounding box center [580, 262] width 19 height 9
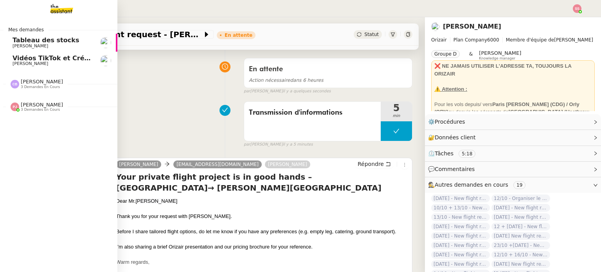
drag, startPoint x: 52, startPoint y: 58, endPoint x: 101, endPoint y: 61, distance: 49.0
click at [52, 58] on span "Vidéos TikTok et Créatives META - octobre 2025" at bounding box center [97, 57] width 168 height 7
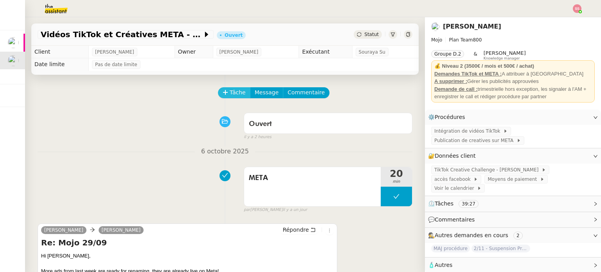
click at [230, 93] on span "Tâche" at bounding box center [238, 92] width 16 height 9
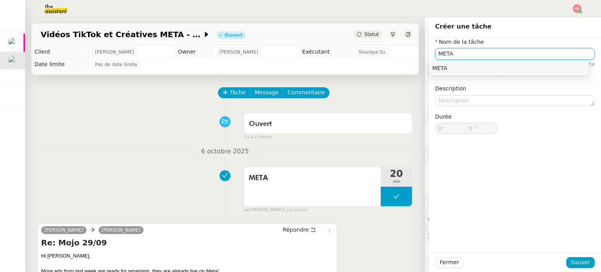
click at [446, 66] on div "META" at bounding box center [508, 68] width 153 height 7
type input "META"
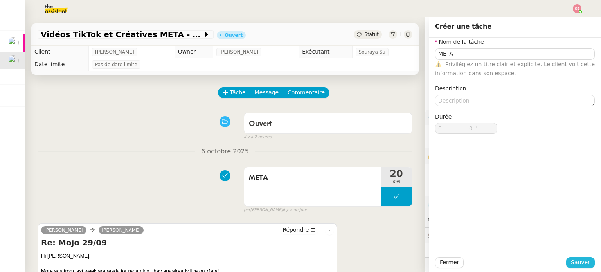
drag, startPoint x: 570, startPoint y: 262, endPoint x: 549, endPoint y: 246, distance: 26.4
click at [571, 262] on span "Sauver" at bounding box center [580, 262] width 19 height 9
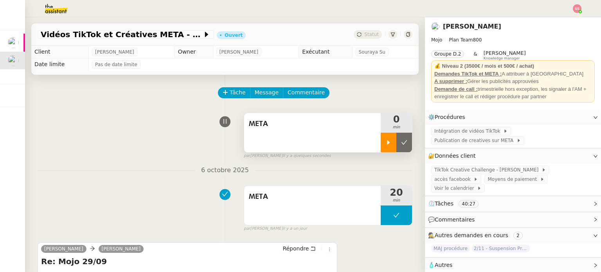
click at [385, 142] on icon at bounding box center [388, 142] width 6 height 6
drag, startPoint x: 580, startPoint y: 11, endPoint x: 574, endPoint y: 12, distance: 5.7
click at [580, 11] on div at bounding box center [577, 8] width 9 height 9
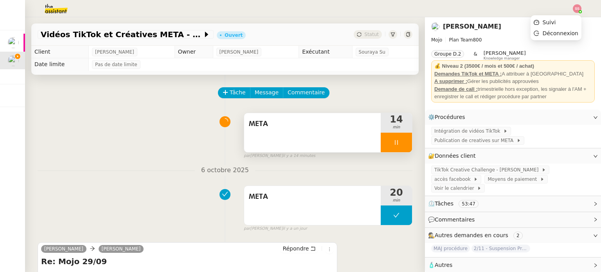
click at [564, 16] on ul "Suivi Déconnexion" at bounding box center [555, 27] width 51 height 25
click at [558, 23] on li "Suivi" at bounding box center [555, 22] width 51 height 11
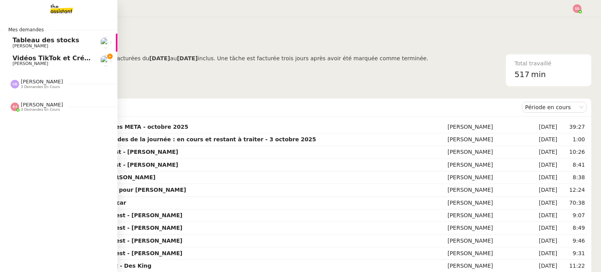
click at [27, 63] on span "Anthony Morcillo" at bounding box center [31, 63] width 36 height 5
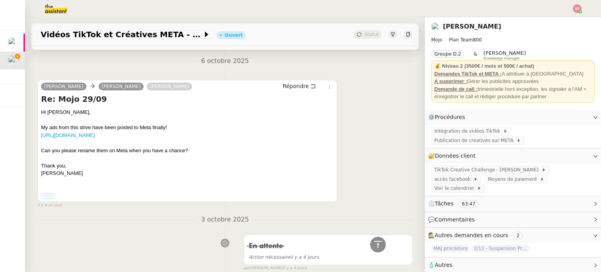
scroll to position [156, 0]
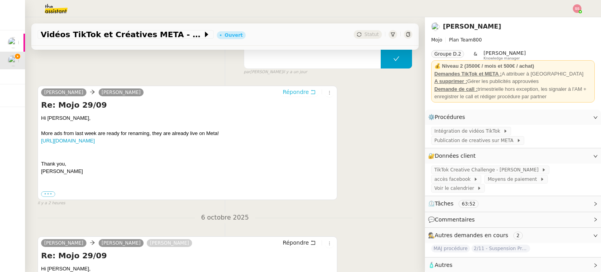
click at [285, 92] on span "Répondre" at bounding box center [295, 92] width 26 height 8
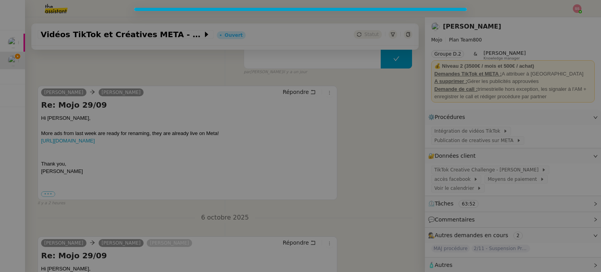
scroll to position [216, 0]
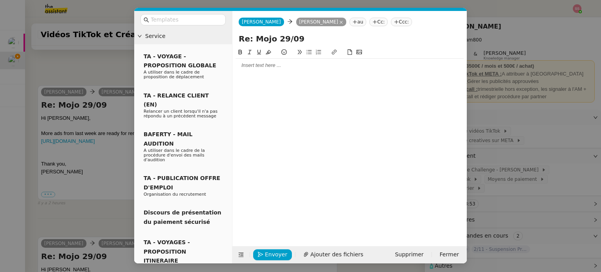
drag, startPoint x: 298, startPoint y: 39, endPoint x: 274, endPoint y: 39, distance: 23.9
click at [274, 39] on input "Re: Mojo 29/09" at bounding box center [350, 39] width 222 height 12
type input "Re: Mojo 07/10"
click at [369, 22] on nz-tag "Cc:" at bounding box center [378, 22] width 18 height 9
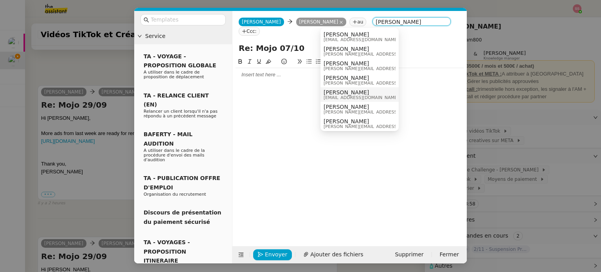
type input "aNTHONY"
click at [349, 106] on span "Anthony Morcillo" at bounding box center [378, 107] width 111 height 6
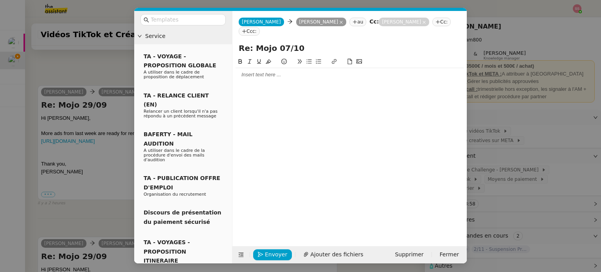
click at [289, 69] on div at bounding box center [349, 74] width 228 height 13
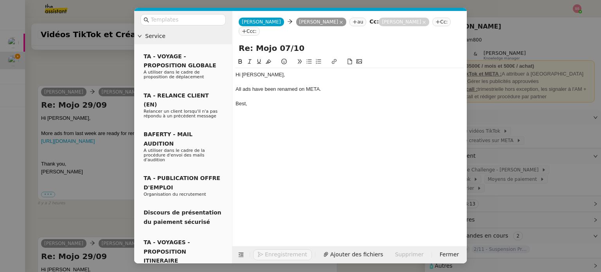
scroll to position [255, 0]
click at [273, 250] on span "Envoyer" at bounding box center [276, 254] width 22 height 9
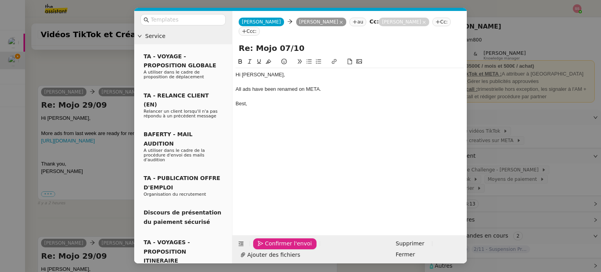
click at [273, 248] on span "Confirmer l'envoi" at bounding box center [288, 243] width 47 height 9
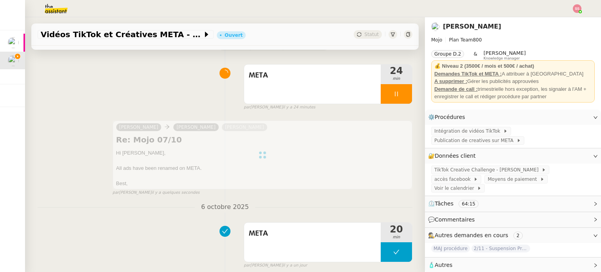
scroll to position [0, 0]
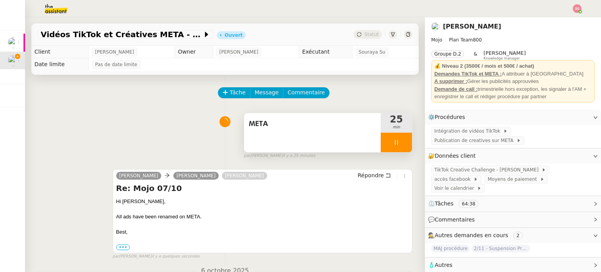
click at [397, 147] on div at bounding box center [396, 143] width 31 height 20
click at [412, 147] on button at bounding box center [412, 143] width 0 height 20
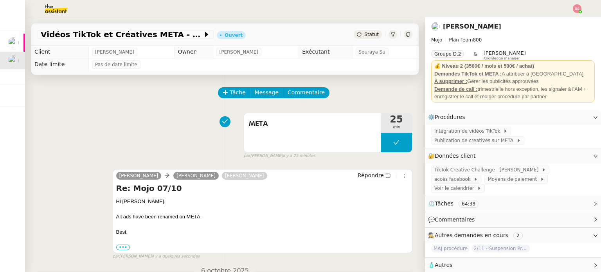
click at [579, 8] on img at bounding box center [577, 8] width 9 height 9
click at [566, 20] on li "Suivi" at bounding box center [555, 22] width 51 height 11
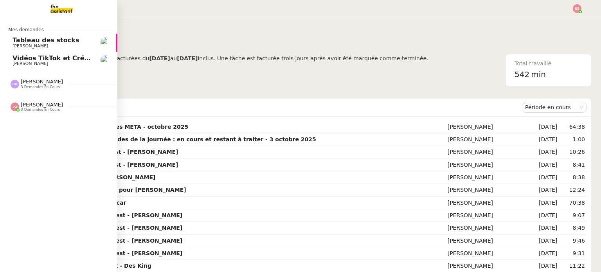
click at [50, 59] on span "Vidéos TikTok et Créatives META - octobre 2025" at bounding box center [97, 57] width 168 height 7
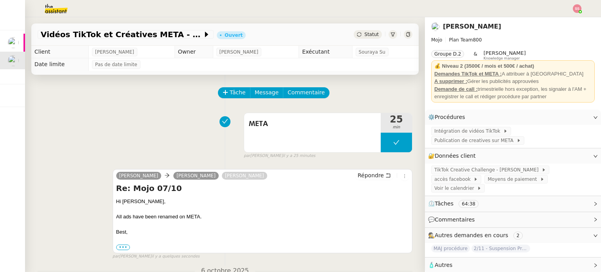
click at [356, 38] on div "Statut" at bounding box center [368, 34] width 28 height 9
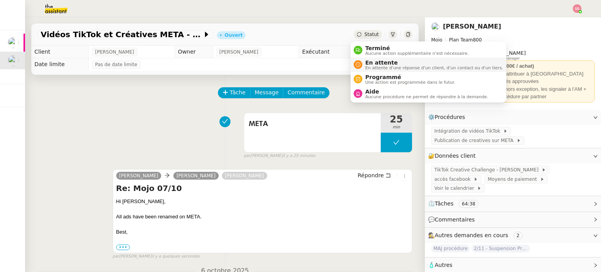
click at [363, 59] on li "En attente En attente d'une réponse d'un client, d'un contact ou d'un tiers." at bounding box center [428, 64] width 156 height 14
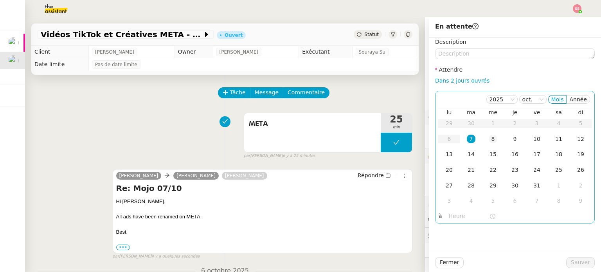
click at [483, 131] on td "8" at bounding box center [493, 139] width 22 height 16
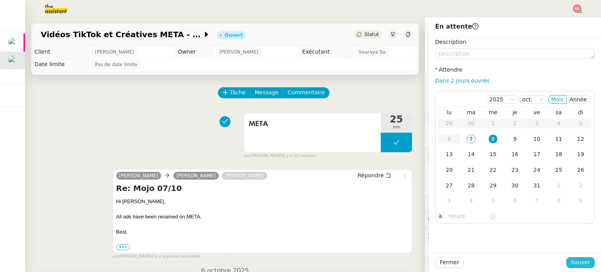
click at [571, 259] on span "Sauver" at bounding box center [580, 262] width 19 height 9
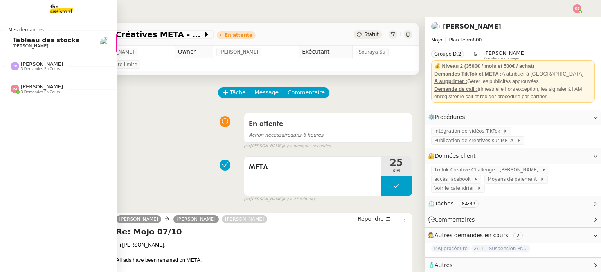
click at [56, 48] on link "Tableau des stocks Guillaume Farina" at bounding box center [58, 43] width 117 height 18
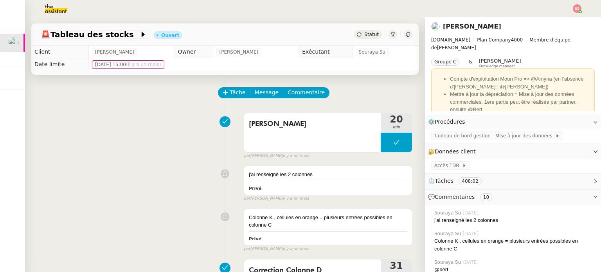
click at [63, 113] on div "Colonne K 20 min false par Souraya S. il y a un mois" at bounding box center [225, 134] width 375 height 50
click at [66, 14] on img at bounding box center [50, 8] width 61 height 17
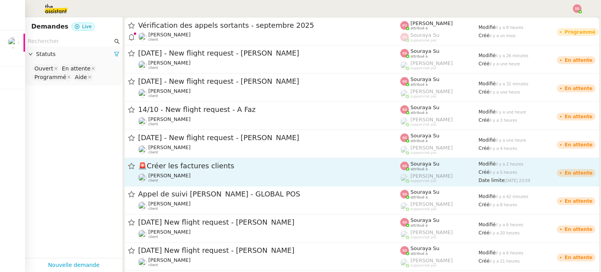
click at [297, 170] on div "🚨 Créer les factures clients" at bounding box center [269, 166] width 262 height 10
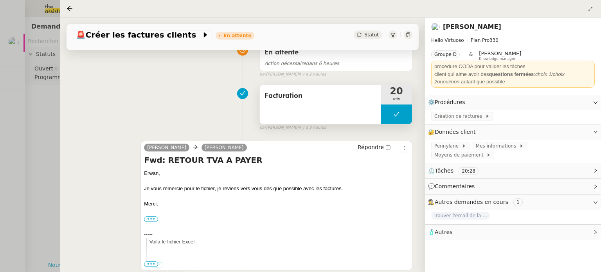
scroll to position [39, 0]
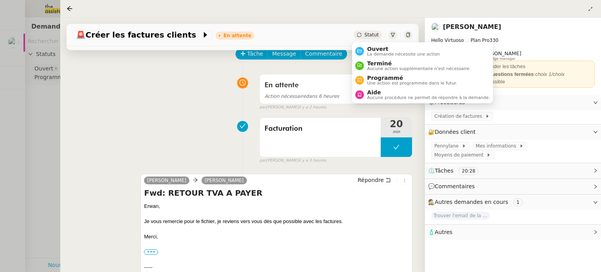
click at [369, 36] on span "Statut" at bounding box center [371, 34] width 14 height 5
click at [369, 46] on span "Ouvert" at bounding box center [403, 49] width 73 height 6
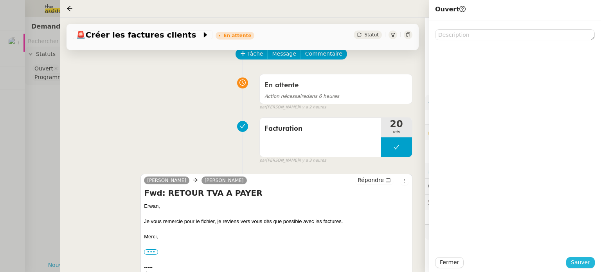
click at [580, 259] on span "Sauver" at bounding box center [580, 262] width 19 height 9
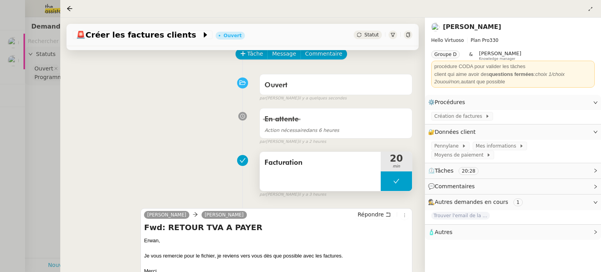
click at [381, 190] on button at bounding box center [396, 181] width 31 height 20
drag, startPoint x: 381, startPoint y: 187, endPoint x: 380, endPoint y: 176, distance: 10.6
click at [381, 187] on div at bounding box center [389, 181] width 16 height 20
click at [398, 183] on div at bounding box center [396, 181] width 31 height 20
click at [401, 182] on icon at bounding box center [404, 181] width 6 height 4
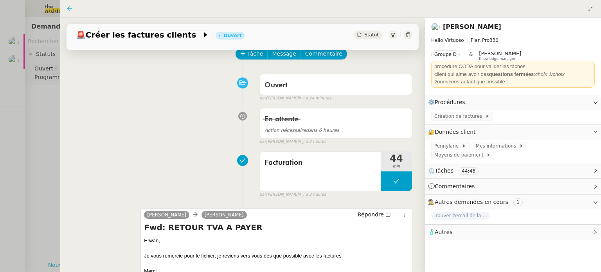
click at [67, 6] on icon at bounding box center [69, 8] width 6 height 6
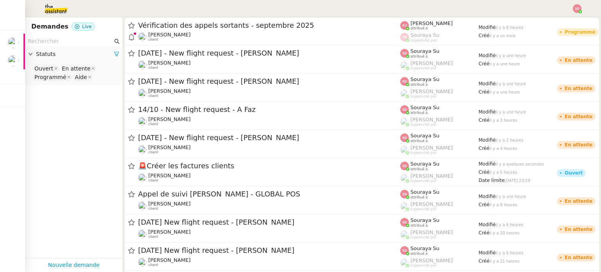
click at [578, 9] on img at bounding box center [577, 8] width 9 height 9
click at [561, 18] on li "Suivi" at bounding box center [555, 22] width 51 height 11
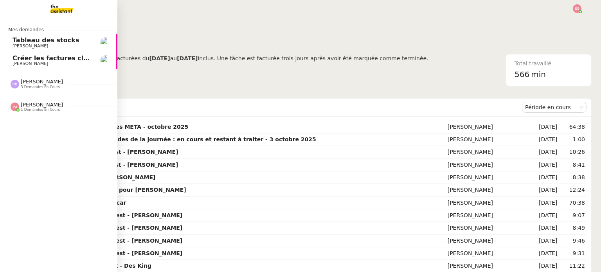
click at [59, 58] on span "Créer les factures clients" at bounding box center [57, 57] width 88 height 7
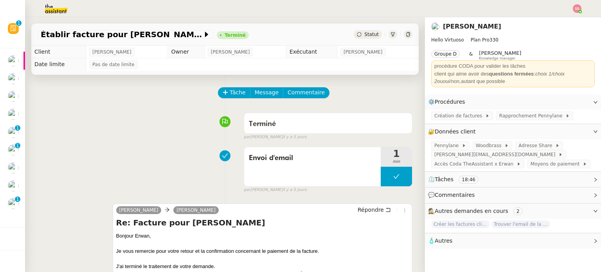
scroll to position [156, 0]
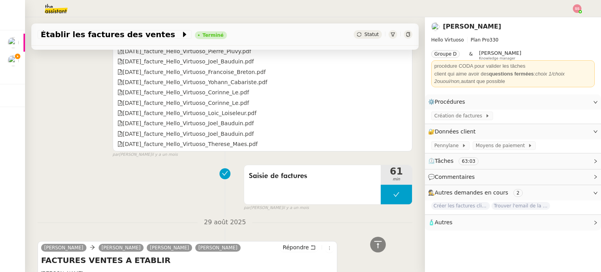
scroll to position [547, 0]
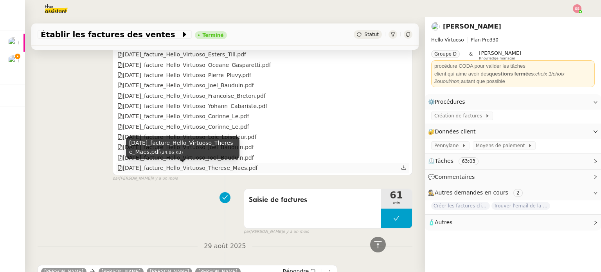
click at [191, 170] on div "[DATE]_facture_Hello_Virtuoso_Therese_Maes.pdf" at bounding box center [187, 167] width 140 height 9
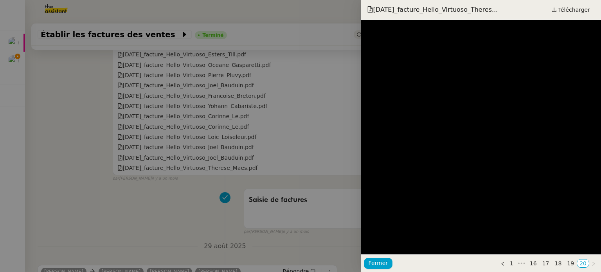
click at [311, 120] on div at bounding box center [300, 136] width 601 height 272
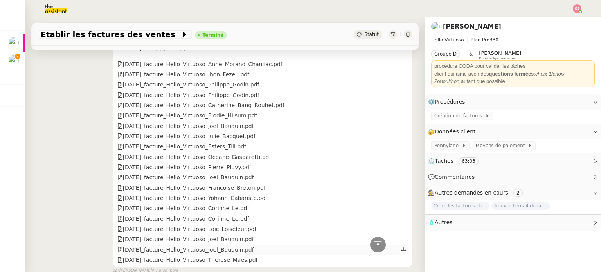
scroll to position [469, 0]
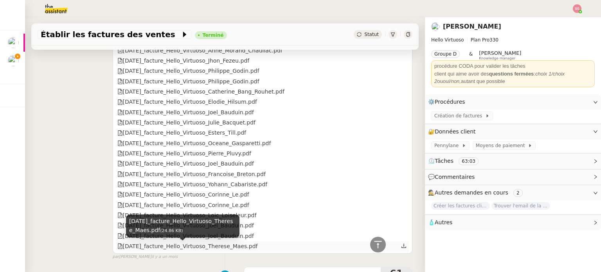
click at [231, 250] on div "[DATE]_facture_Hello_Virtuoso_Therese_Maes.pdf" at bounding box center [187, 246] width 140 height 9
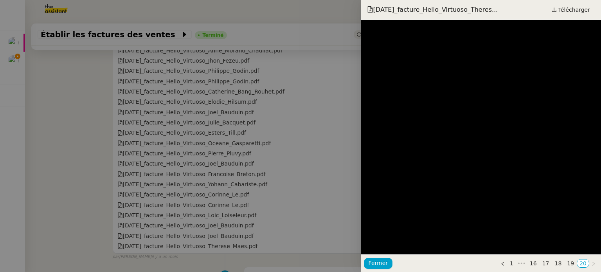
click at [282, 136] on div at bounding box center [300, 136] width 601 height 272
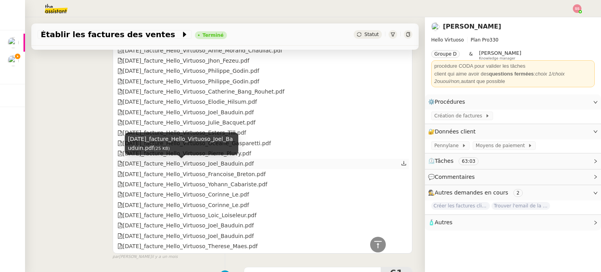
click at [178, 166] on div "[DATE]_facture_Hello_Virtuoso_Joel_Bauduin.pdf" at bounding box center [185, 163] width 136 height 9
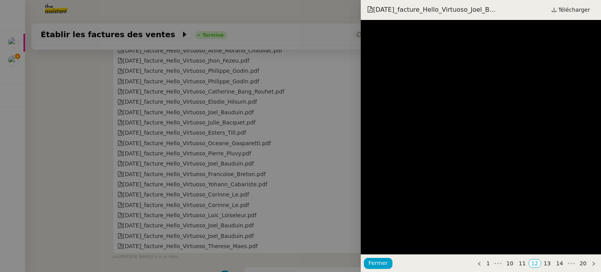
click at [293, 133] on div at bounding box center [300, 136] width 601 height 272
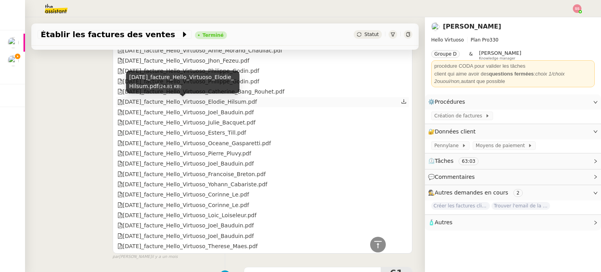
click at [185, 104] on div "[DATE]_facture_Hello_Virtuoso_Elodie_Hilsum.pdf" at bounding box center [187, 101] width 140 height 9
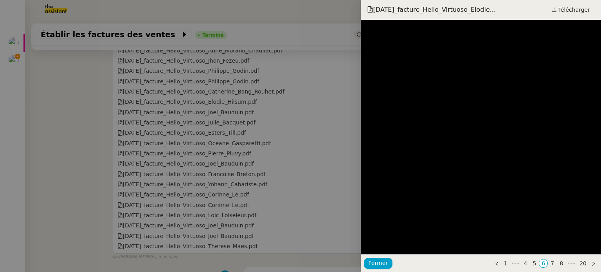
click at [307, 119] on div at bounding box center [300, 136] width 601 height 272
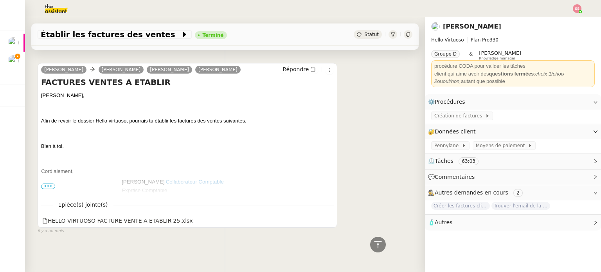
scroll to position [754, 0]
click at [46, 183] on span "•••" at bounding box center [48, 185] width 14 height 5
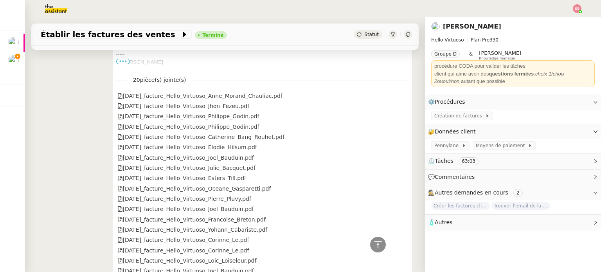
scroll to position [469, 0]
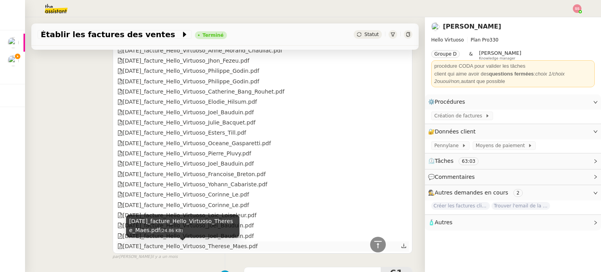
click at [176, 250] on div "[DATE]_facture_Hello_Virtuoso_Therese_Maes.pdf" at bounding box center [187, 246] width 140 height 9
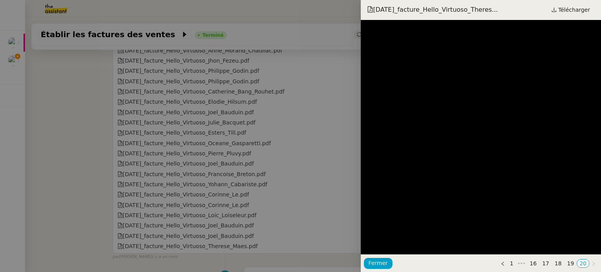
drag, startPoint x: 303, startPoint y: 94, endPoint x: 305, endPoint y: 75, distance: 19.3
click at [303, 94] on div at bounding box center [300, 136] width 601 height 272
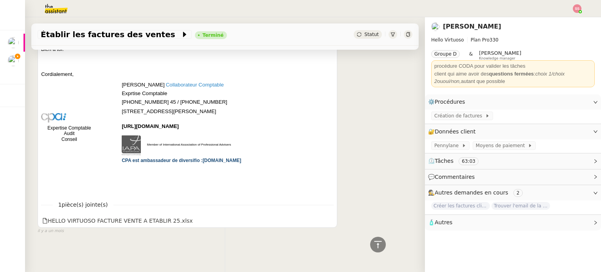
scroll to position [851, 0]
click at [355, 138] on div "[PERSON_NAME] [PERSON_NAME] [PERSON_NAME] Répondre FACTURES VENTES A ETABLIR [P…" at bounding box center [225, 96] width 375 height 275
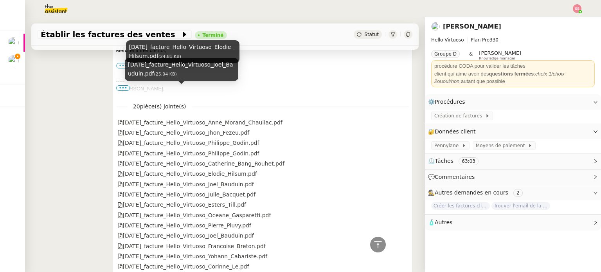
scroll to position [382, 0]
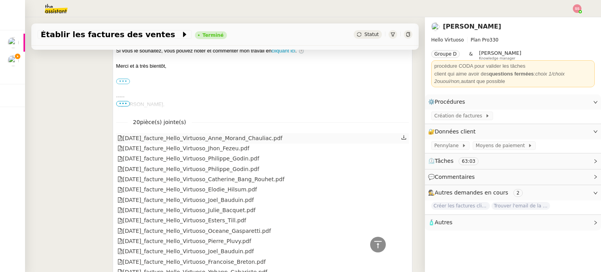
click at [185, 137] on div "[DATE]_facture_Hello_Virtuoso_Anne_Morand_Chauliac.pdf" at bounding box center [199, 138] width 165 height 9
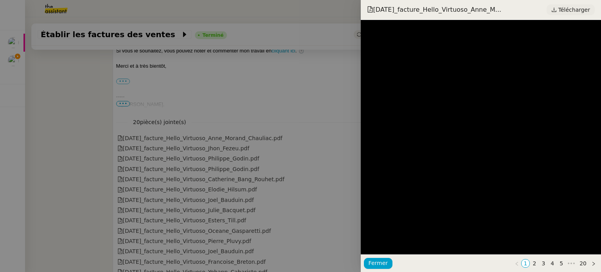
click at [576, 7] on span "Télécharger" at bounding box center [574, 10] width 32 height 10
click at [275, 154] on div at bounding box center [300, 136] width 601 height 272
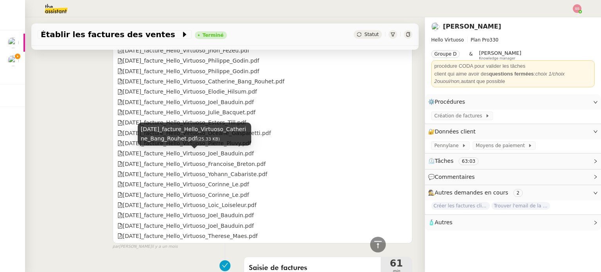
scroll to position [499, 0]
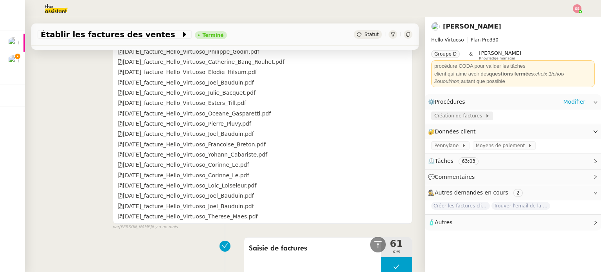
click at [455, 117] on span "Création de factures" at bounding box center [459, 116] width 51 height 8
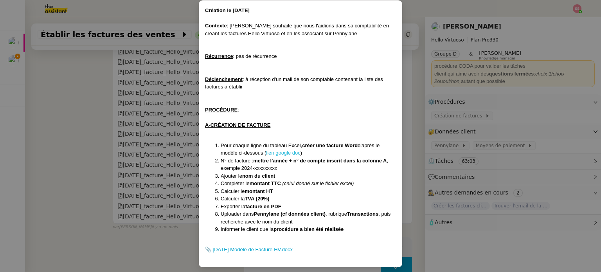
scroll to position [39, 0]
click at [255, 251] on link "📎 [DATE] Modèle de Facture HV.docx" at bounding box center [249, 249] width 88 height 6
click at [133, 141] on nz-modal-container "Création le [DATE] Contexte : [PERSON_NAME] souhaite que nous l'aidions dans sa…" at bounding box center [300, 136] width 601 height 272
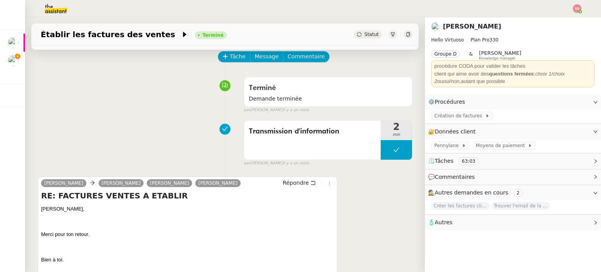
scroll to position [30, 0]
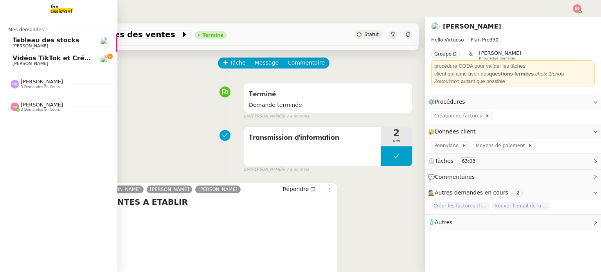
click at [41, 64] on span "[PERSON_NAME]" at bounding box center [31, 63] width 36 height 5
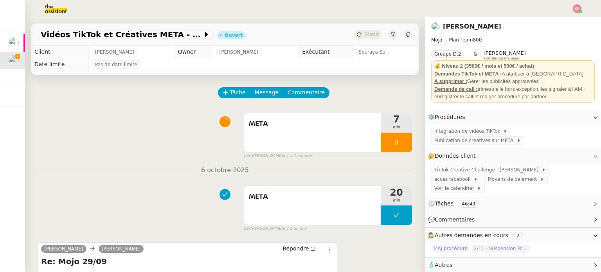
scroll to position [117, 0]
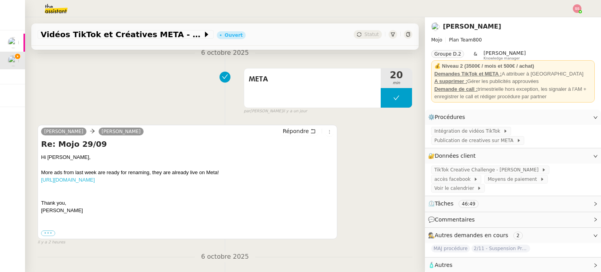
click at [95, 180] on link "https://drive.google.com/drive/folders/1aFaaFo5a18G7ZqxM04DSdgb2kfV-ivfM?usp=dr…" at bounding box center [68, 180] width 54 height 6
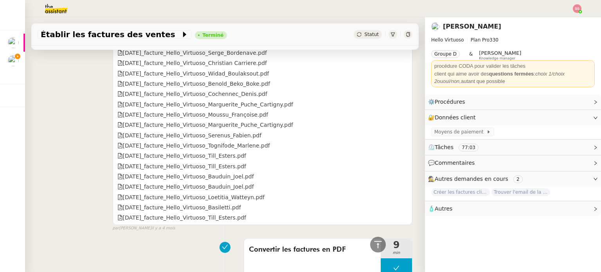
scroll to position [704, 0]
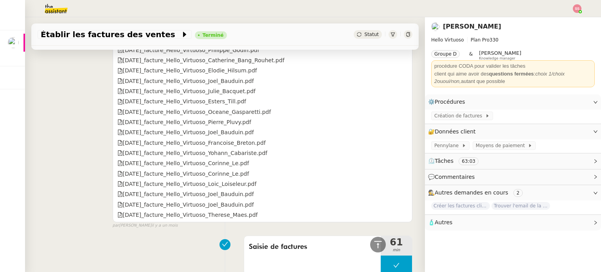
scroll to position [508, 0]
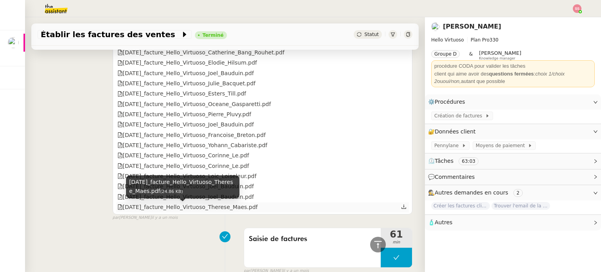
click at [188, 212] on div "[DATE]_facture_Hello_Virtuoso_Therese_Maes.pdf" at bounding box center [187, 207] width 140 height 9
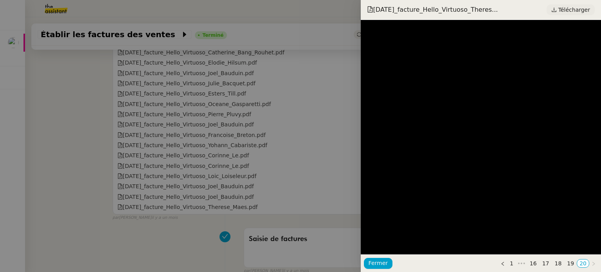
click at [568, 7] on span "Télécharger" at bounding box center [574, 10] width 32 height 10
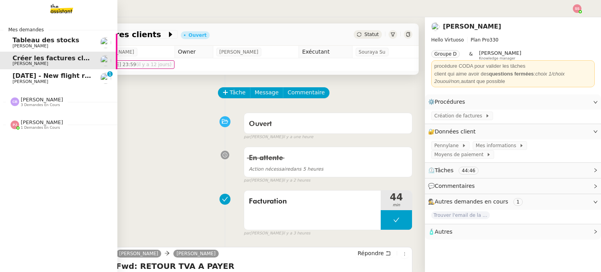
drag, startPoint x: 32, startPoint y: 83, endPoint x: 52, endPoint y: 79, distance: 19.9
click at [32, 83] on span "[PERSON_NAME]" at bounding box center [52, 81] width 79 height 5
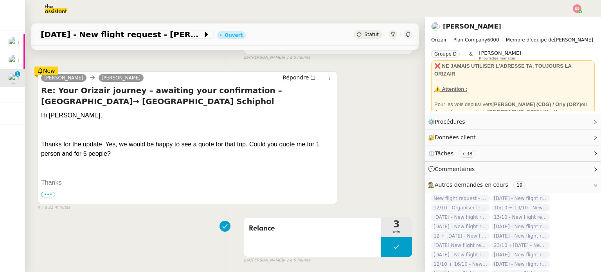
scroll to position [156, 0]
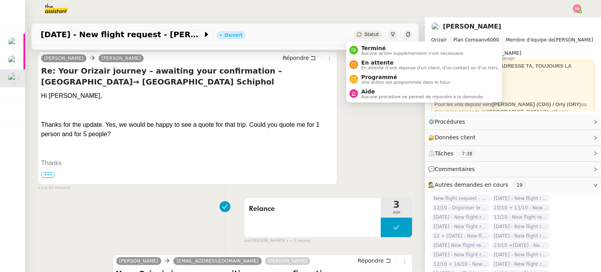
click at [354, 36] on div "Statut" at bounding box center [368, 34] width 28 height 9
